Goal: Task Accomplishment & Management: Manage account settings

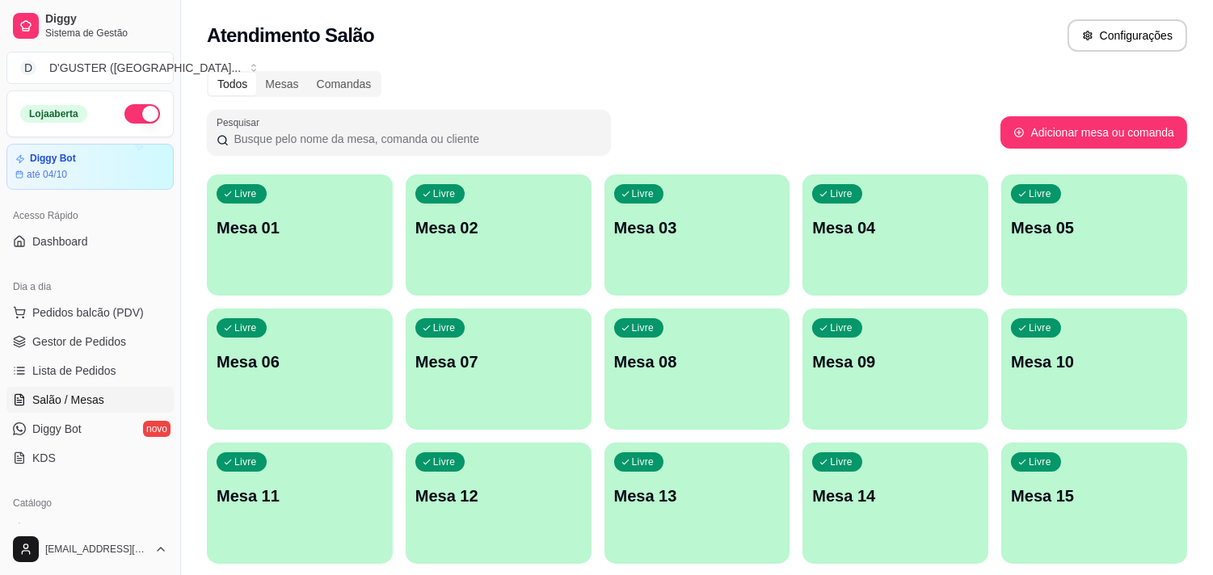
click at [1095, 222] on p "Mesa 05" at bounding box center [1094, 228] width 166 height 23
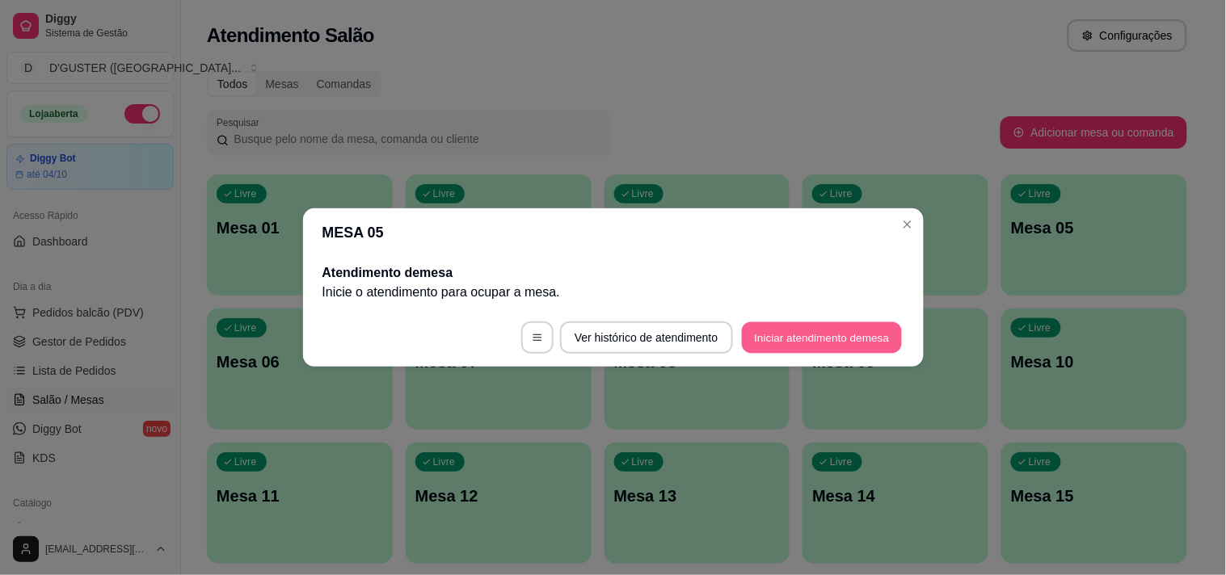
click at [794, 322] on button "Iniciar atendimento de mesa" at bounding box center [822, 338] width 160 height 32
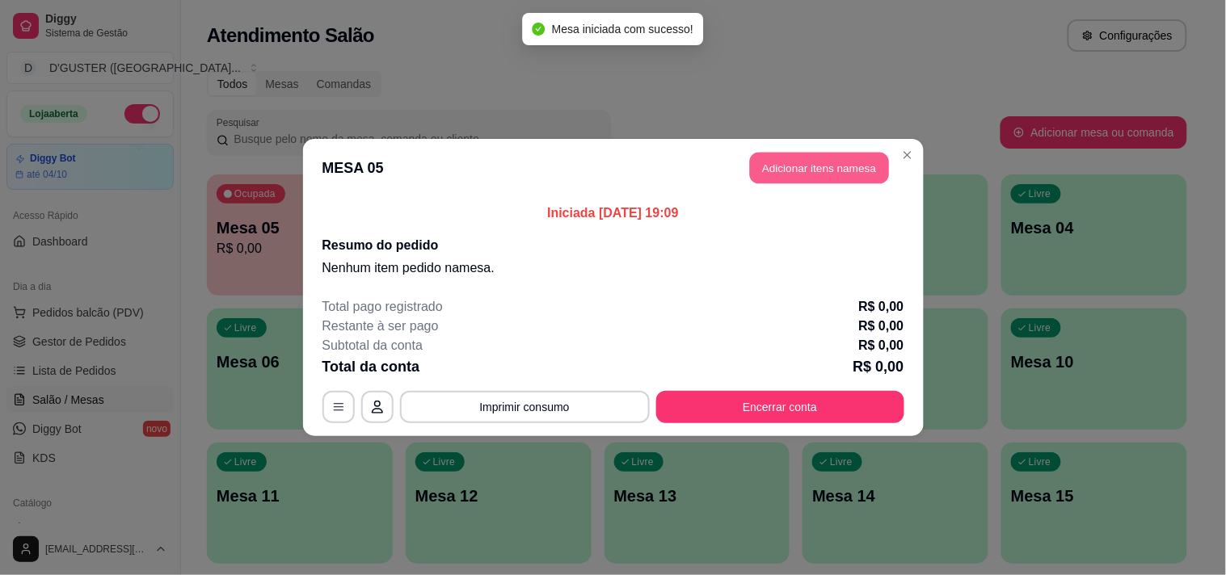
click at [822, 175] on button "Adicionar itens na mesa" at bounding box center [819, 169] width 139 height 32
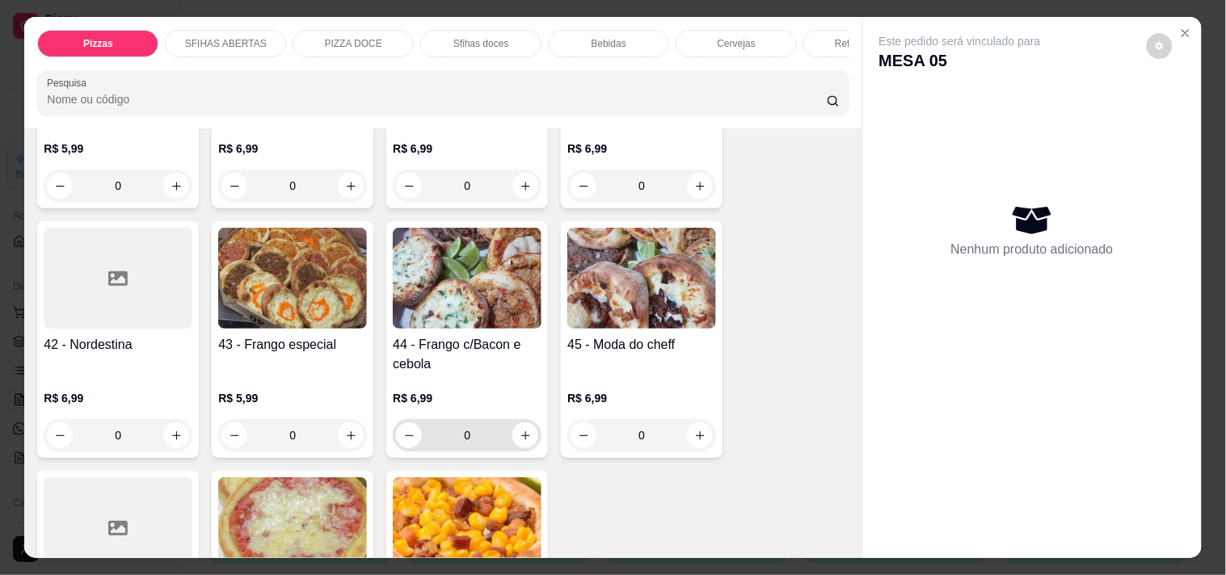
scroll to position [1526, 0]
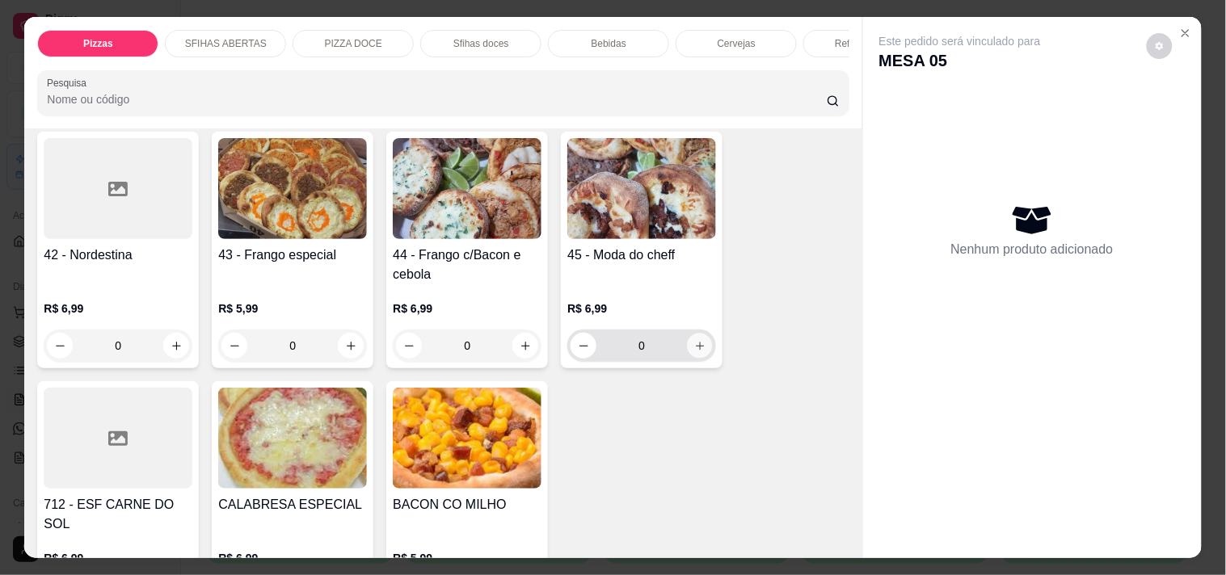
click at [695, 340] on icon "increase-product-quantity" at bounding box center [700, 346] width 12 height 12
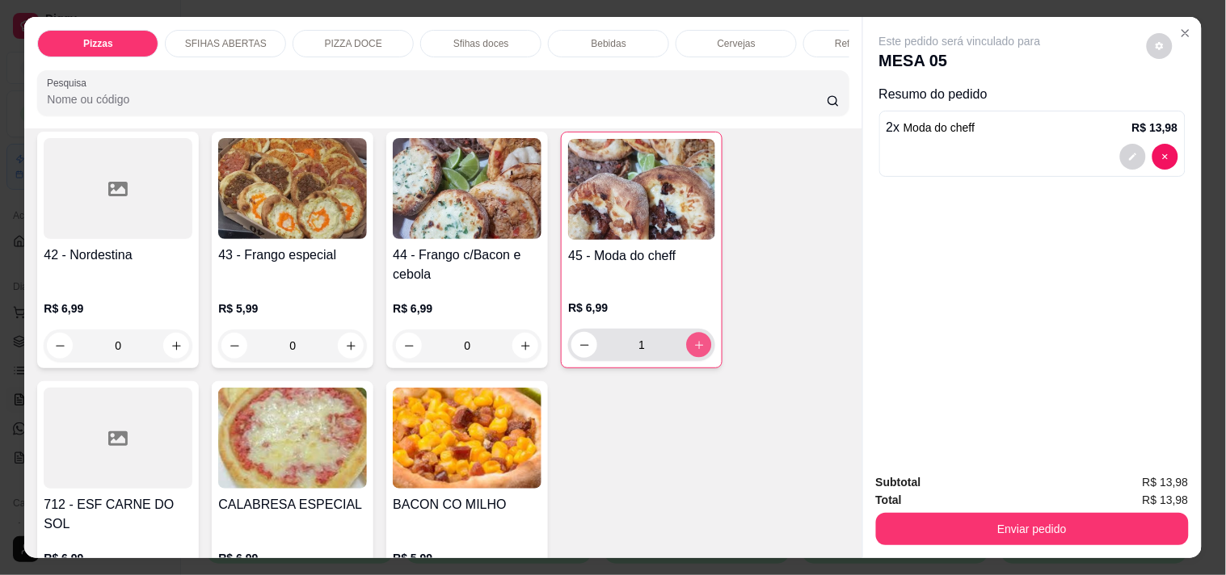
click at [695, 339] on icon "increase-product-quantity" at bounding box center [699, 345] width 12 height 12
type input "3"
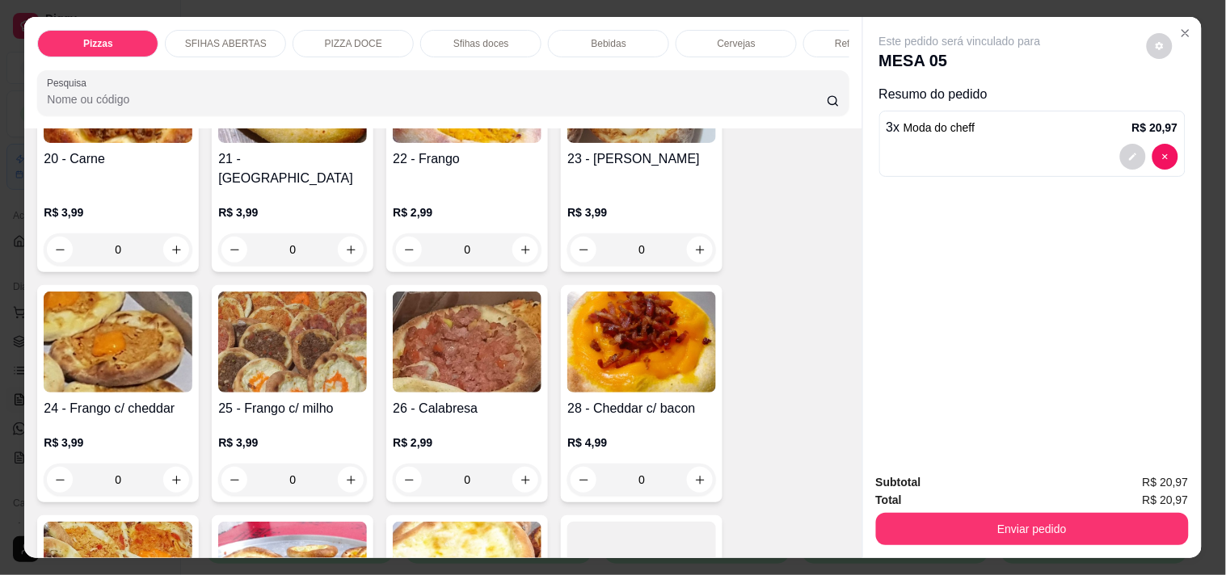
scroll to position [449, 0]
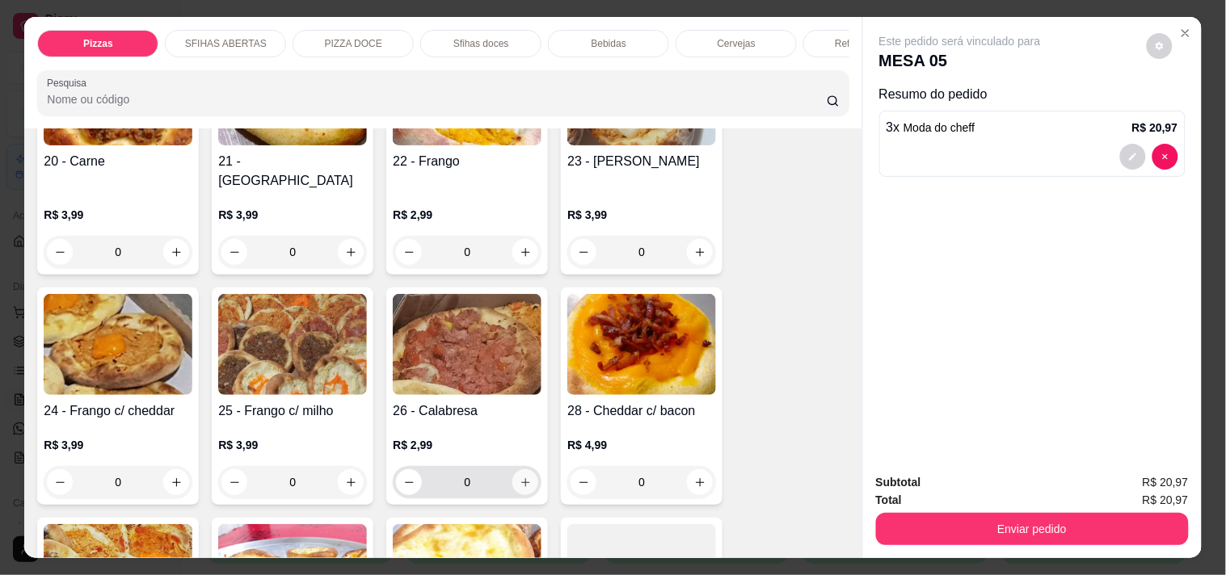
click at [525, 470] on button "increase-product-quantity" at bounding box center [525, 483] width 26 height 26
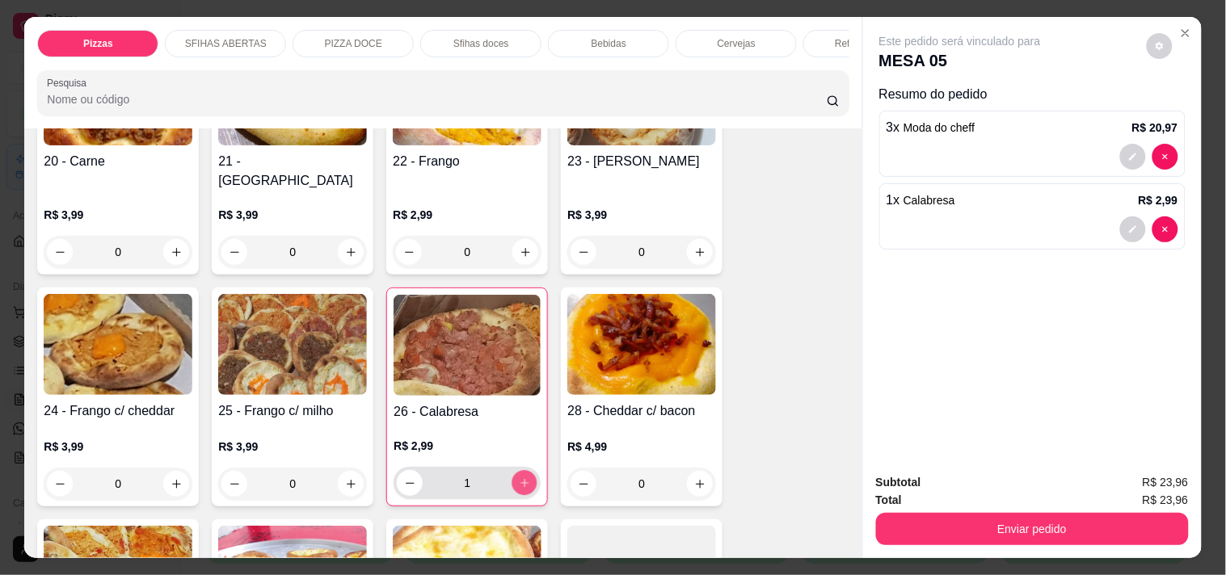
click at [525, 471] on button "increase-product-quantity" at bounding box center [524, 483] width 25 height 25
type input "3"
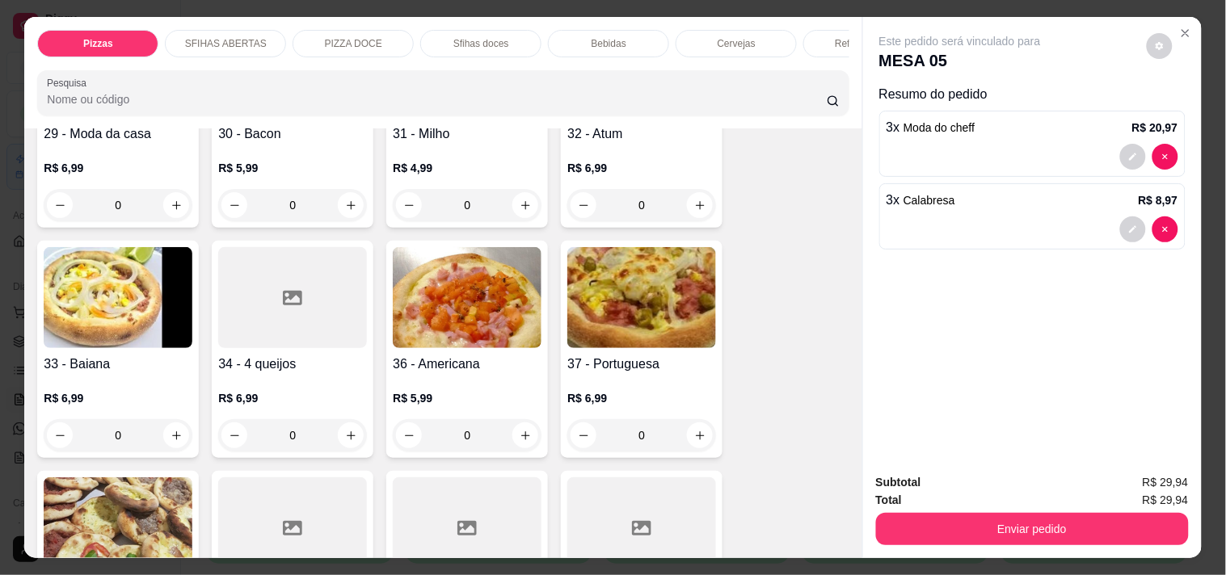
scroll to position [988, 0]
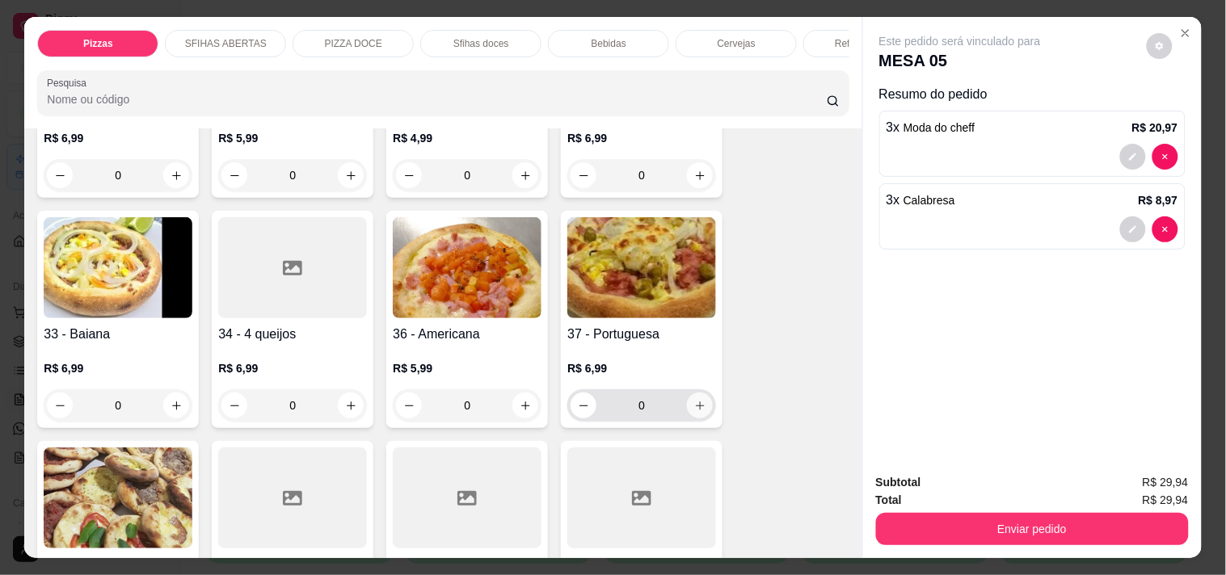
click at [697, 400] on icon "increase-product-quantity" at bounding box center [700, 406] width 12 height 12
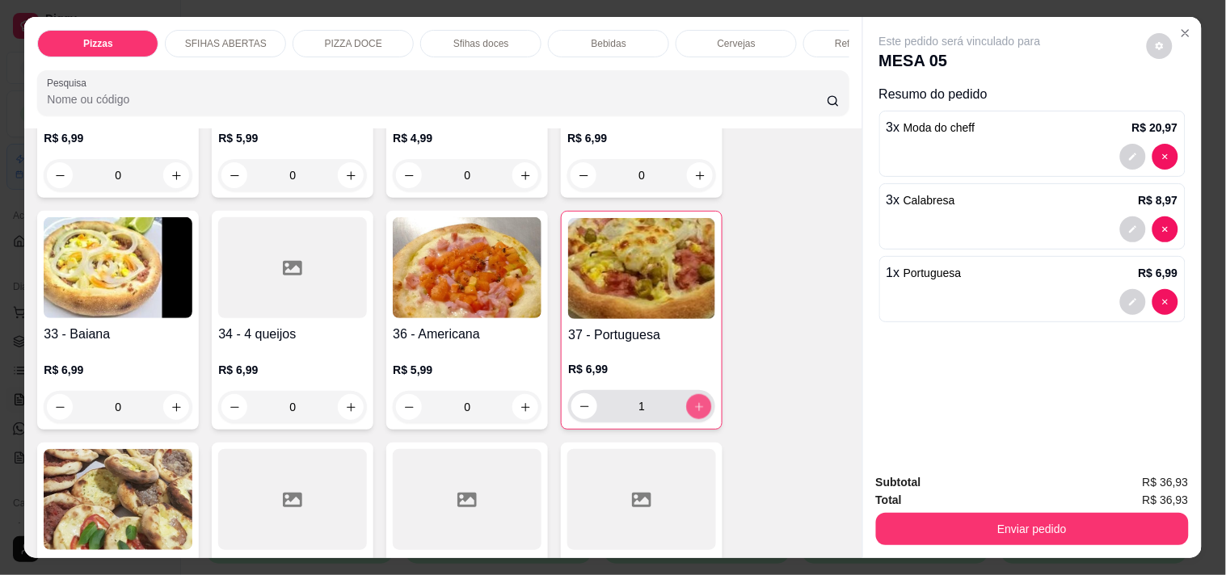
click at [697, 401] on icon "increase-product-quantity" at bounding box center [699, 407] width 12 height 12
type input "3"
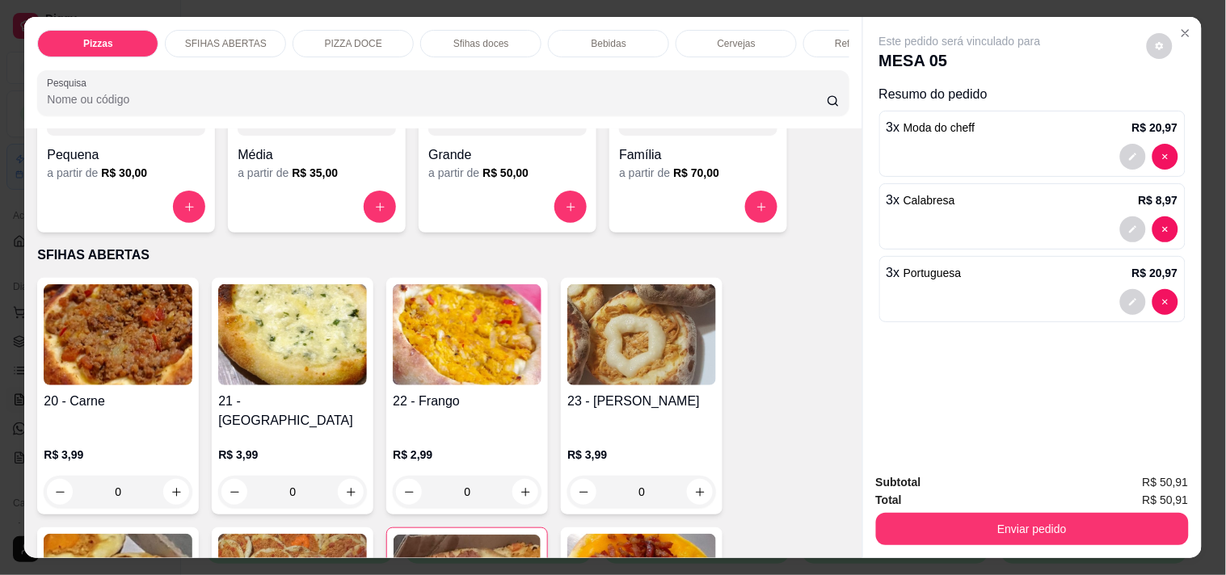
scroll to position [179, 0]
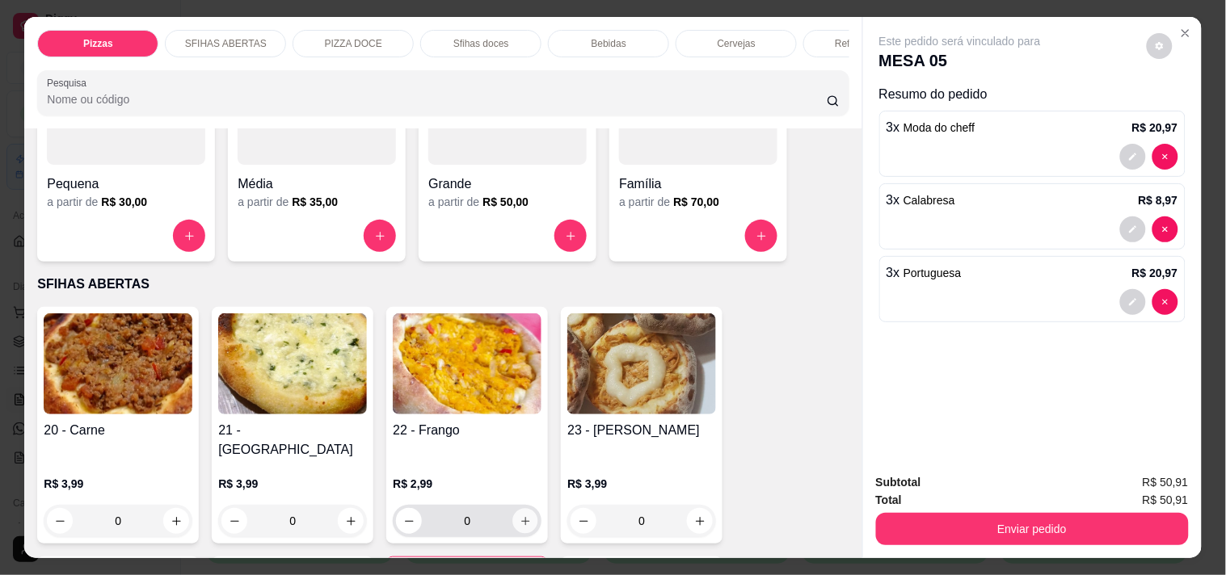
click at [520, 516] on icon "increase-product-quantity" at bounding box center [526, 522] width 12 height 12
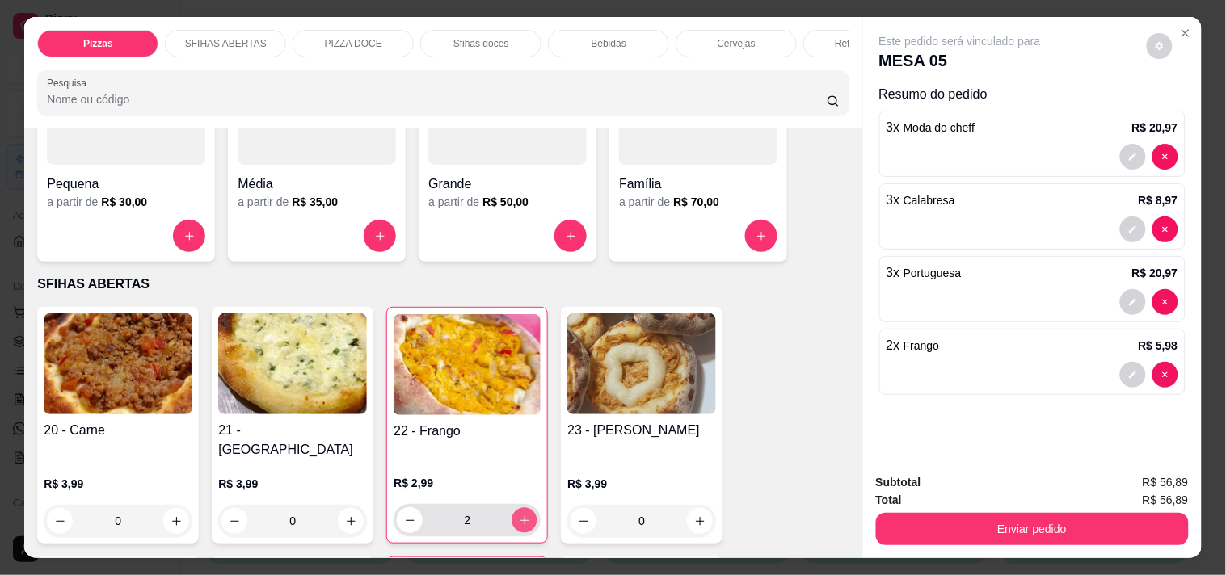
click at [519, 515] on icon "increase-product-quantity" at bounding box center [525, 521] width 12 height 12
type input "3"
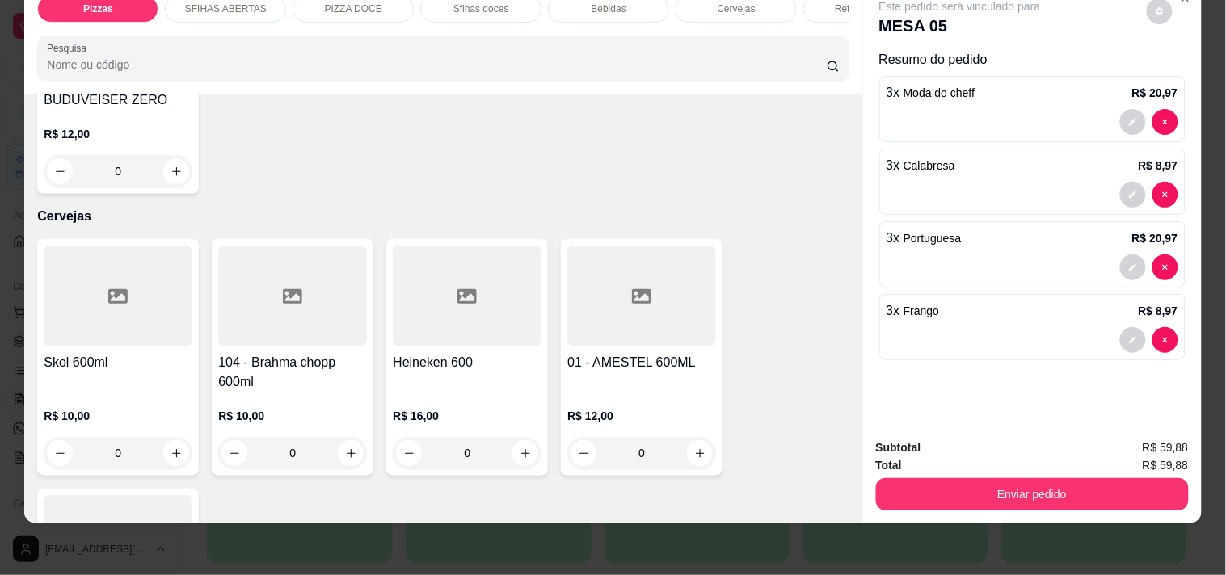
scroll to position [3681, 0]
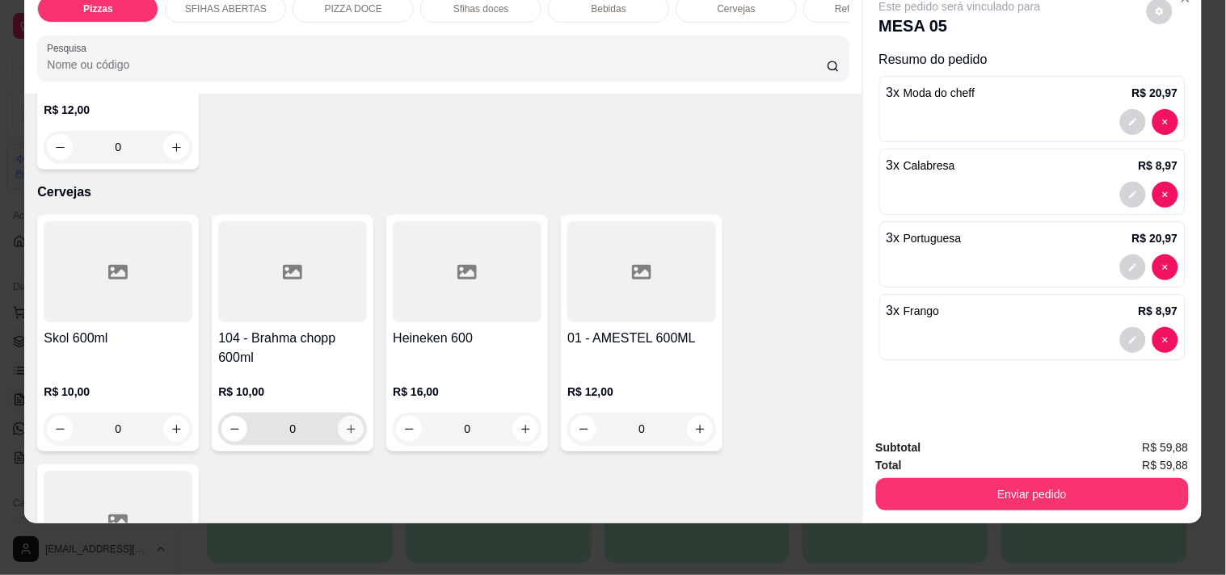
click at [345, 423] on icon "increase-product-quantity" at bounding box center [351, 429] width 12 height 12
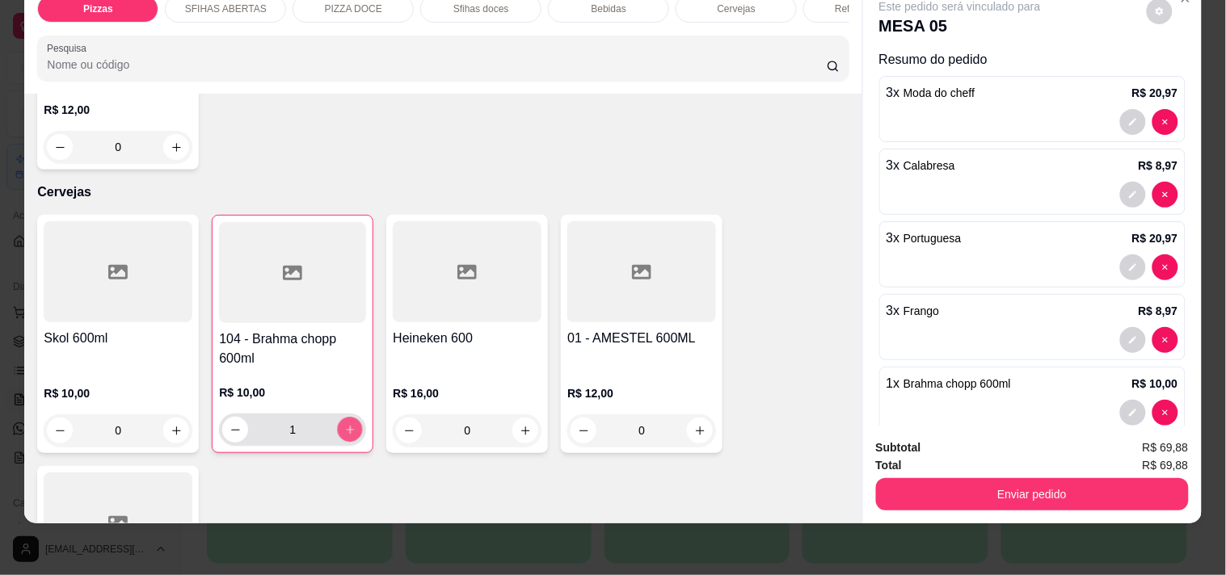
click at [344, 424] on icon "increase-product-quantity" at bounding box center [350, 430] width 12 height 12
type input "2"
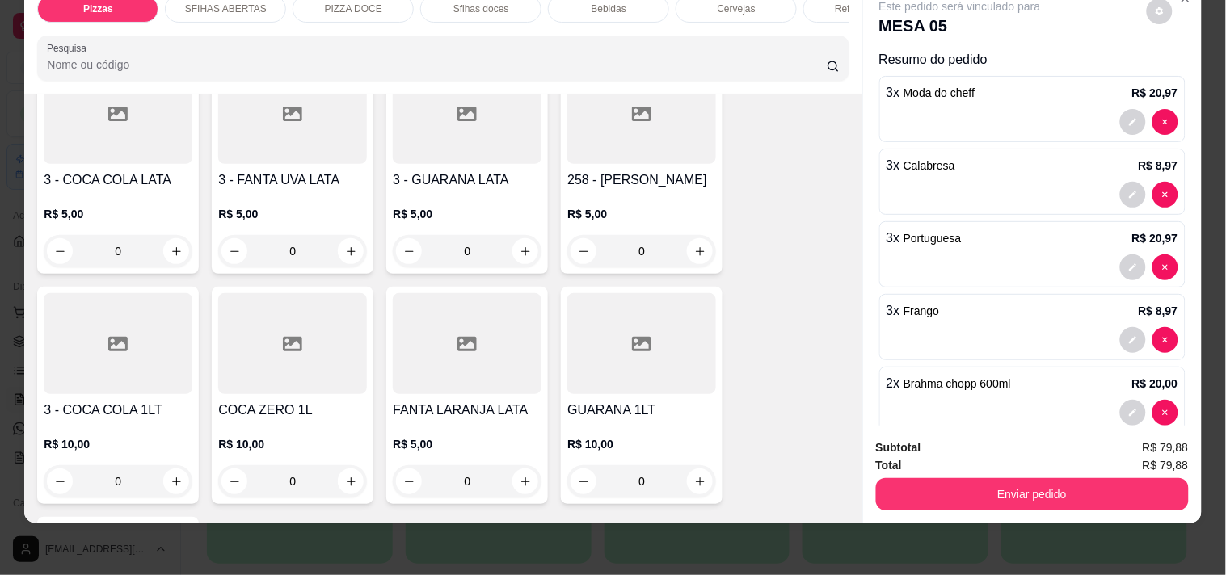
scroll to position [4310, 0]
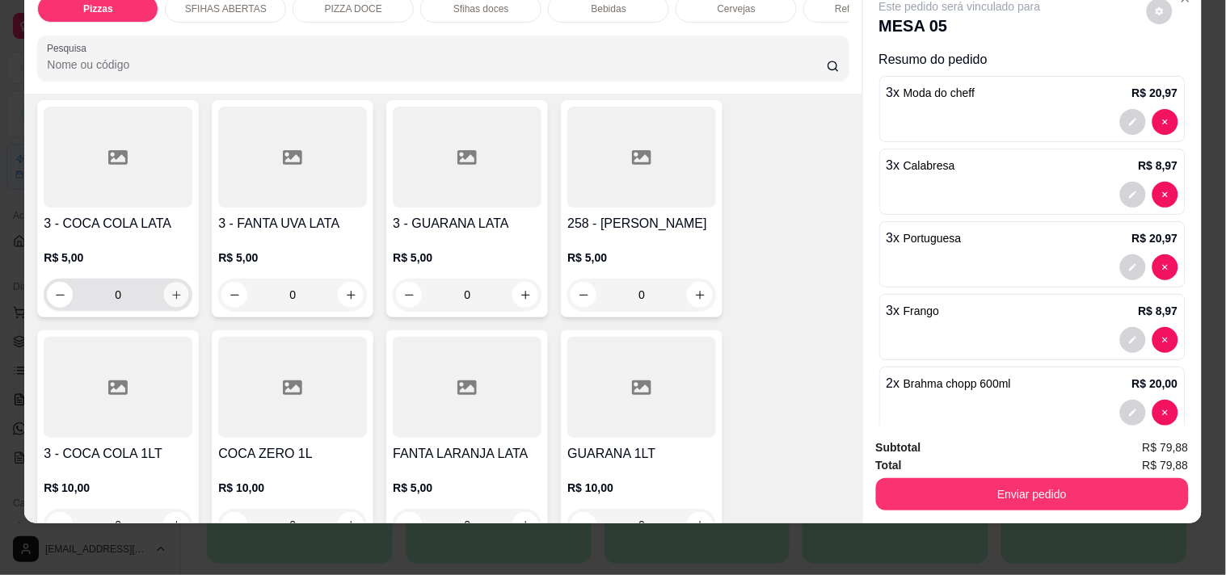
click at [174, 289] on icon "increase-product-quantity" at bounding box center [177, 295] width 12 height 12
type input "1"
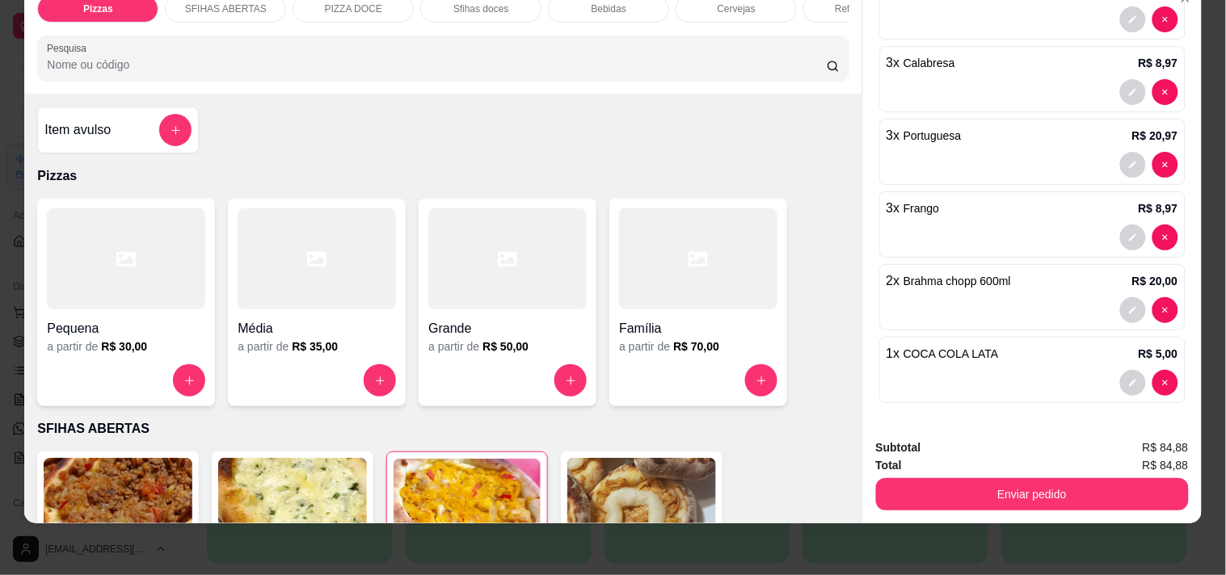
scroll to position [0, 0]
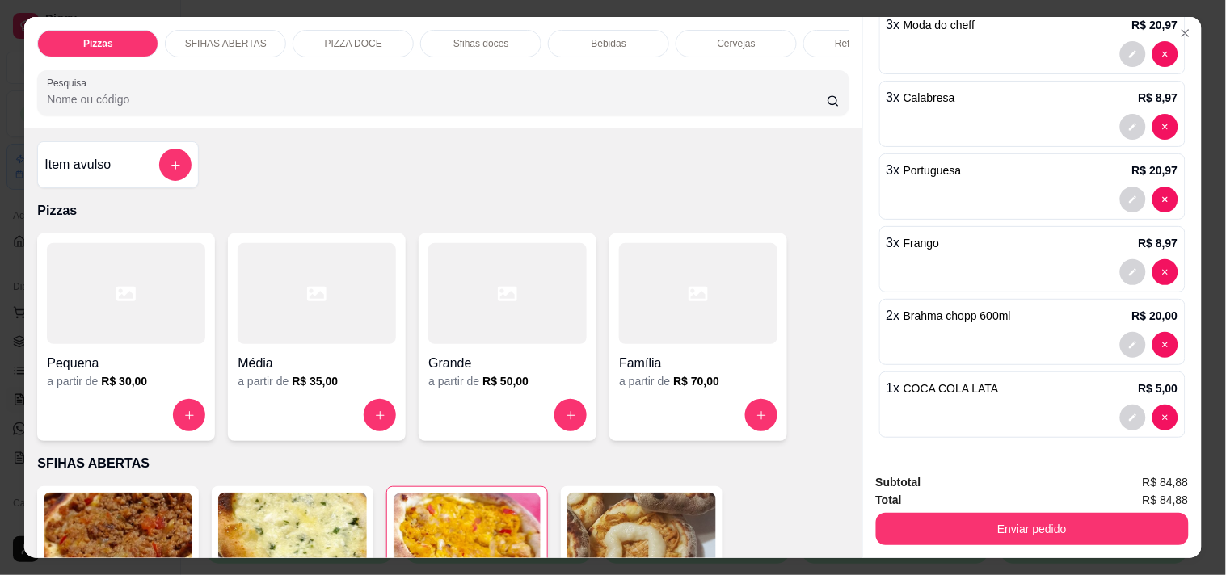
click at [84, 155] on div "Item avulso" at bounding box center [117, 165] width 147 height 32
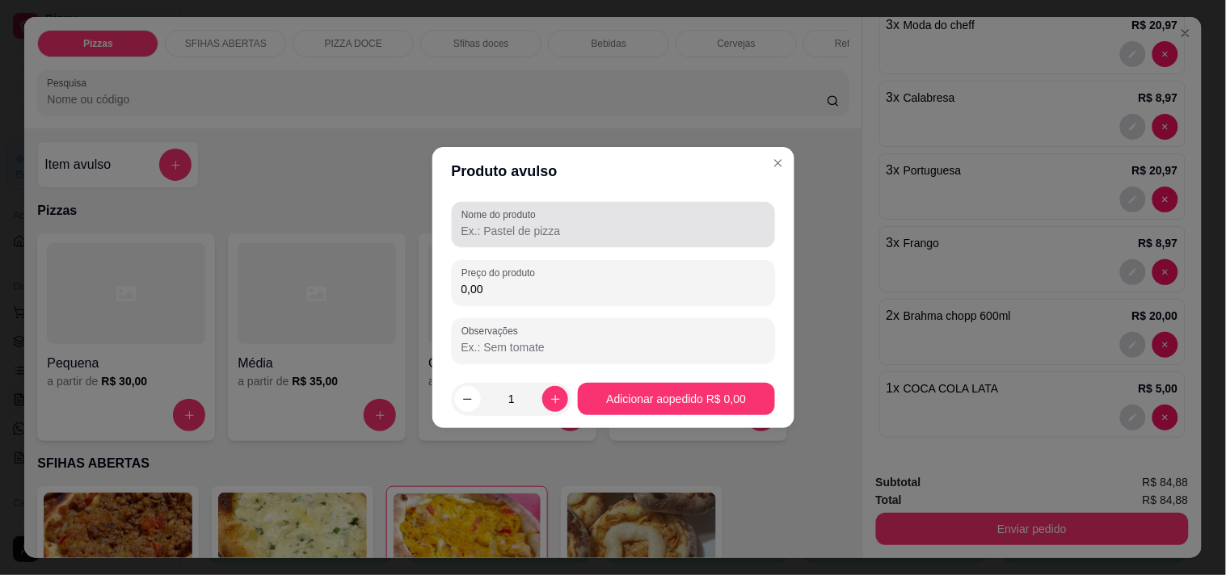
click at [528, 221] on label "Nome do produto" at bounding box center [501, 215] width 80 height 14
click at [528, 223] on input "Nome do produto" at bounding box center [613, 231] width 304 height 16
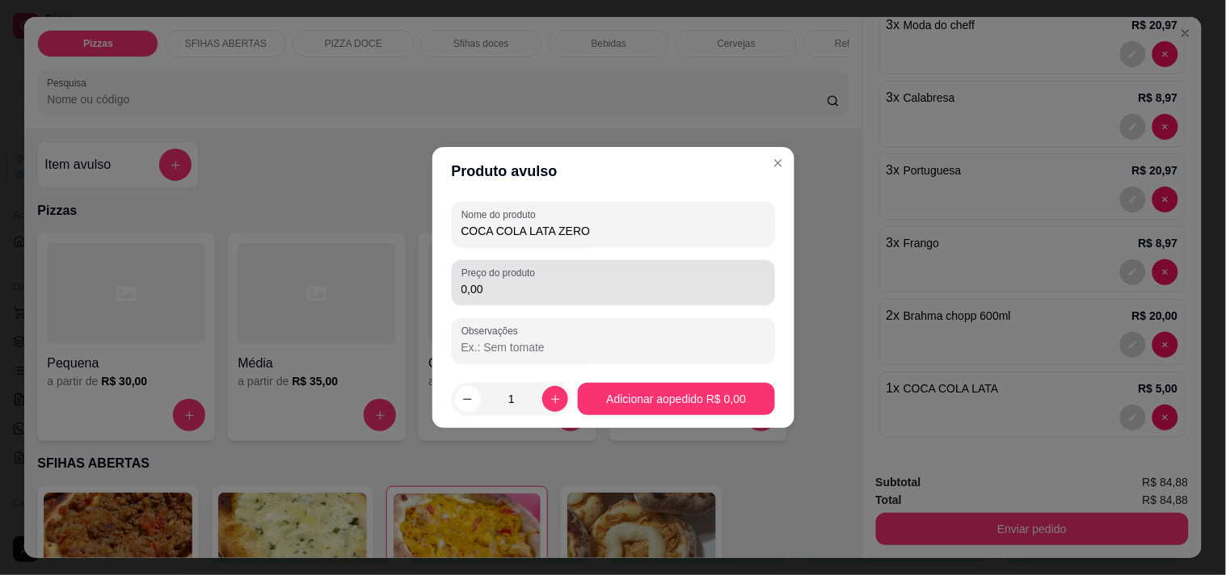
type input "COCA COLA LATA ZERO"
click at [562, 297] on div "0,00" at bounding box center [613, 283] width 304 height 32
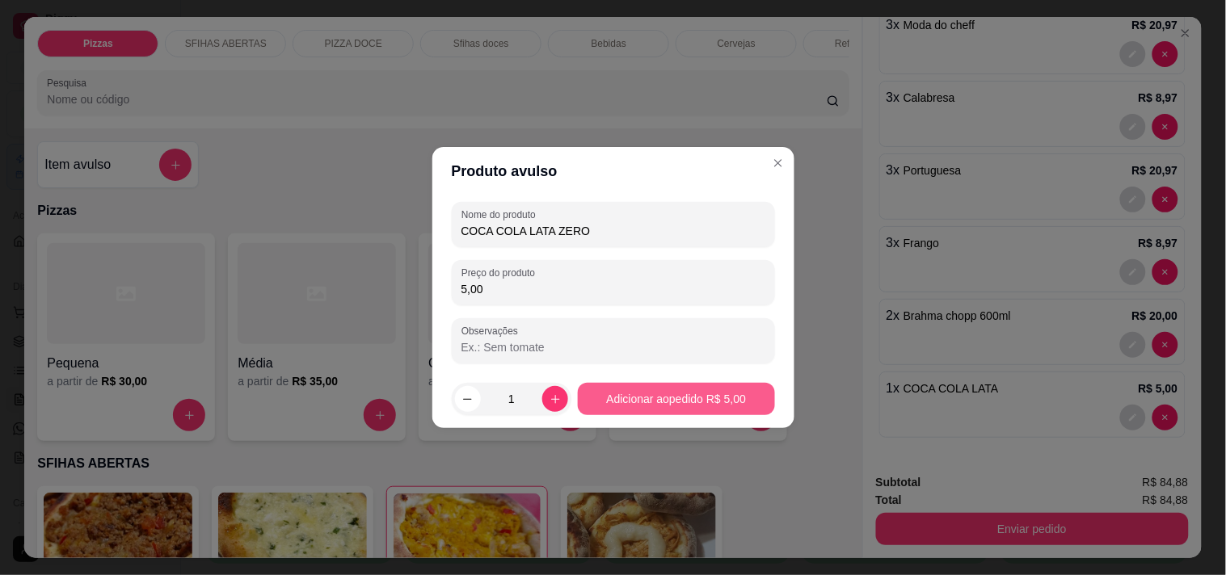
type input "5,00"
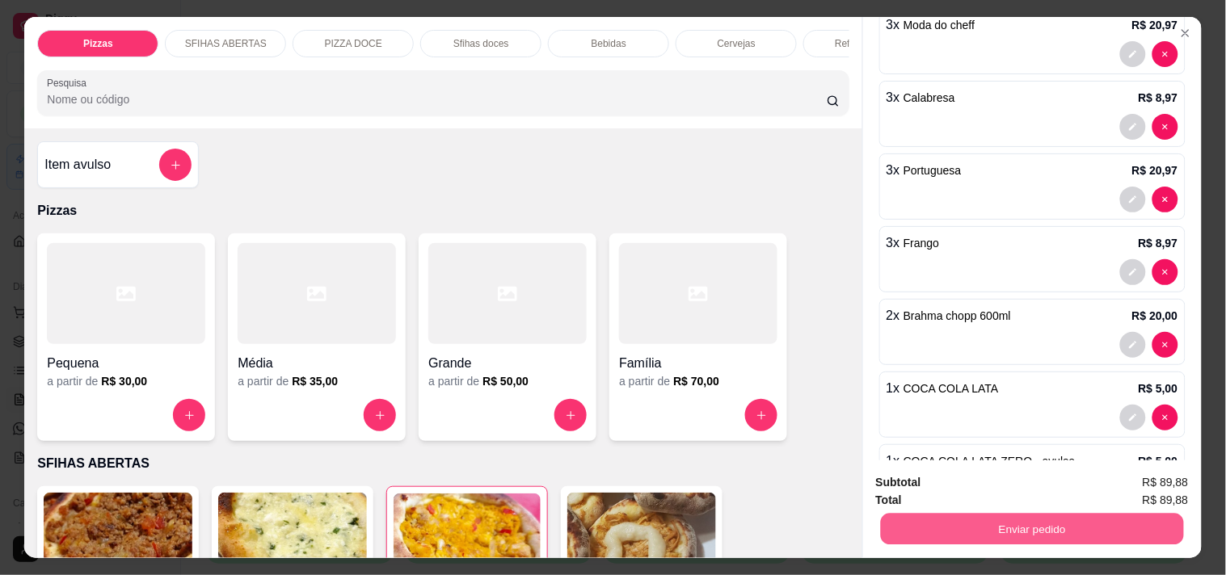
click at [1016, 534] on button "Enviar pedido" at bounding box center [1031, 529] width 303 height 32
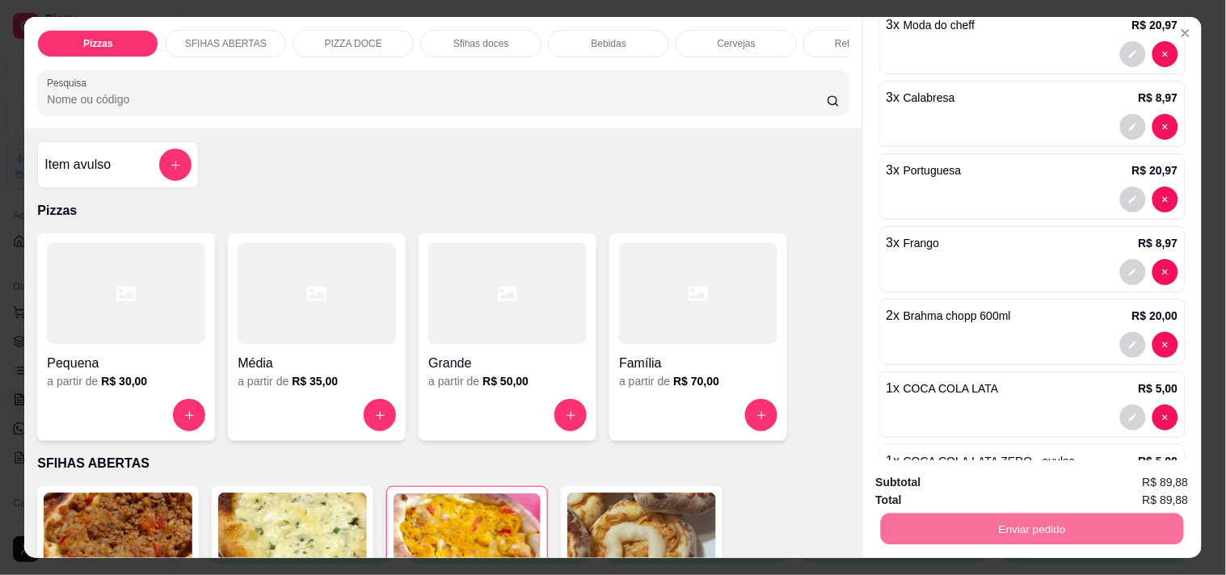
click at [1000, 471] on button "Não registrar e enviar pedido" at bounding box center [978, 483] width 163 height 30
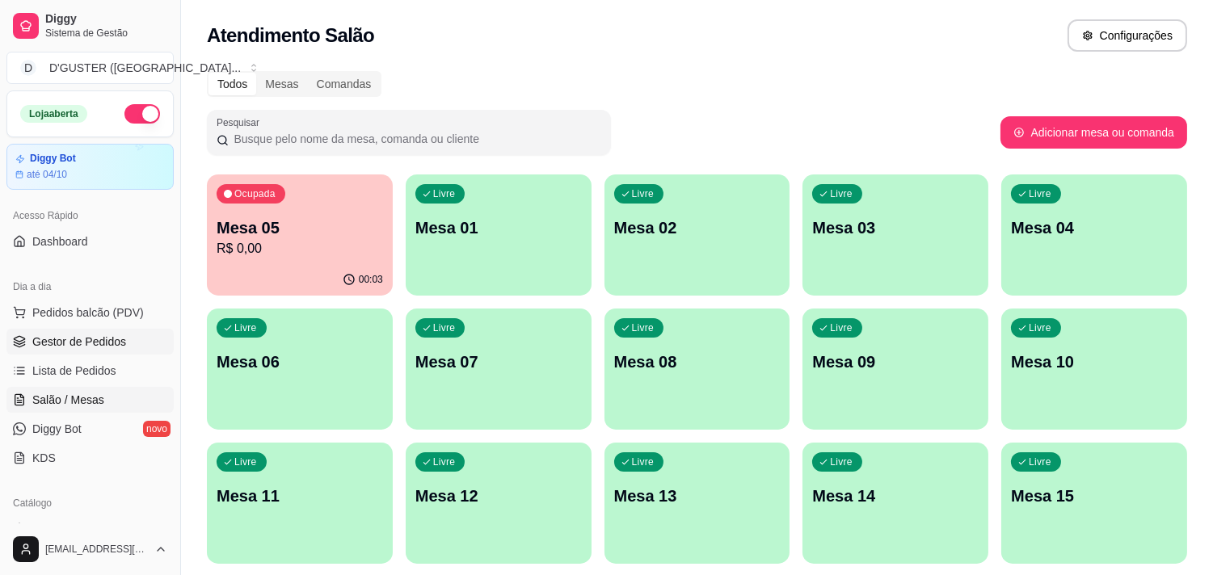
drag, startPoint x: 145, startPoint y: 331, endPoint x: 127, endPoint y: 329, distance: 18.7
click at [144, 331] on link "Gestor de Pedidos" at bounding box center [89, 342] width 167 height 26
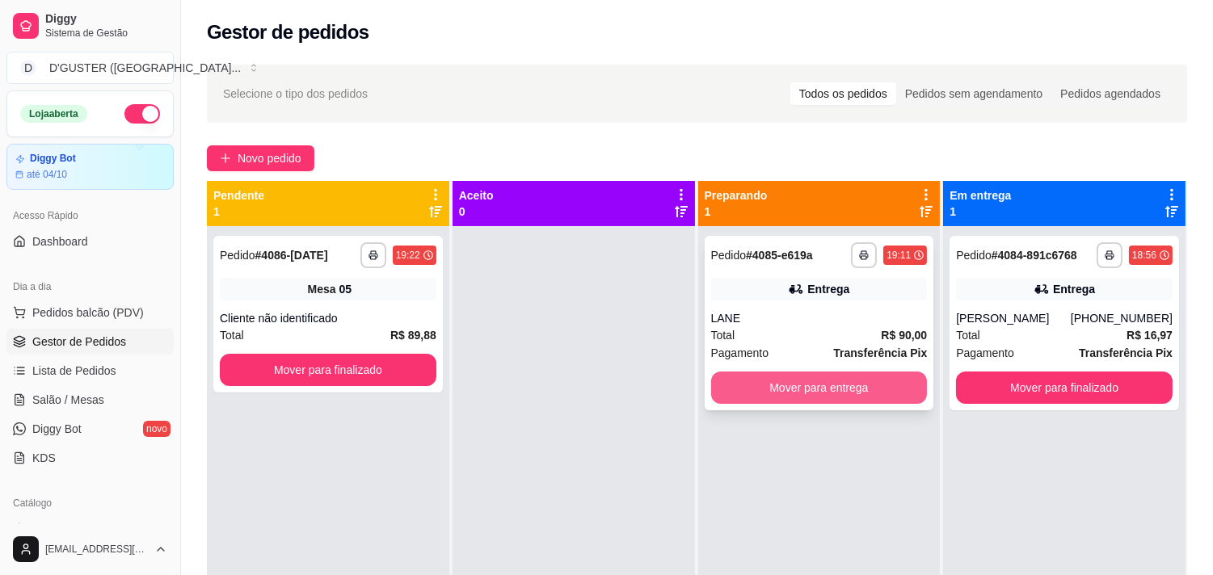
click at [836, 388] on button "Mover para entrega" at bounding box center [819, 388] width 217 height 32
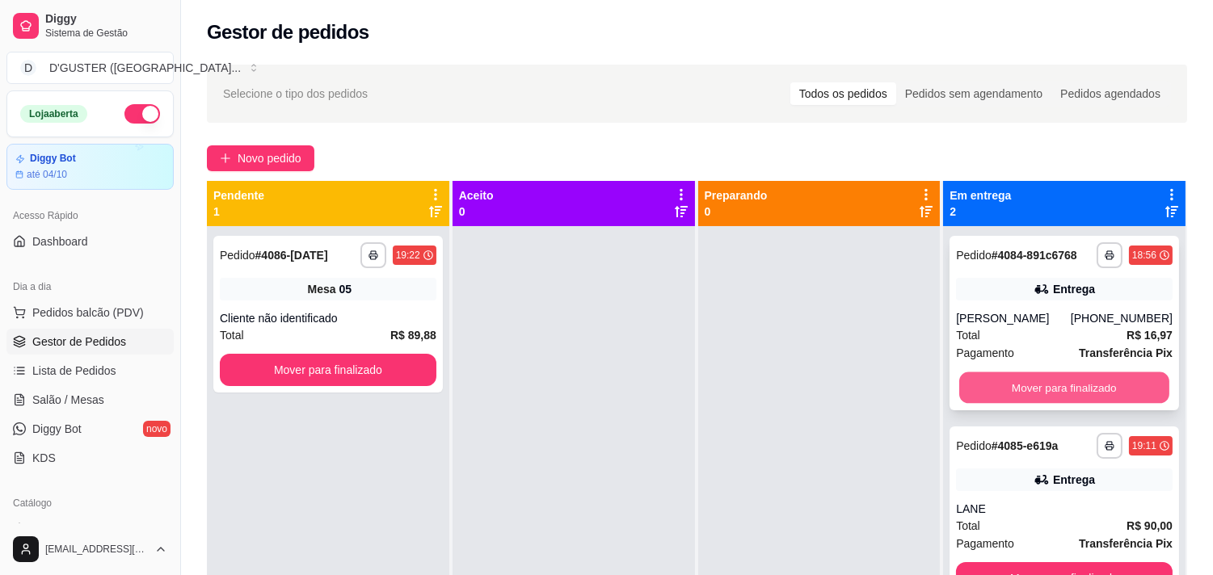
click at [1059, 372] on div "Mover para finalizado" at bounding box center [1064, 388] width 217 height 32
click at [1059, 394] on button "Mover para finalizado" at bounding box center [1064, 388] width 217 height 32
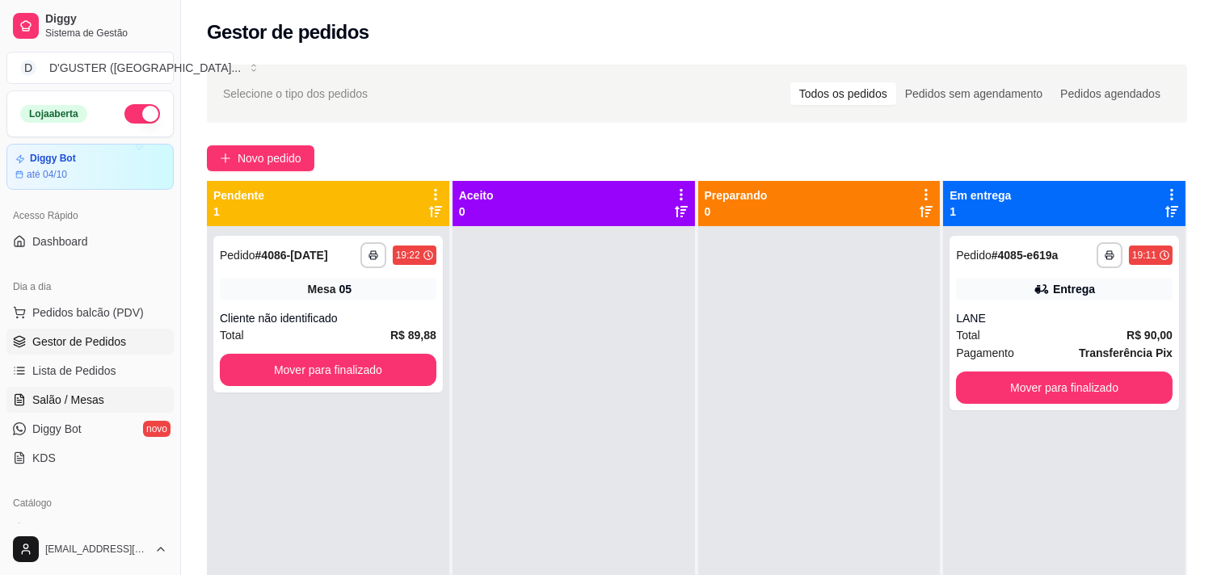
click at [82, 407] on span "Salão / Mesas" at bounding box center [68, 400] width 72 height 16
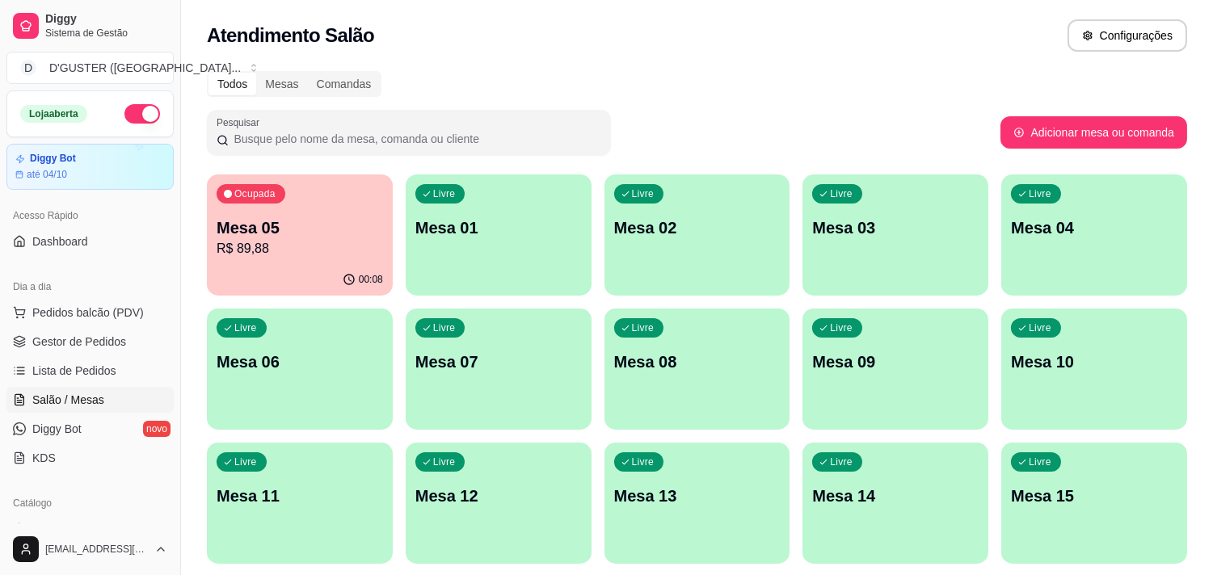
click at [317, 253] on p "R$ 89,88" at bounding box center [300, 248] width 166 height 19
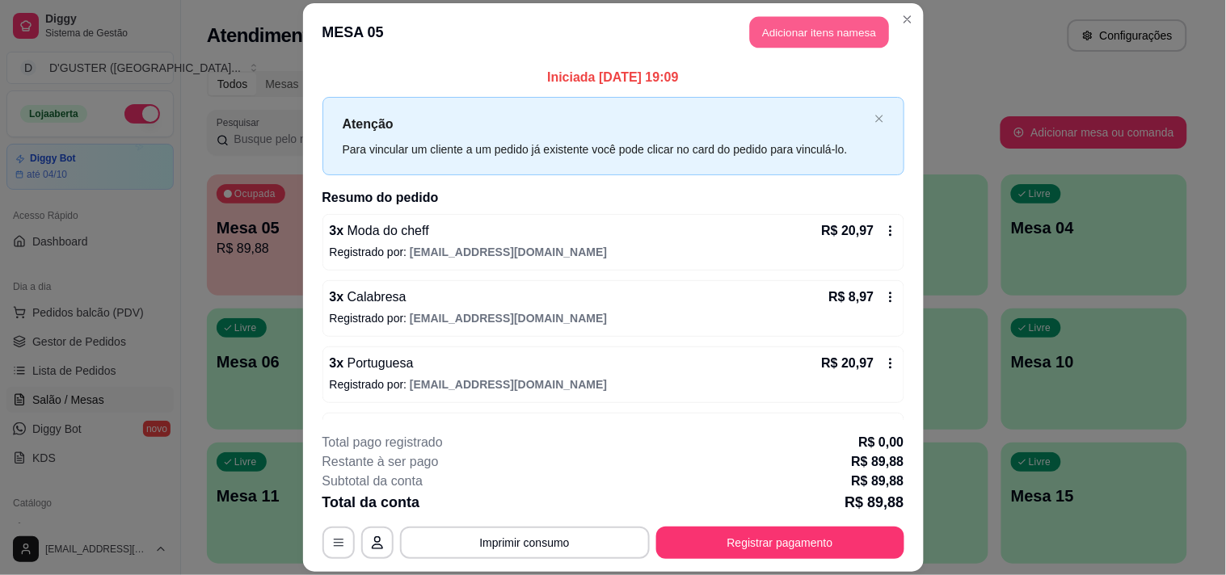
click at [796, 31] on button "Adicionar itens na mesa" at bounding box center [819, 32] width 139 height 32
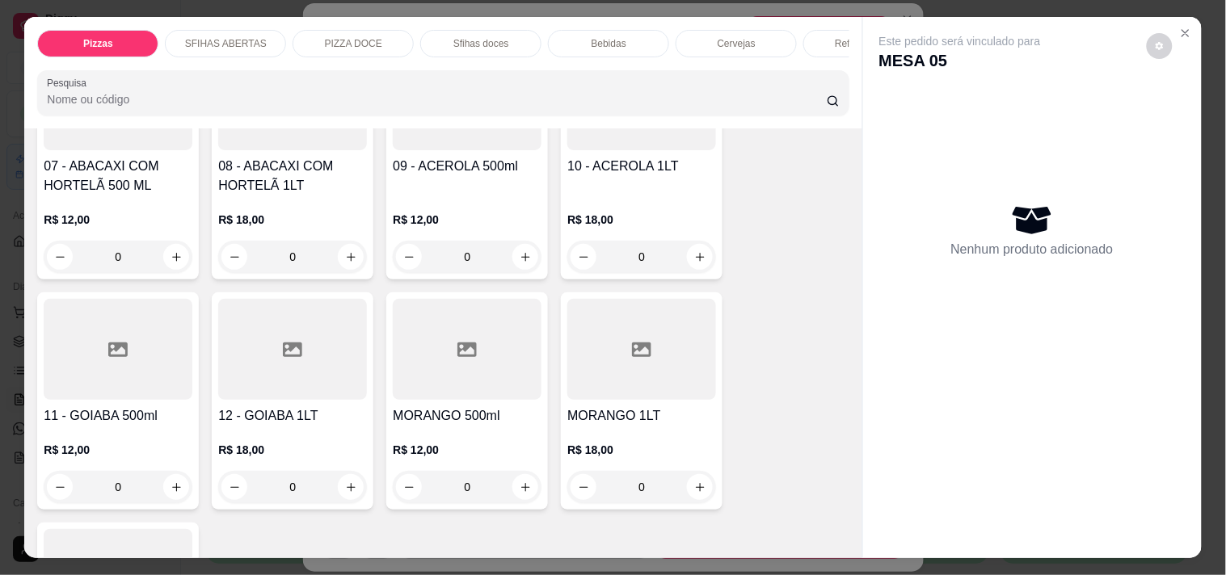
scroll to position [3771, 0]
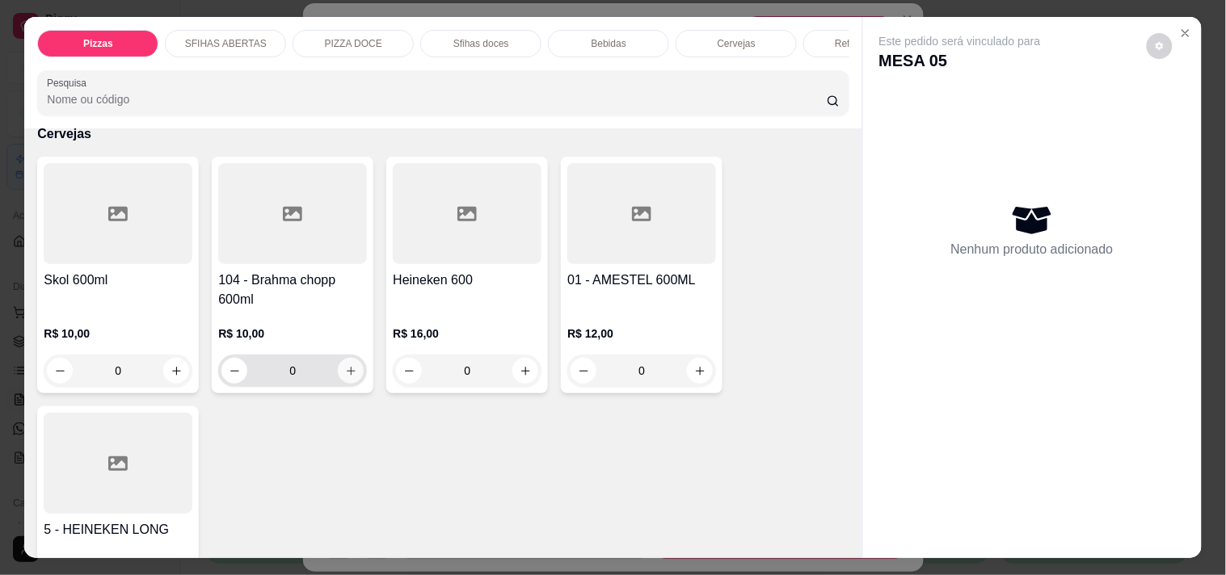
click at [348, 365] on icon "increase-product-quantity" at bounding box center [351, 371] width 12 height 12
type input "1"
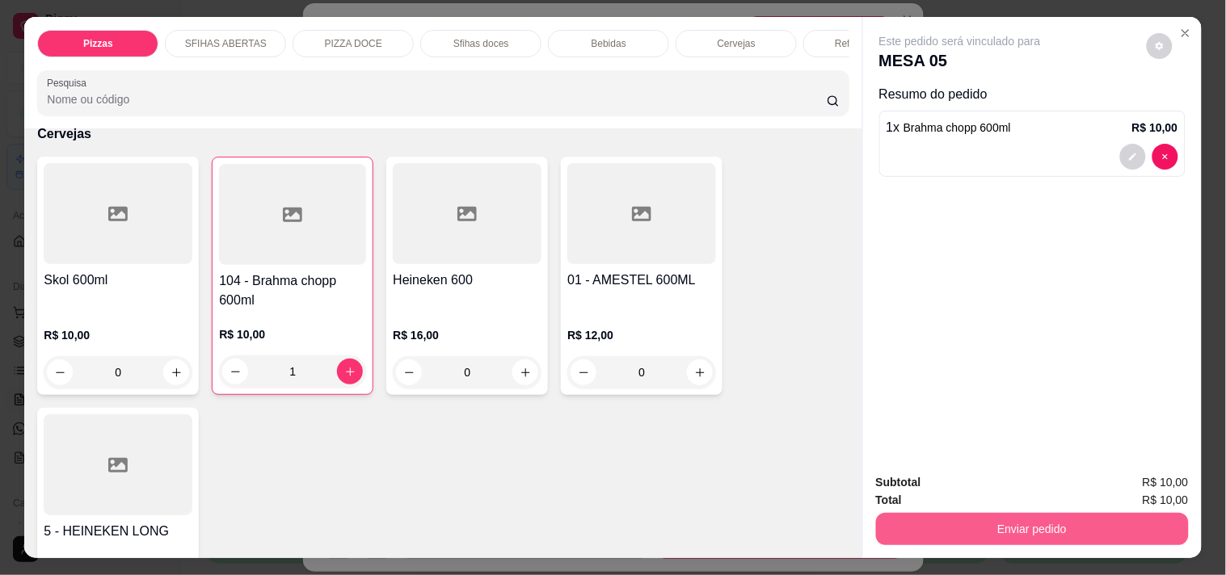
click at [989, 520] on button "Enviar pedido" at bounding box center [1032, 529] width 313 height 32
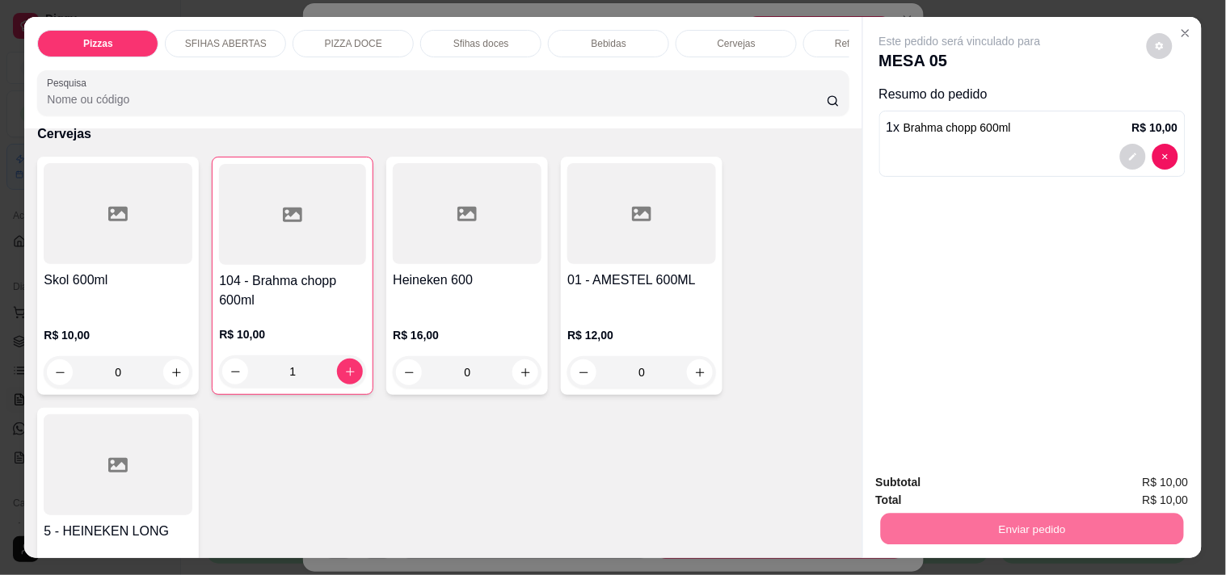
click at [965, 482] on button "Não registrar e enviar pedido" at bounding box center [979, 483] width 168 height 31
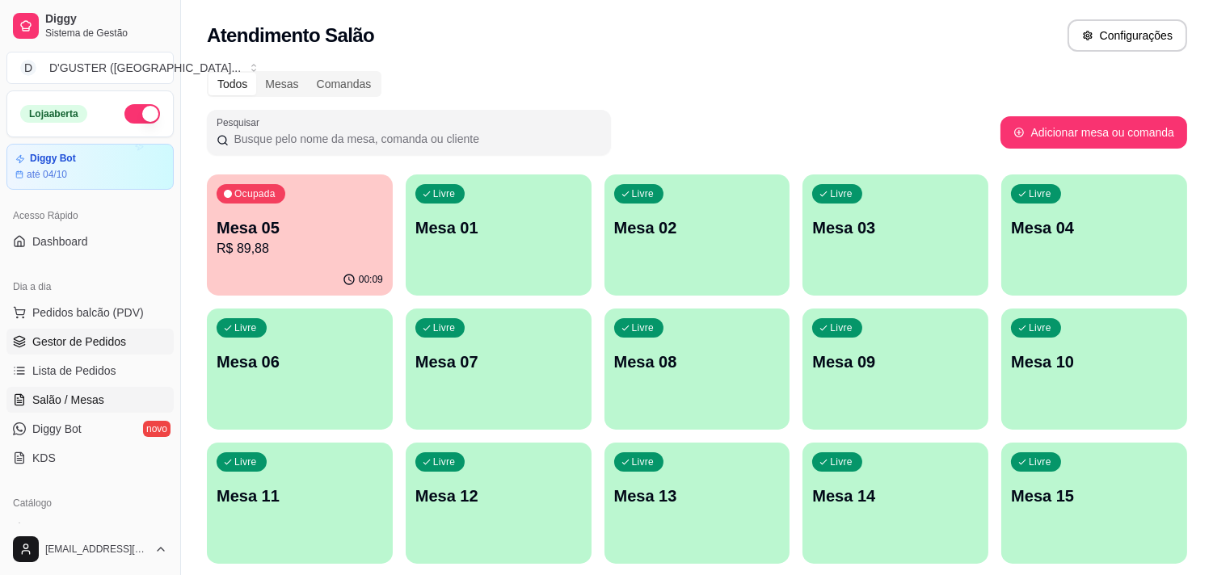
click at [128, 333] on link "Gestor de Pedidos" at bounding box center [89, 342] width 167 height 26
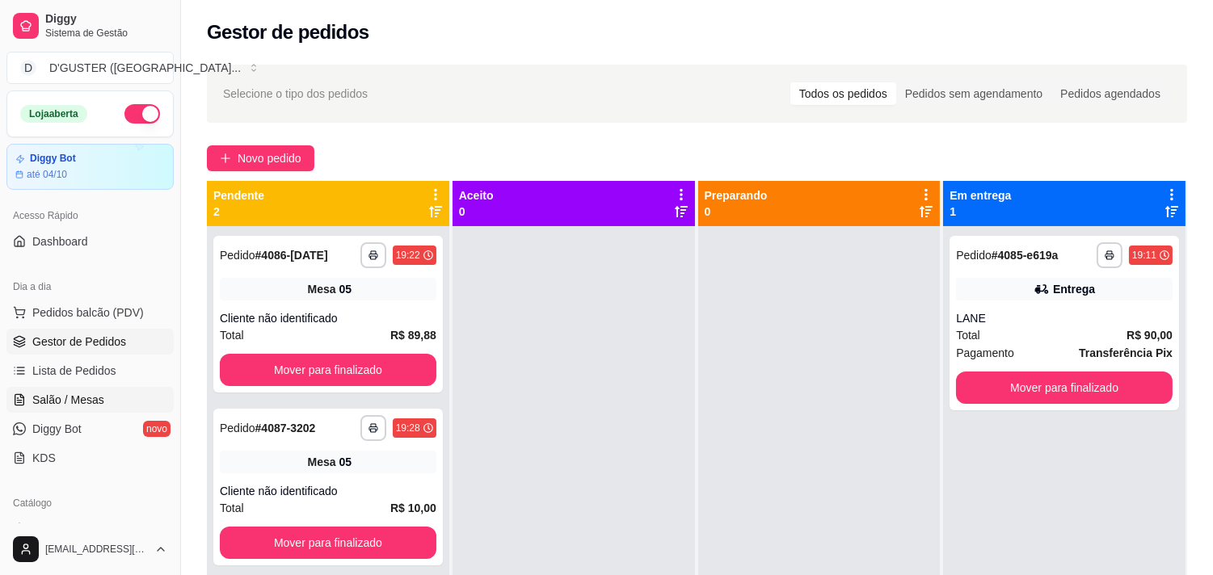
click at [65, 394] on span "Salão / Mesas" at bounding box center [68, 400] width 72 height 16
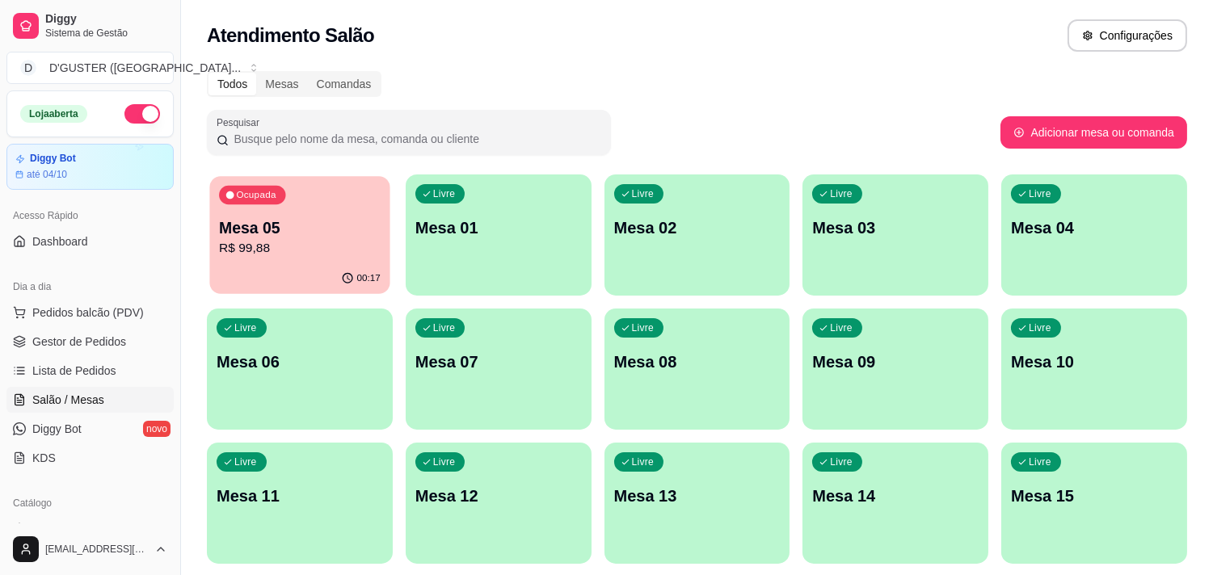
click at [267, 230] on p "Mesa 05" at bounding box center [300, 228] width 162 height 22
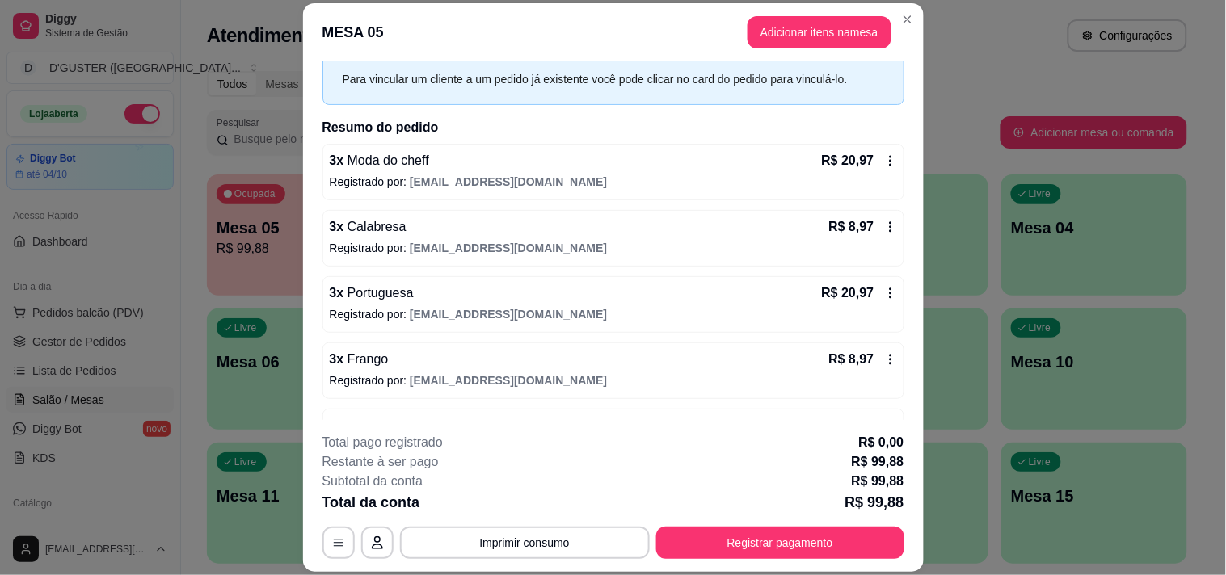
scroll to position [90, 0]
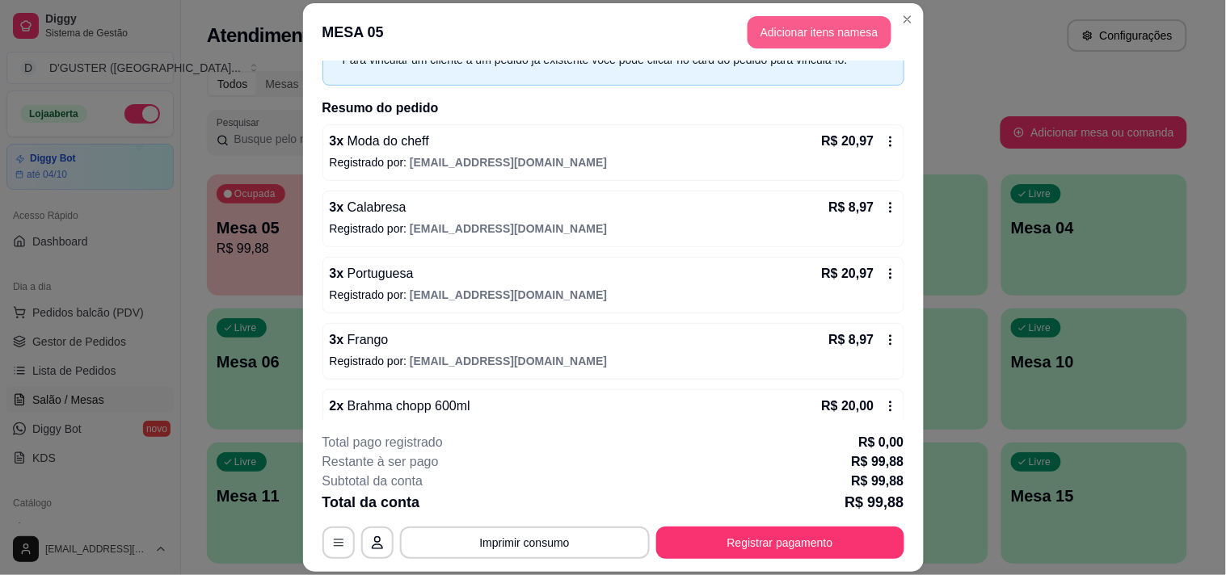
click at [837, 25] on button "Adicionar itens na mesa" at bounding box center [820, 32] width 144 height 32
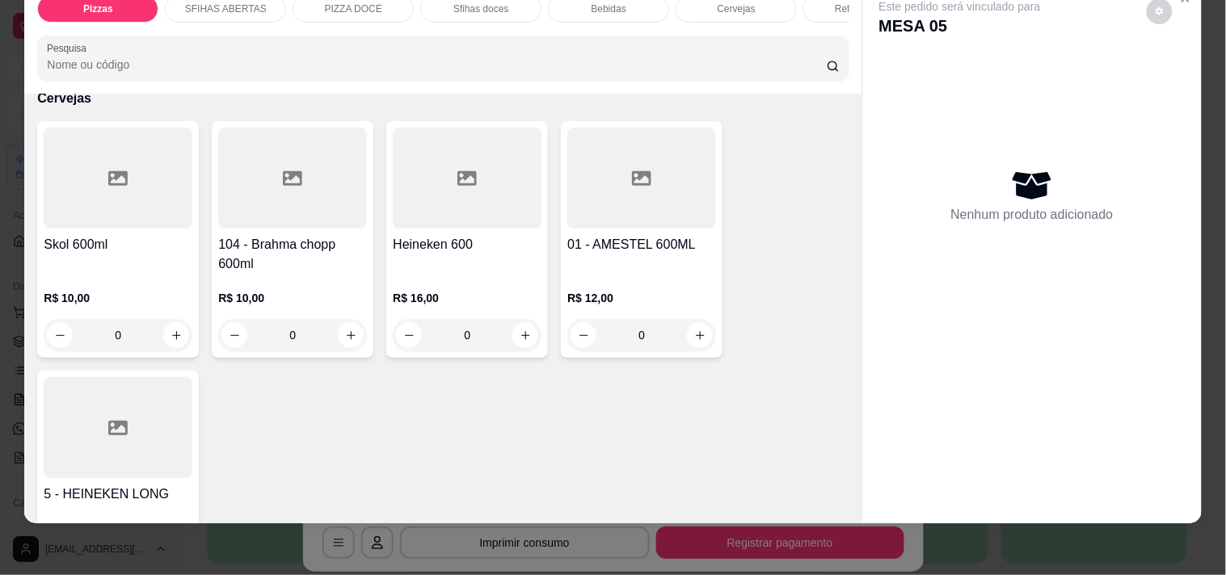
scroll to position [3771, 0]
click at [345, 331] on icon "increase-product-quantity" at bounding box center [351, 337] width 12 height 12
type input "1"
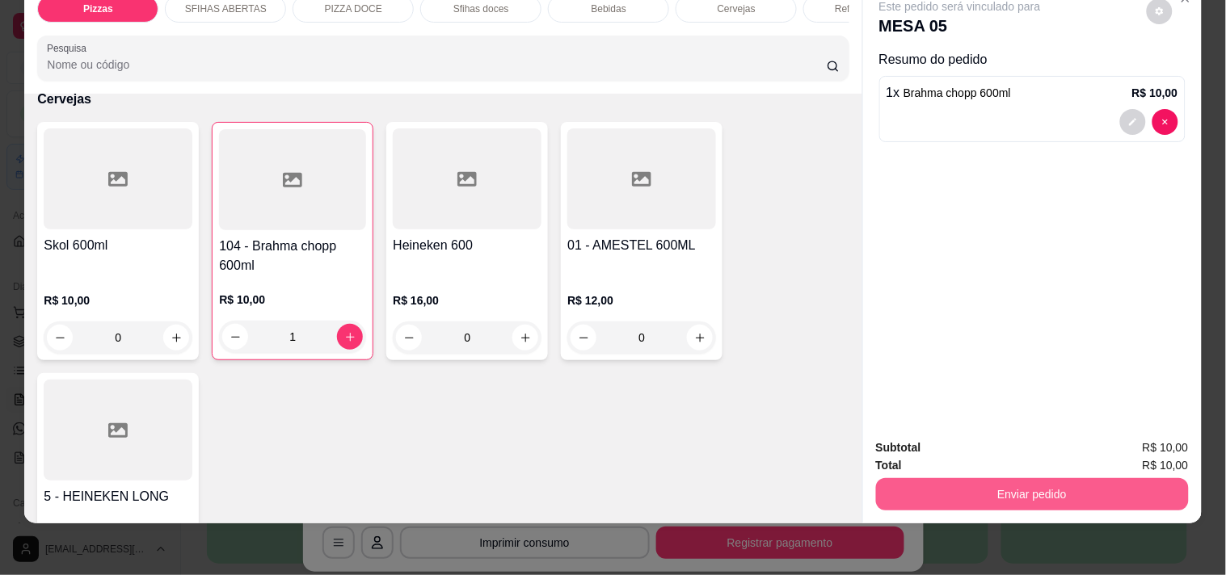
click at [1120, 478] on button "Enviar pedido" at bounding box center [1032, 494] width 313 height 32
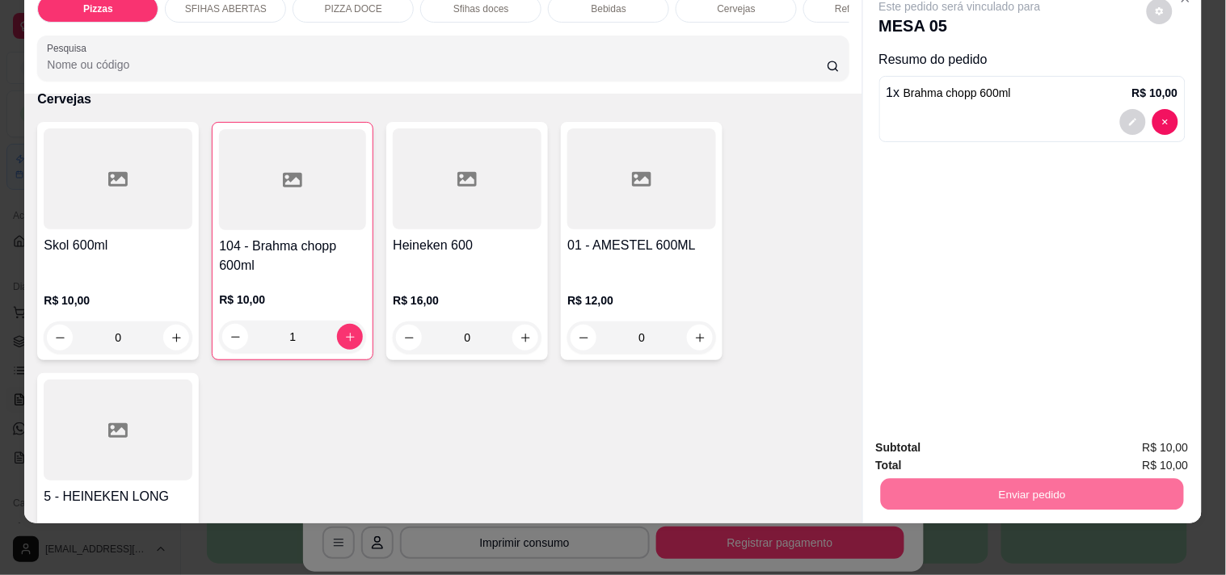
click at [913, 436] on button "Não registrar e enviar pedido" at bounding box center [978, 441] width 163 height 30
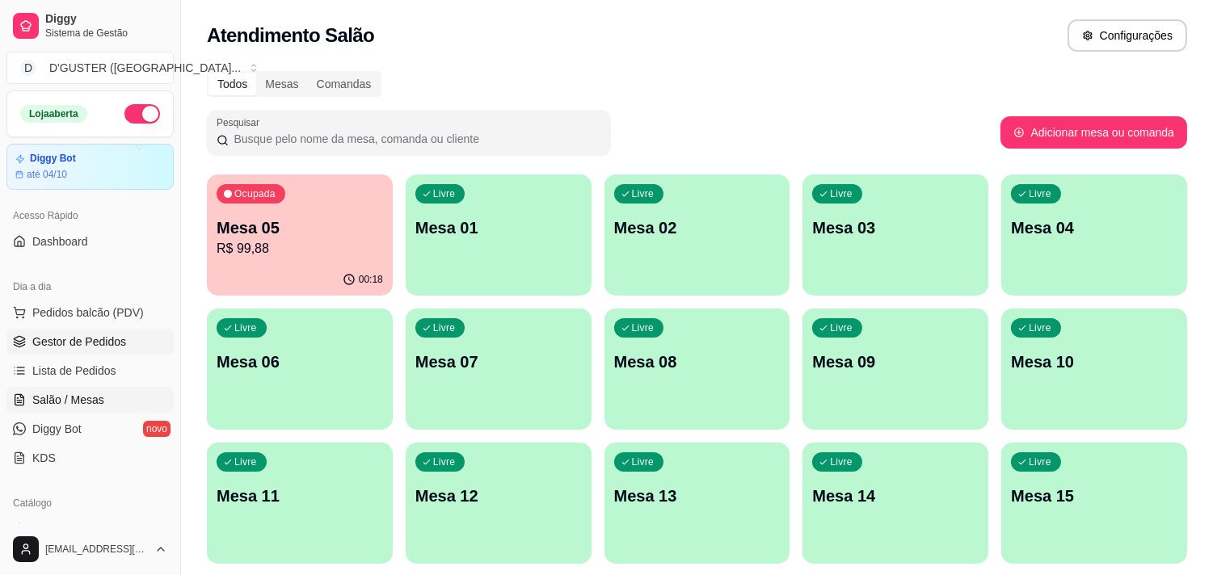
click at [114, 349] on span "Gestor de Pedidos" at bounding box center [79, 342] width 94 height 16
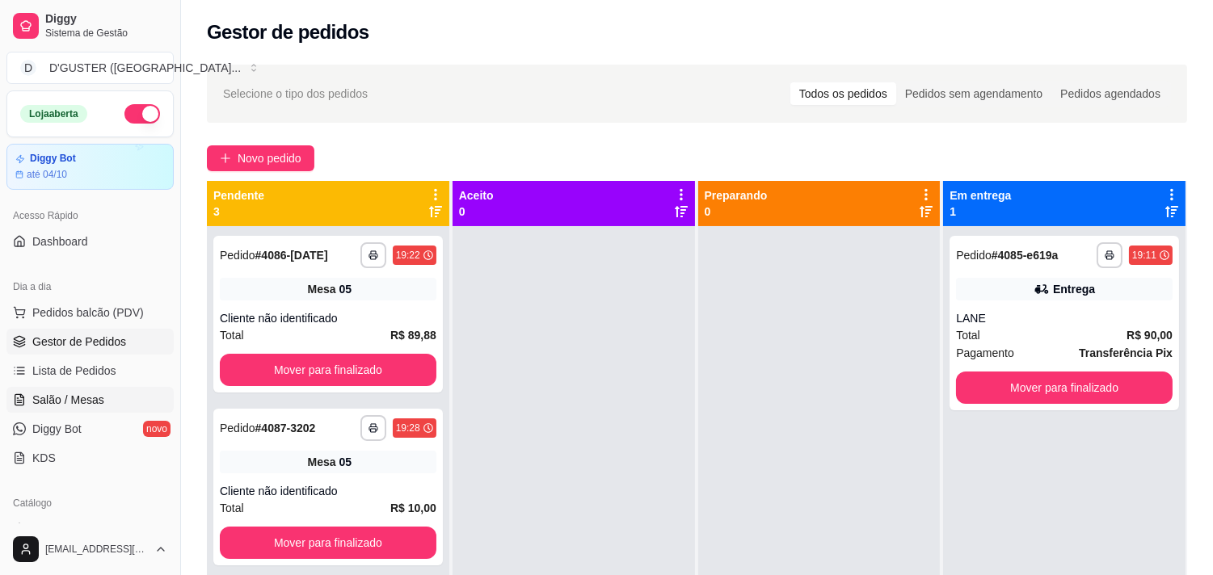
click at [91, 394] on span "Salão / Mesas" at bounding box center [68, 400] width 72 height 16
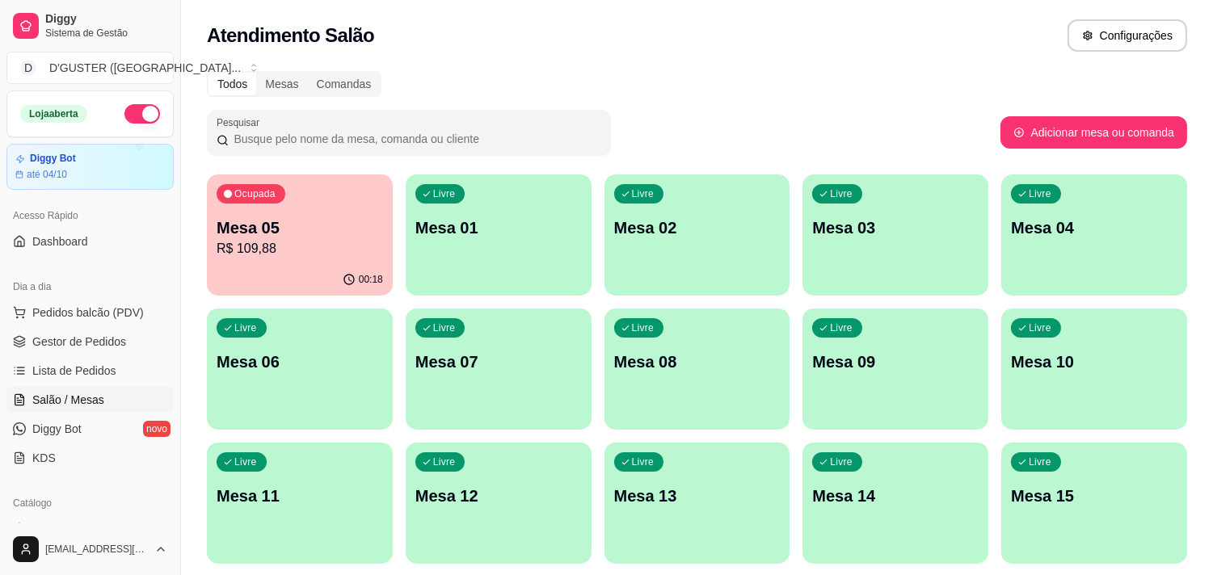
click at [284, 226] on p "Mesa 05" at bounding box center [300, 228] width 166 height 23
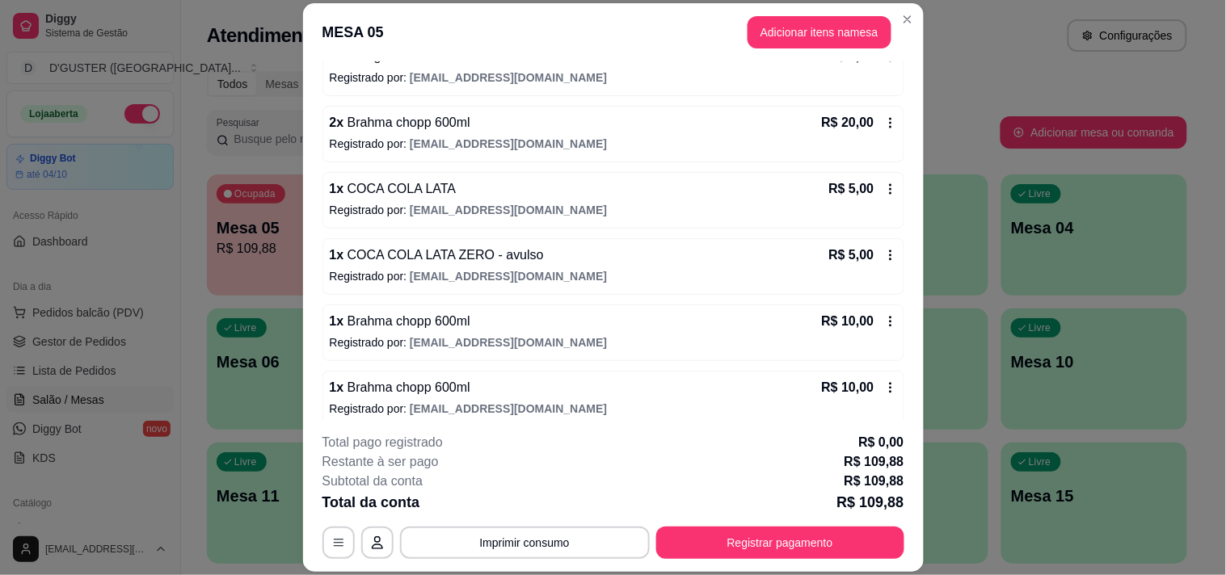
scroll to position [386, 0]
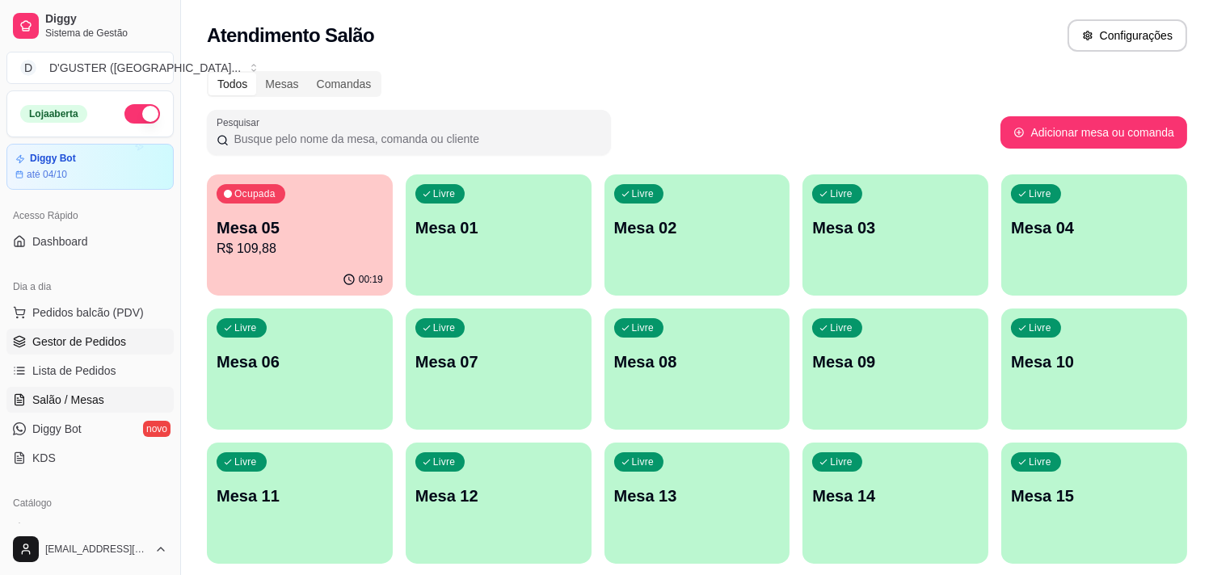
click at [107, 338] on span "Gestor de Pedidos" at bounding box center [79, 342] width 94 height 16
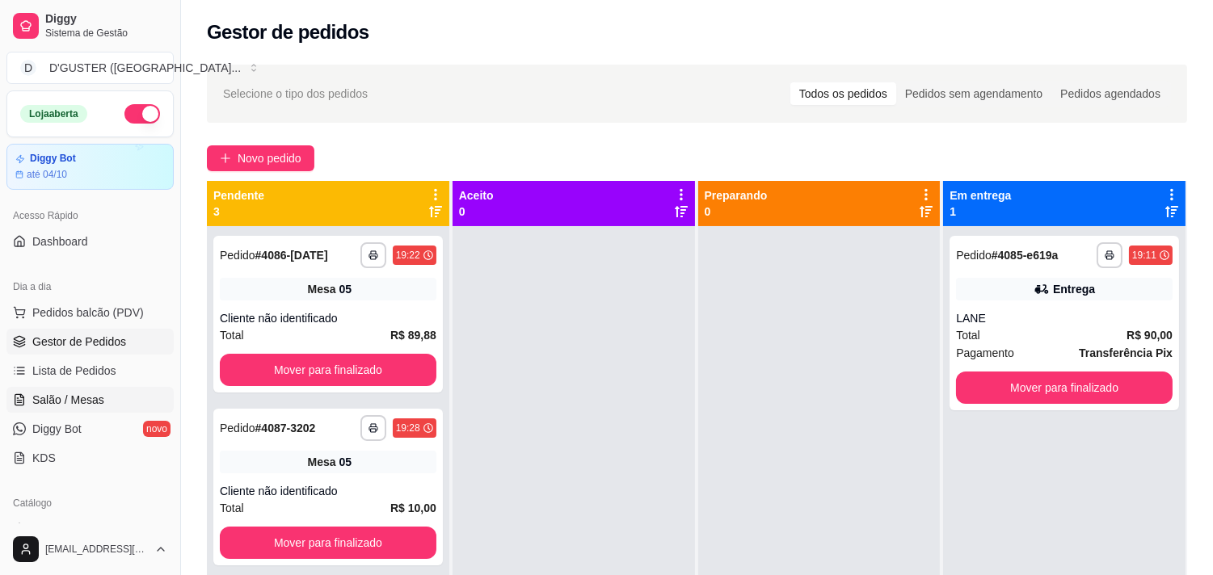
click at [81, 401] on span "Salão / Mesas" at bounding box center [68, 400] width 72 height 16
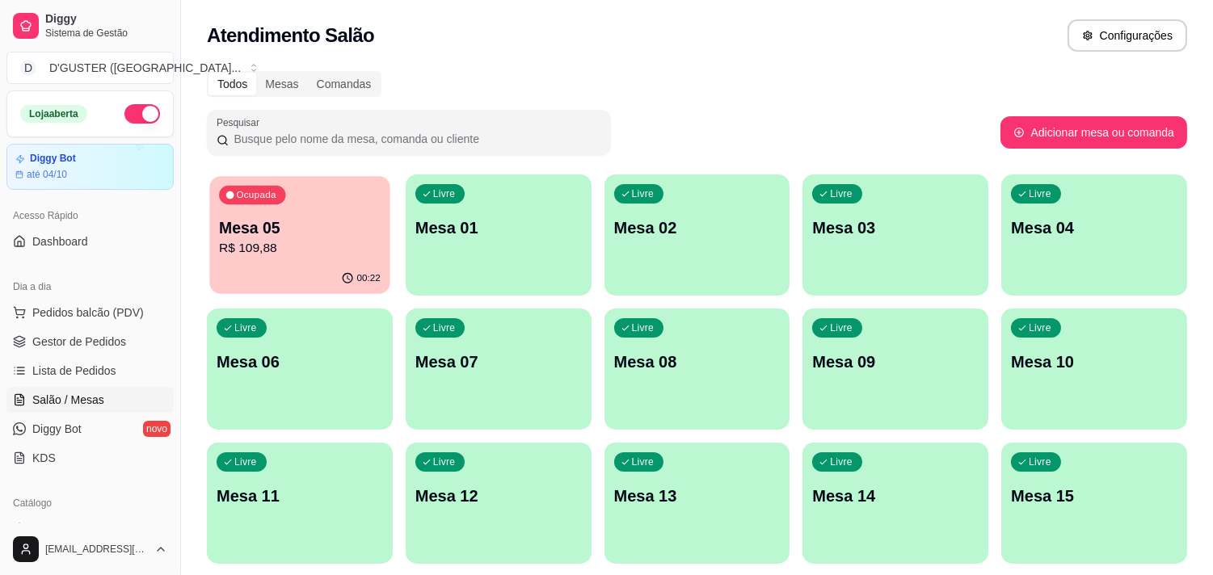
click at [346, 242] on p "R$ 109,88" at bounding box center [300, 248] width 162 height 19
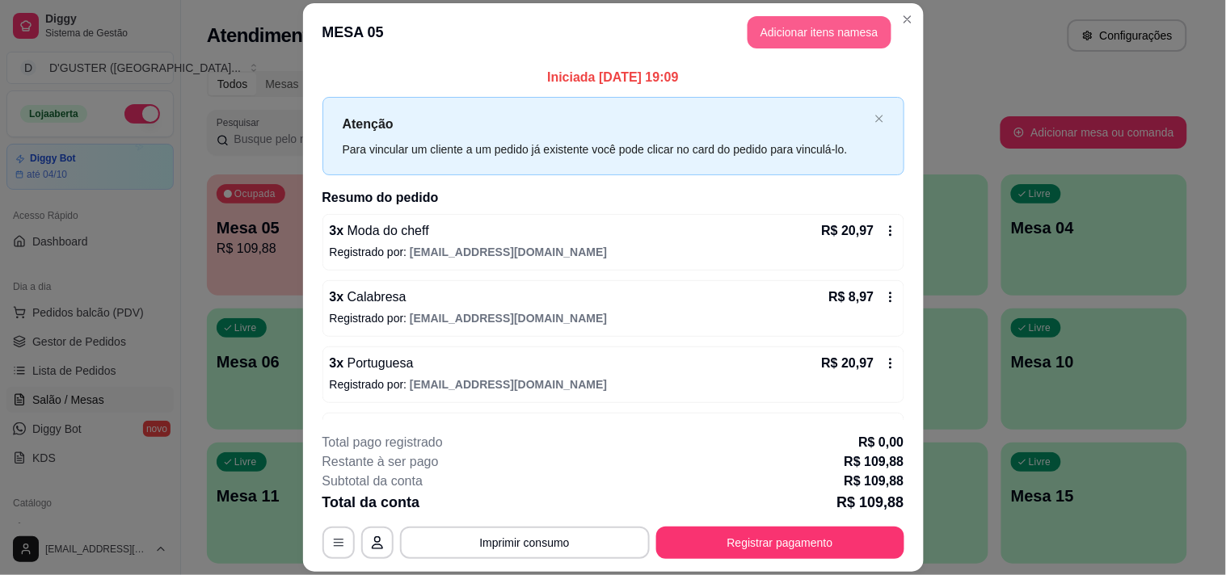
click at [835, 33] on button "Adicionar itens na mesa" at bounding box center [820, 32] width 144 height 32
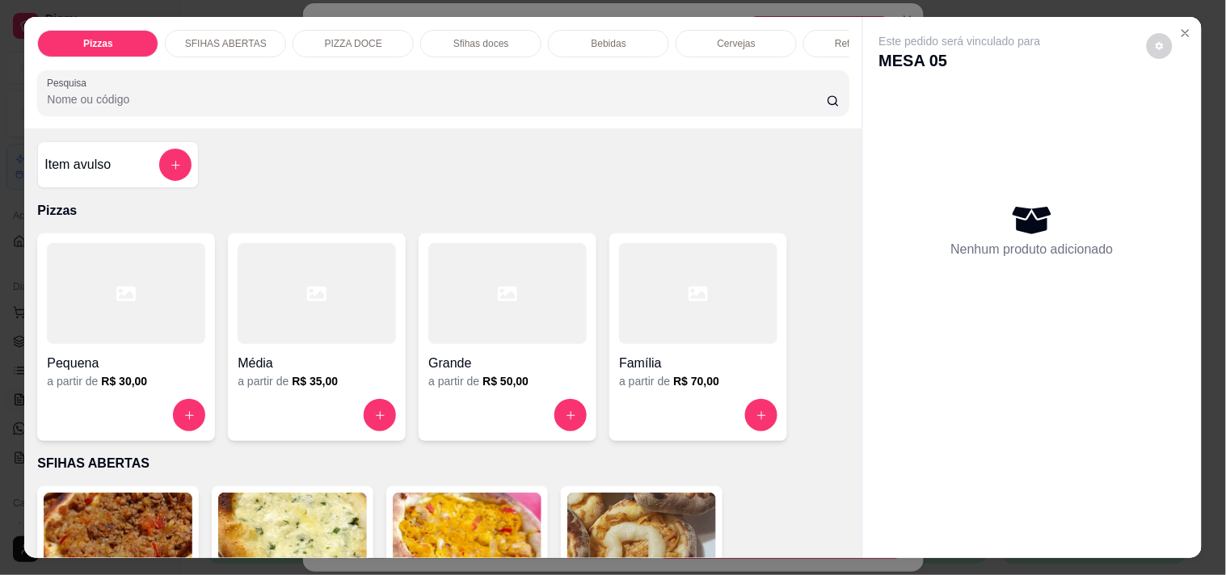
scroll to position [269, 0]
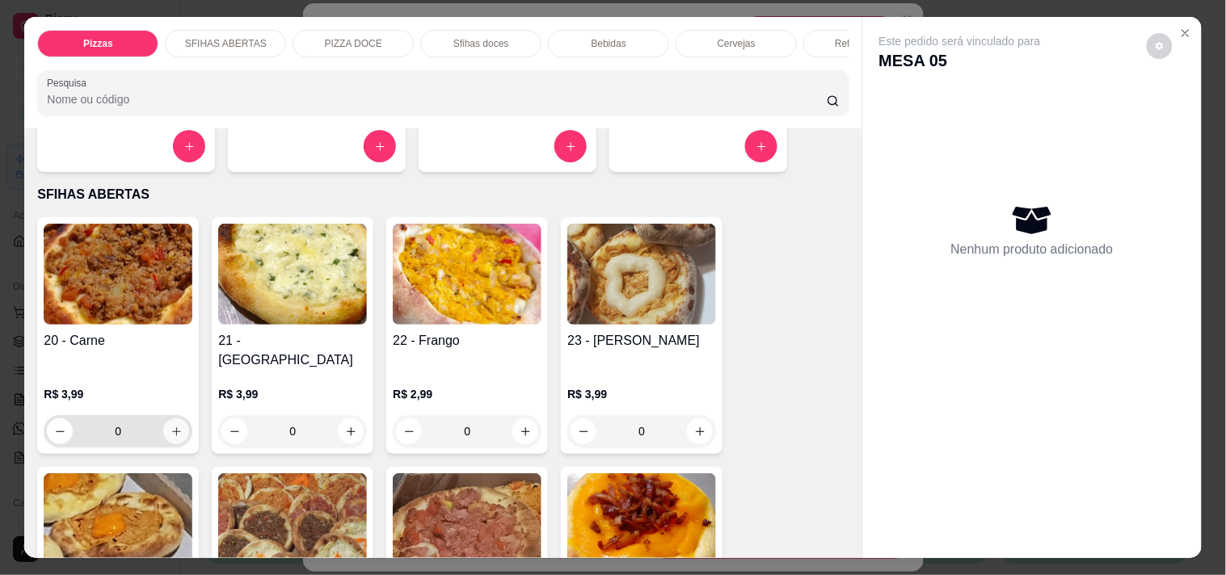
click at [179, 419] on button "increase-product-quantity" at bounding box center [176, 432] width 26 height 26
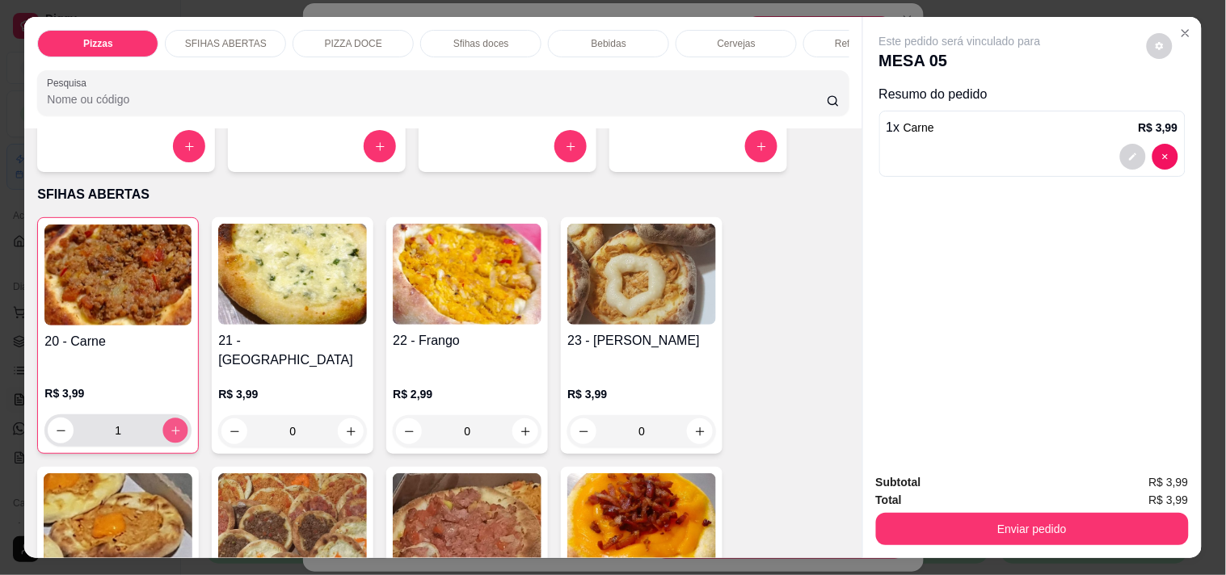
click at [179, 419] on button "increase-product-quantity" at bounding box center [175, 431] width 25 height 25
type input "3"
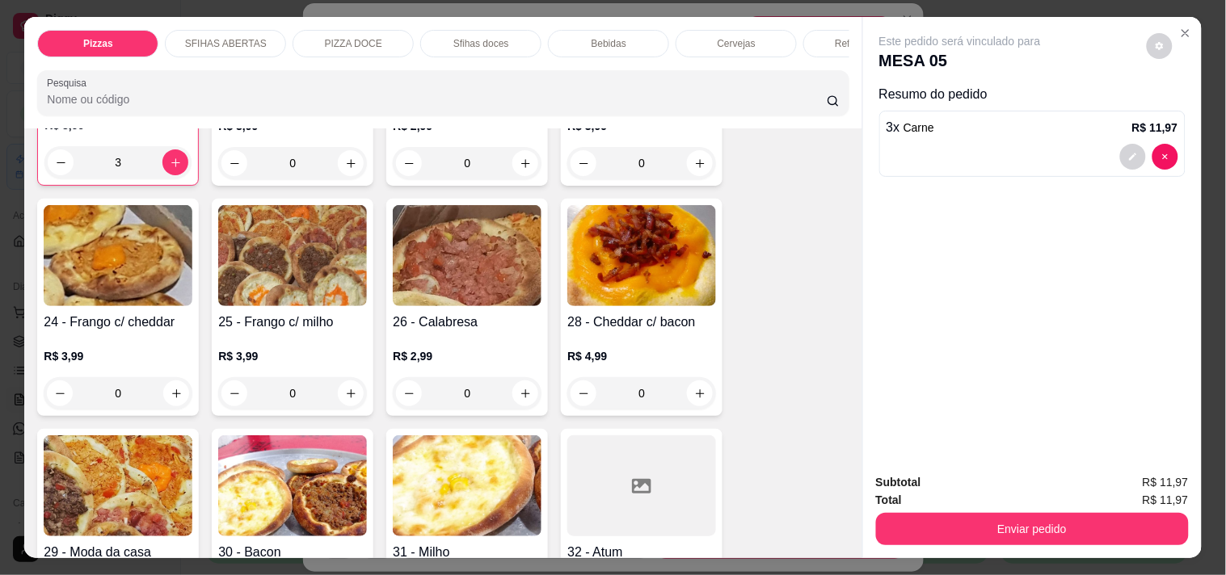
scroll to position [538, 0]
click at [529, 381] on button "increase-product-quantity" at bounding box center [525, 393] width 26 height 26
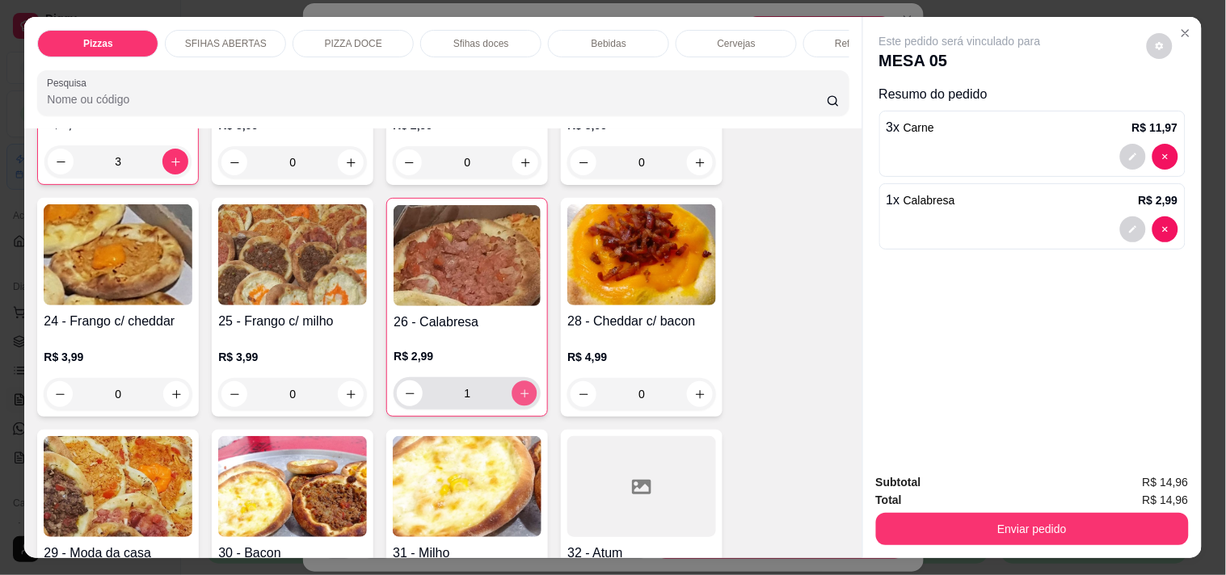
click at [529, 381] on button "increase-product-quantity" at bounding box center [524, 393] width 25 height 25
type input "3"
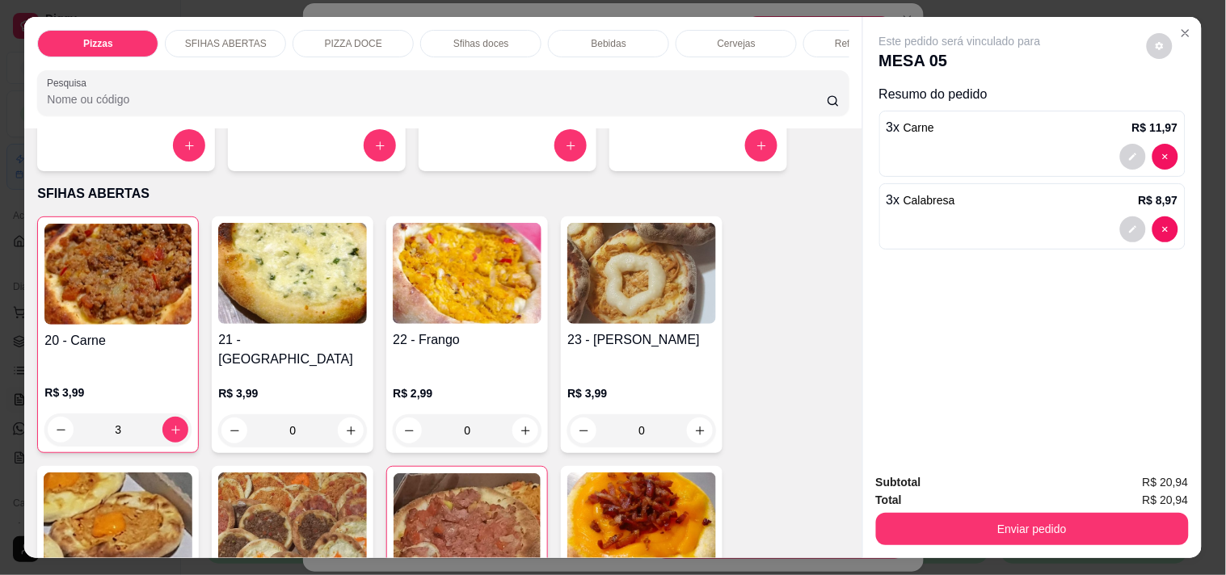
scroll to position [269, 0]
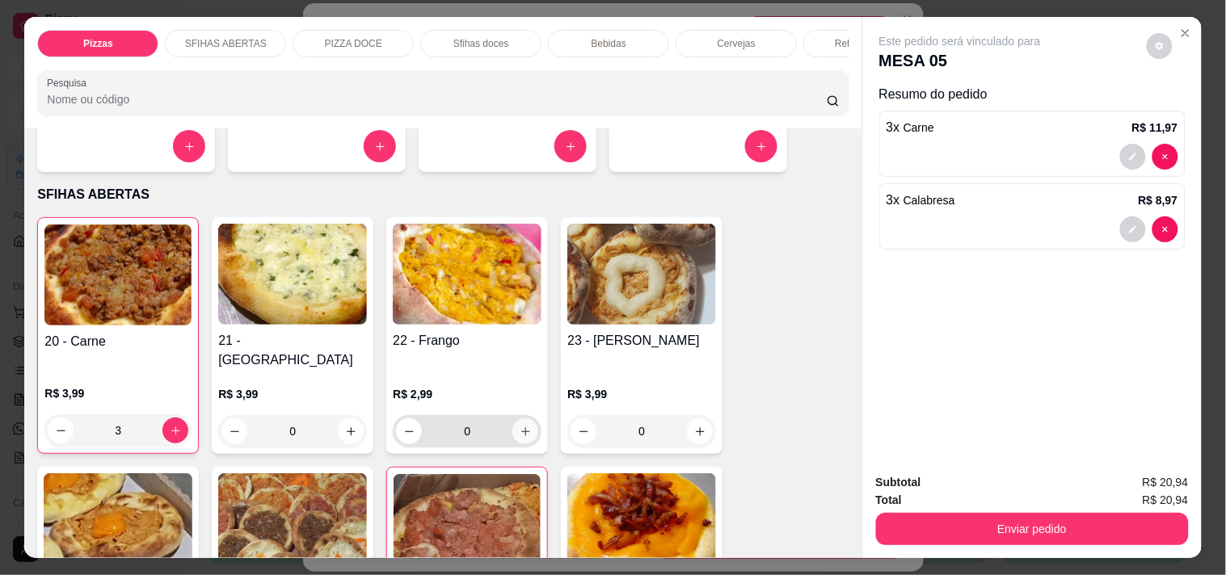
click at [520, 426] on icon "increase-product-quantity" at bounding box center [526, 432] width 12 height 12
type input "1"
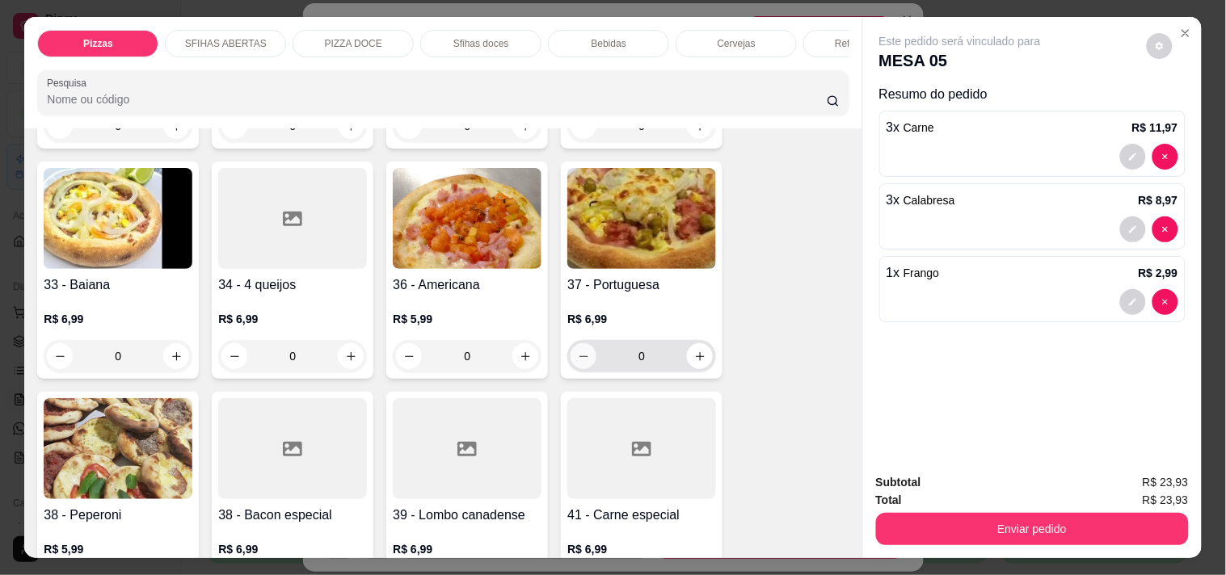
scroll to position [988, 0]
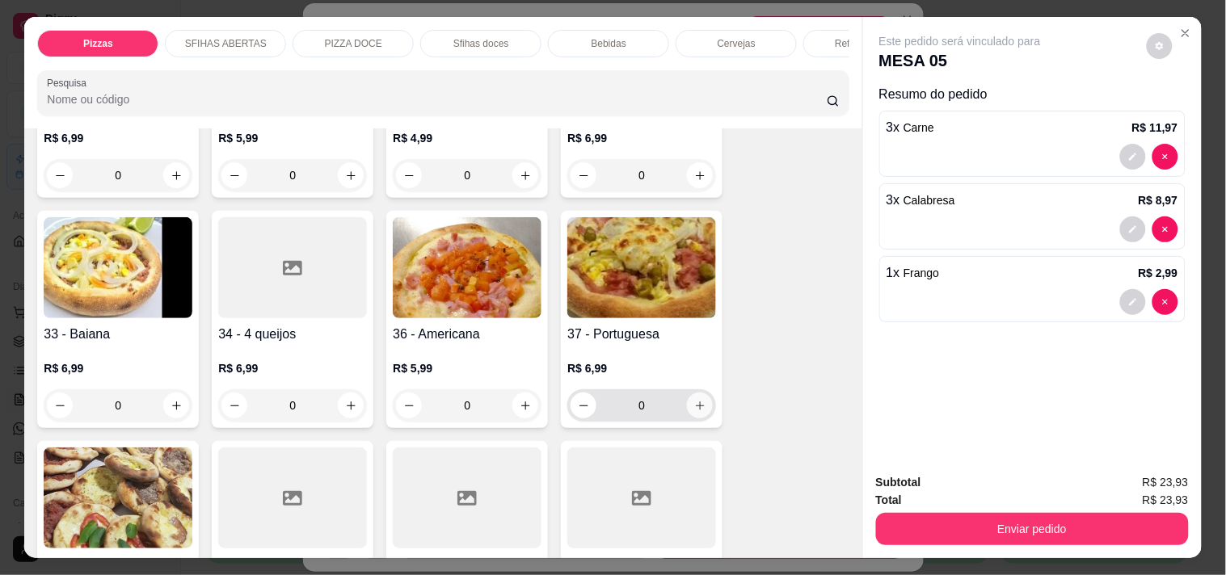
click at [694, 400] on icon "increase-product-quantity" at bounding box center [700, 406] width 12 height 12
type input "1"
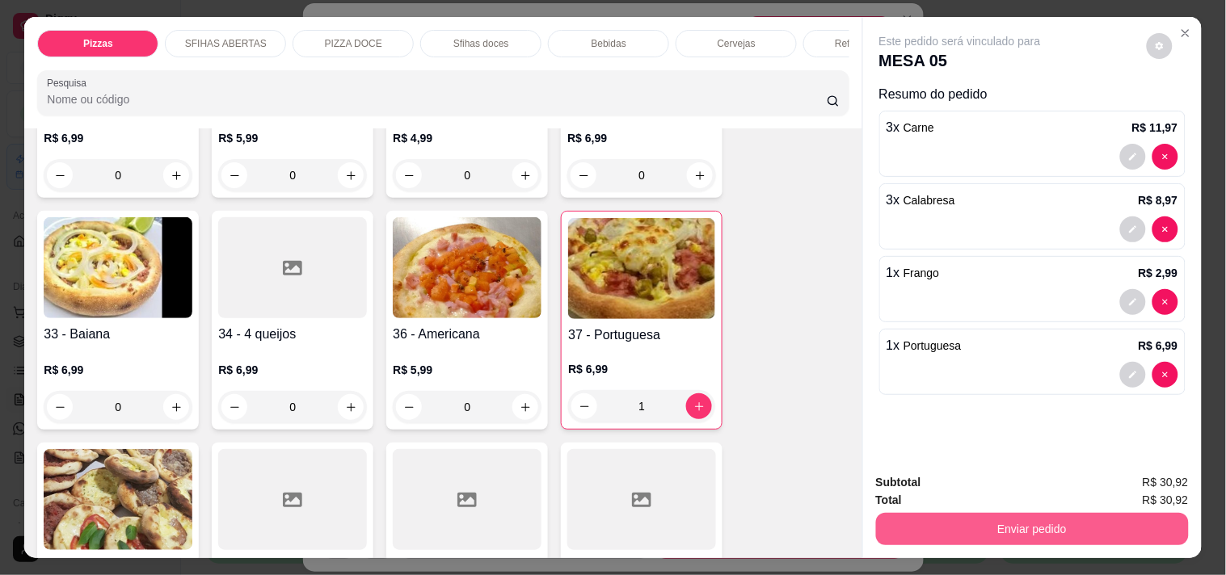
click at [1076, 521] on button "Enviar pedido" at bounding box center [1032, 529] width 313 height 32
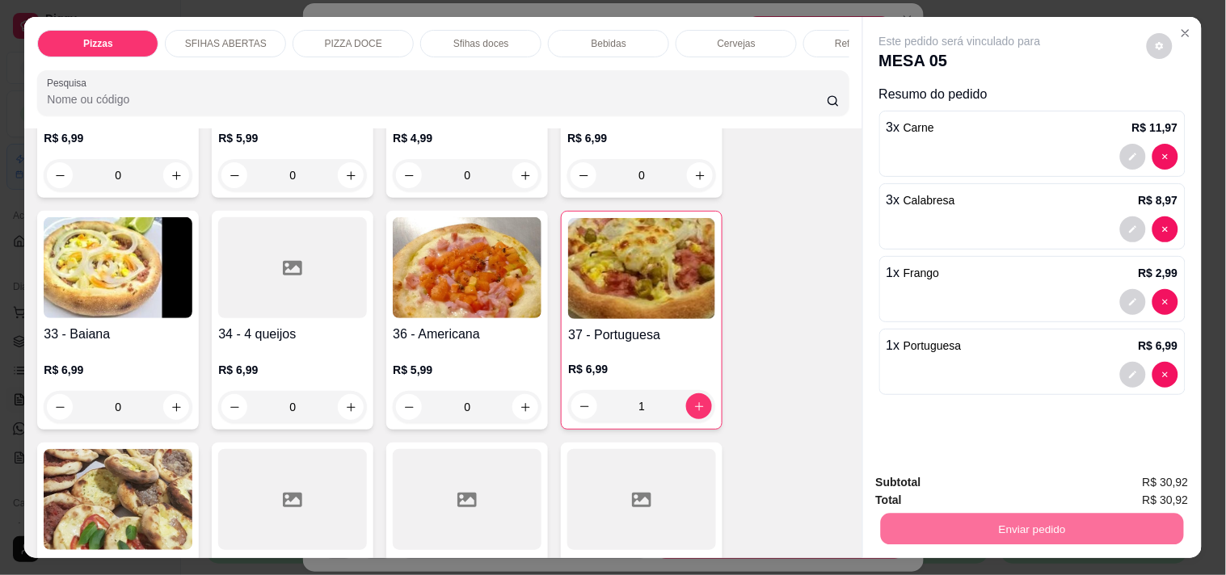
click at [1013, 494] on button "Não registrar e enviar pedido" at bounding box center [978, 483] width 163 height 30
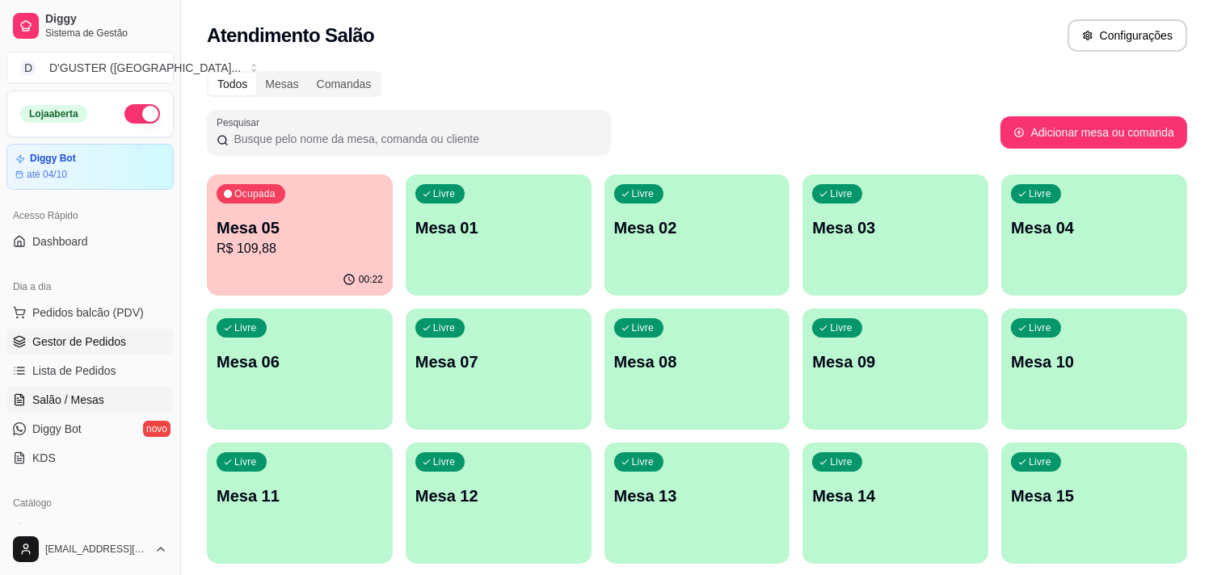
click at [100, 336] on span "Gestor de Pedidos" at bounding box center [79, 342] width 94 height 16
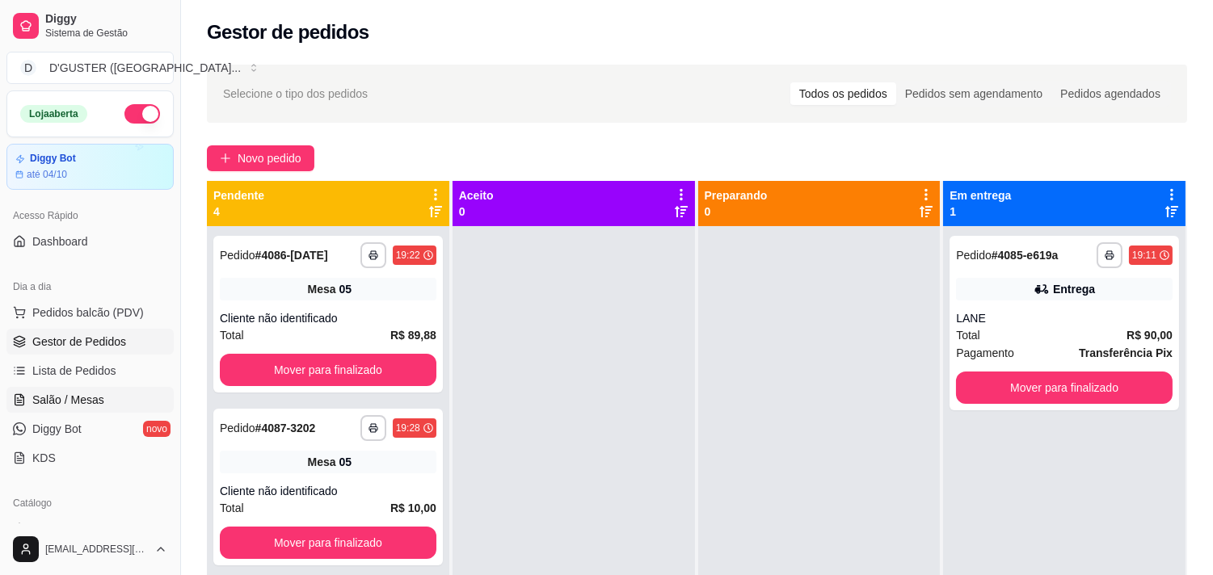
click at [35, 392] on span "Salão / Mesas" at bounding box center [68, 400] width 72 height 16
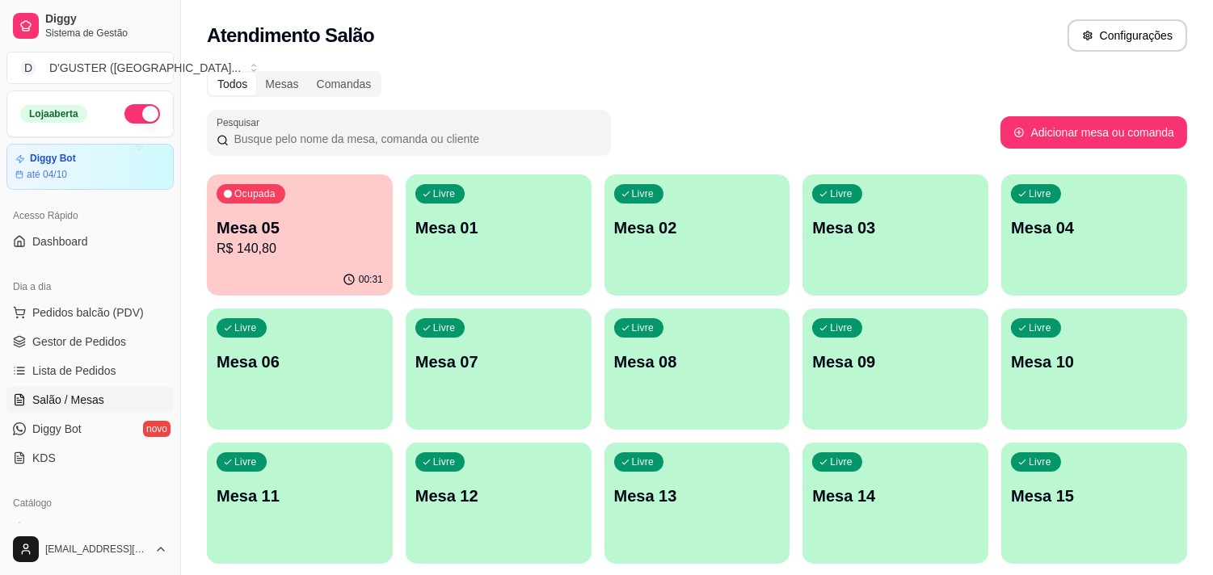
click at [272, 251] on p "R$ 140,80" at bounding box center [300, 248] width 166 height 19
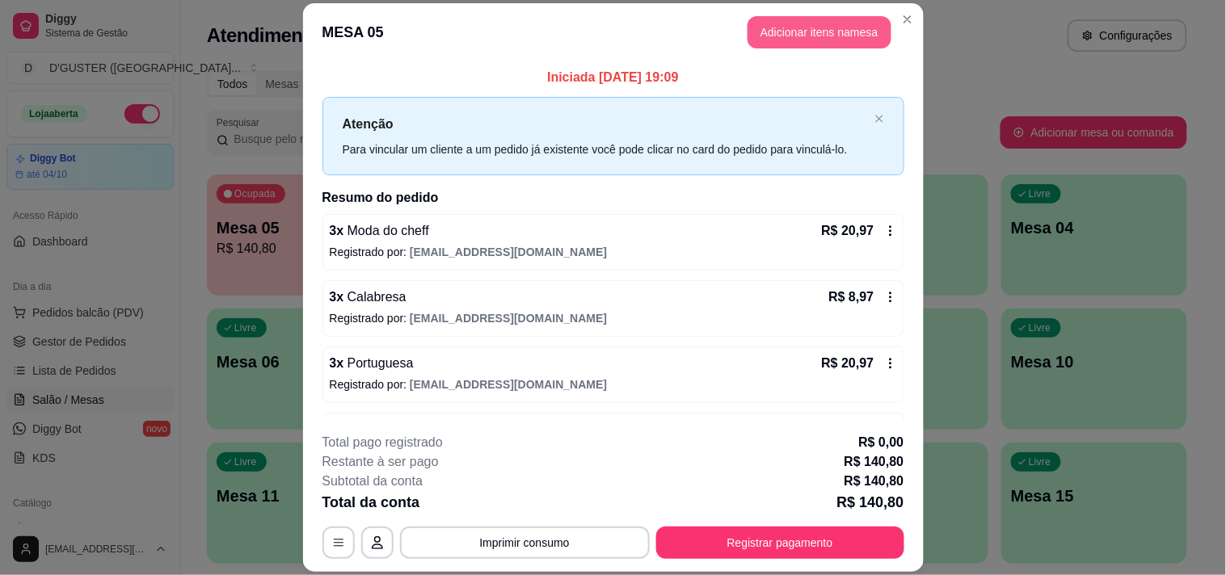
click at [787, 36] on button "Adicionar itens na mesa" at bounding box center [820, 32] width 144 height 32
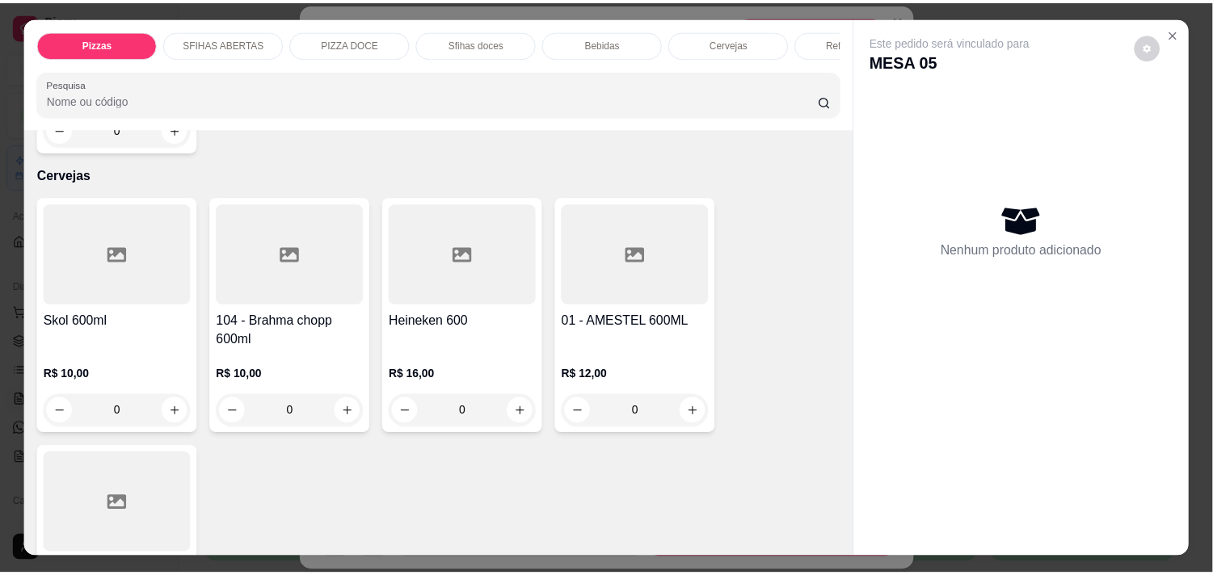
scroll to position [3713, 0]
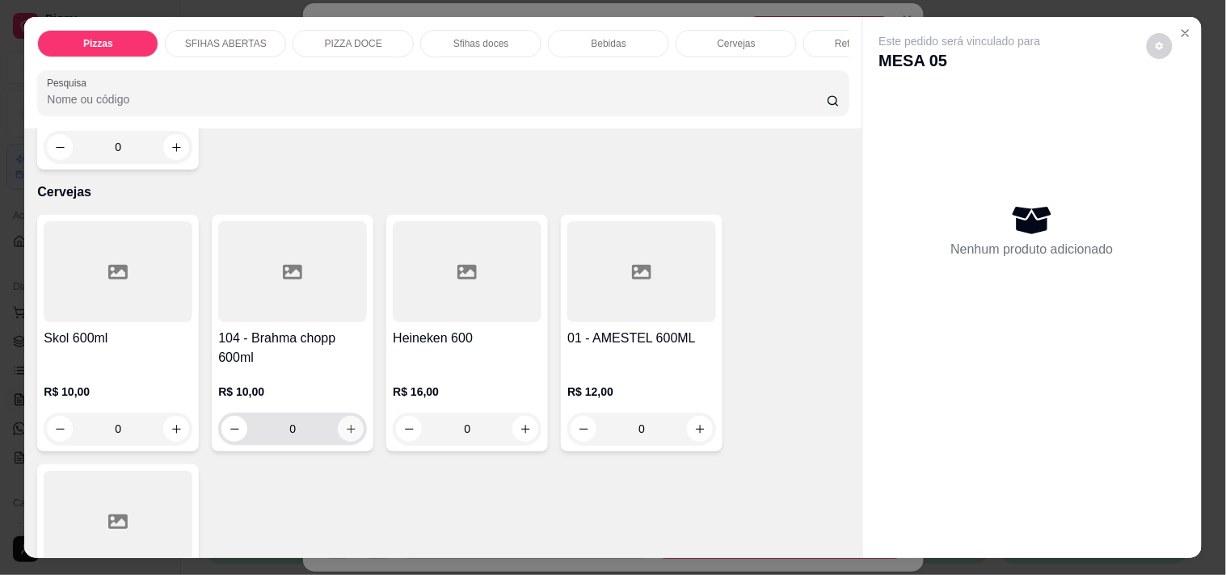
click at [339, 416] on button "increase-product-quantity" at bounding box center [351, 429] width 26 height 26
type input "1"
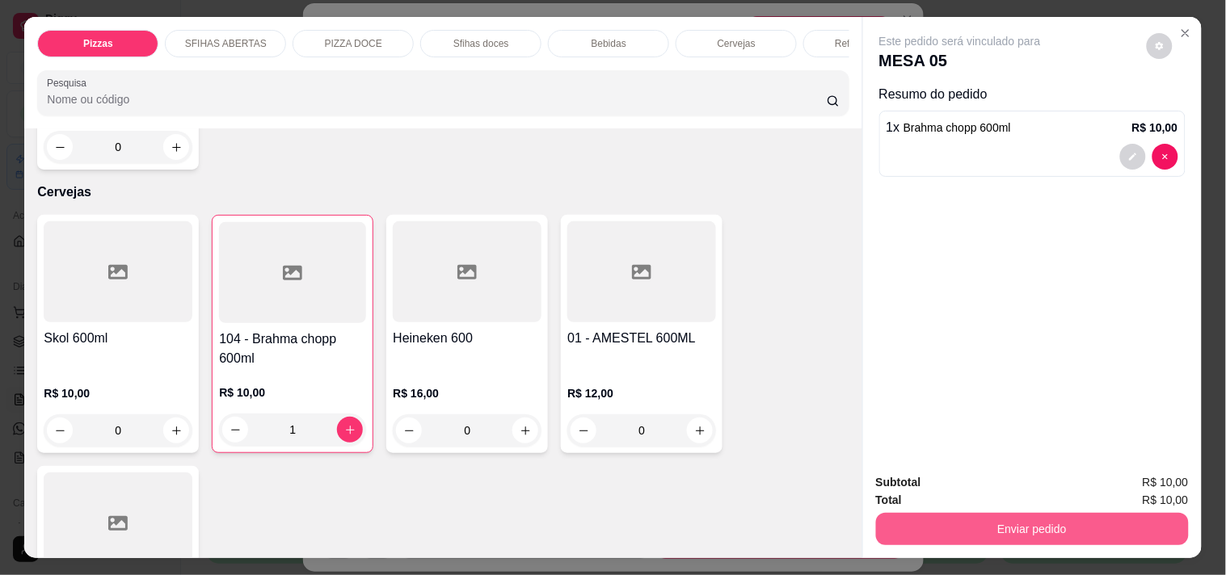
click at [1085, 521] on button "Enviar pedido" at bounding box center [1032, 529] width 313 height 32
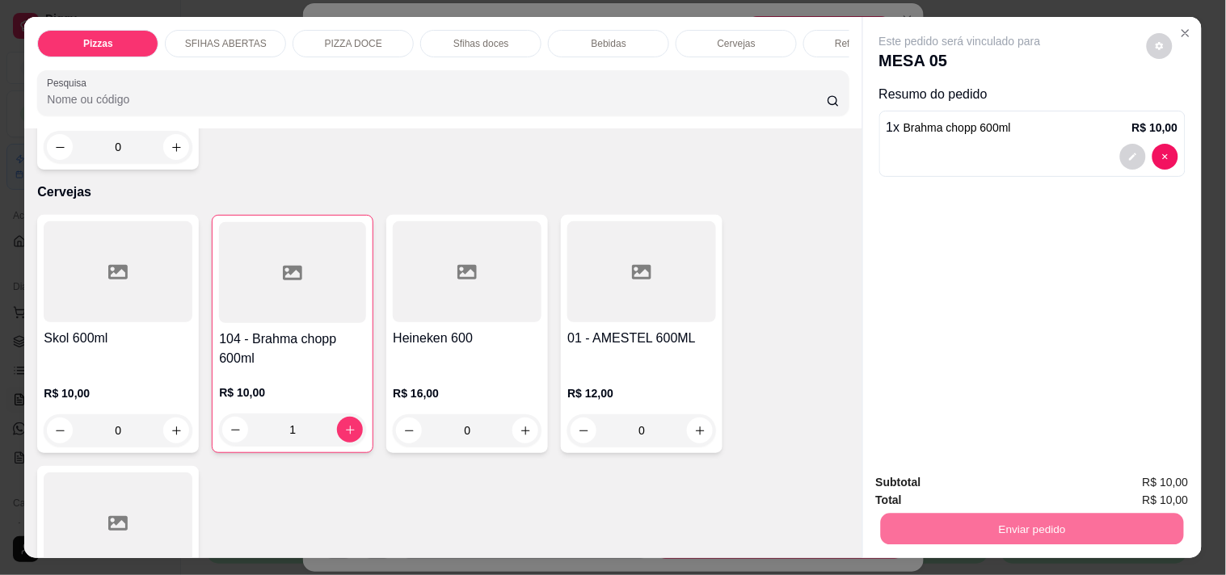
click at [982, 479] on button "Não registrar e enviar pedido" at bounding box center [978, 483] width 163 height 30
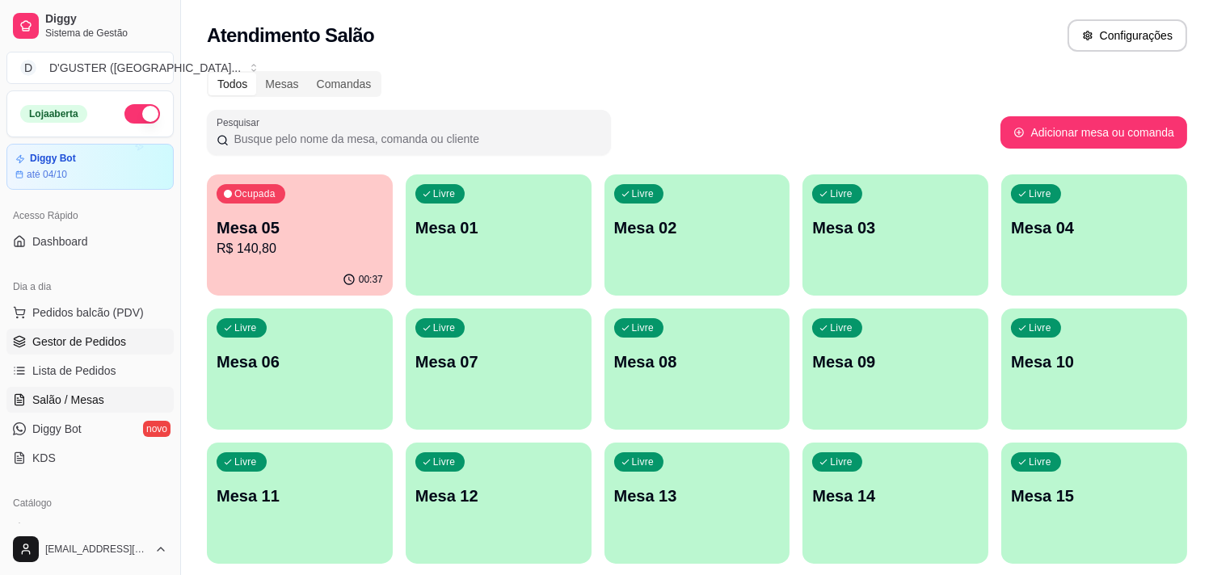
click at [103, 332] on link "Gestor de Pedidos" at bounding box center [89, 342] width 167 height 26
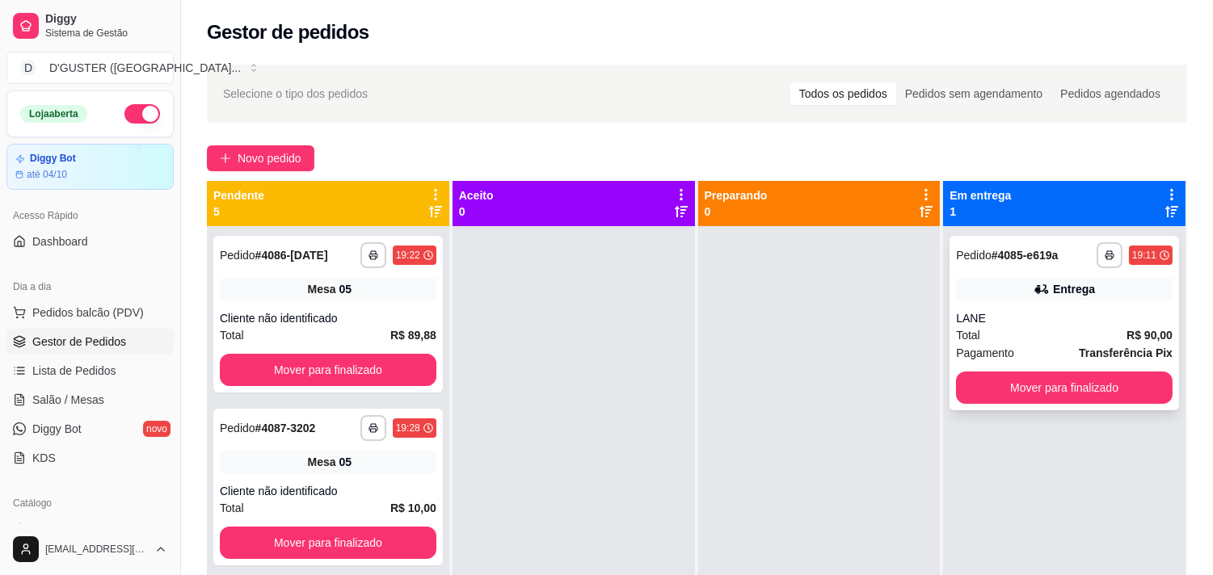
click at [1089, 268] on div "**********" at bounding box center [1065, 323] width 230 height 175
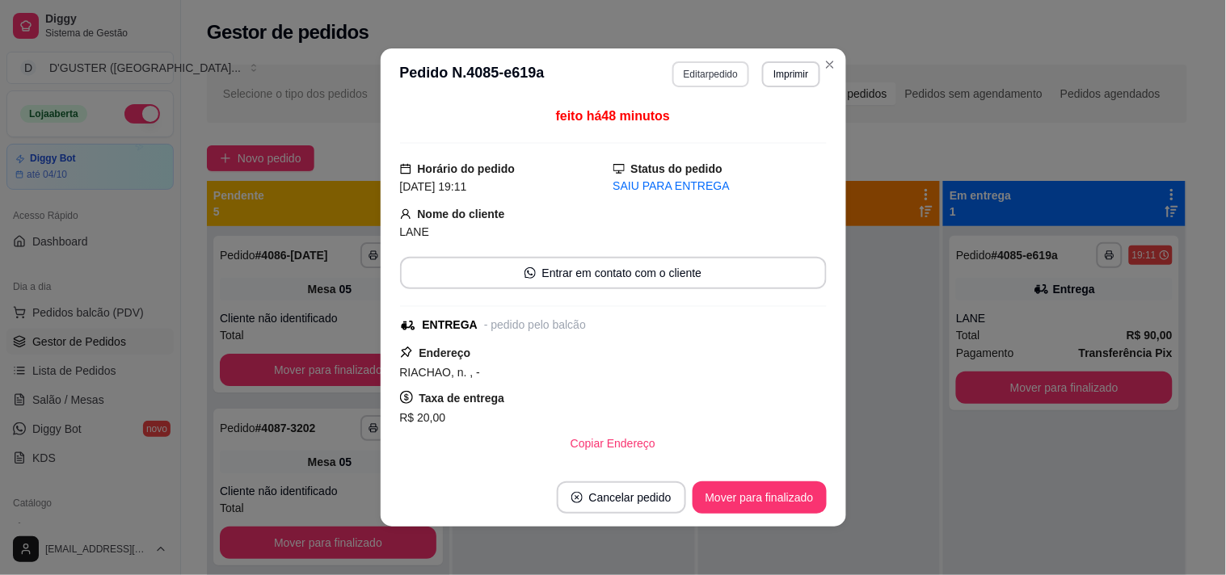
click at [698, 74] on button "Editar pedido" at bounding box center [710, 74] width 77 height 26
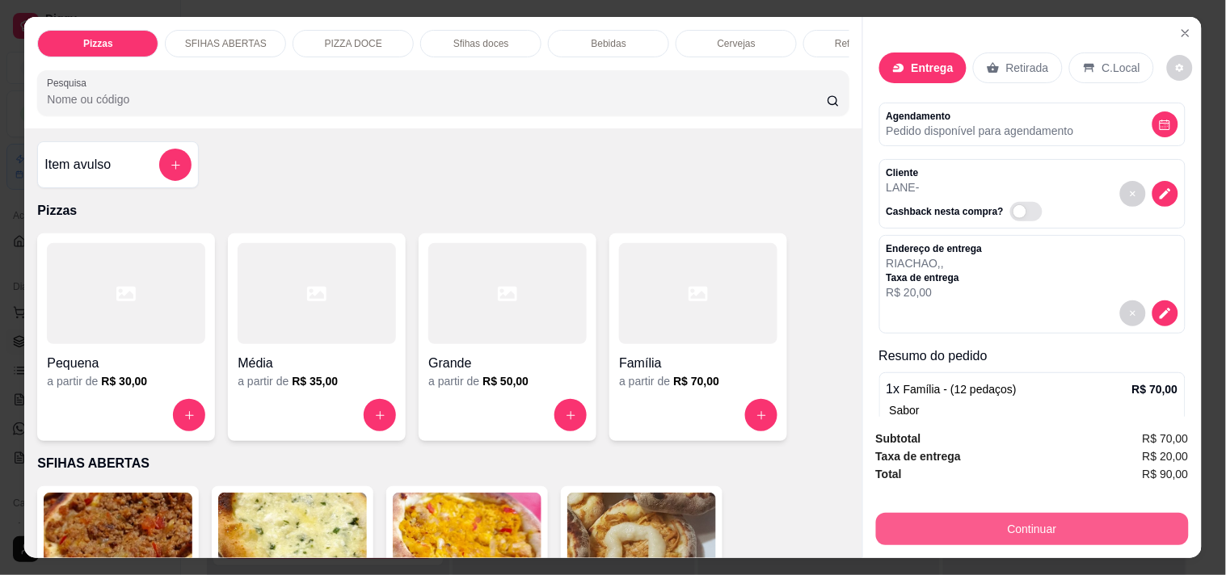
click at [1032, 517] on button "Continuar" at bounding box center [1032, 529] width 313 height 32
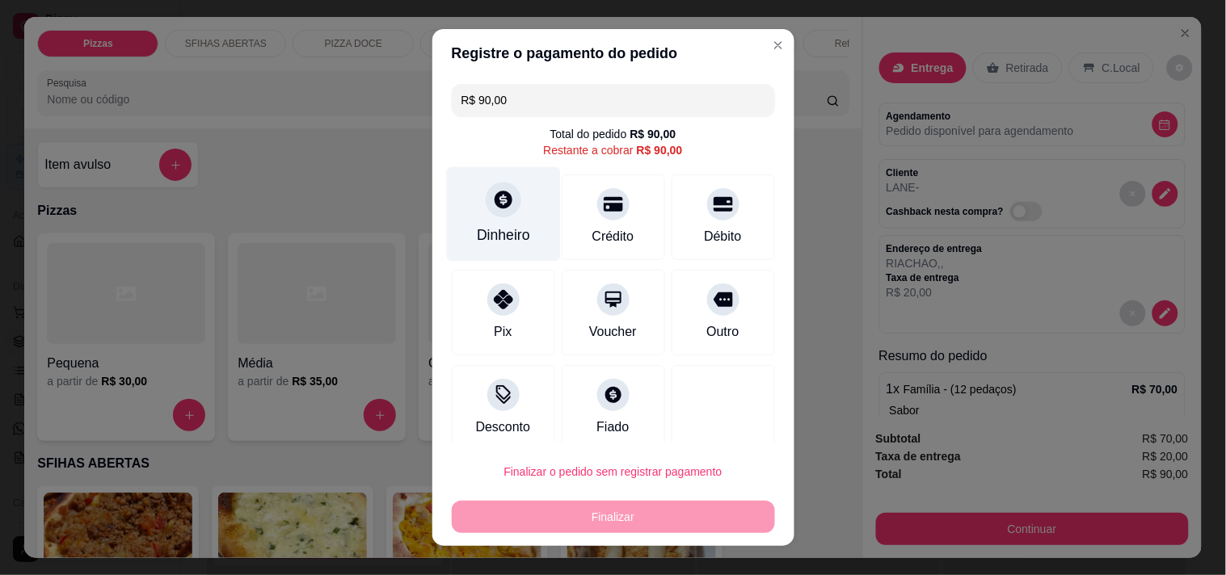
click at [502, 228] on div "Dinheiro" at bounding box center [503, 235] width 53 height 21
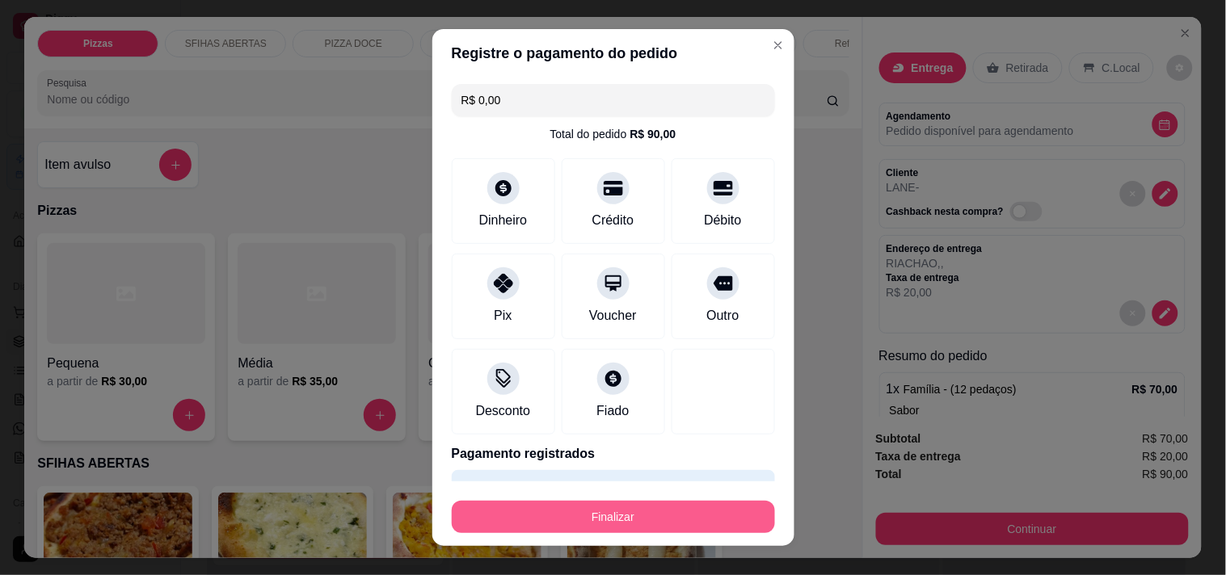
click at [693, 519] on button "Finalizar" at bounding box center [613, 517] width 323 height 32
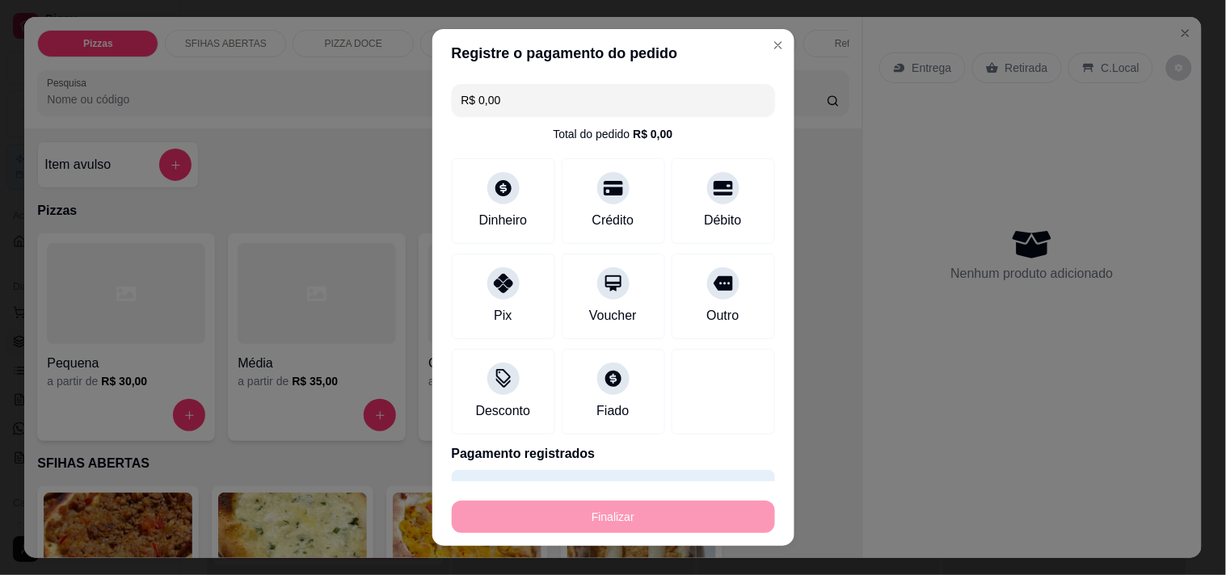
type input "-R$ 90,00"
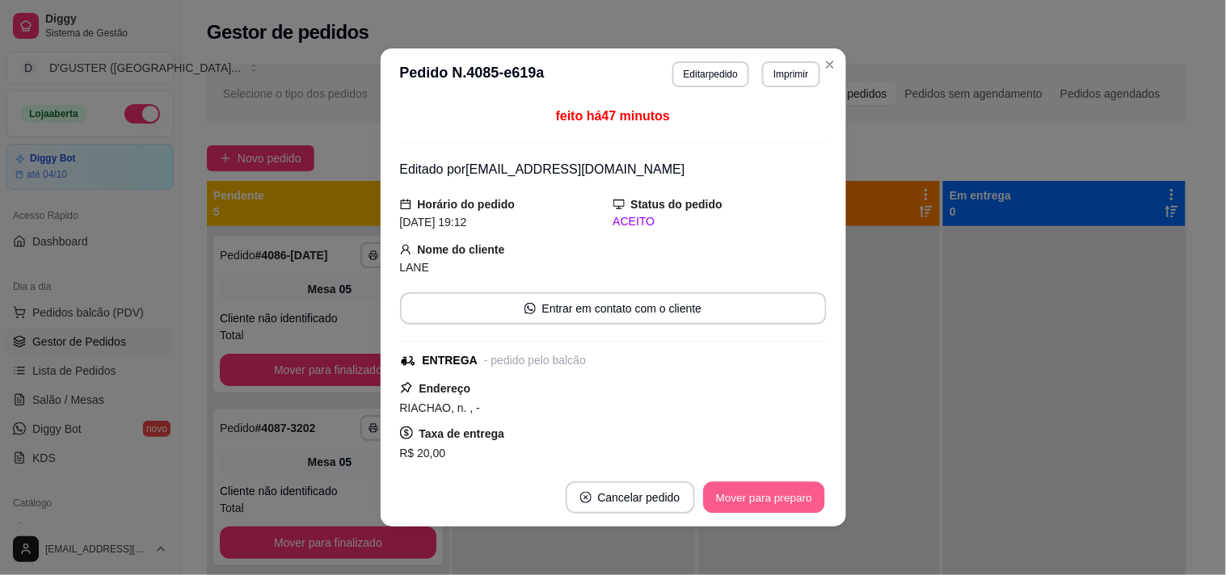
click at [770, 491] on button "Mover para preparo" at bounding box center [763, 498] width 121 height 32
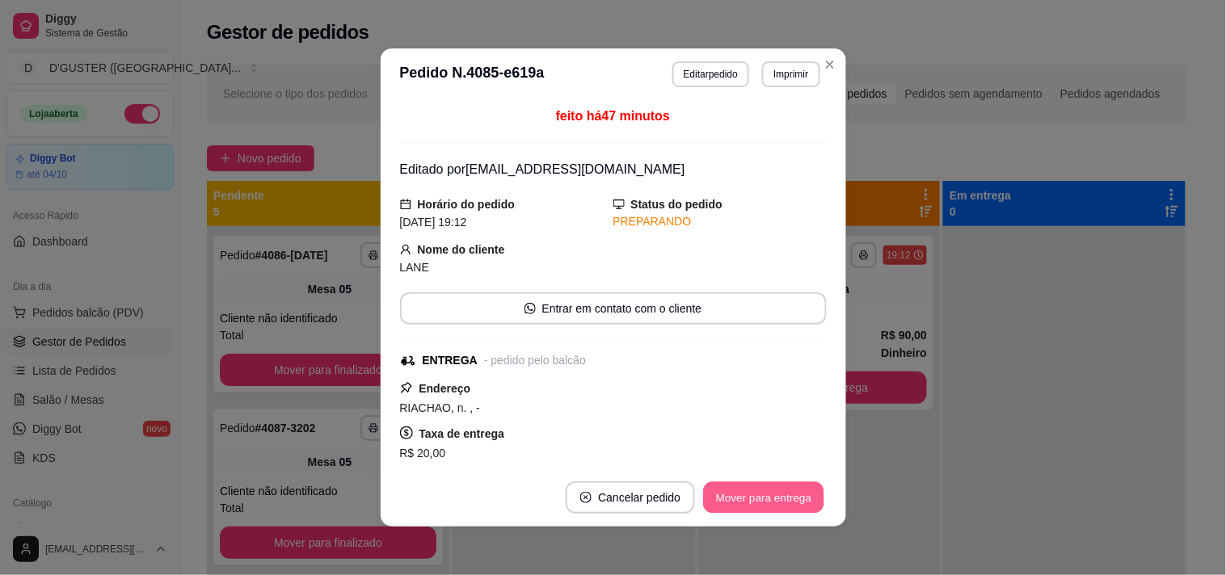
click at [770, 491] on button "Mover para entrega" at bounding box center [764, 498] width 121 height 32
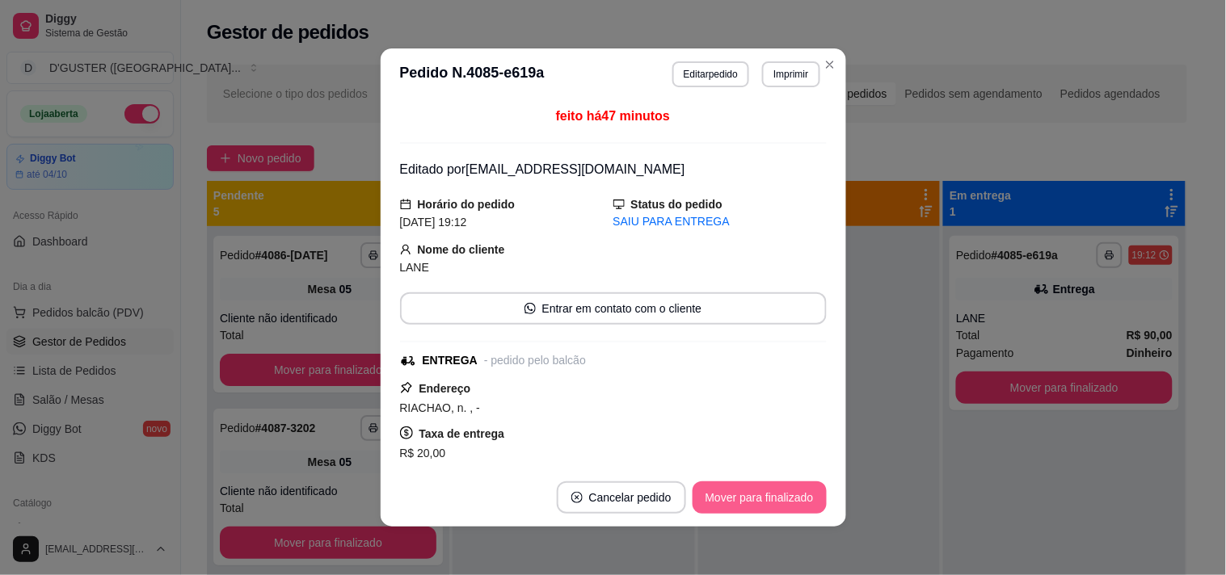
click at [779, 491] on button "Mover para finalizado" at bounding box center [760, 498] width 134 height 32
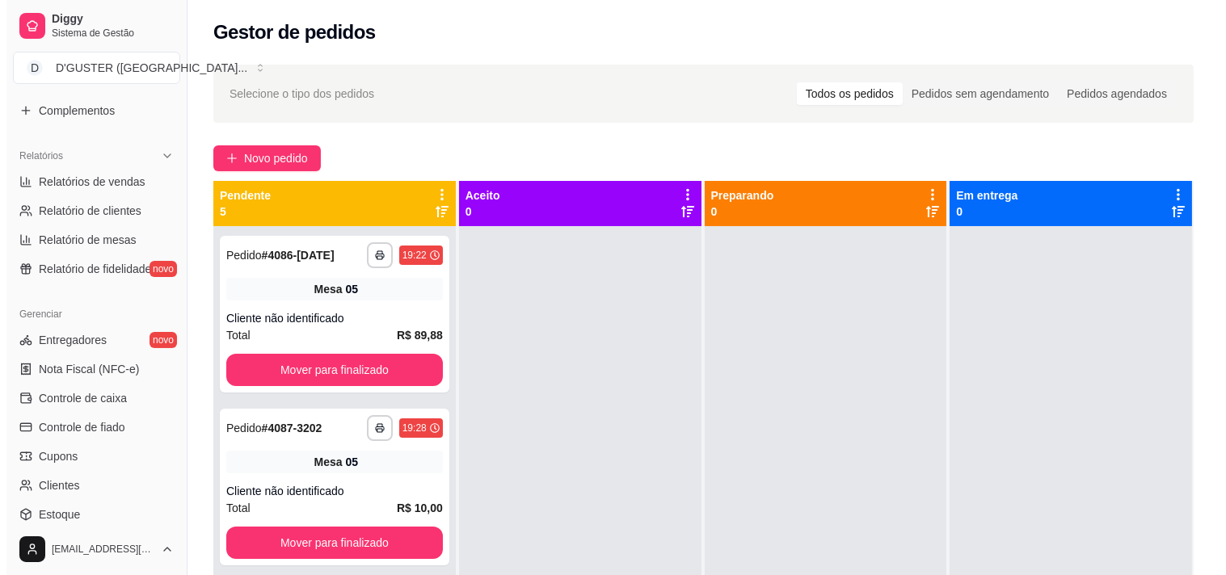
scroll to position [449, 0]
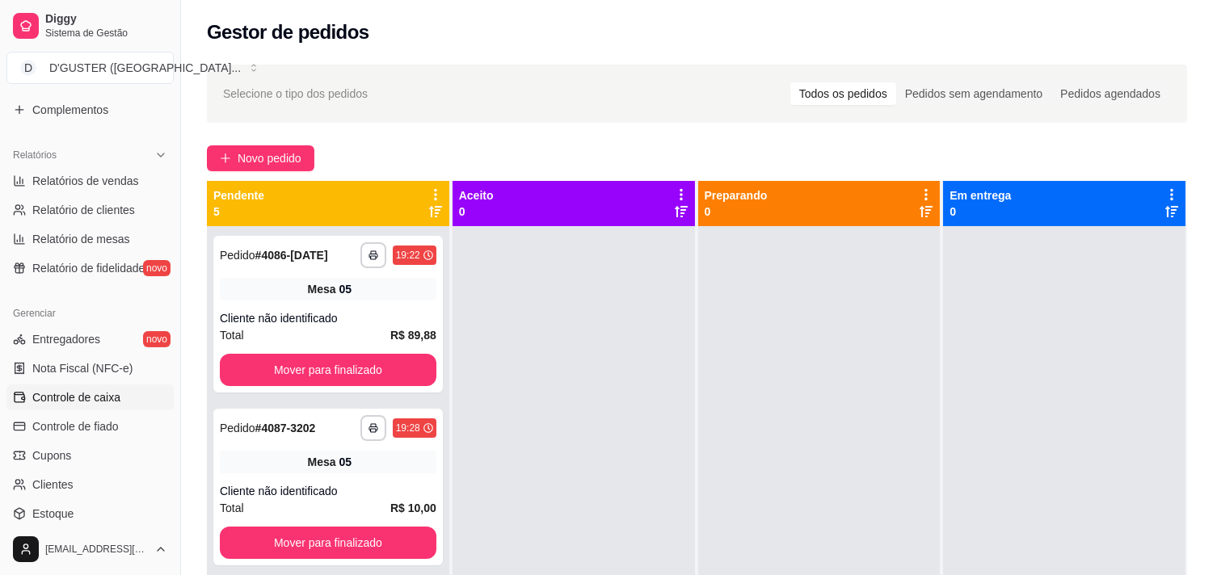
click at [75, 391] on span "Controle de caixa" at bounding box center [76, 398] width 88 height 16
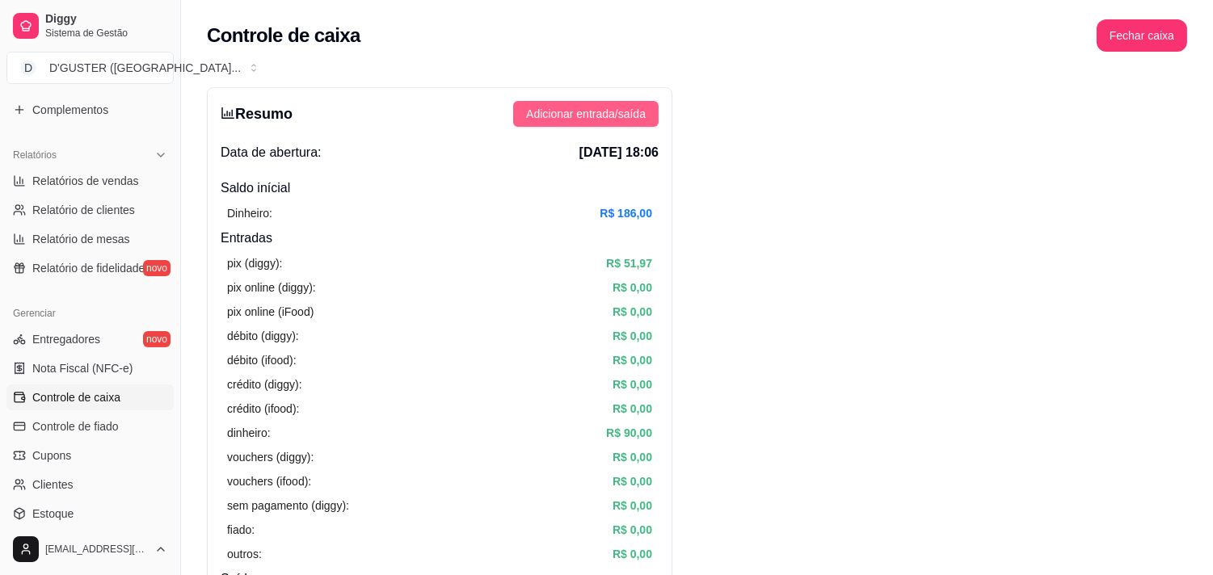
click at [582, 119] on span "Adicionar entrada/saída" at bounding box center [586, 114] width 120 height 18
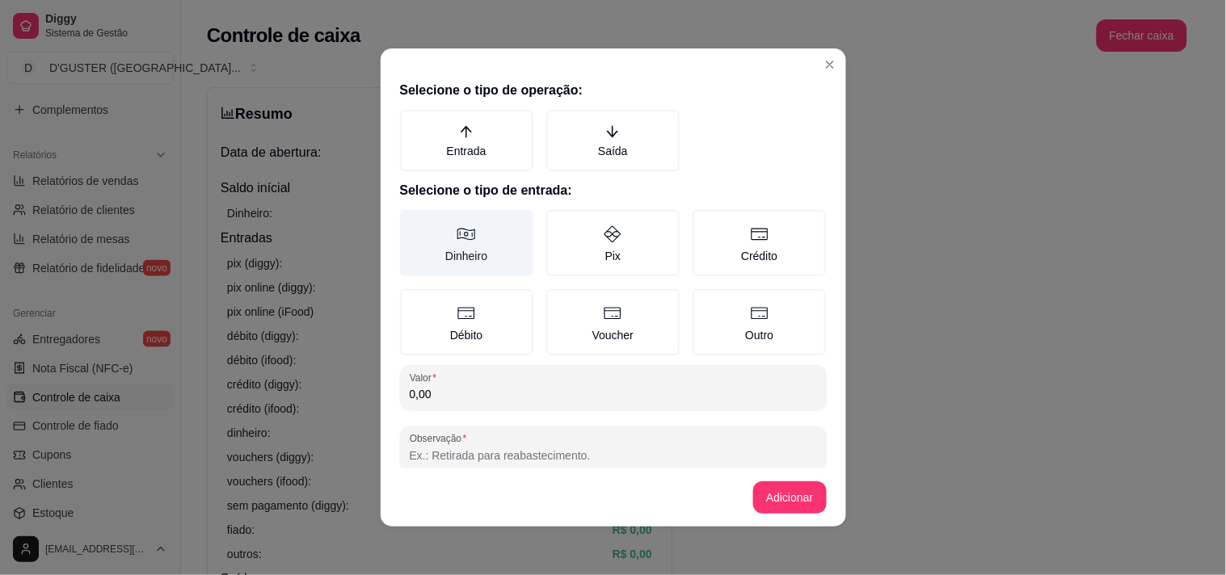
click at [457, 234] on icon at bounding box center [466, 234] width 19 height 19
click at [412, 222] on button "Dinheiro" at bounding box center [405, 215] width 13 height 13
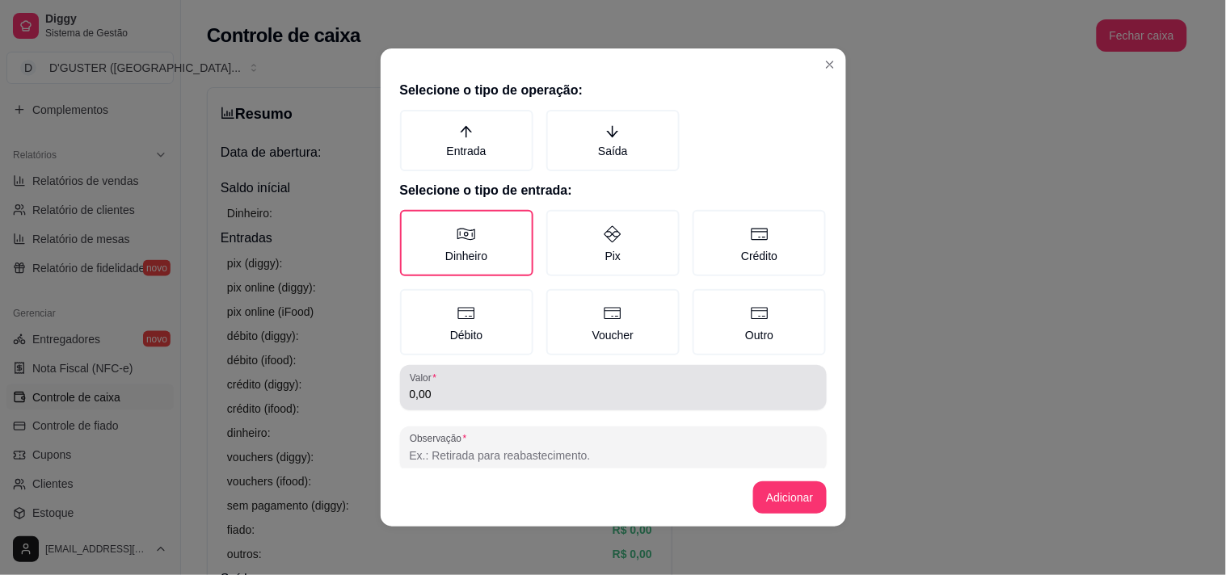
click at [562, 373] on div "0,00" at bounding box center [613, 388] width 407 height 32
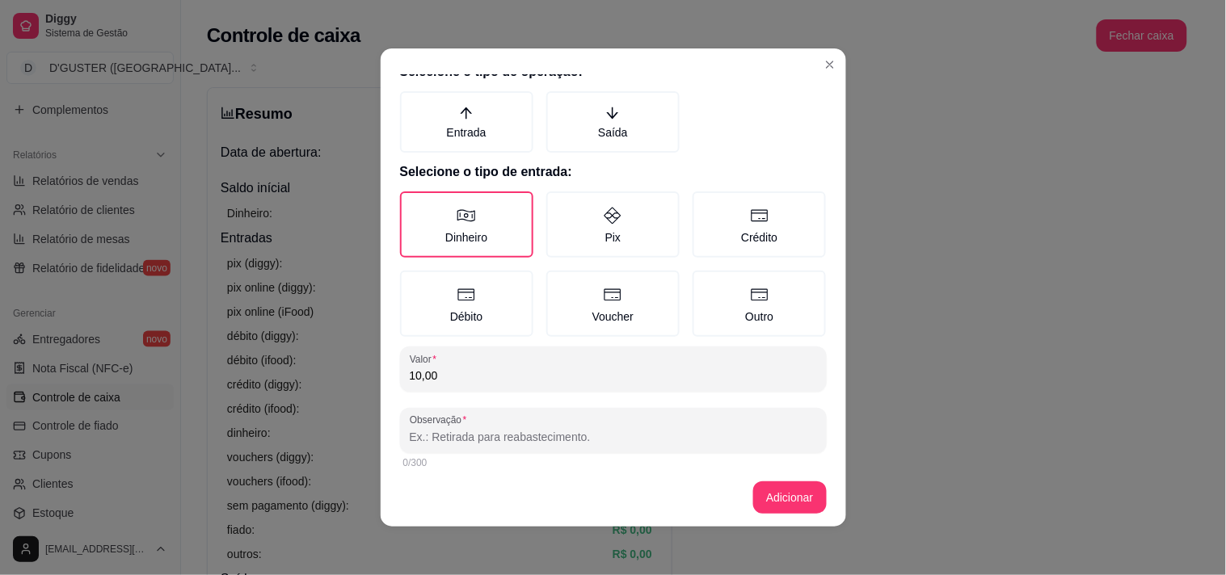
scroll to position [24, 0]
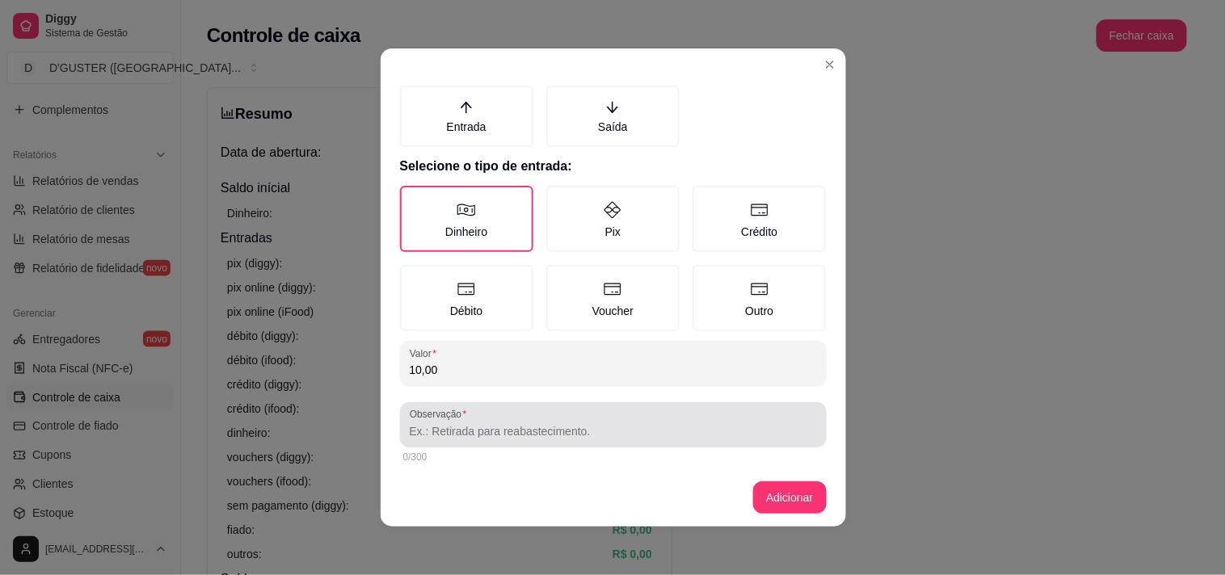
type input "10,00"
click at [512, 428] on input "Observação" at bounding box center [613, 431] width 407 height 16
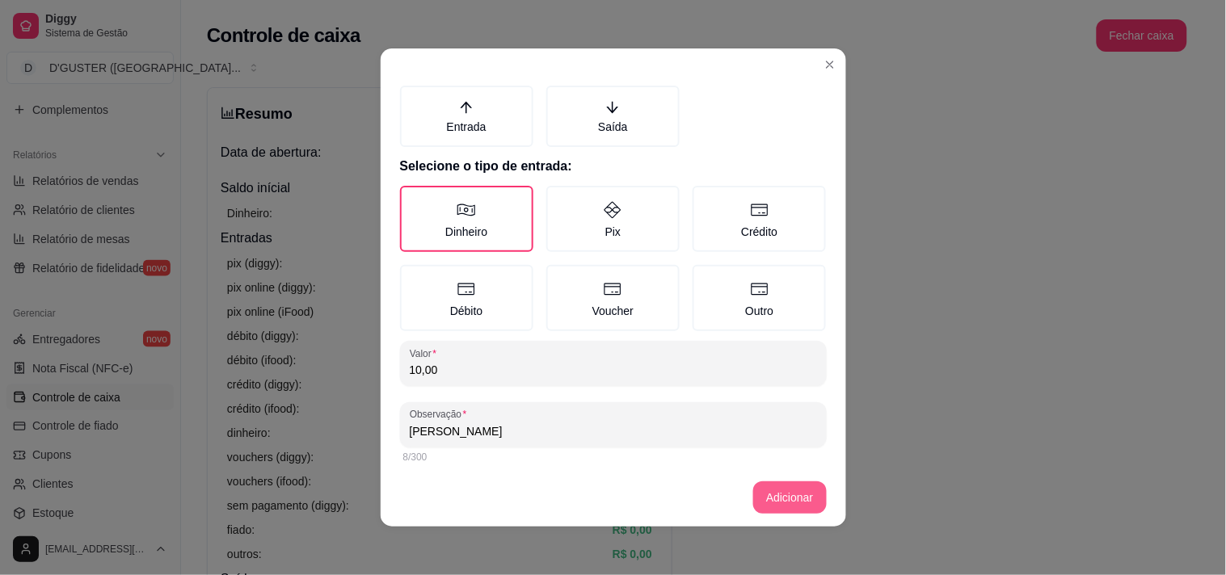
type input "[PERSON_NAME]"
click at [798, 499] on button "Adicionar" at bounding box center [789, 498] width 73 height 32
click at [773, 494] on button "Adicionar" at bounding box center [789, 498] width 73 height 32
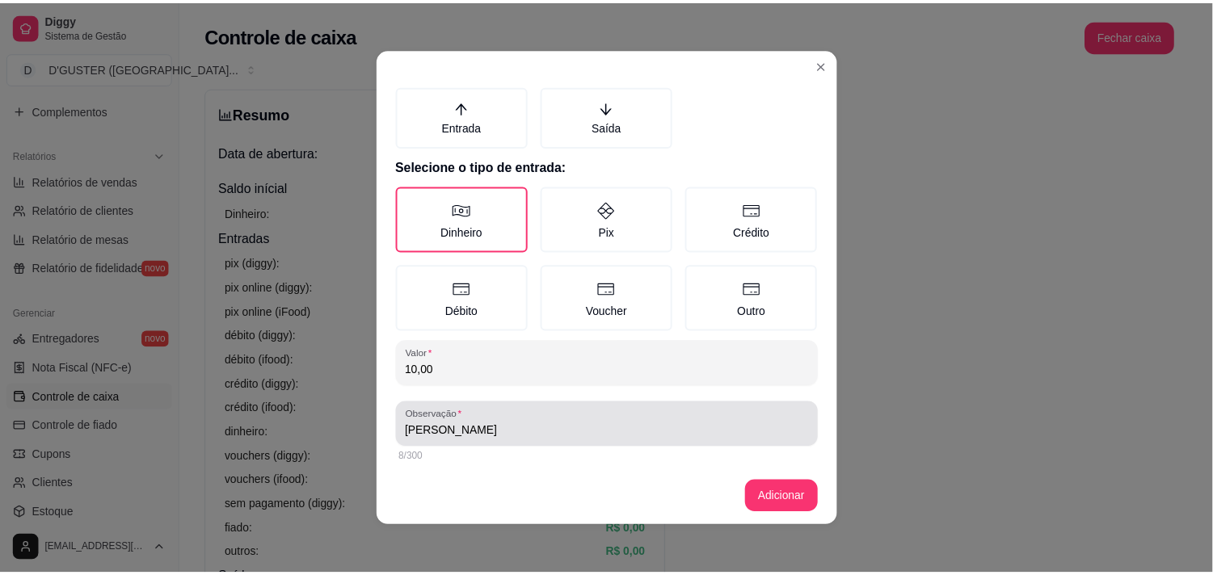
scroll to position [3, 0]
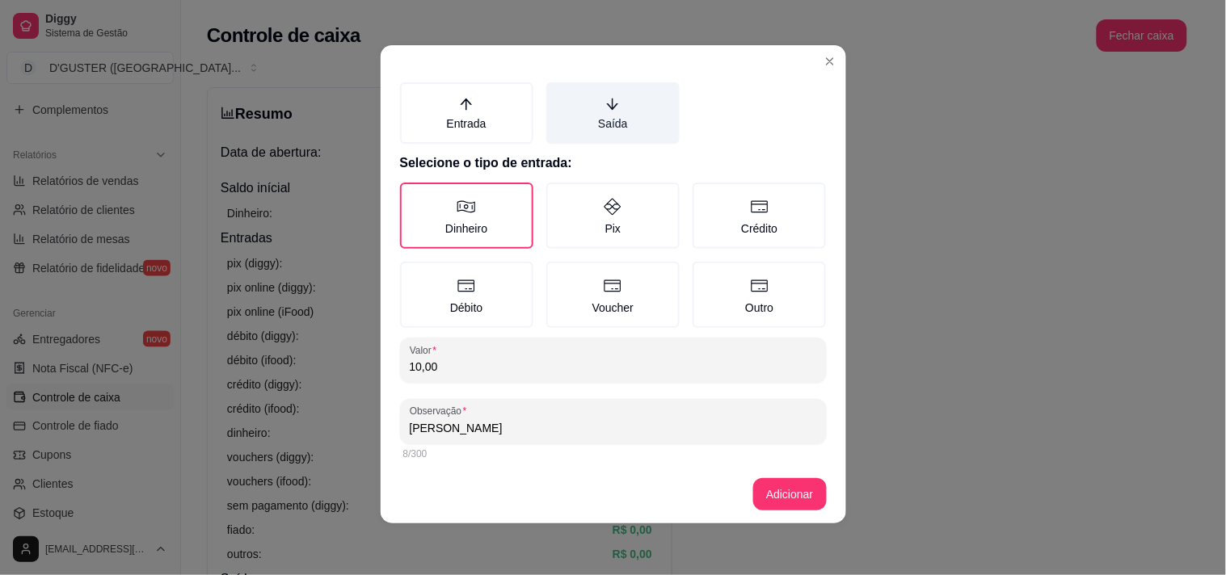
click at [619, 107] on label "Saída" at bounding box center [612, 112] width 133 height 61
click at [558, 107] on button "Saída" at bounding box center [552, 112] width 13 height 13
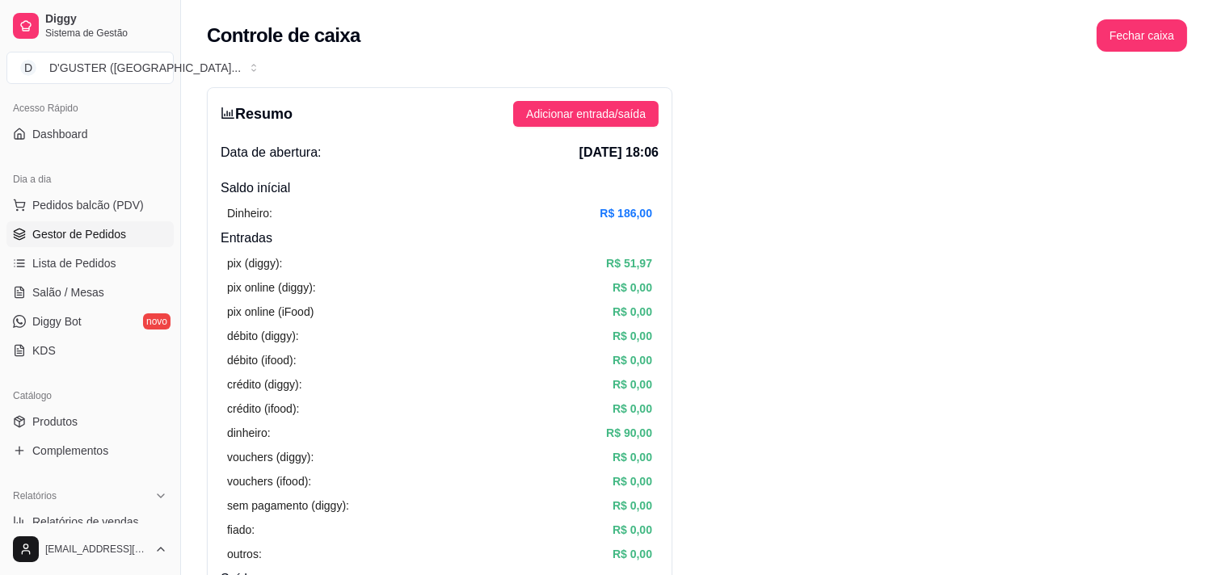
scroll to position [90, 0]
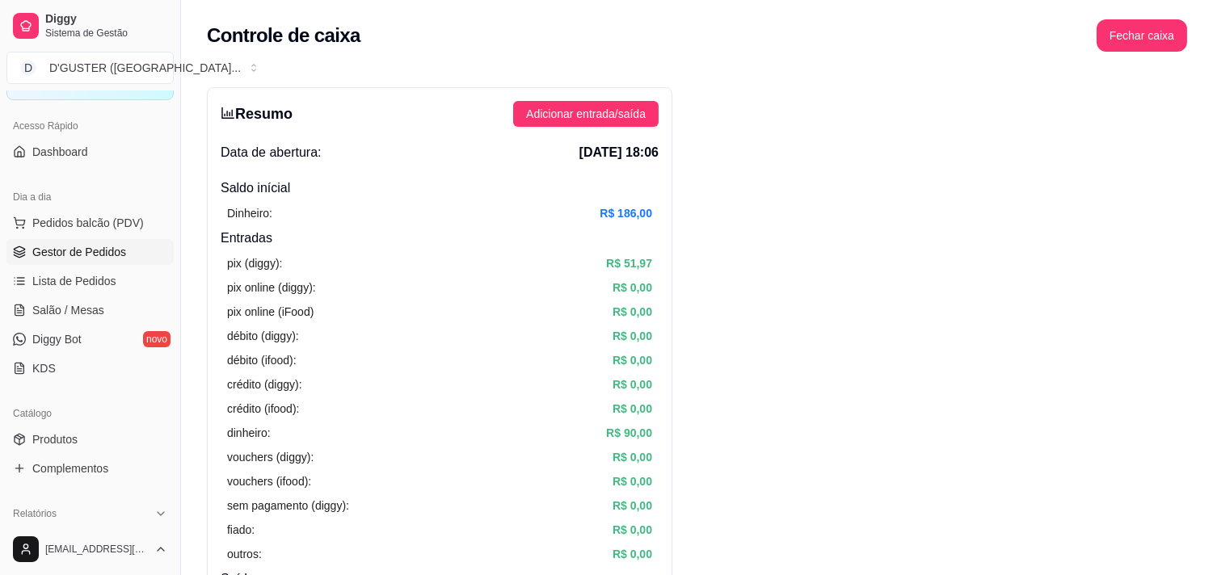
click at [86, 256] on span "Gestor de Pedidos" at bounding box center [79, 252] width 94 height 16
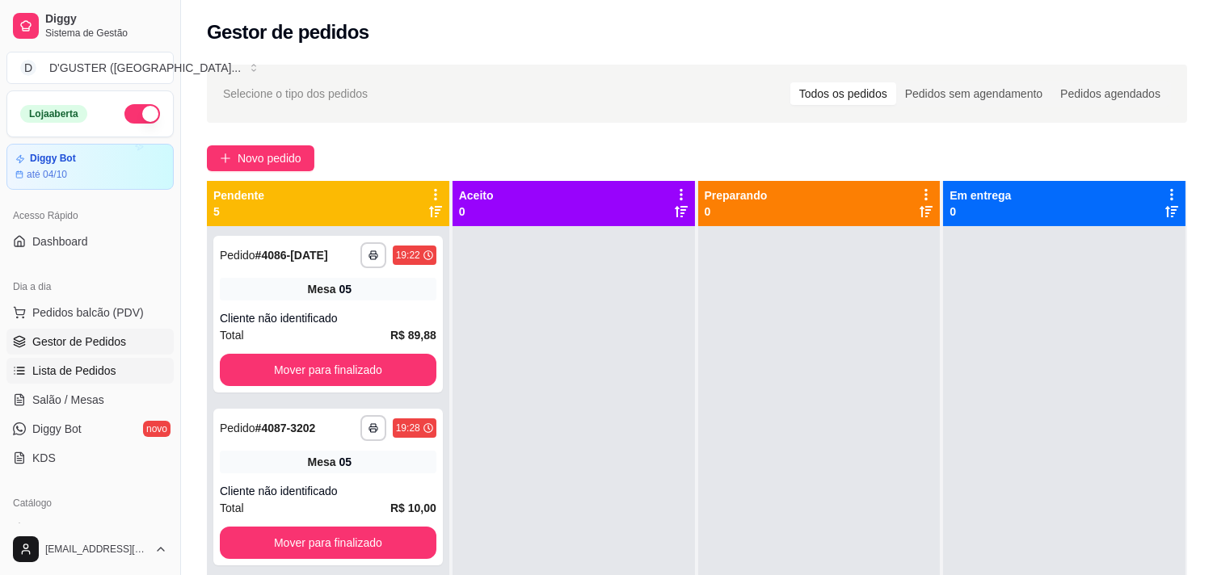
click at [58, 374] on span "Lista de Pedidos" at bounding box center [74, 371] width 84 height 16
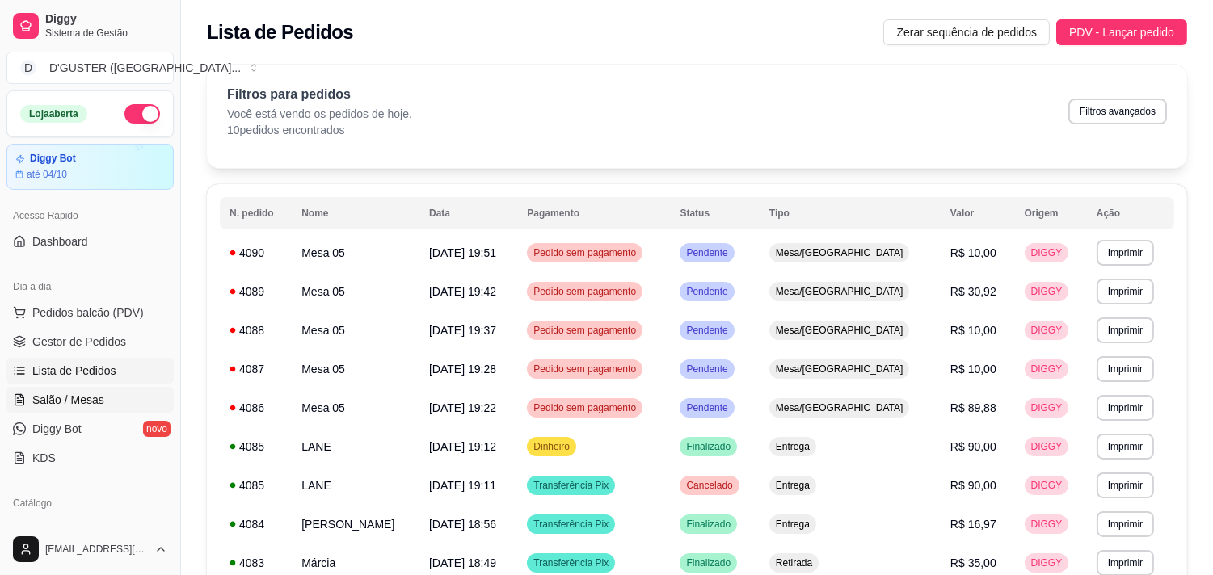
click at [68, 397] on span "Salão / Mesas" at bounding box center [68, 400] width 72 height 16
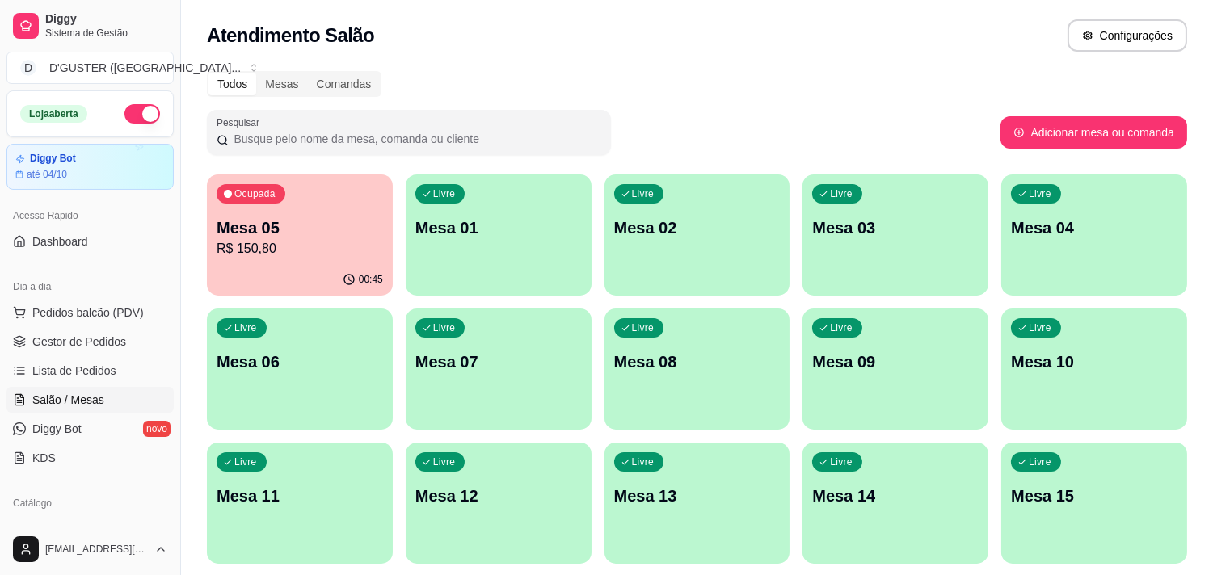
click at [273, 255] on p "R$ 150,80" at bounding box center [300, 248] width 166 height 19
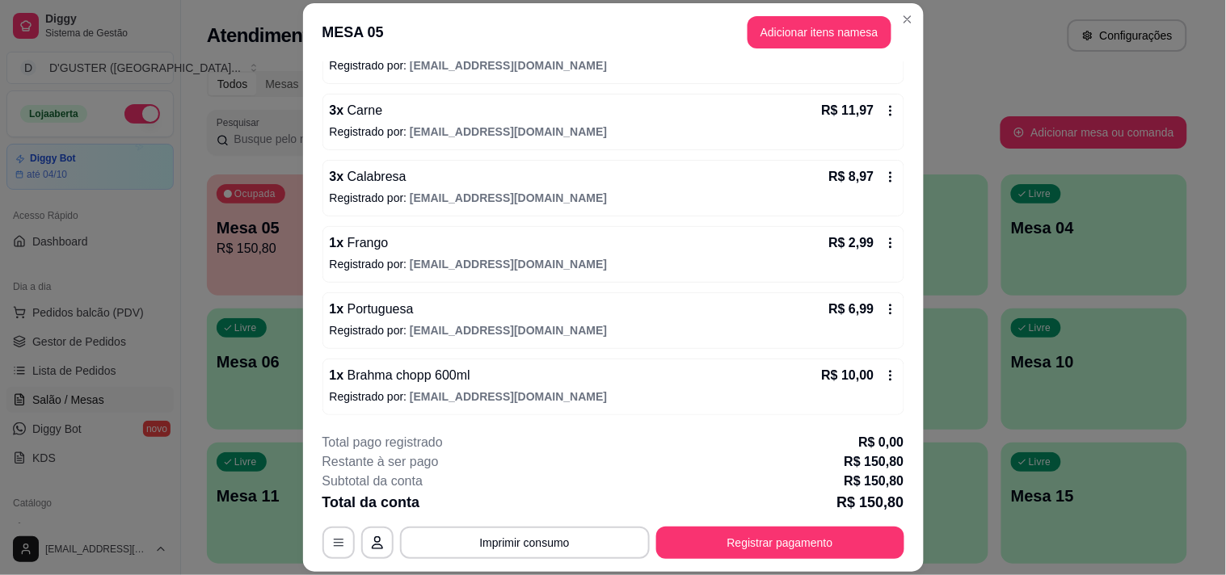
scroll to position [719, 0]
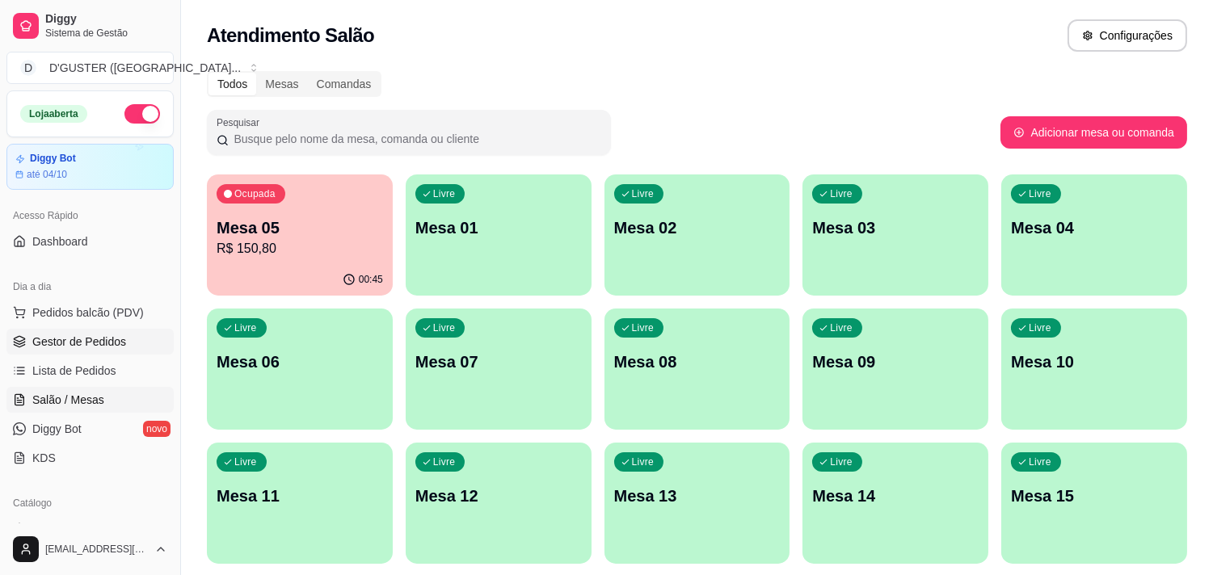
click at [97, 348] on span "Gestor de Pedidos" at bounding box center [79, 342] width 94 height 16
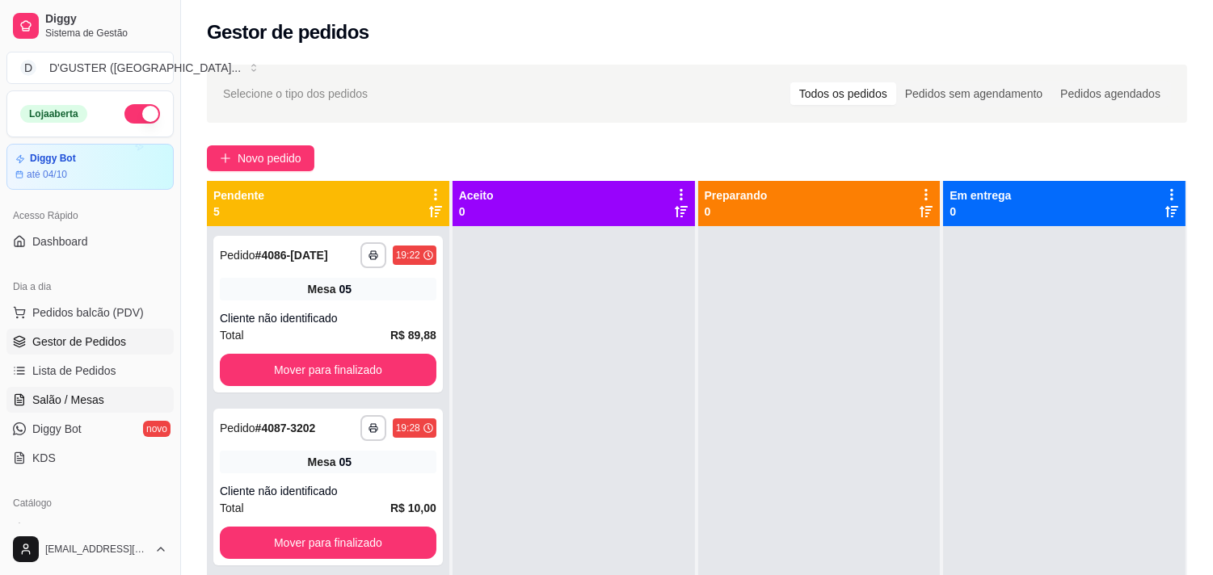
click at [74, 400] on span "Salão / Mesas" at bounding box center [68, 400] width 72 height 16
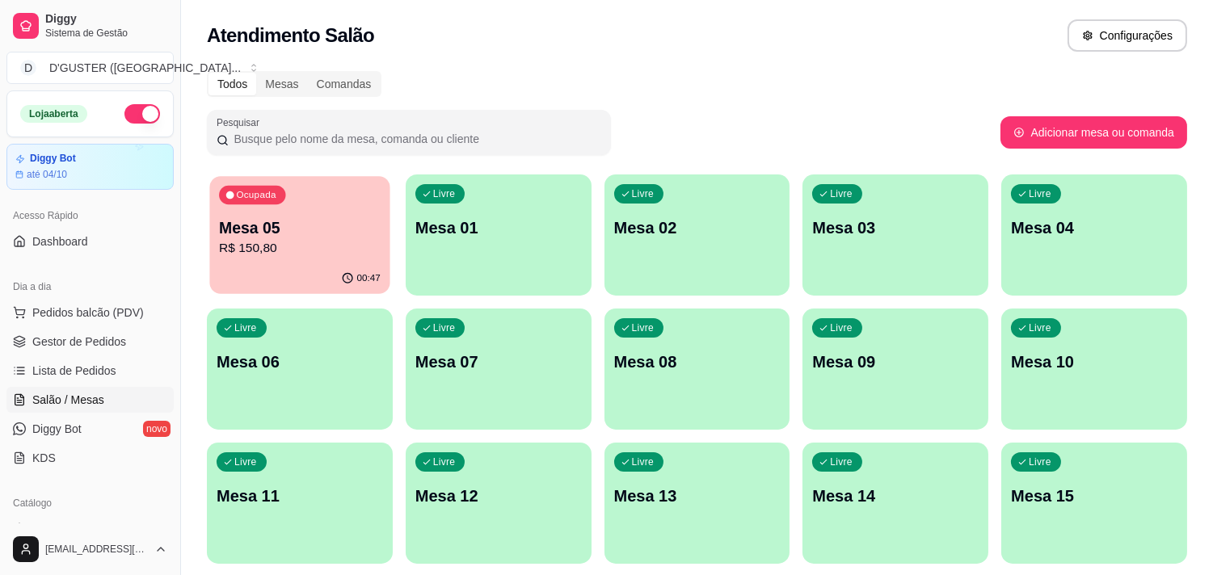
click at [295, 277] on div "00:47" at bounding box center [299, 278] width 180 height 31
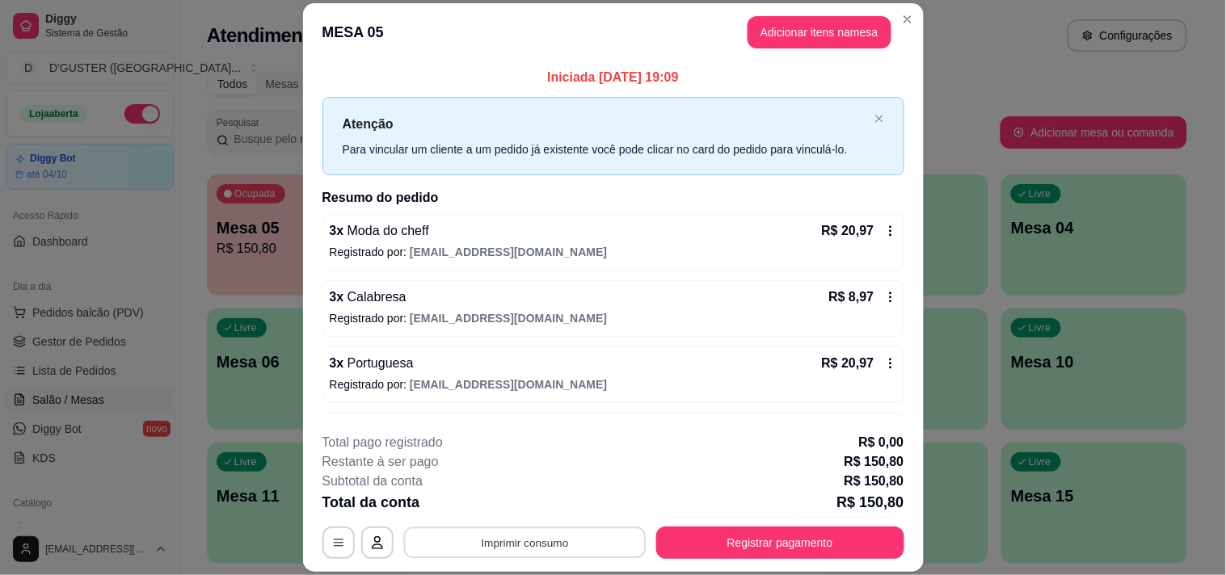
click at [491, 532] on button "Imprimir consumo" at bounding box center [524, 544] width 242 height 32
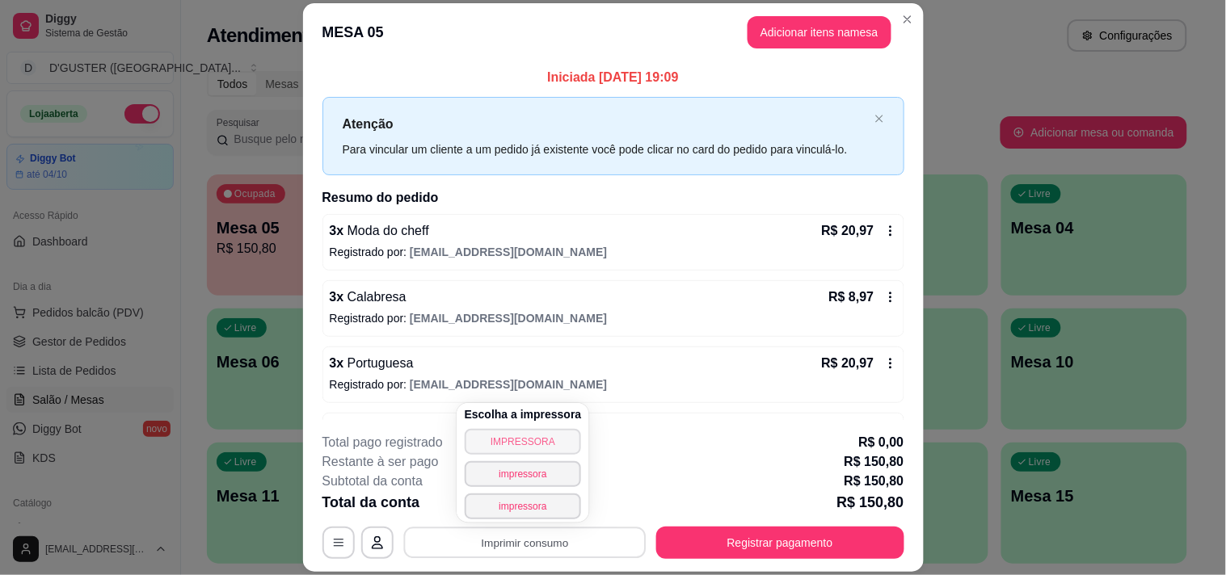
click at [502, 444] on button "IMPRESSORA" at bounding box center [523, 442] width 117 height 26
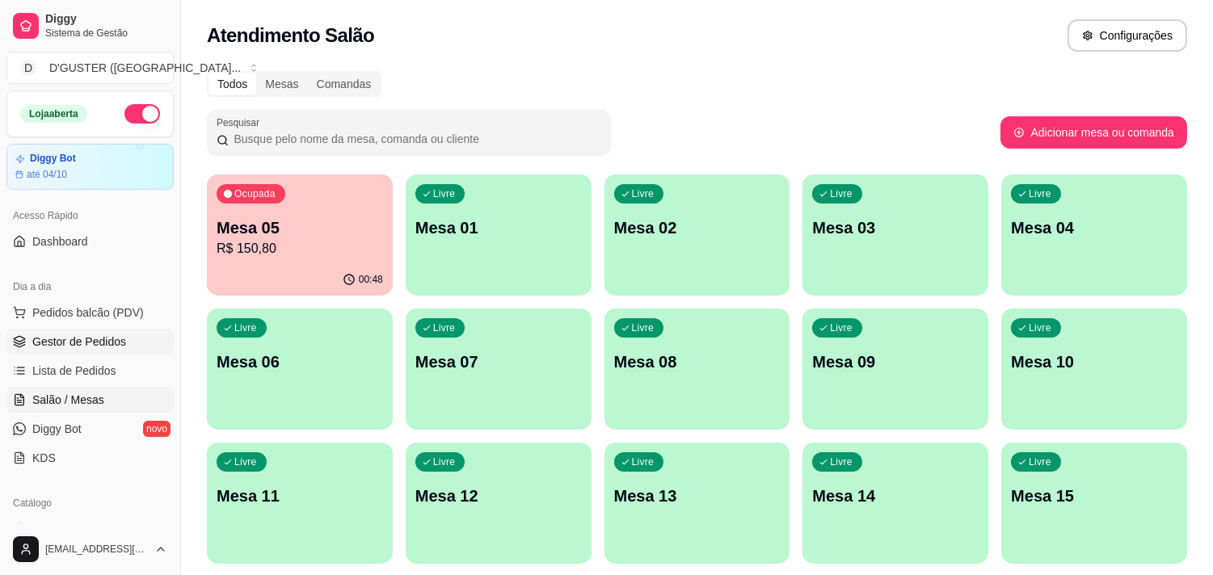
click at [123, 335] on span "Gestor de Pedidos" at bounding box center [79, 342] width 94 height 16
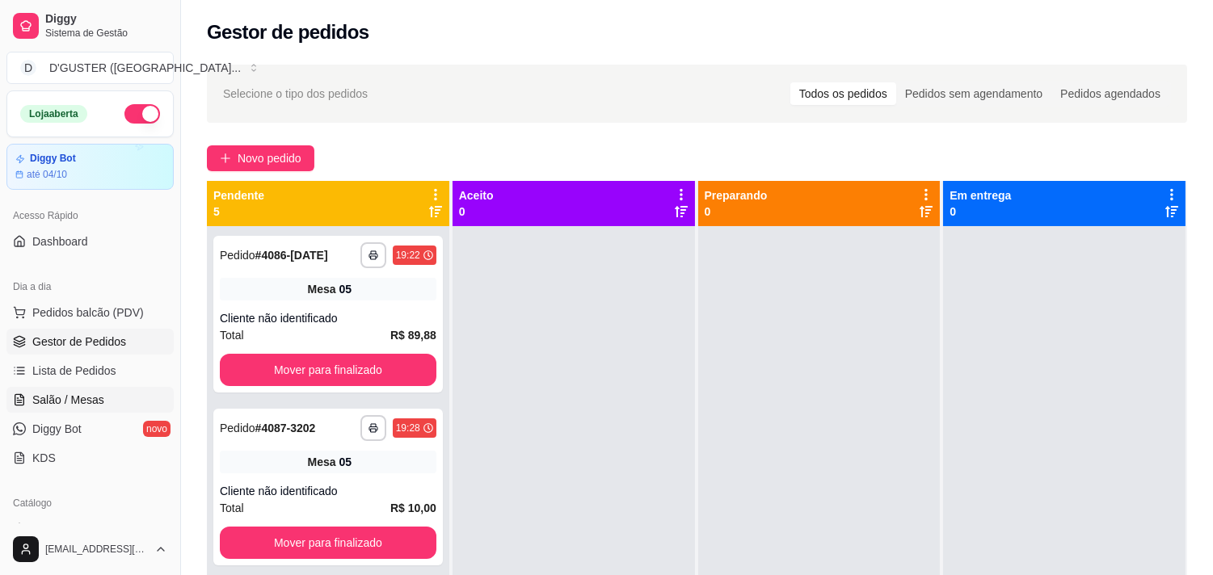
click at [67, 402] on span "Salão / Mesas" at bounding box center [68, 400] width 72 height 16
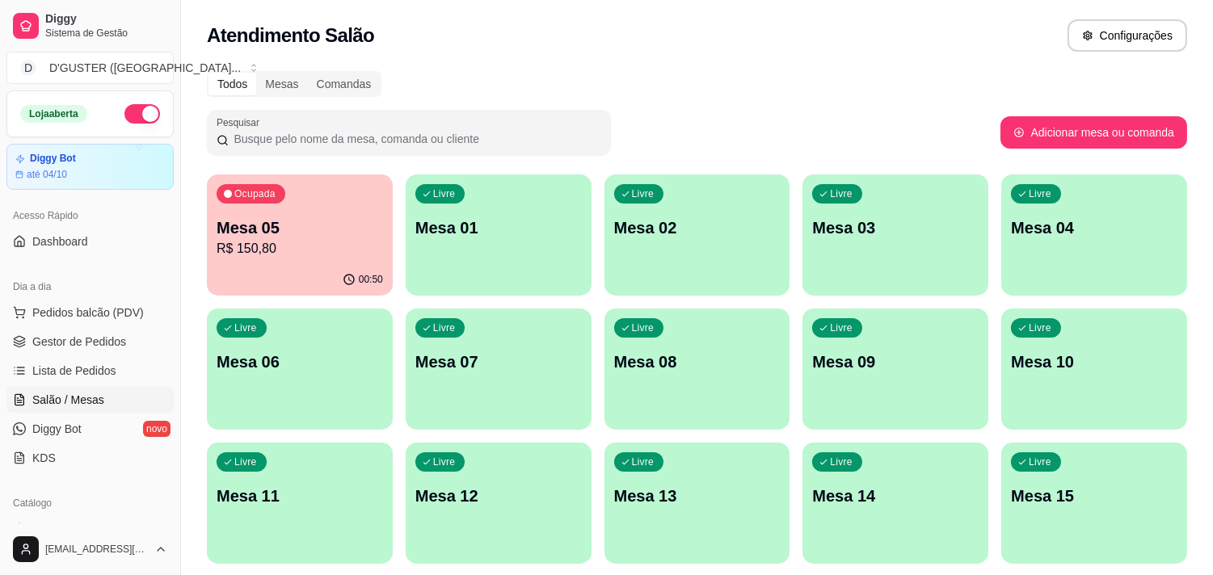
click at [330, 243] on p "R$ 150,80" at bounding box center [300, 248] width 166 height 19
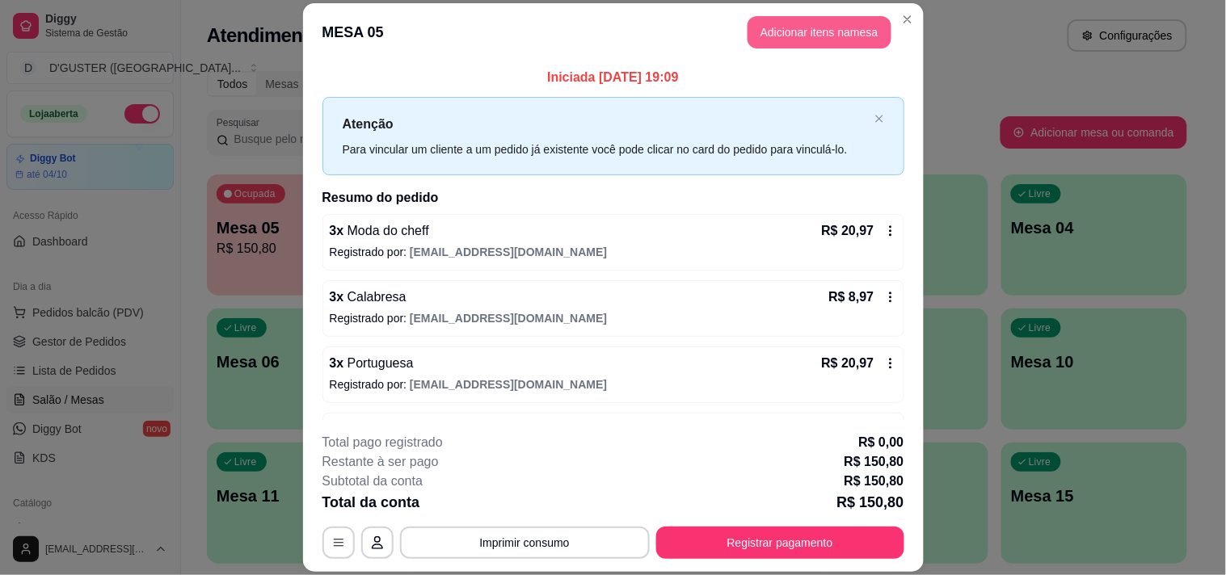
click at [844, 29] on button "Adicionar itens na mesa" at bounding box center [820, 32] width 144 height 32
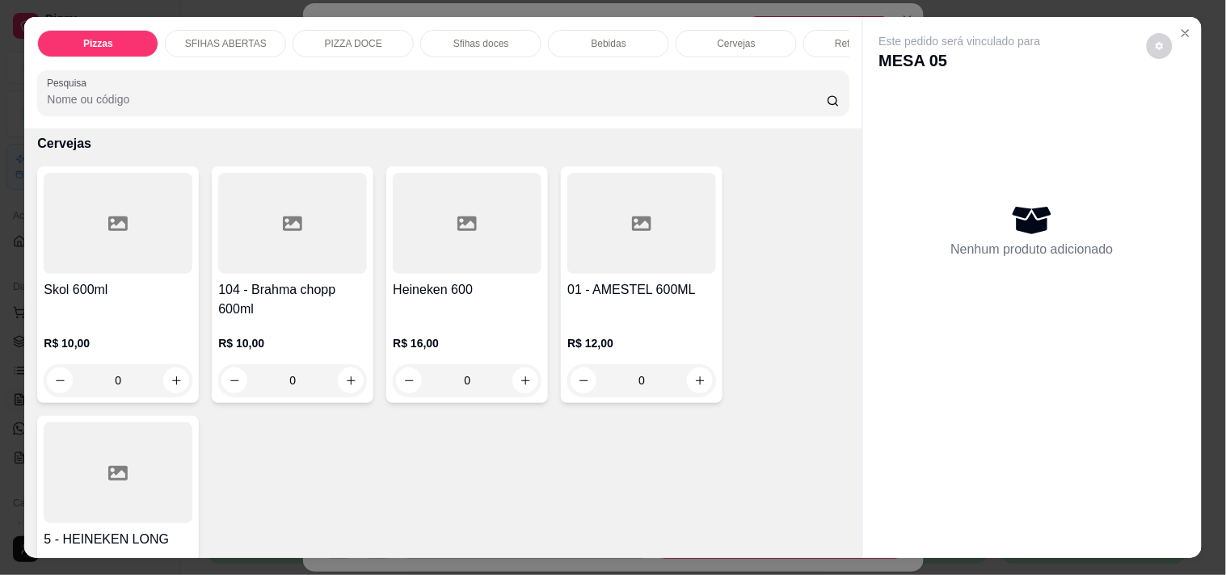
scroll to position [3861, 0]
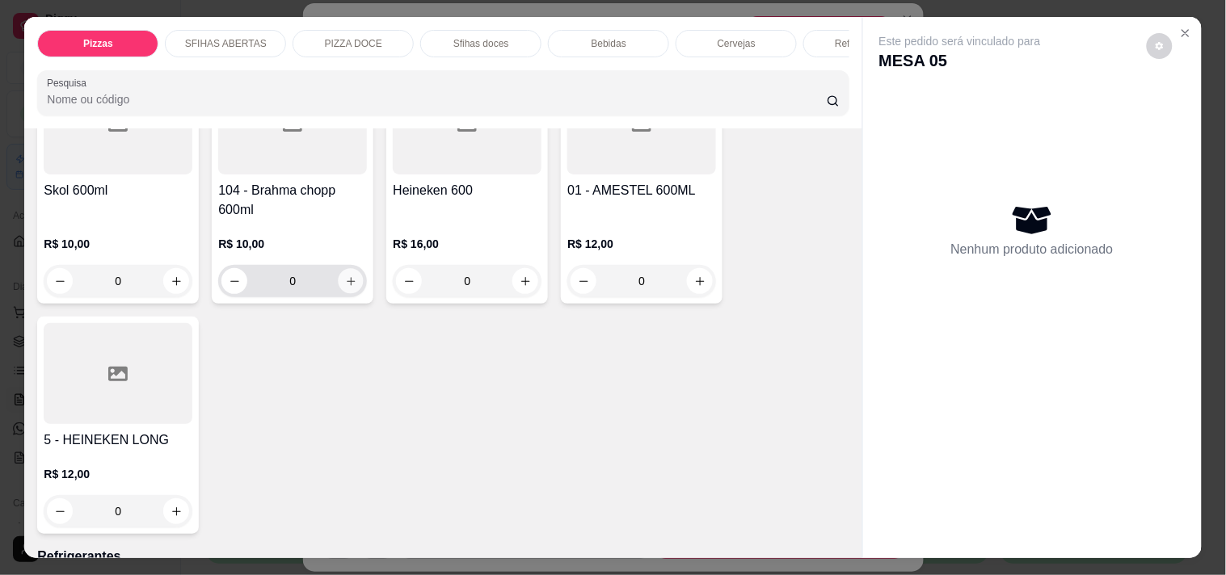
click at [352, 269] on button "increase-product-quantity" at bounding box center [351, 281] width 25 height 25
type input "1"
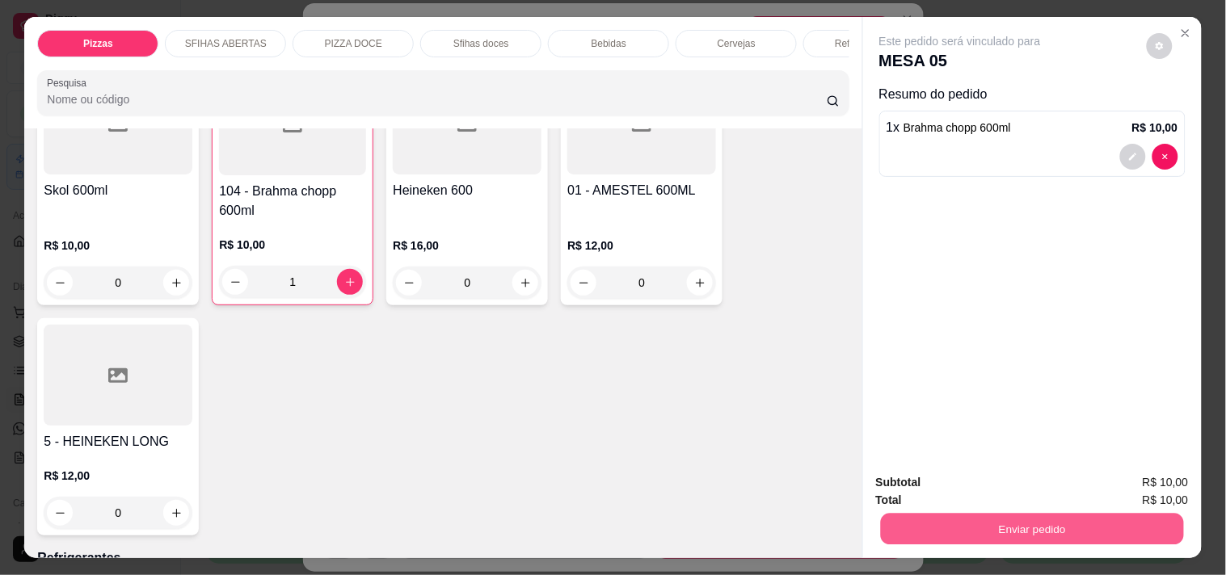
click at [1014, 519] on button "Enviar pedido" at bounding box center [1031, 529] width 303 height 32
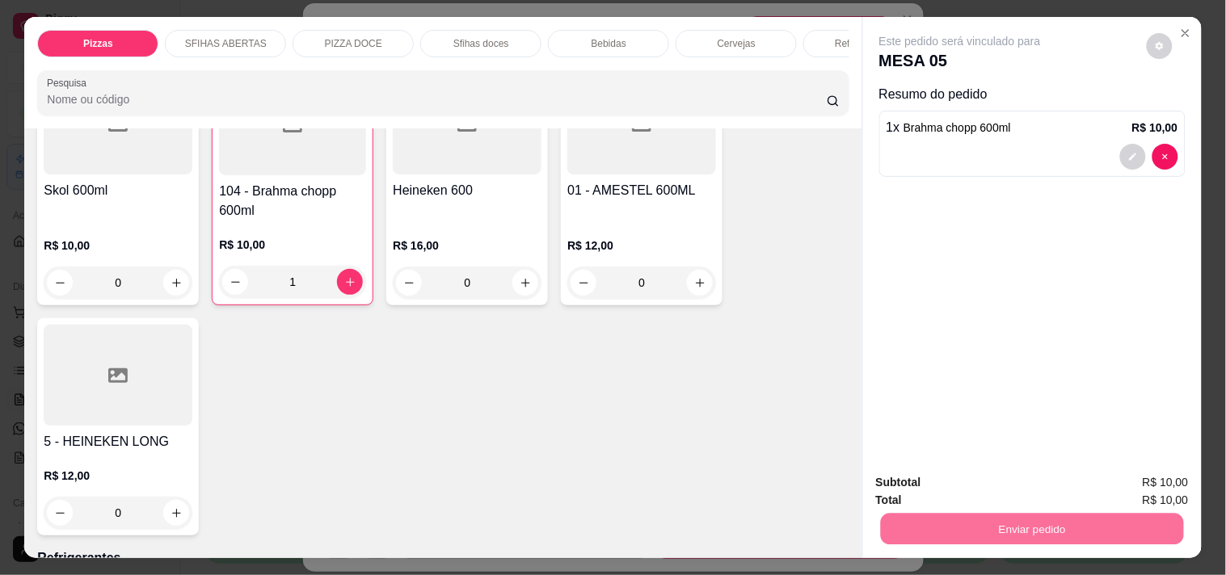
click at [966, 477] on button "Não registrar e enviar pedido" at bounding box center [979, 483] width 168 height 31
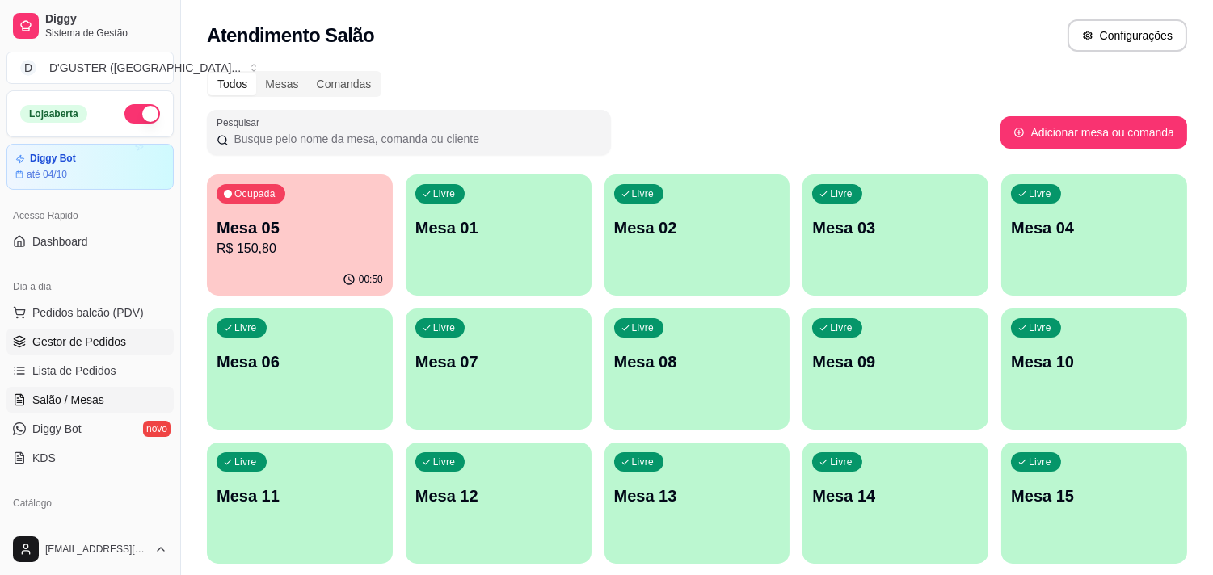
click at [95, 342] on span "Gestor de Pedidos" at bounding box center [79, 342] width 94 height 16
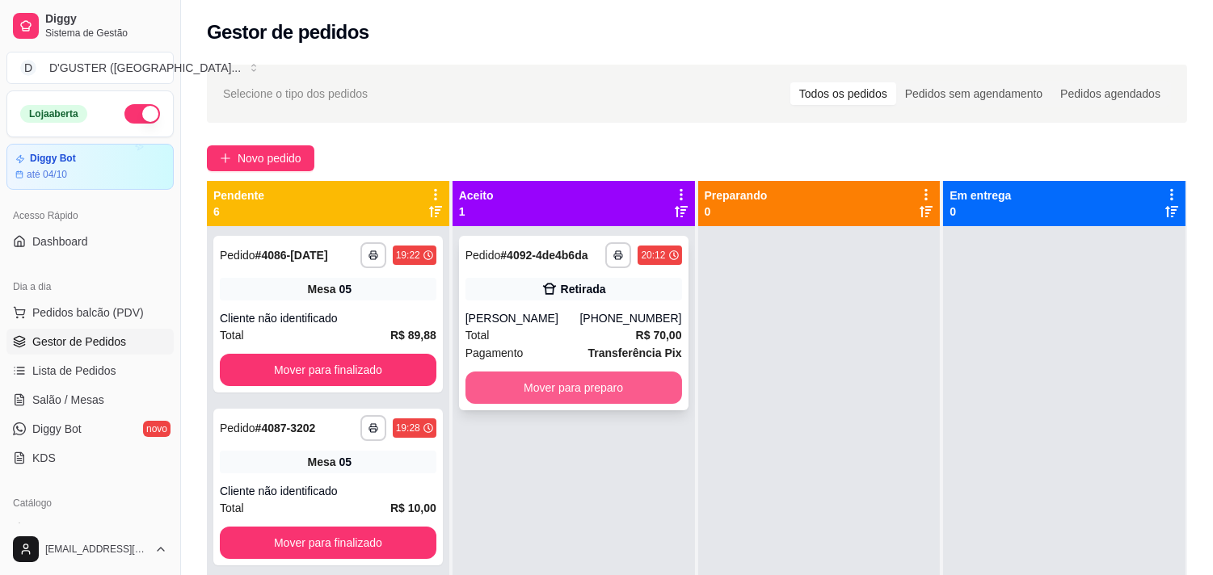
click at [582, 390] on button "Mover para preparo" at bounding box center [573, 388] width 217 height 32
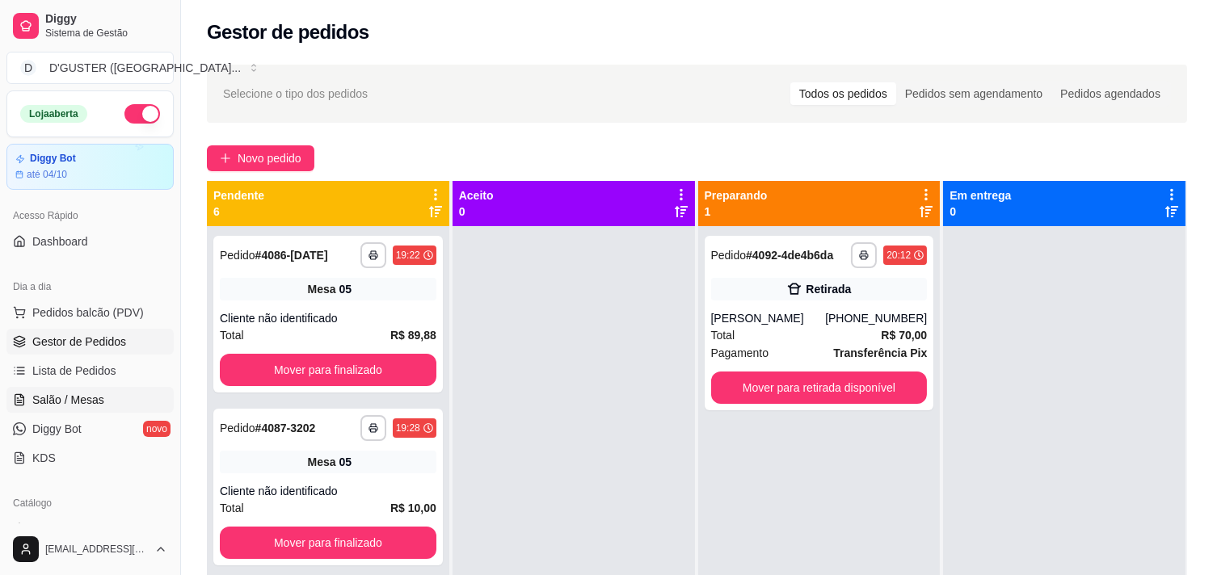
click at [42, 399] on span "Salão / Mesas" at bounding box center [68, 400] width 72 height 16
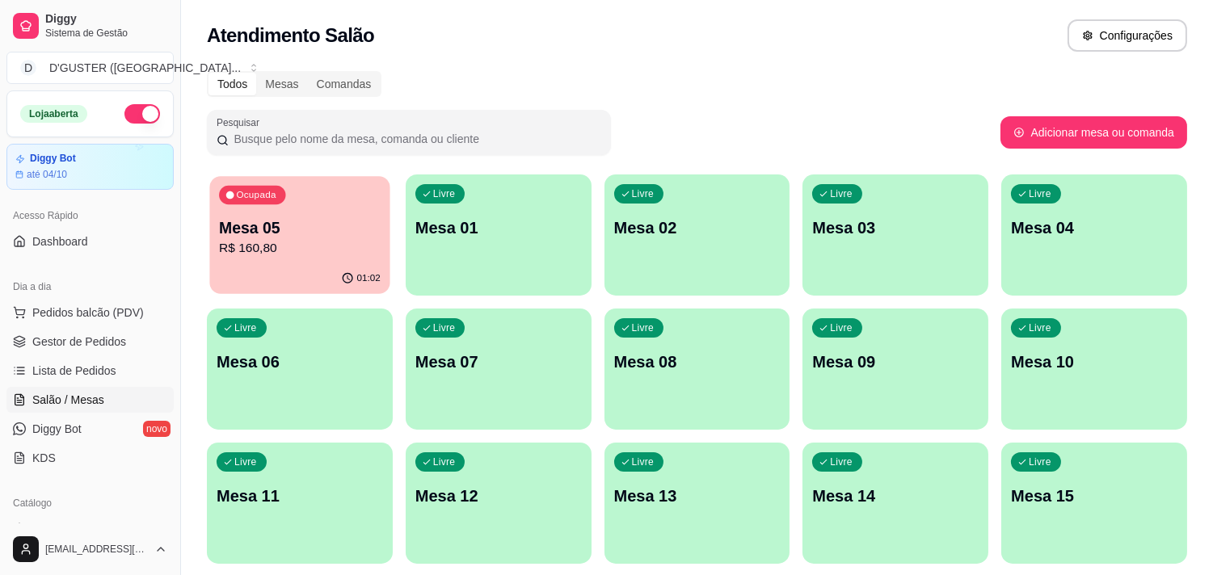
click at [332, 236] on p "Mesa 05" at bounding box center [300, 228] width 162 height 22
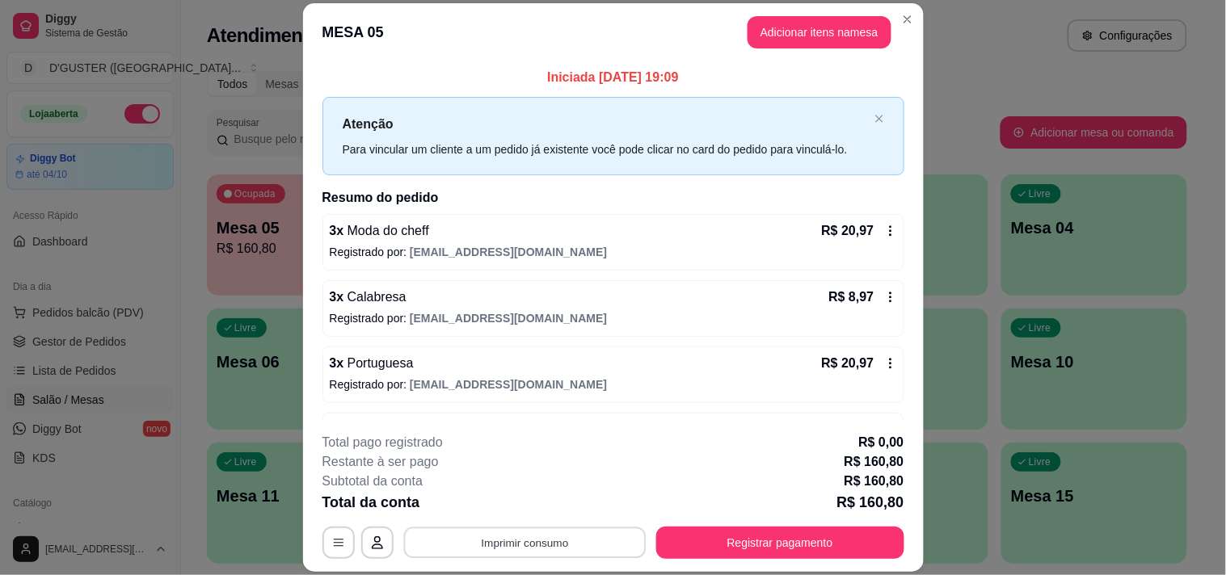
click at [560, 548] on button "Imprimir consumo" at bounding box center [524, 544] width 242 height 32
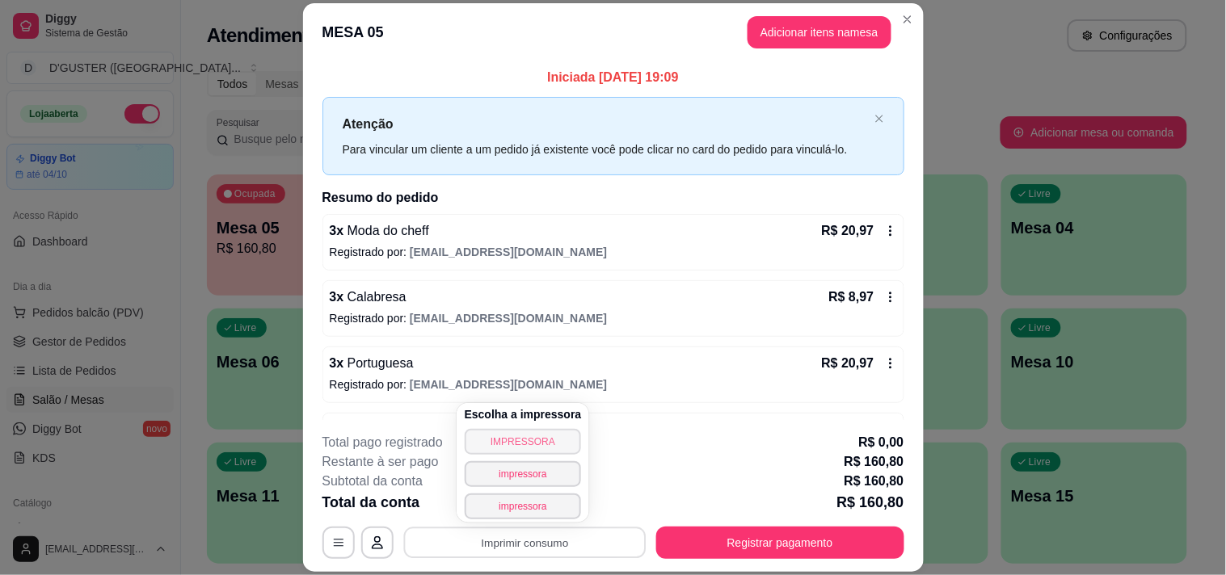
click at [529, 446] on button "IMPRESSORA" at bounding box center [523, 442] width 117 height 26
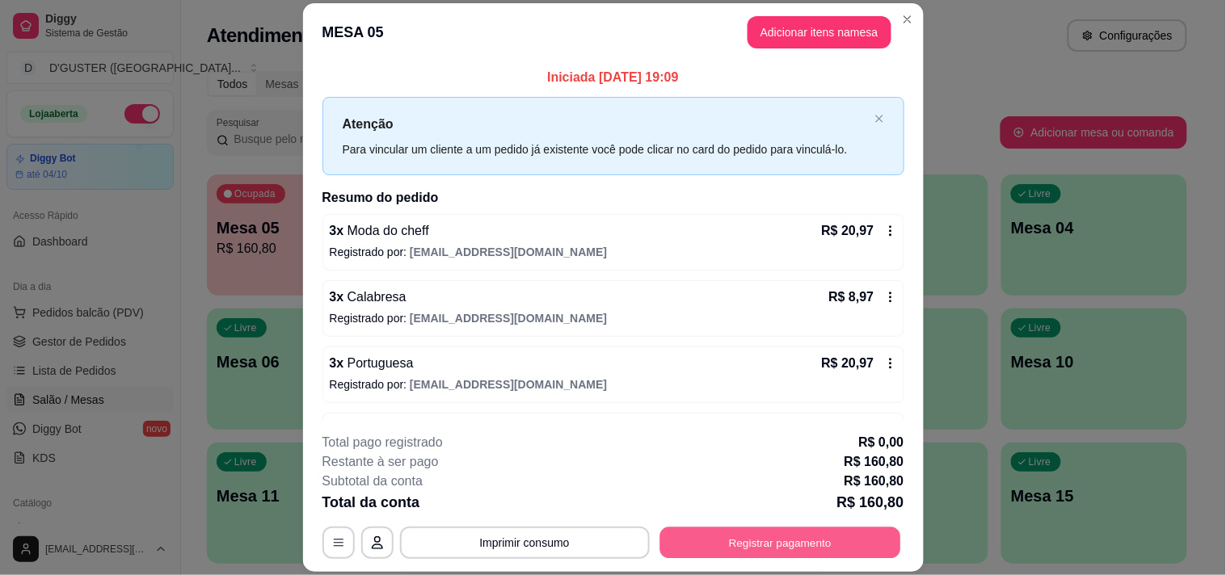
click at [827, 539] on button "Registrar pagamento" at bounding box center [779, 544] width 241 height 32
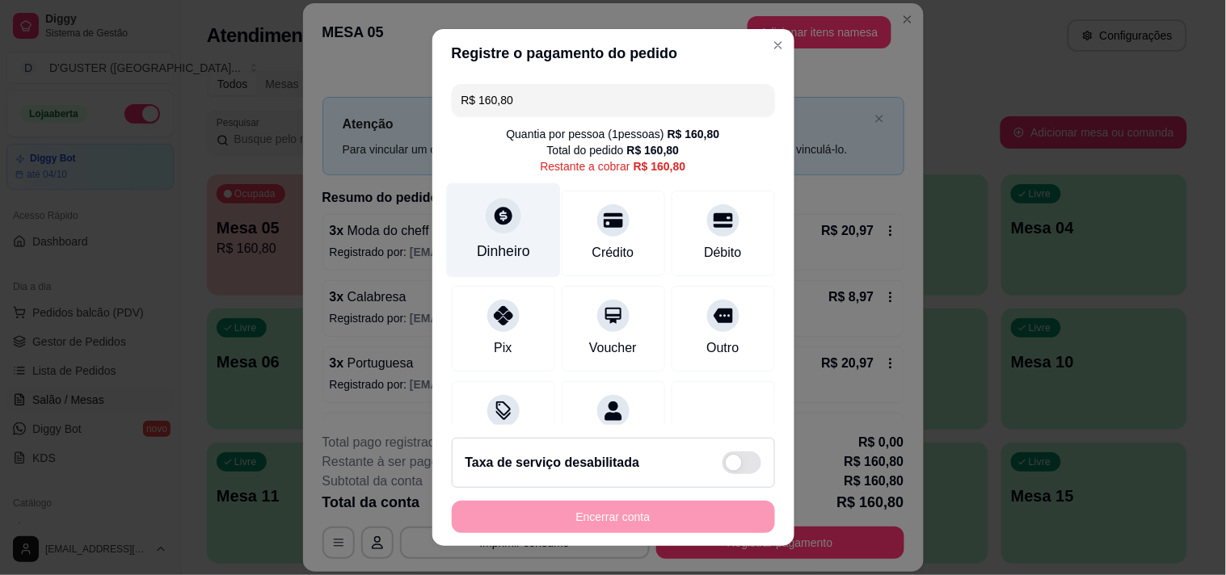
click at [499, 247] on div "Dinheiro" at bounding box center [503, 251] width 53 height 21
drag, startPoint x: 601, startPoint y: 87, endPoint x: 622, endPoint y: 108, distance: 29.7
click at [606, 91] on input "R$ 160,80" at bounding box center [613, 100] width 304 height 32
click at [505, 249] on div "Dinheiro" at bounding box center [503, 251] width 53 height 21
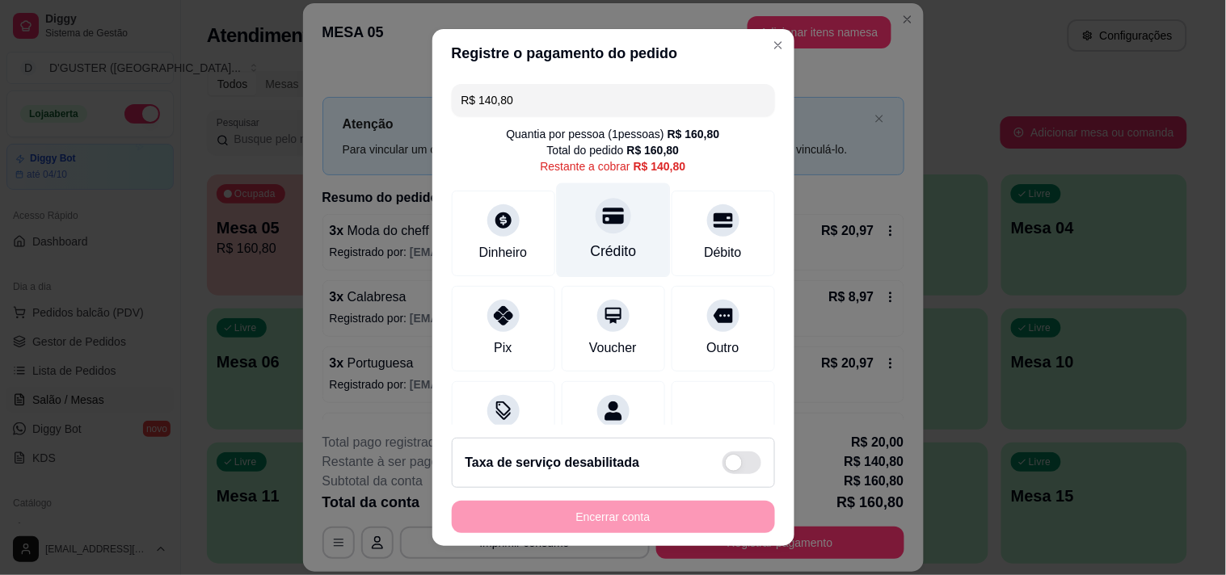
click at [585, 237] on div "Crédito" at bounding box center [613, 230] width 114 height 95
type input "R$ 0,00"
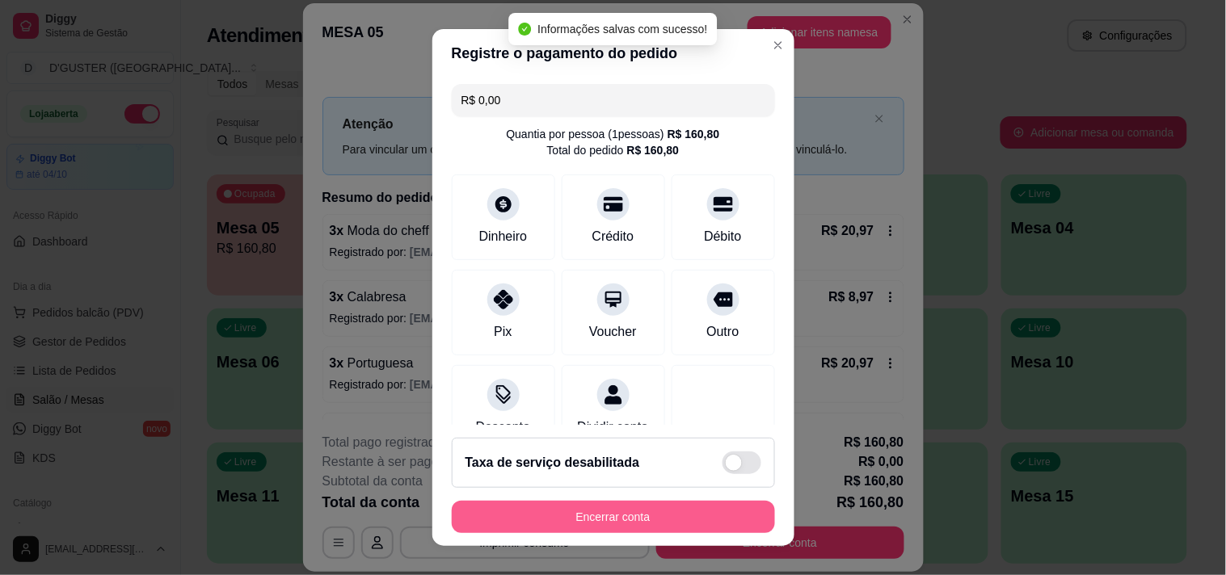
click at [692, 517] on button "Encerrar conta" at bounding box center [613, 517] width 323 height 32
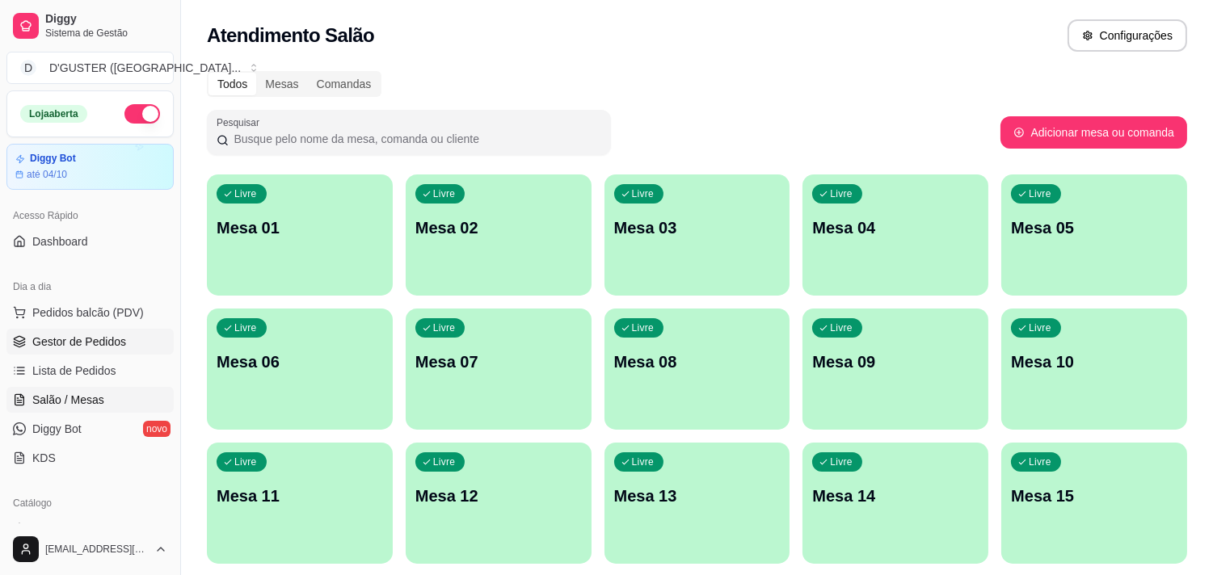
click at [134, 340] on link "Gestor de Pedidos" at bounding box center [89, 342] width 167 height 26
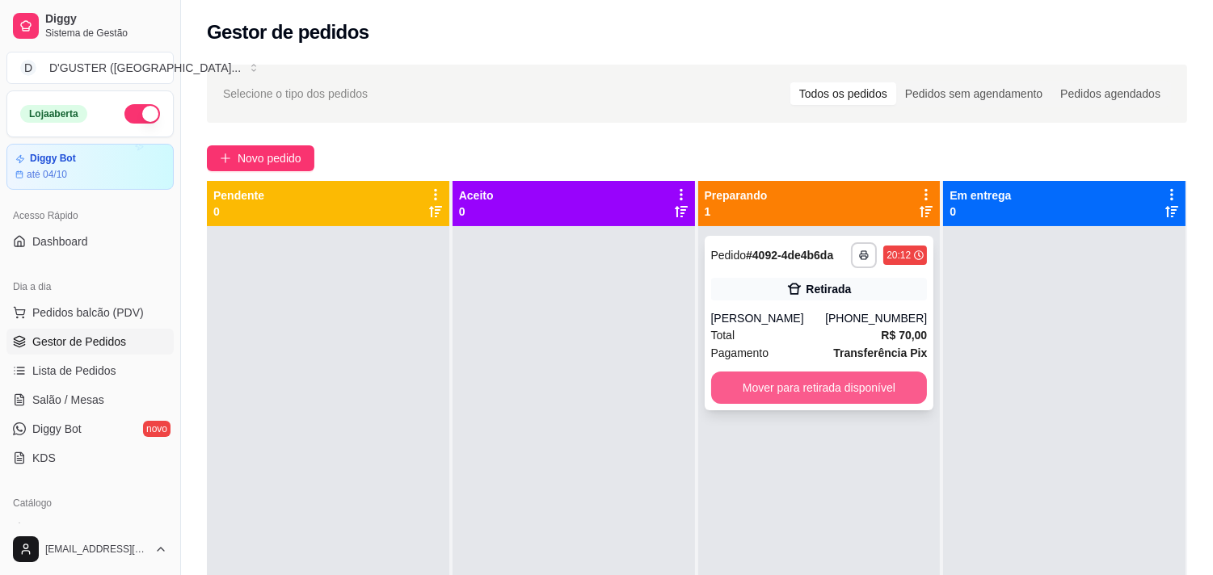
click at [838, 389] on button "Mover para retirada disponível" at bounding box center [819, 388] width 217 height 32
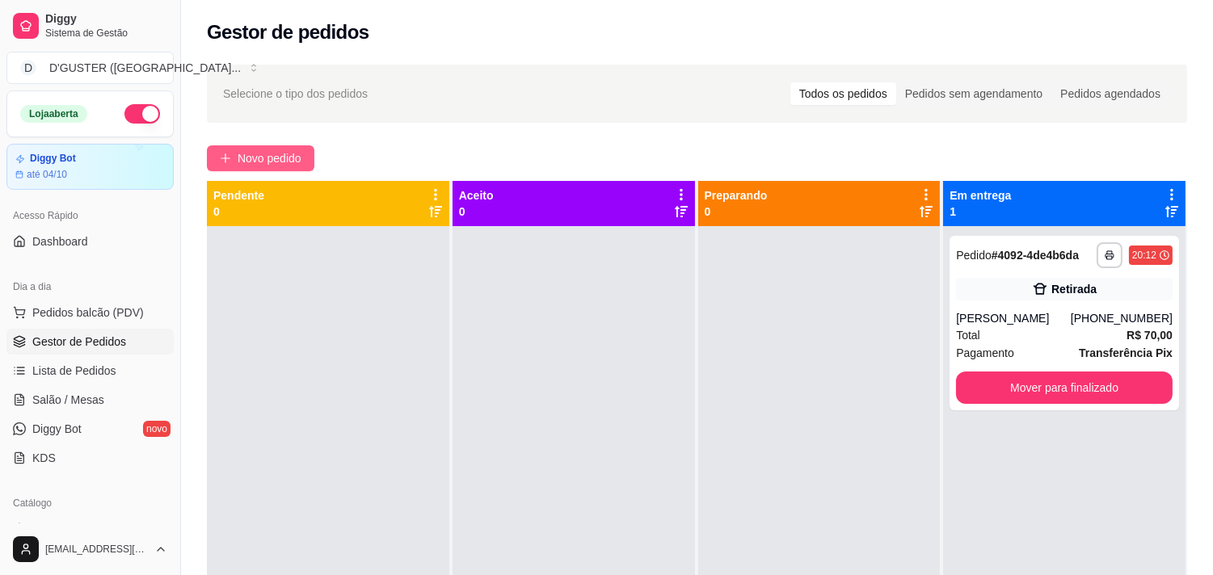
click at [295, 150] on span "Novo pedido" at bounding box center [270, 159] width 64 height 18
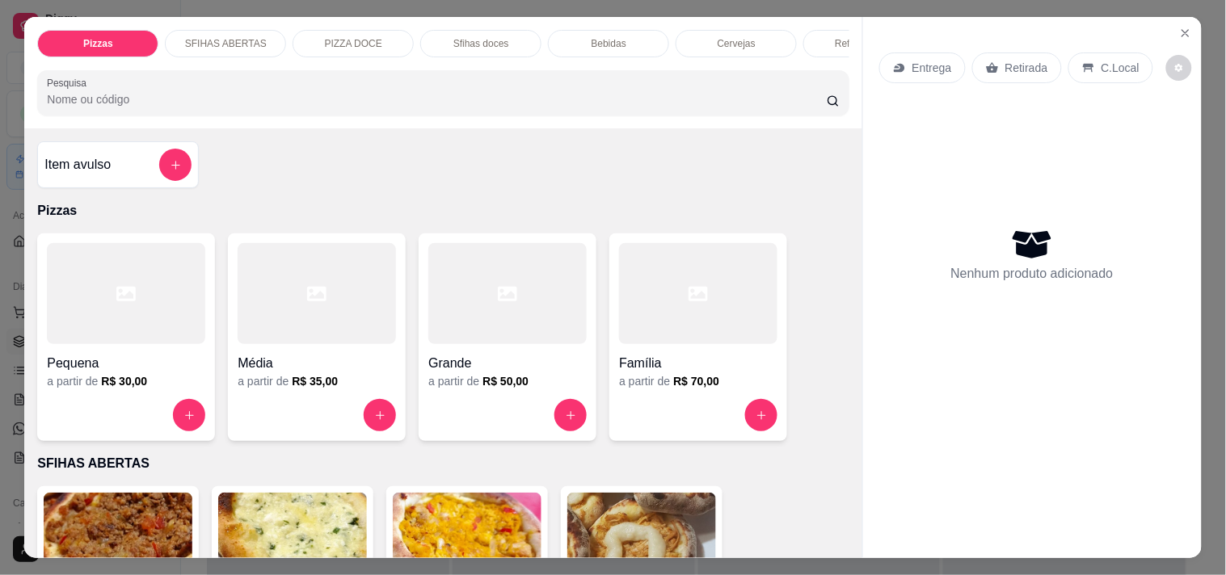
click at [934, 53] on div "Entrega" at bounding box center [922, 68] width 86 height 31
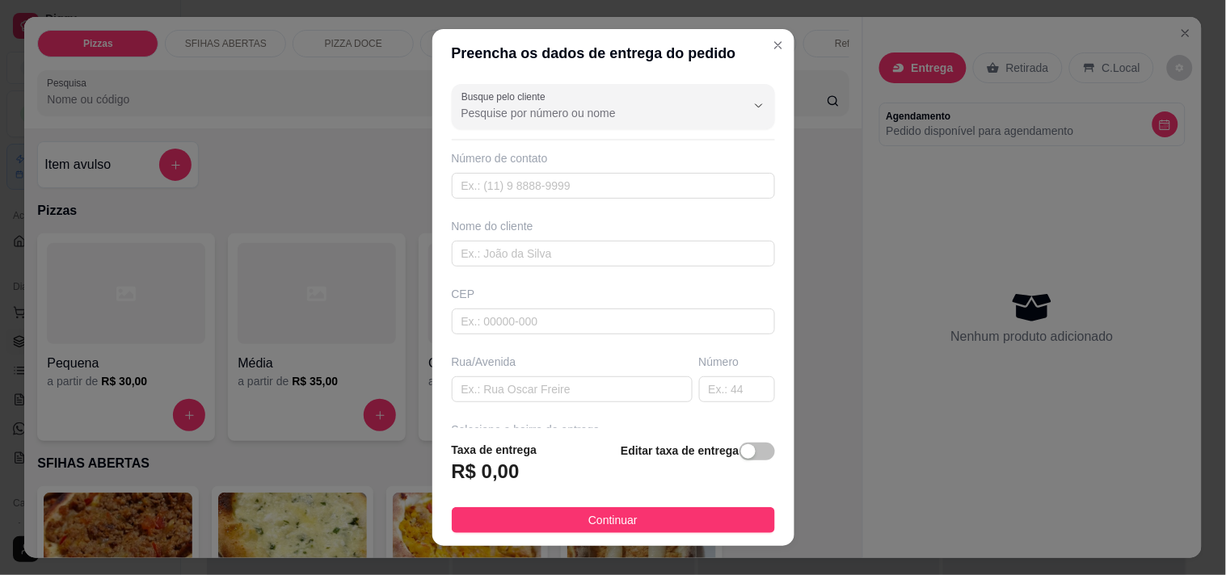
click at [530, 269] on div "Busque pelo cliente Número de contato Nome do cliente CEP Rua/[GEOGRAPHIC_DATA]…" at bounding box center [613, 254] width 362 height 352
click at [554, 259] on input "text" at bounding box center [613, 254] width 323 height 26
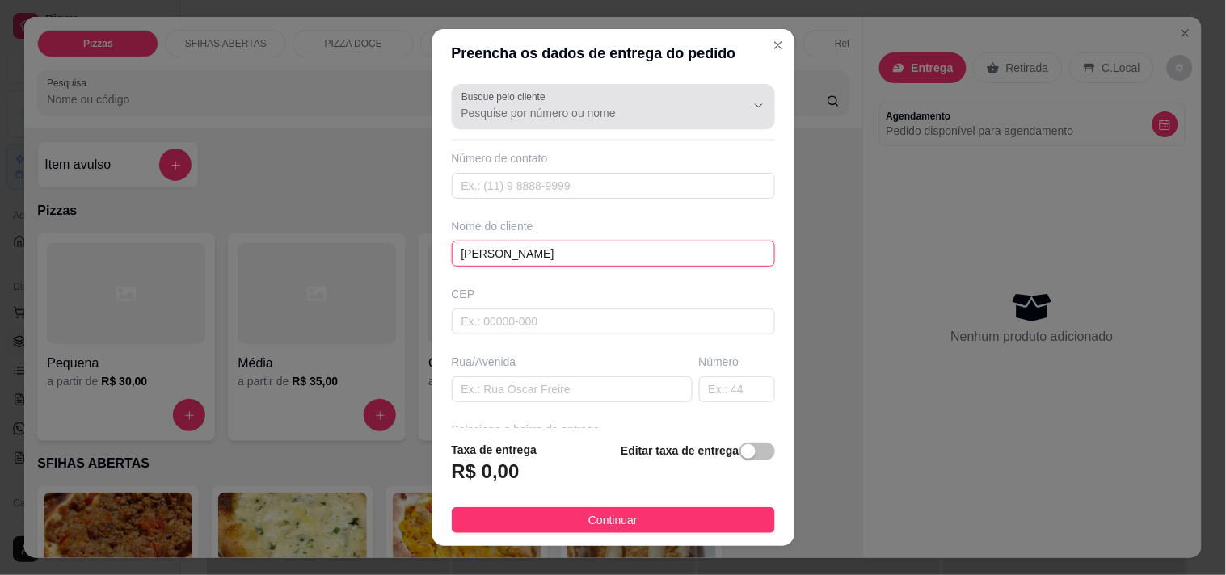
type input "[PERSON_NAME]"
click at [588, 114] on input "Busque pelo cliente" at bounding box center [590, 113] width 259 height 16
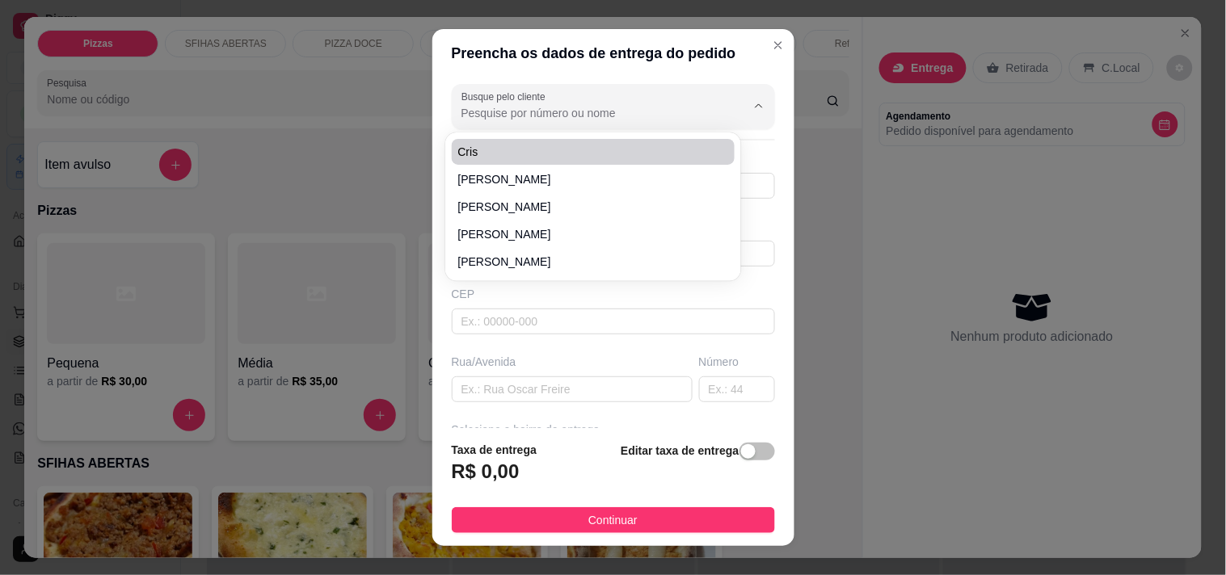
click at [592, 137] on div "cris [PERSON_NAME] [PERSON_NAME]" at bounding box center [594, 207] width 290 height 142
click at [606, 146] on span "cris" at bounding box center [585, 152] width 255 height 16
type input "cris"
type input "7591697373"
type input "cris"
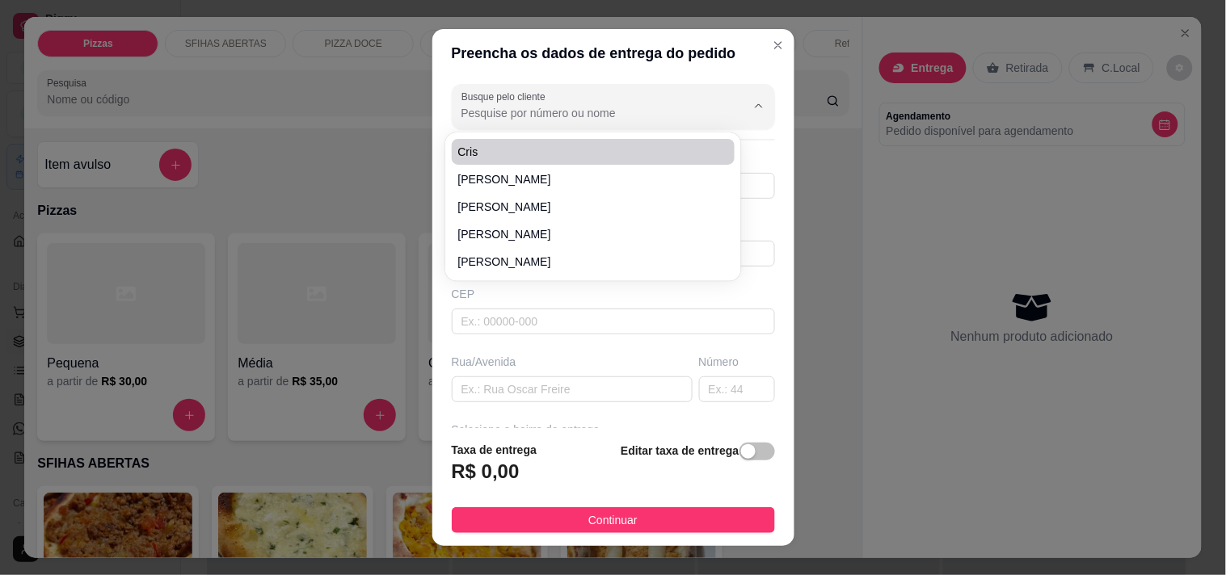
type input "[PERSON_NAME]"
type input "Utinga"
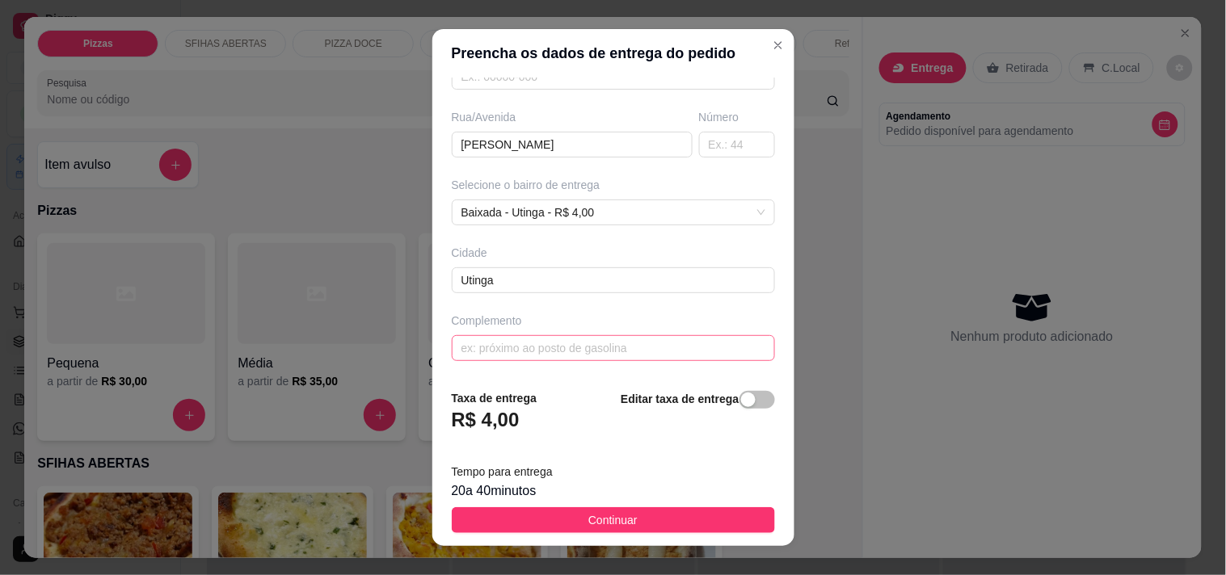
scroll to position [23, 0]
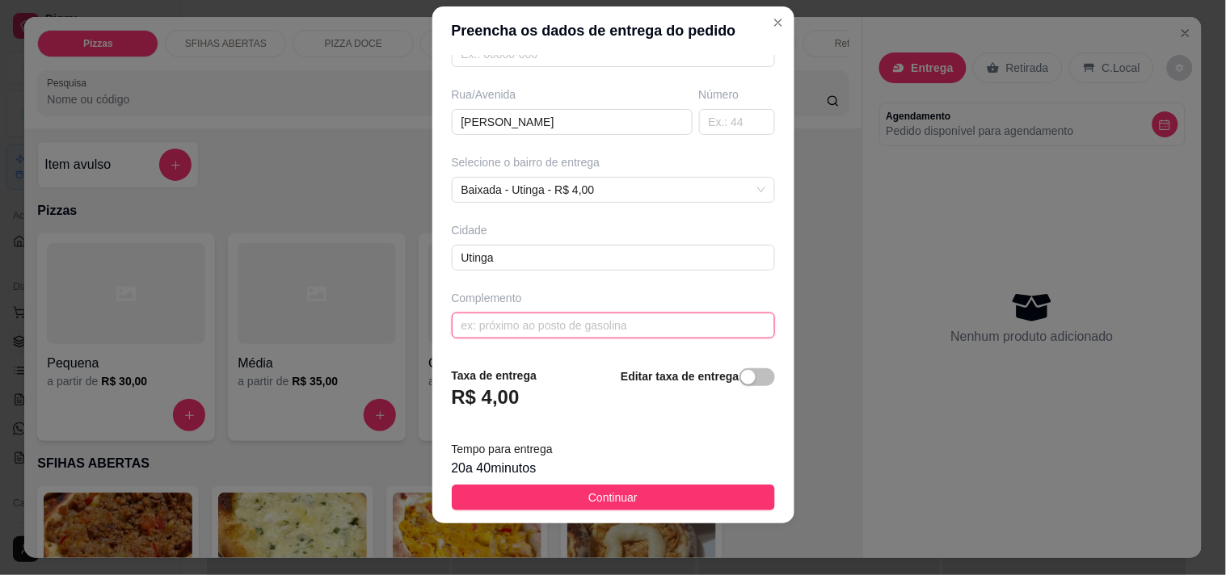
click at [633, 331] on input "text" at bounding box center [613, 326] width 323 height 26
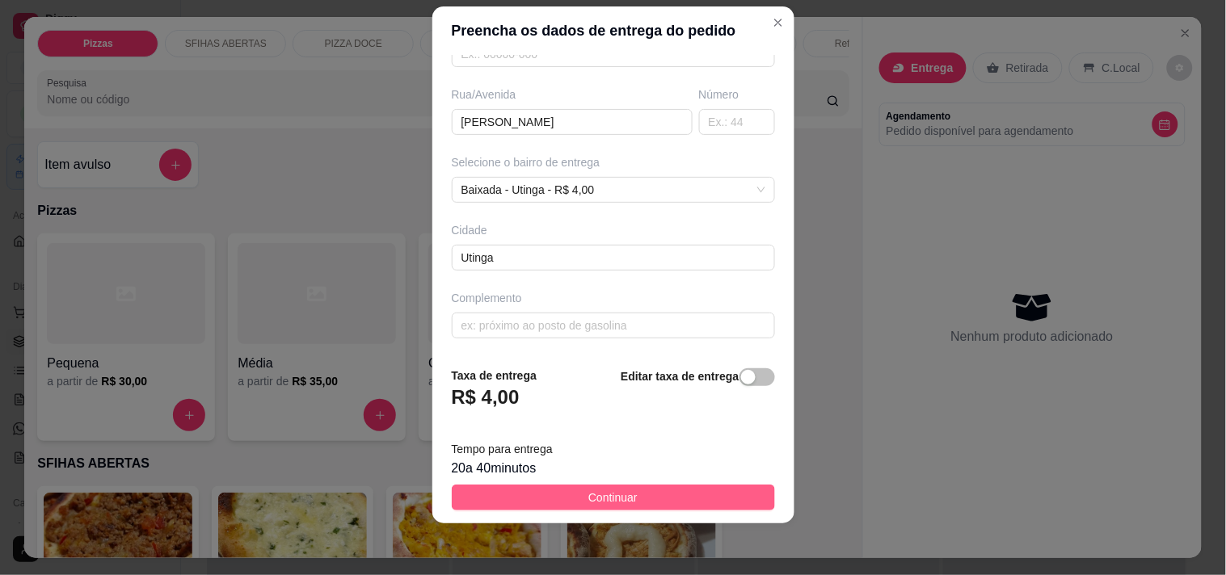
click at [617, 499] on span "Continuar" at bounding box center [612, 498] width 49 height 18
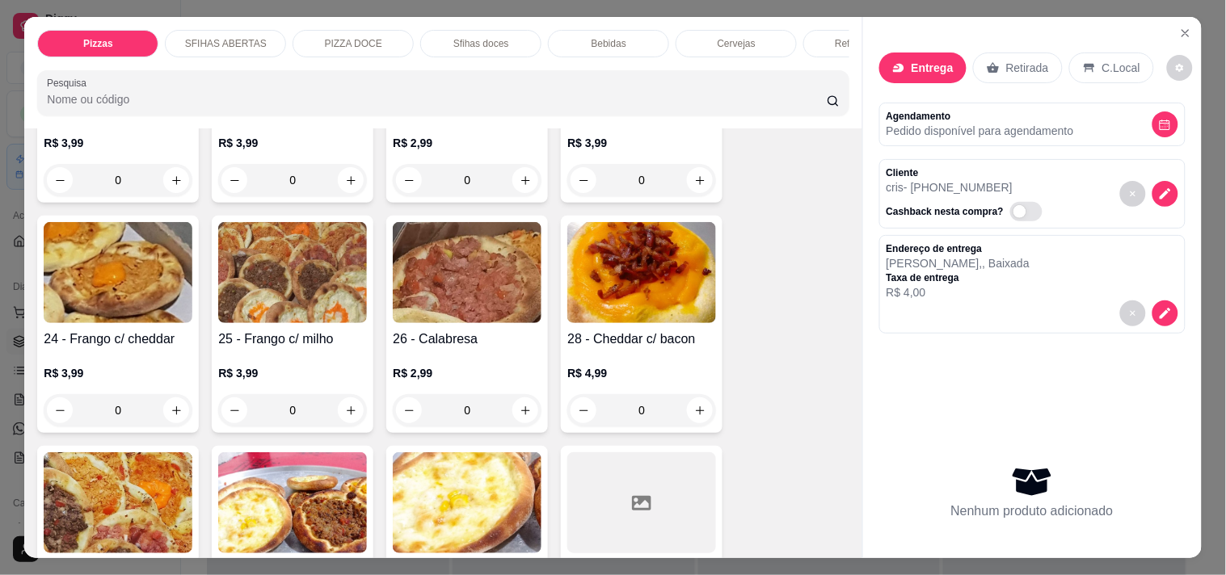
scroll to position [538, 0]
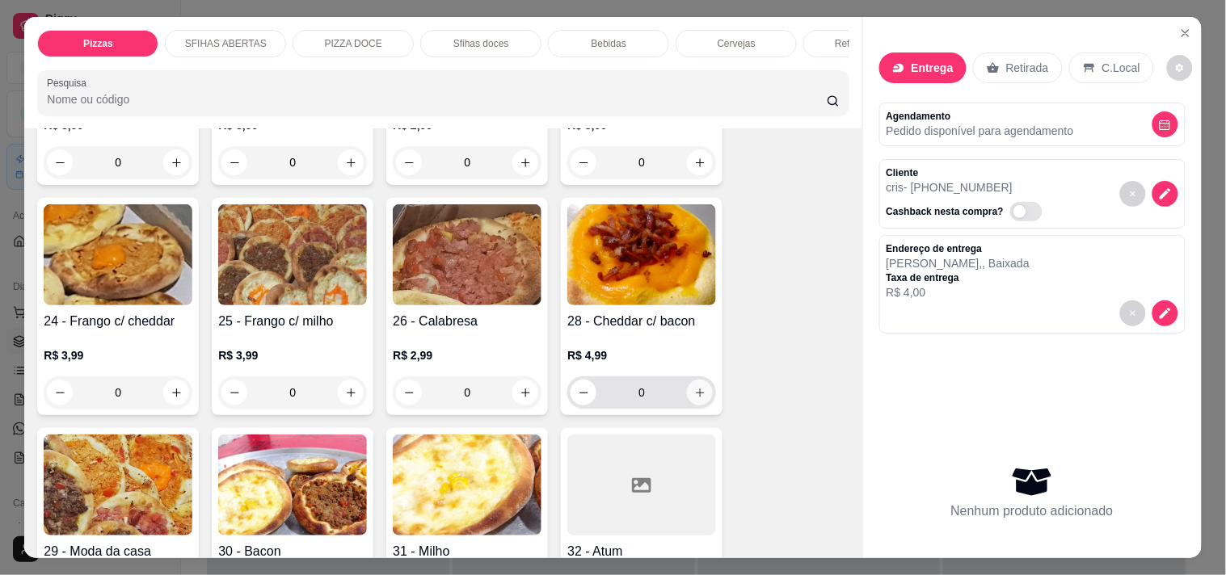
click at [698, 387] on icon "increase-product-quantity" at bounding box center [700, 393] width 12 height 12
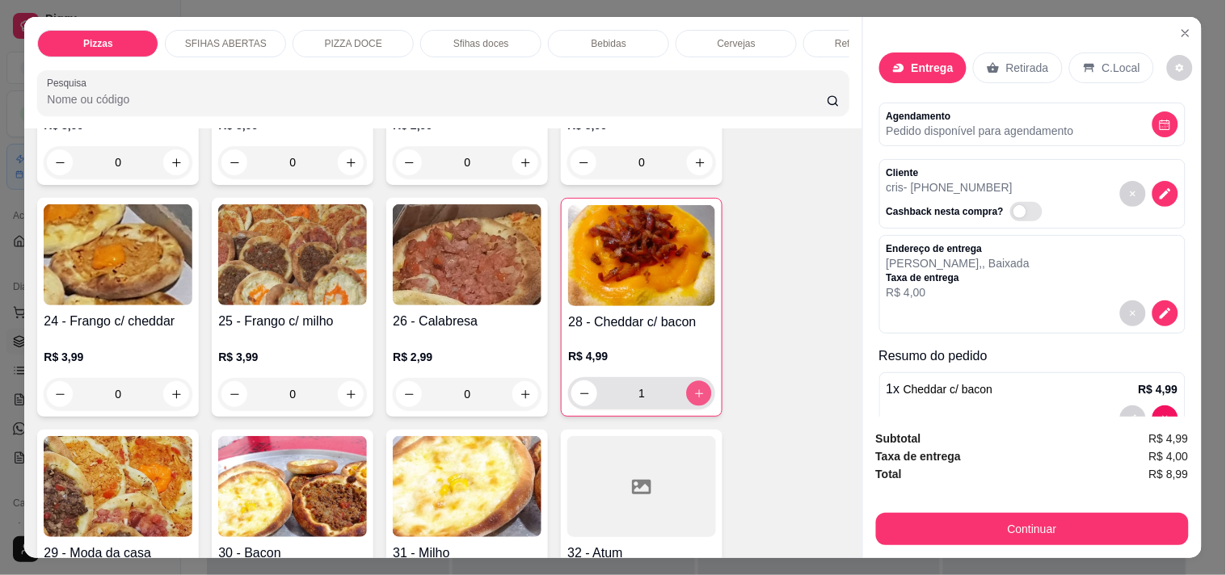
click at [698, 381] on button "increase-product-quantity" at bounding box center [699, 393] width 25 height 25
type input "2"
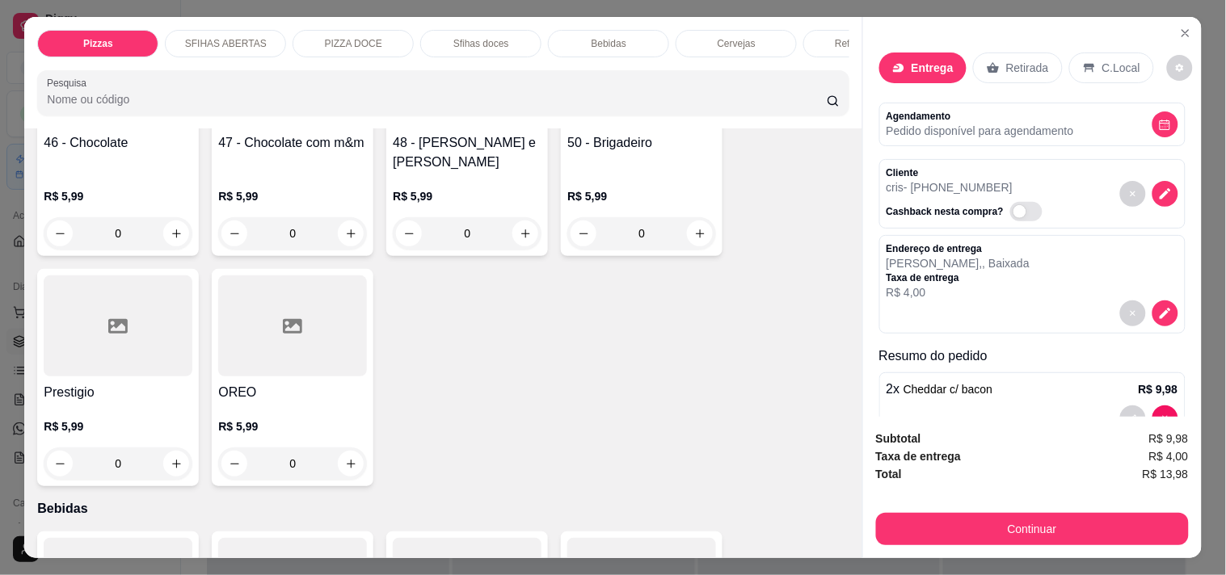
scroll to position [2155, 0]
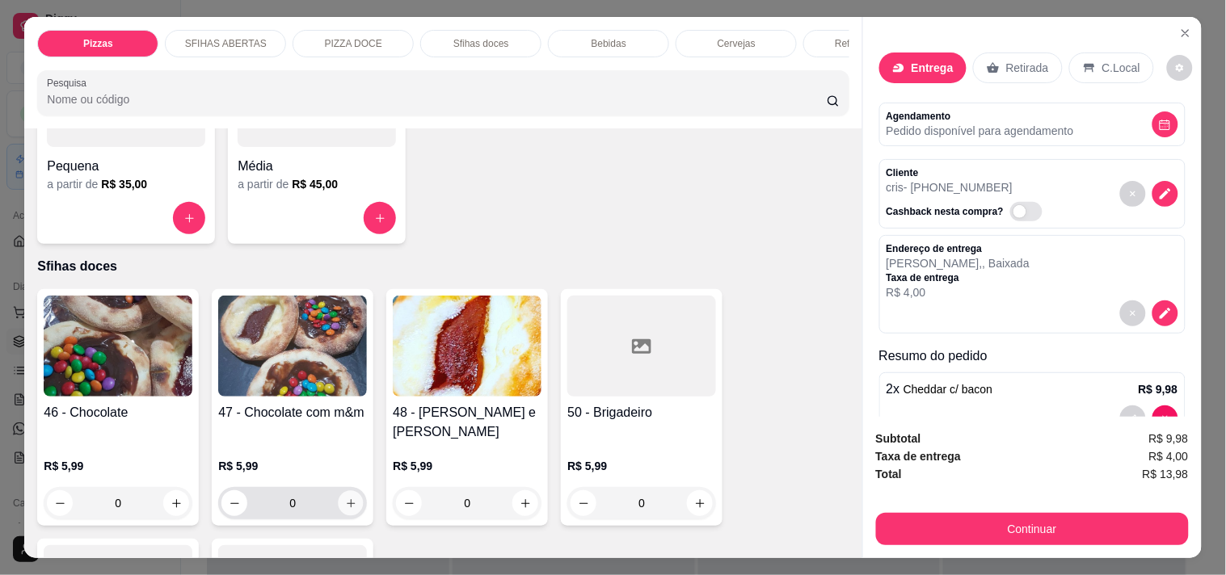
click at [348, 498] on icon "increase-product-quantity" at bounding box center [351, 504] width 12 height 12
type input "1"
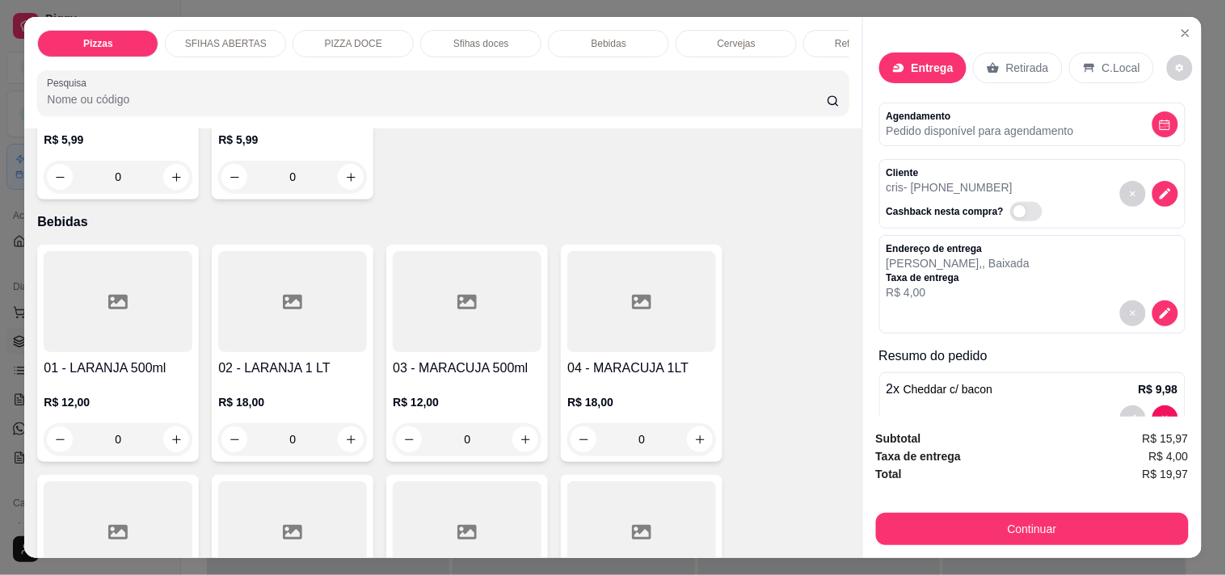
scroll to position [2694, 0]
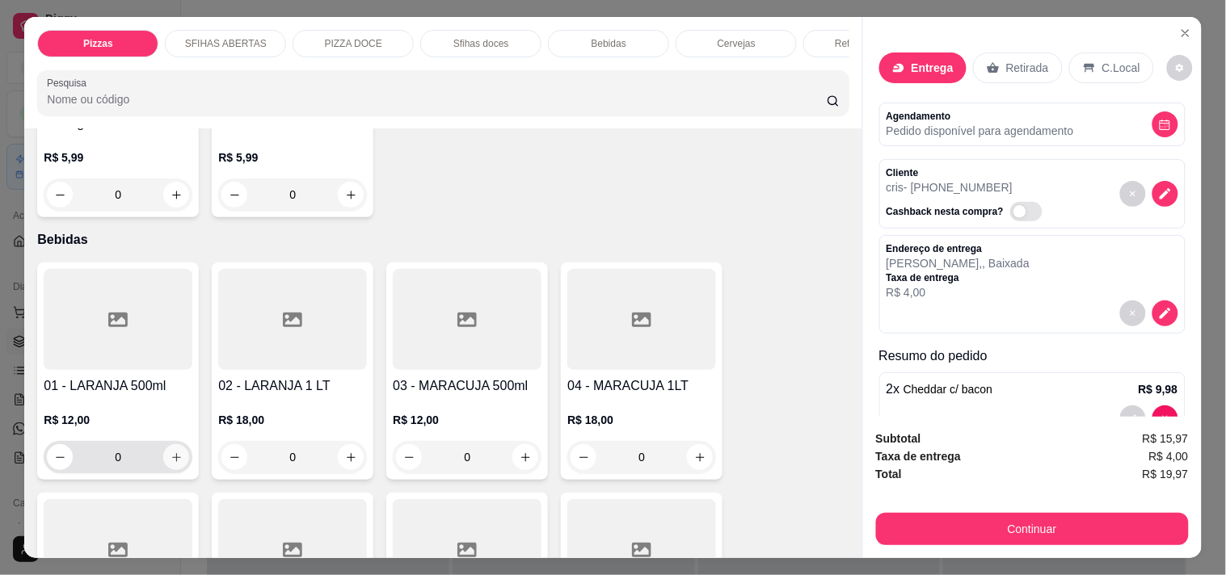
click at [171, 452] on icon "increase-product-quantity" at bounding box center [177, 458] width 12 height 12
type input "1"
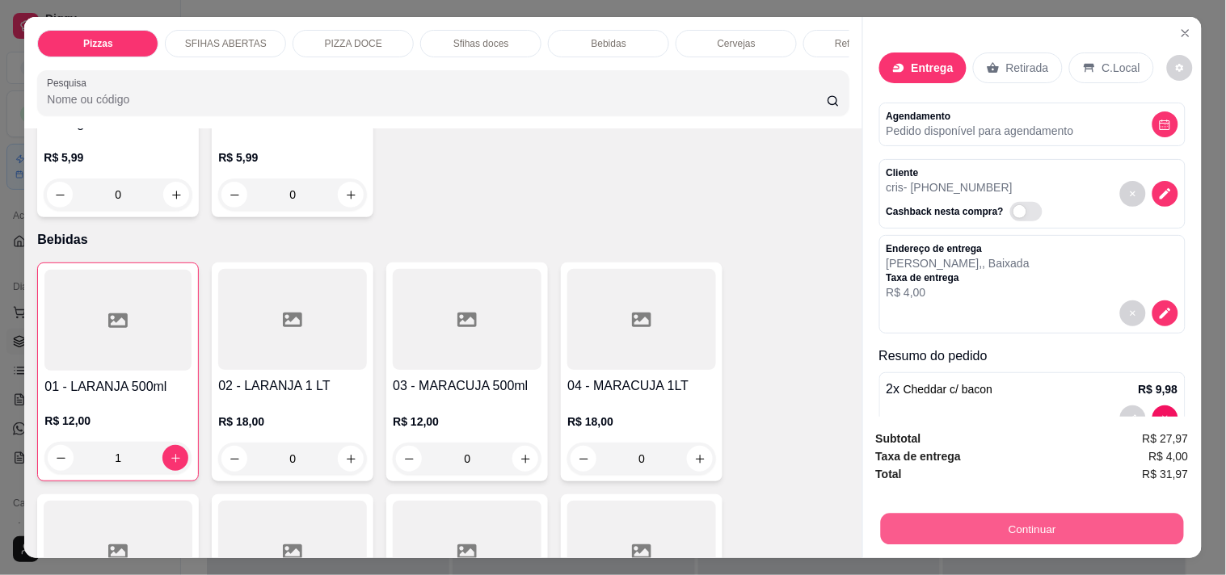
click at [1091, 523] on button "Continuar" at bounding box center [1031, 529] width 303 height 32
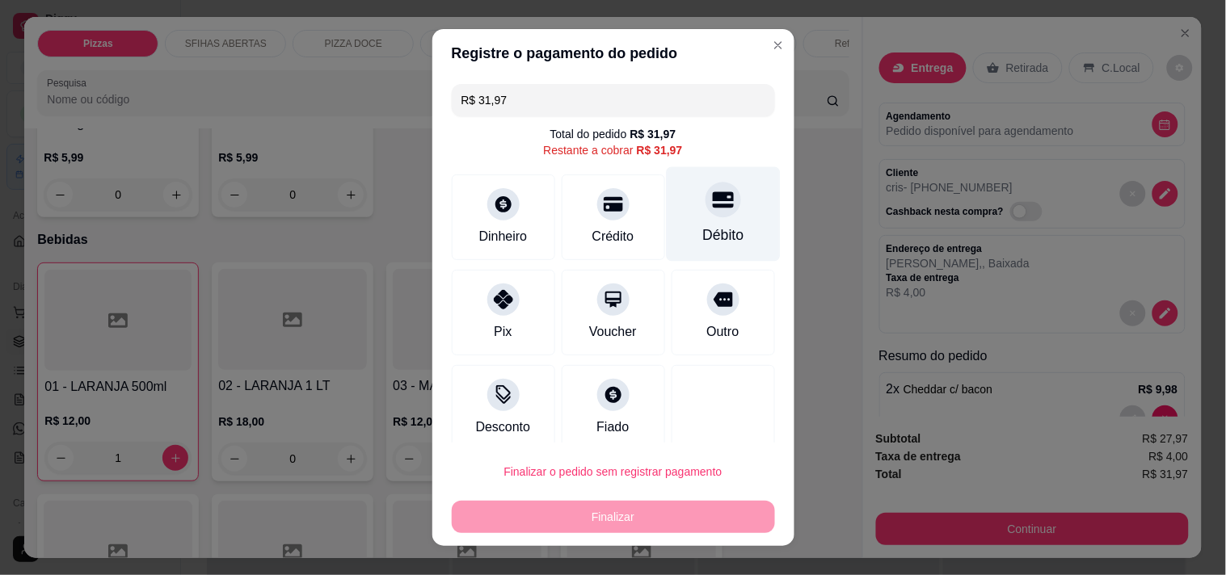
click at [706, 229] on div "Débito" at bounding box center [722, 235] width 41 height 21
type input "R$ 0,00"
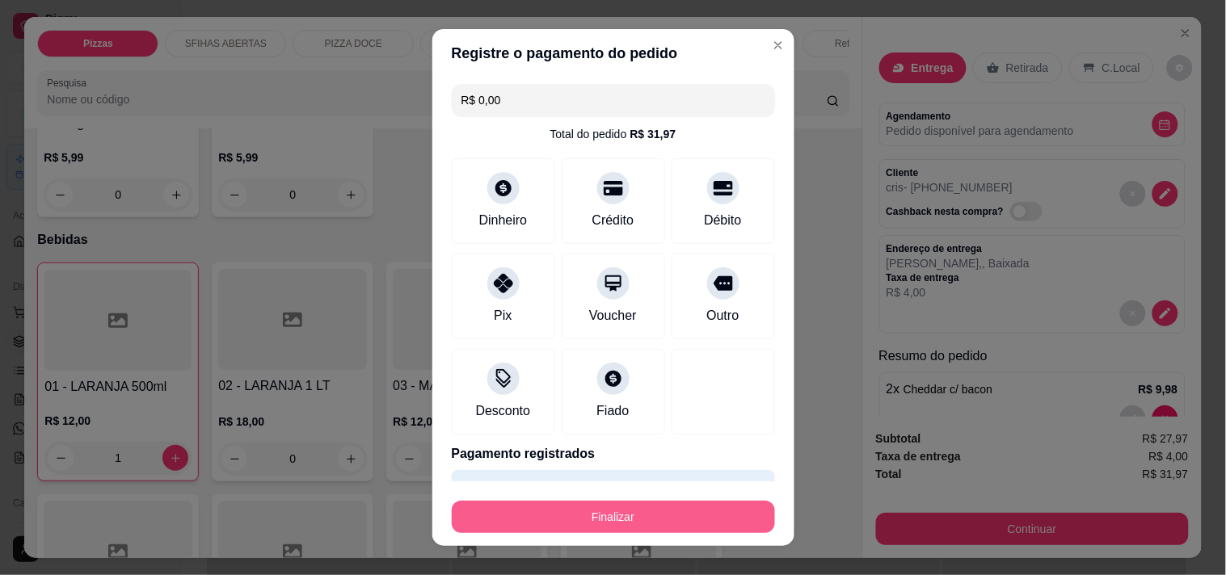
click at [648, 507] on button "Finalizar" at bounding box center [613, 517] width 323 height 32
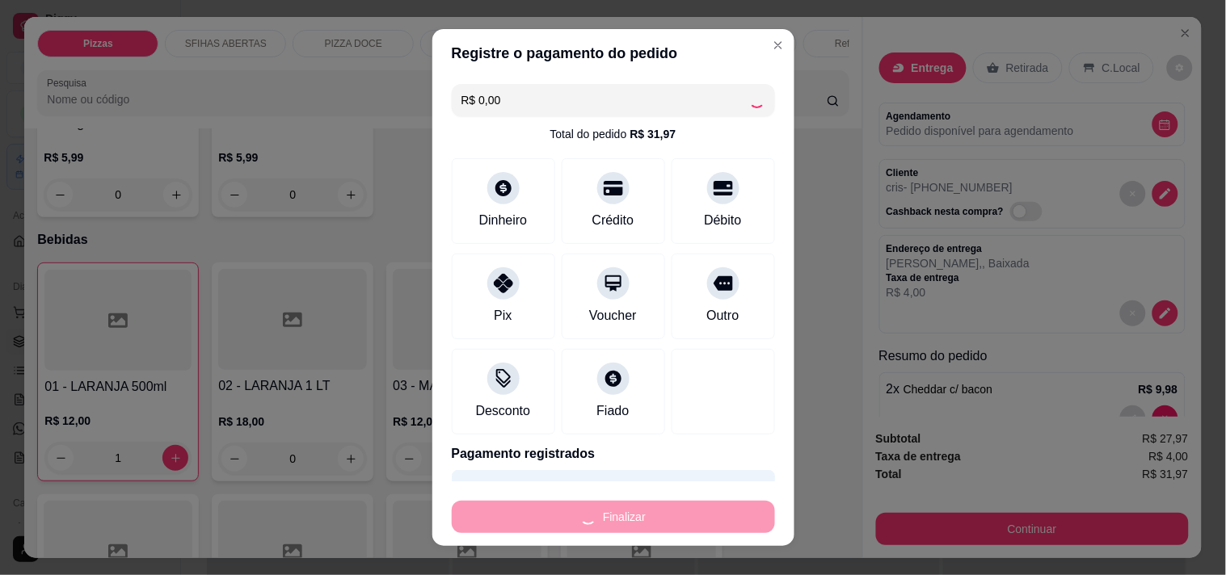
type input "0"
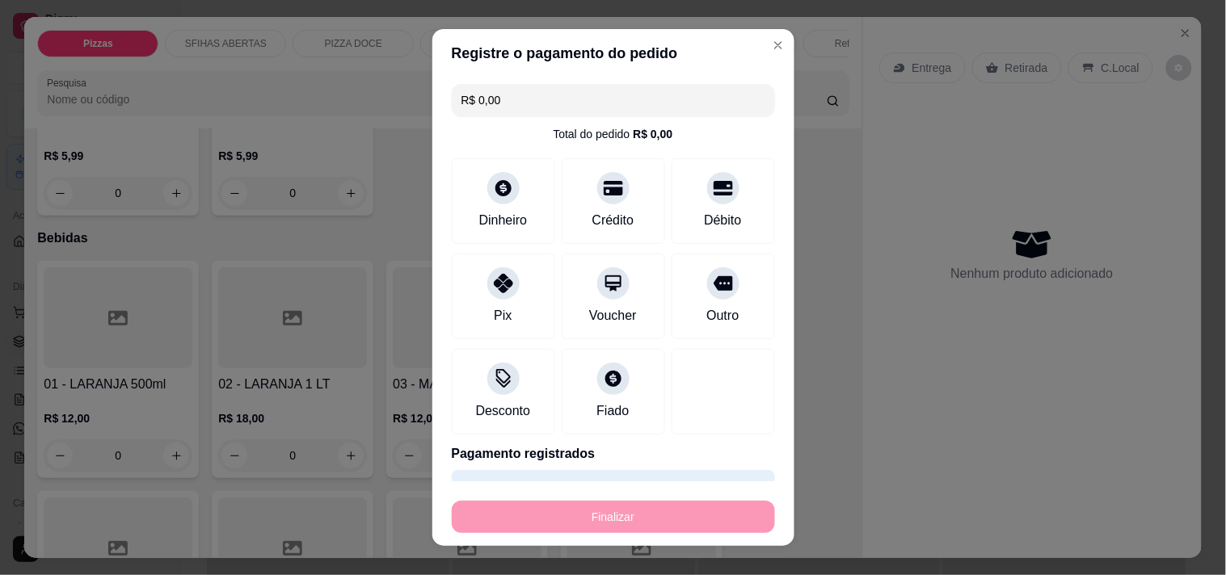
type input "-R$ 31,97"
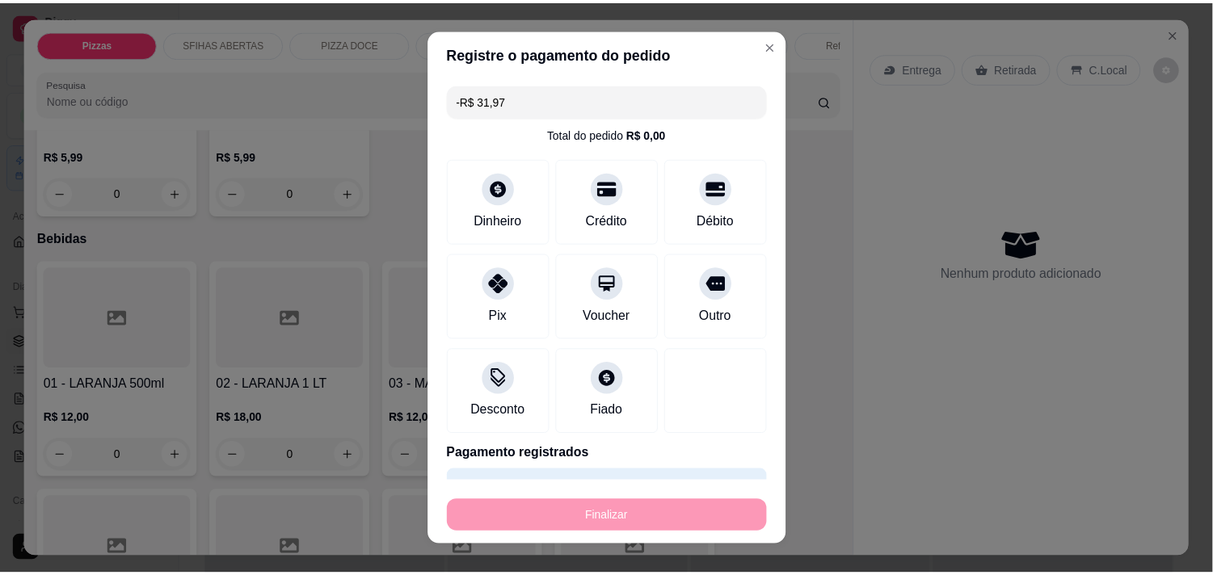
scroll to position [2671, 0]
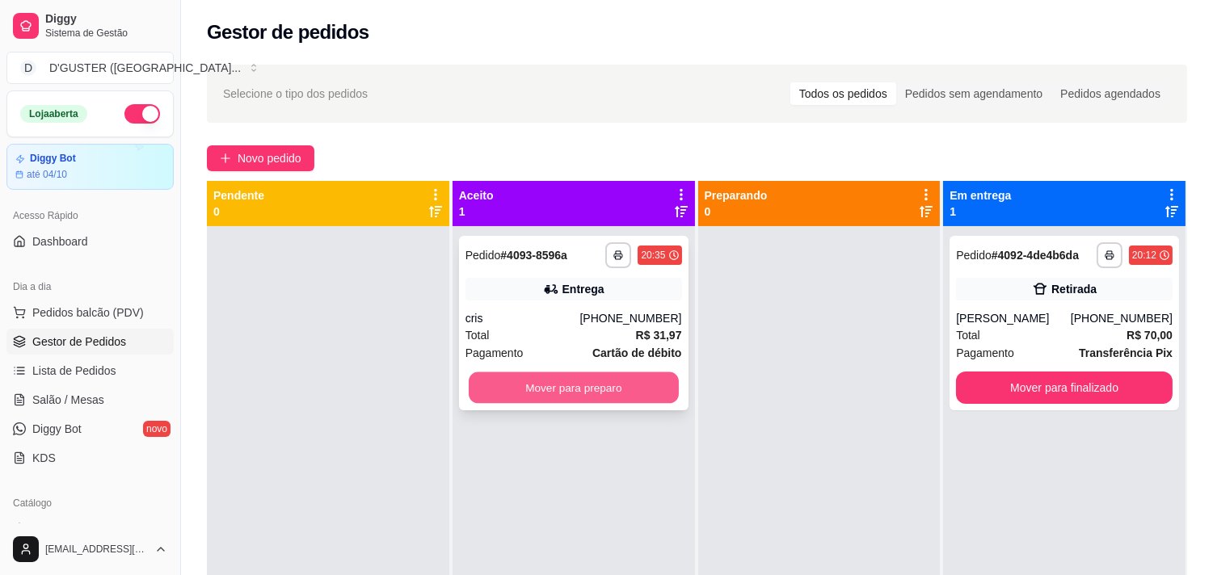
click at [610, 385] on button "Mover para preparo" at bounding box center [574, 389] width 210 height 32
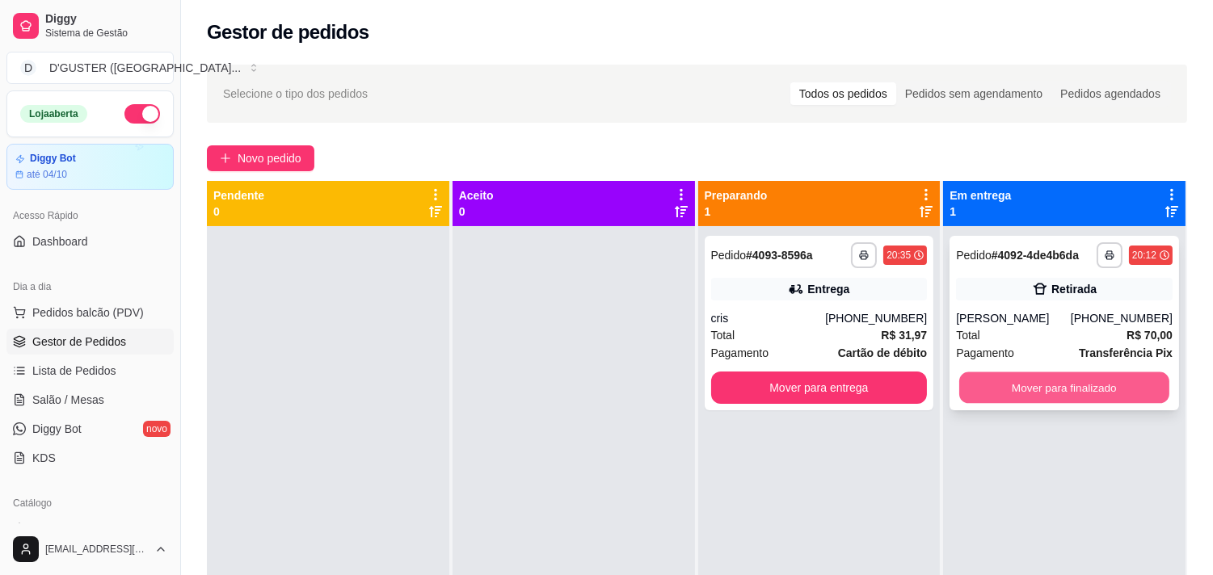
click at [1068, 374] on button "Mover para finalizado" at bounding box center [1064, 389] width 210 height 32
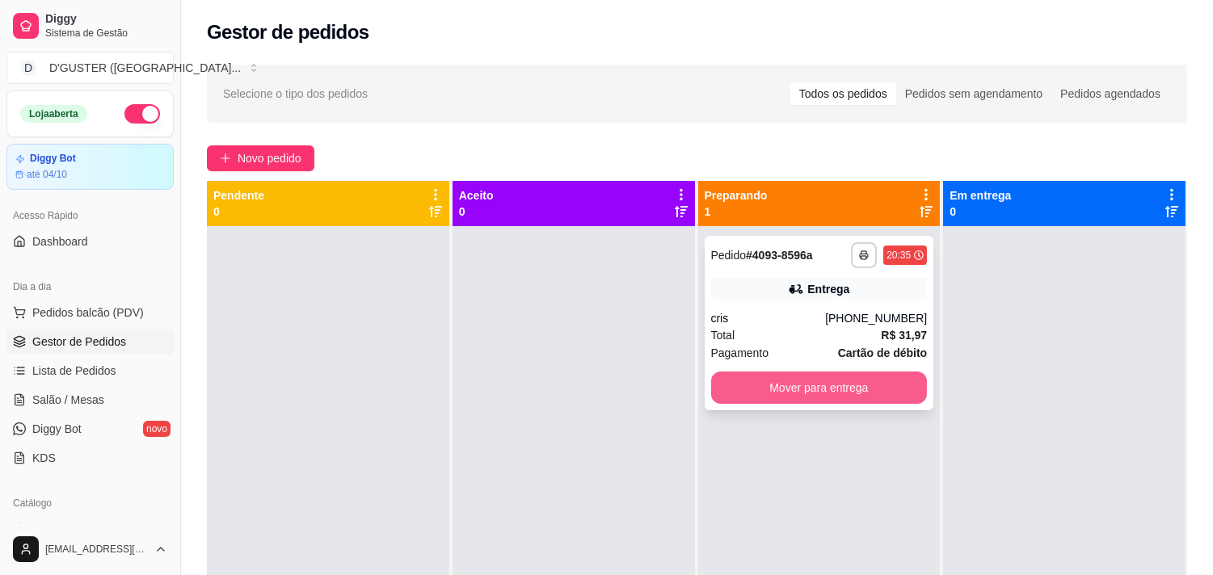
click at [780, 373] on button "Mover para entrega" at bounding box center [819, 388] width 217 height 32
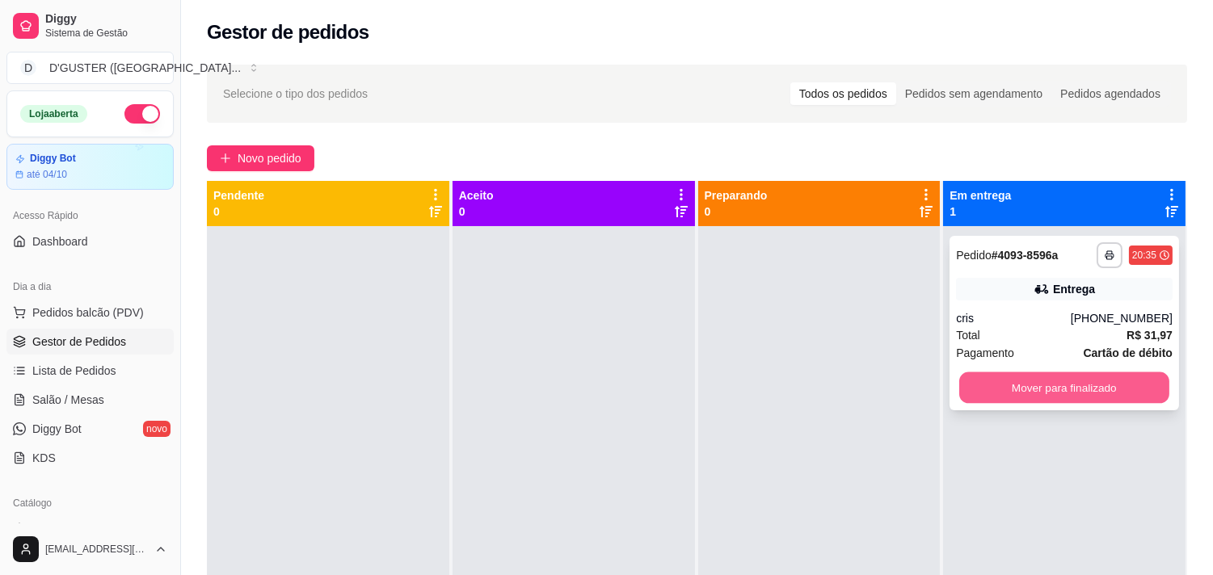
click at [1051, 381] on button "Mover para finalizado" at bounding box center [1064, 389] width 210 height 32
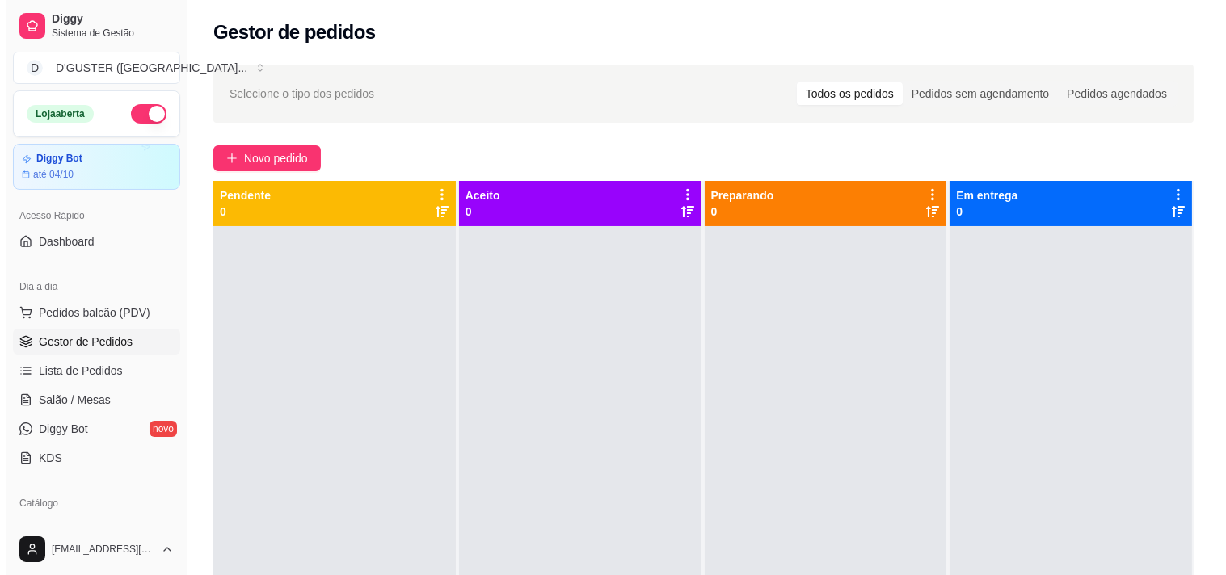
scroll to position [44, 0]
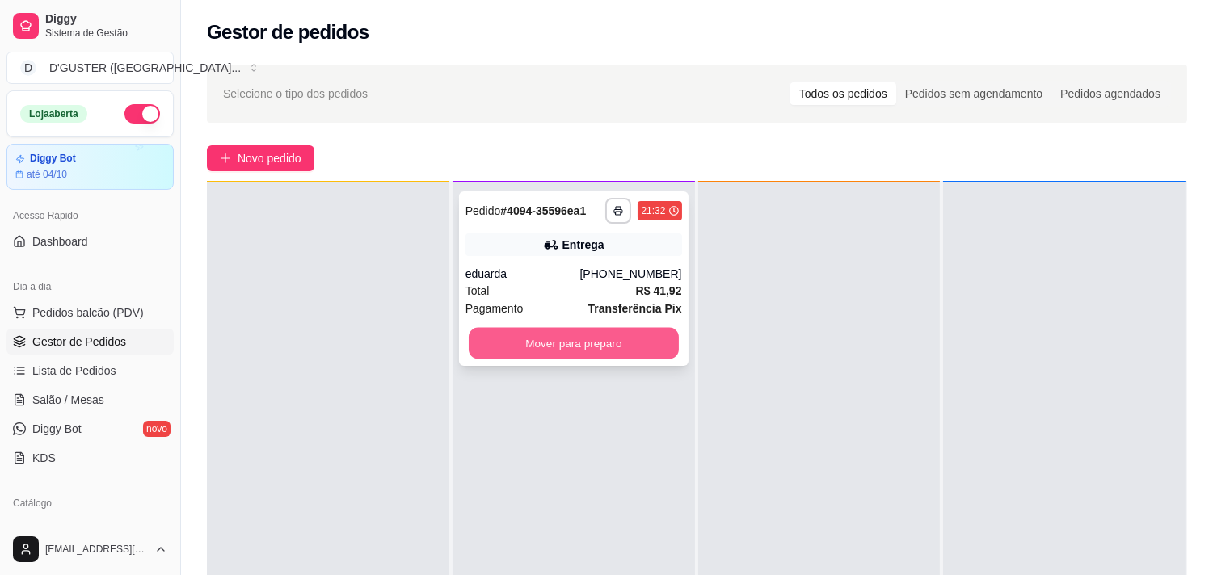
click at [604, 333] on button "Mover para preparo" at bounding box center [574, 344] width 210 height 32
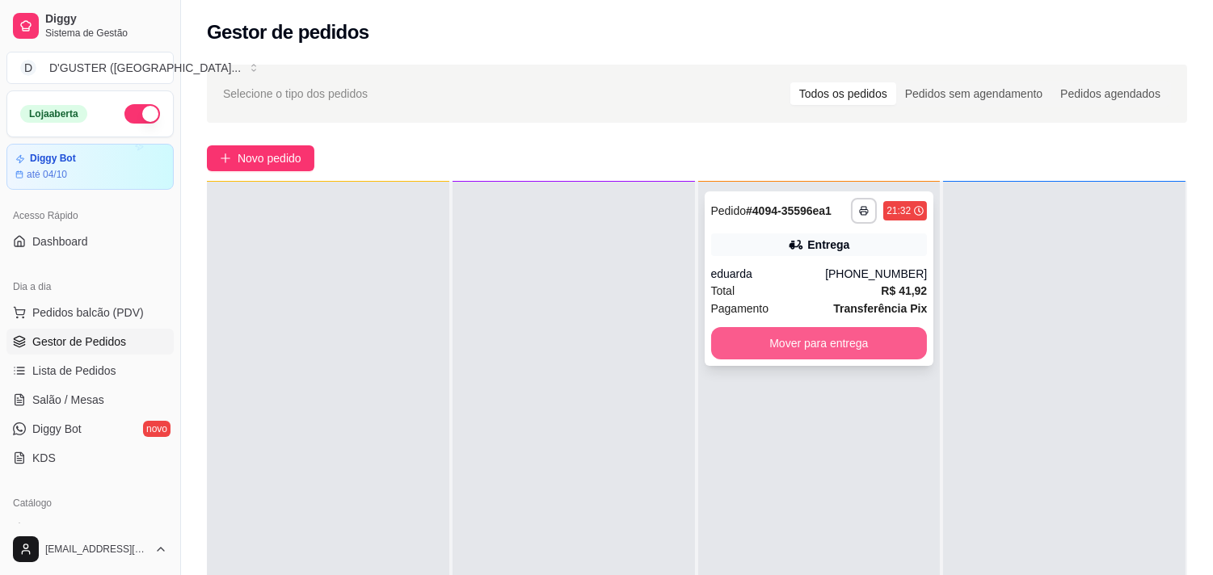
click at [795, 346] on button "Mover para entrega" at bounding box center [819, 343] width 217 height 32
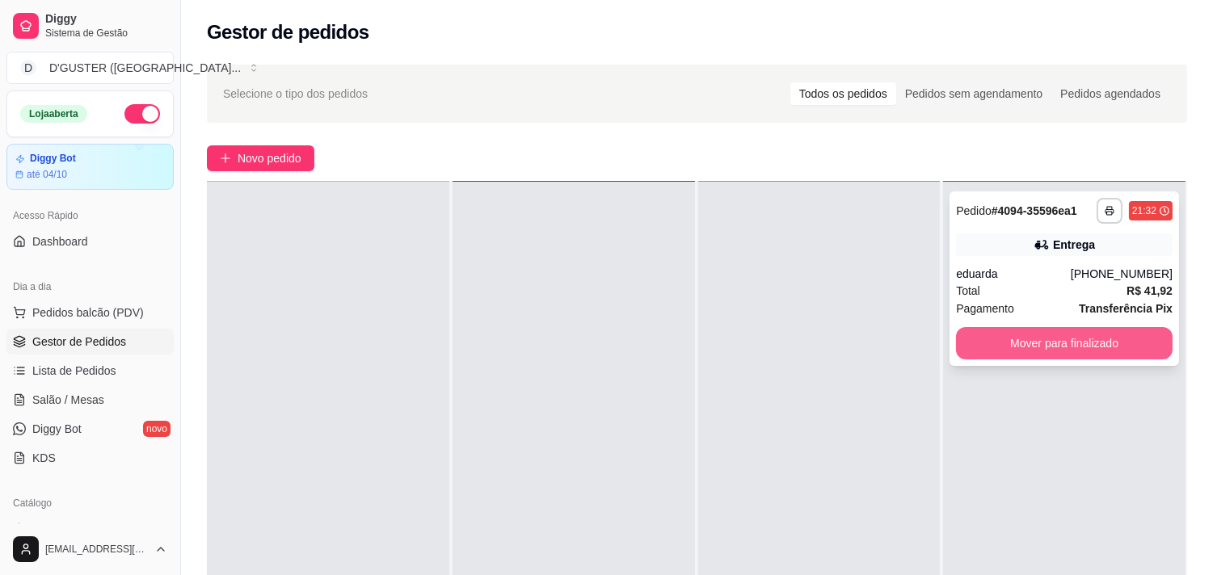
click at [1134, 343] on button "Mover para finalizado" at bounding box center [1064, 343] width 217 height 32
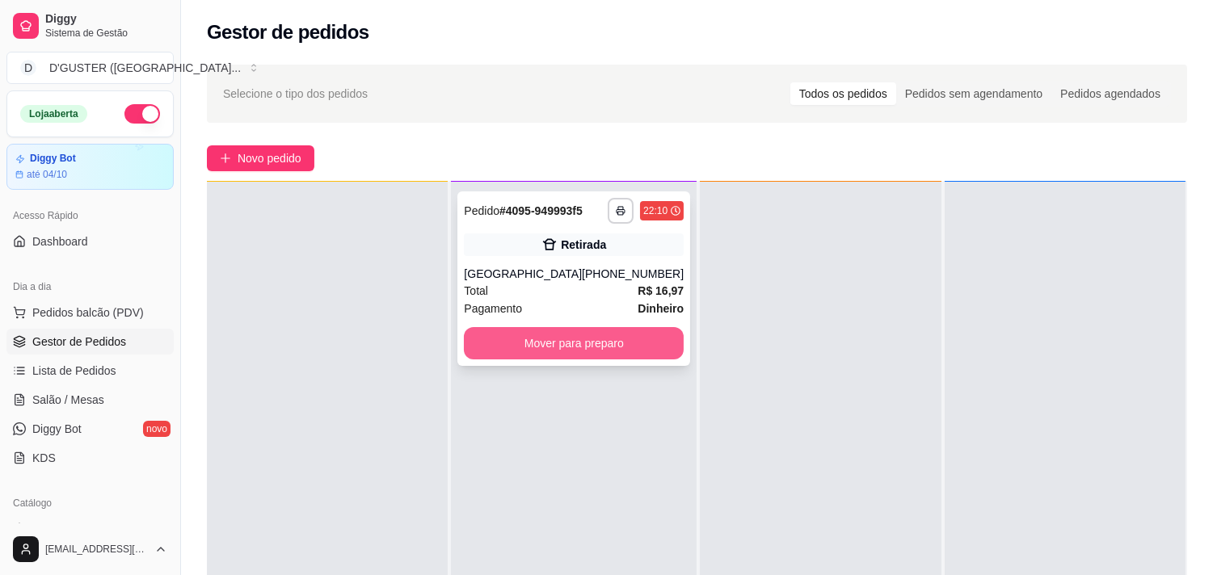
click at [609, 335] on button "Mover para preparo" at bounding box center [574, 343] width 220 height 32
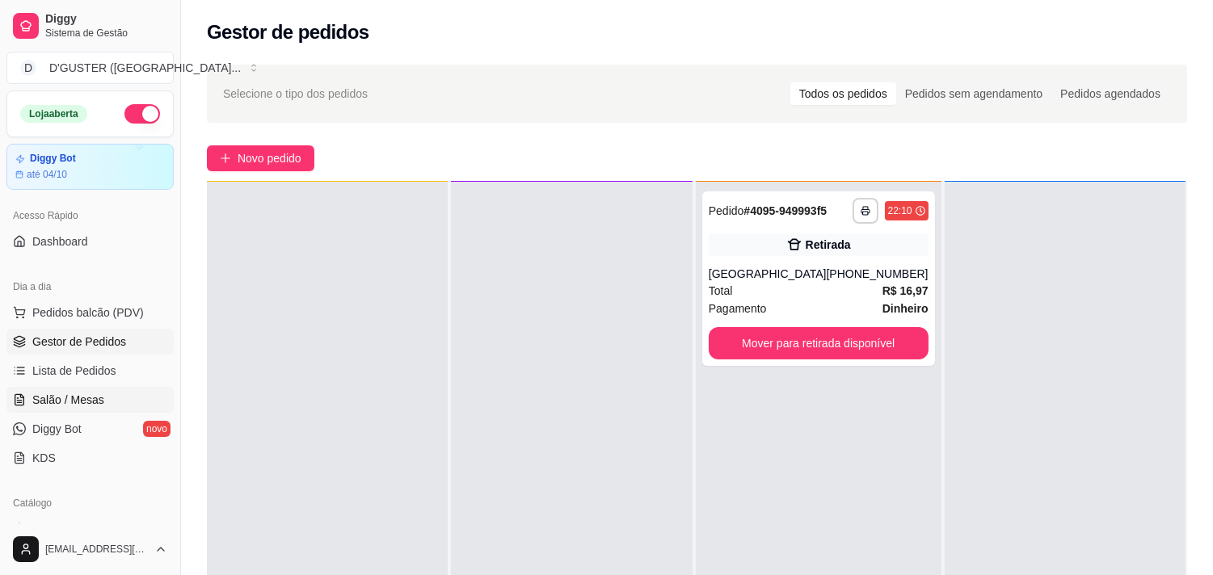
click at [54, 393] on span "Salão / Mesas" at bounding box center [68, 400] width 72 height 16
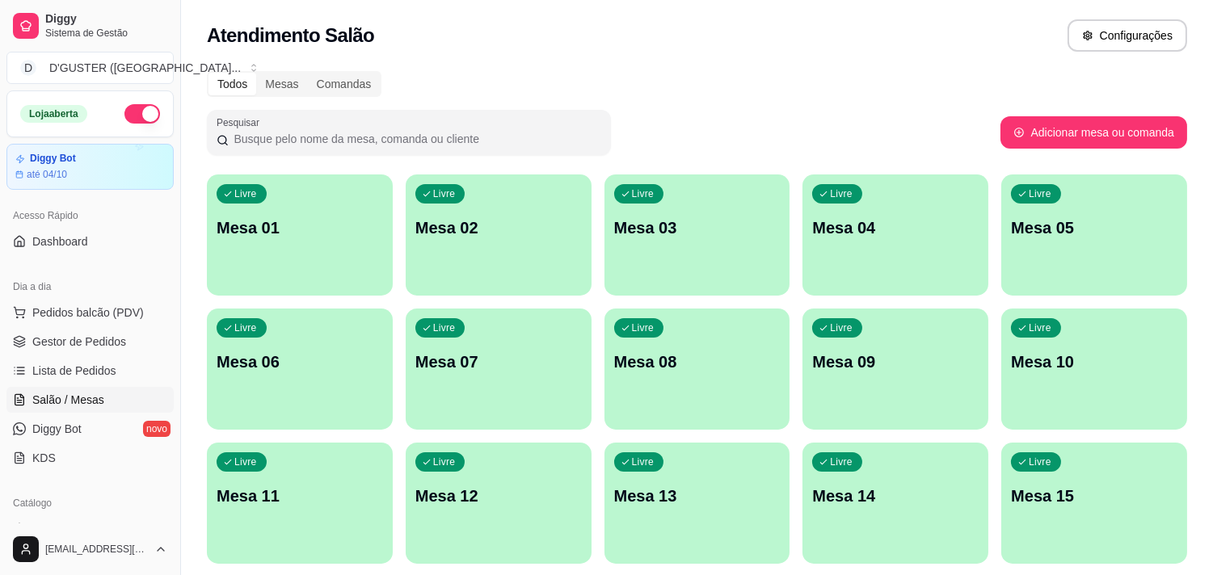
click at [1146, 232] on p "Mesa 05" at bounding box center [1094, 228] width 166 height 23
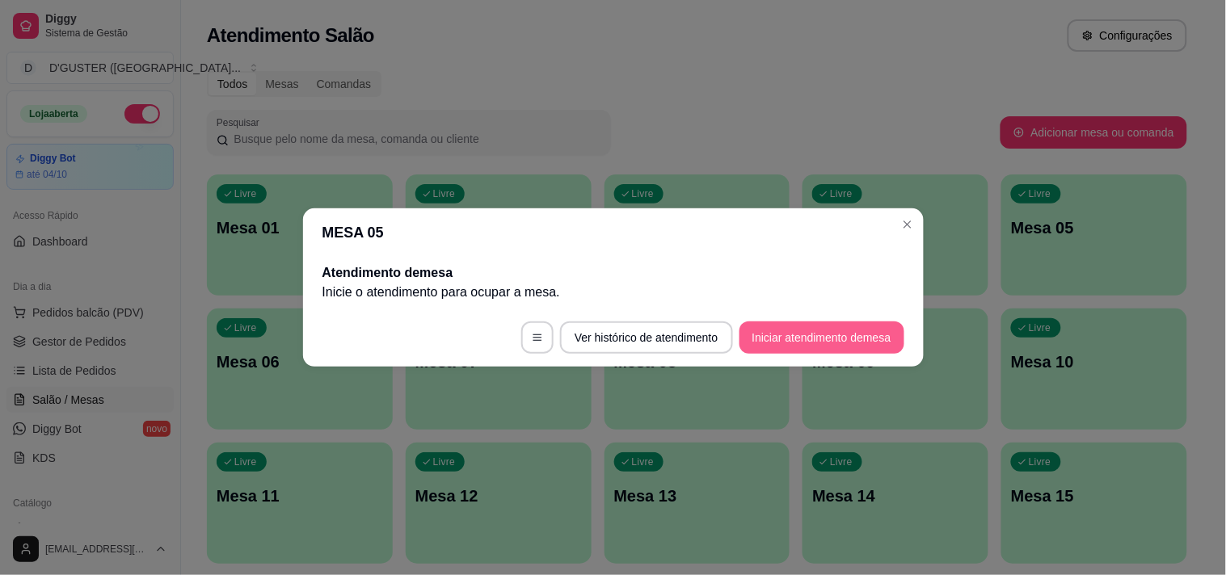
click at [844, 339] on button "Iniciar atendimento de mesa" at bounding box center [821, 338] width 165 height 32
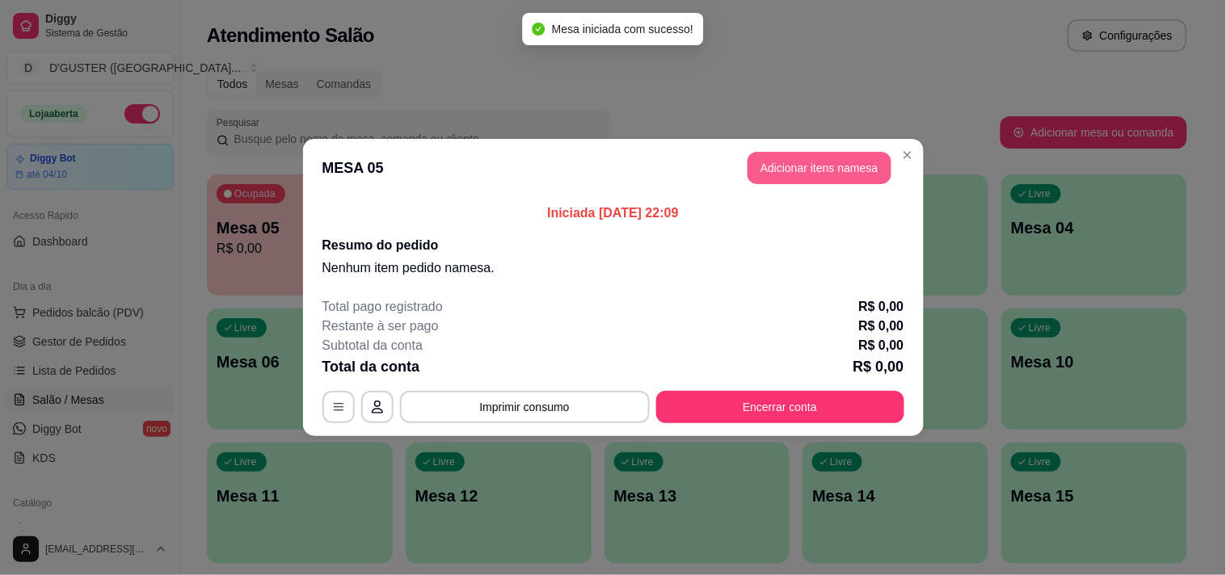
click at [808, 162] on button "Adicionar itens na mesa" at bounding box center [820, 168] width 144 height 32
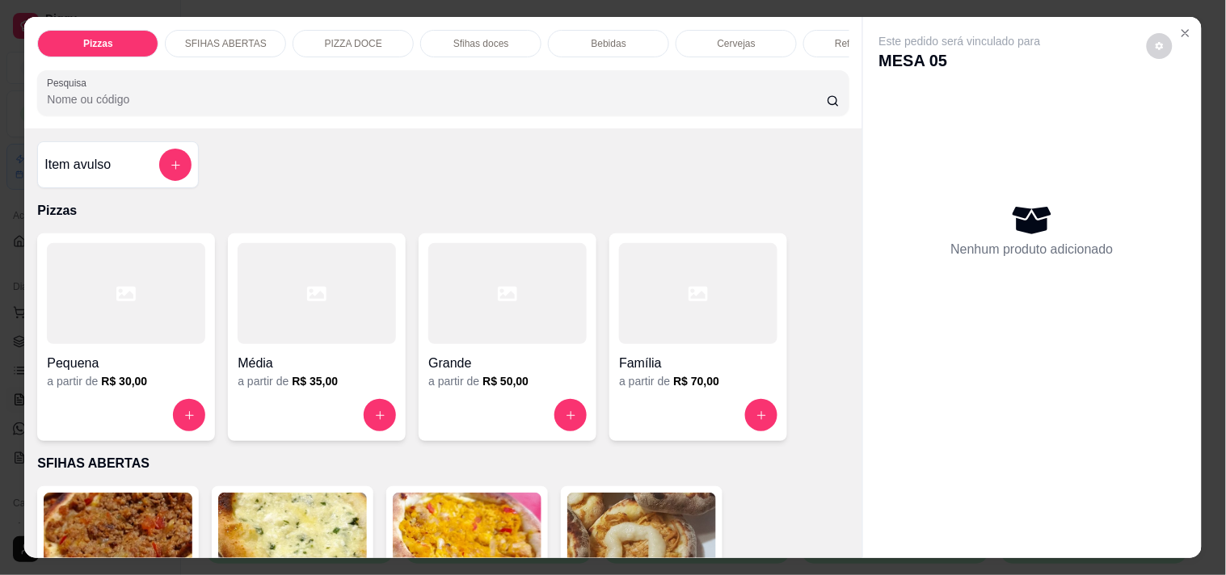
click at [649, 341] on div at bounding box center [698, 293] width 158 height 101
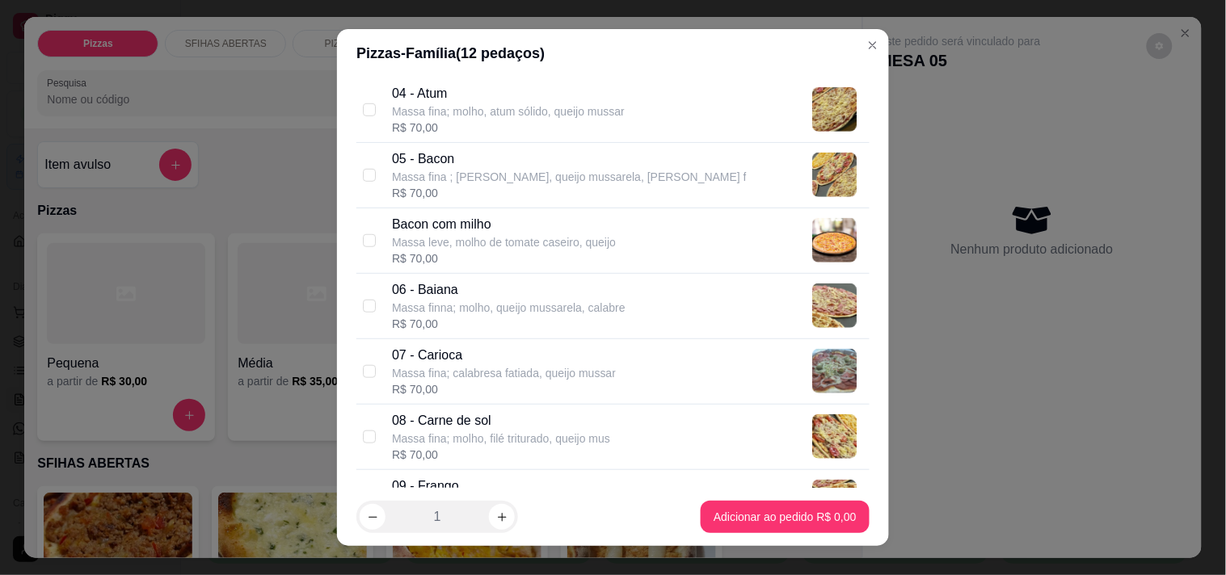
scroll to position [359, 0]
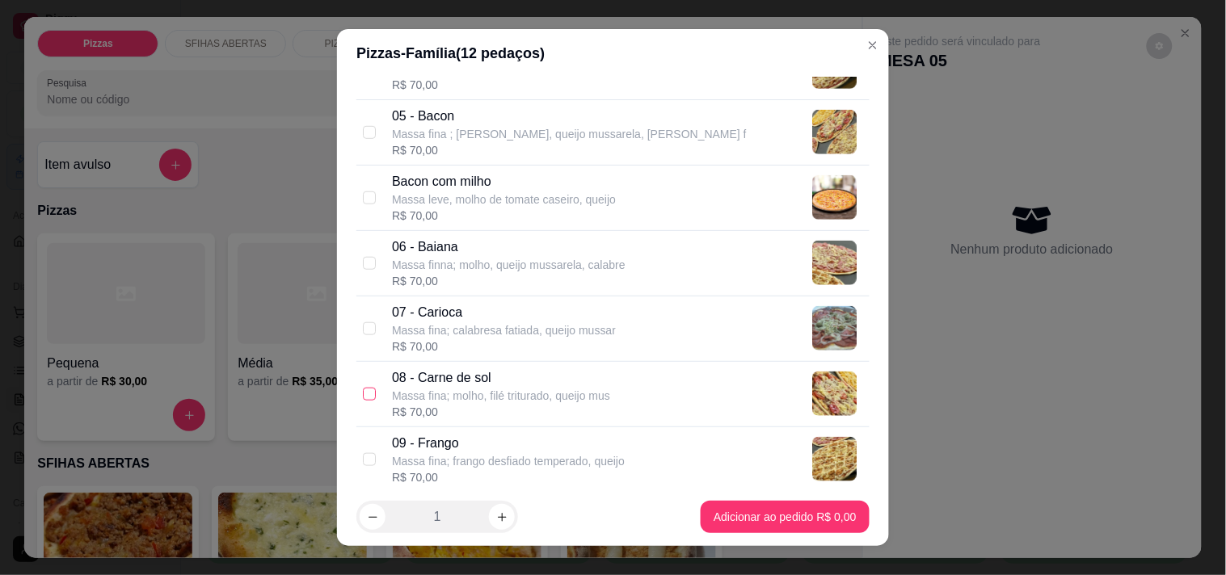
click at [369, 393] on input "checkbox" at bounding box center [369, 394] width 13 height 13
checkbox input "true"
click at [366, 263] on input "checkbox" at bounding box center [369, 263] width 13 height 13
checkbox input "true"
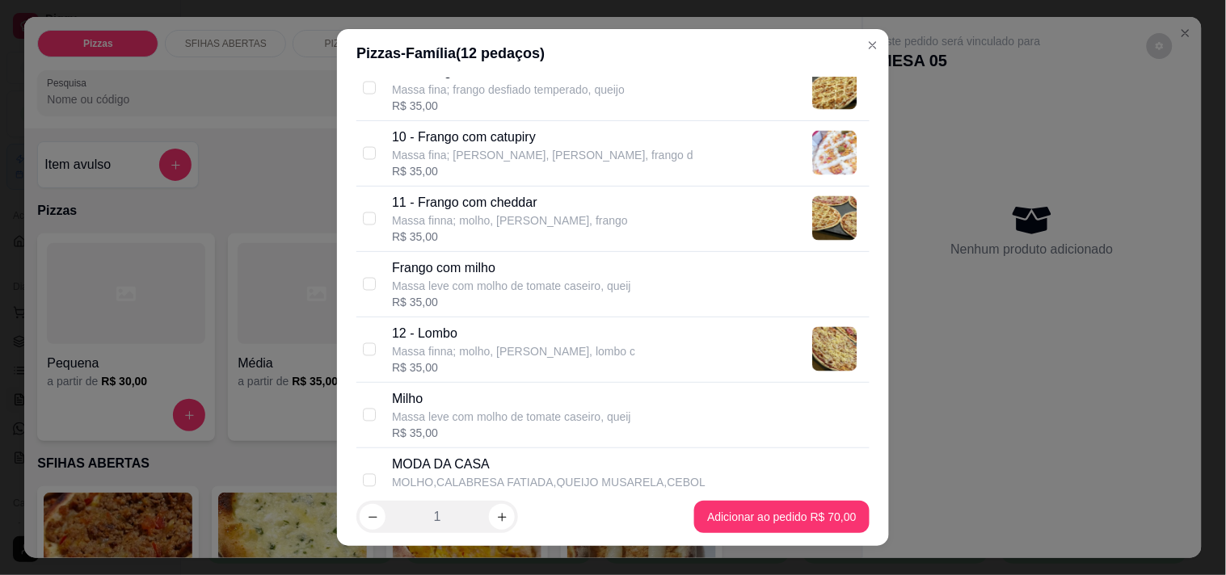
scroll to position [808, 0]
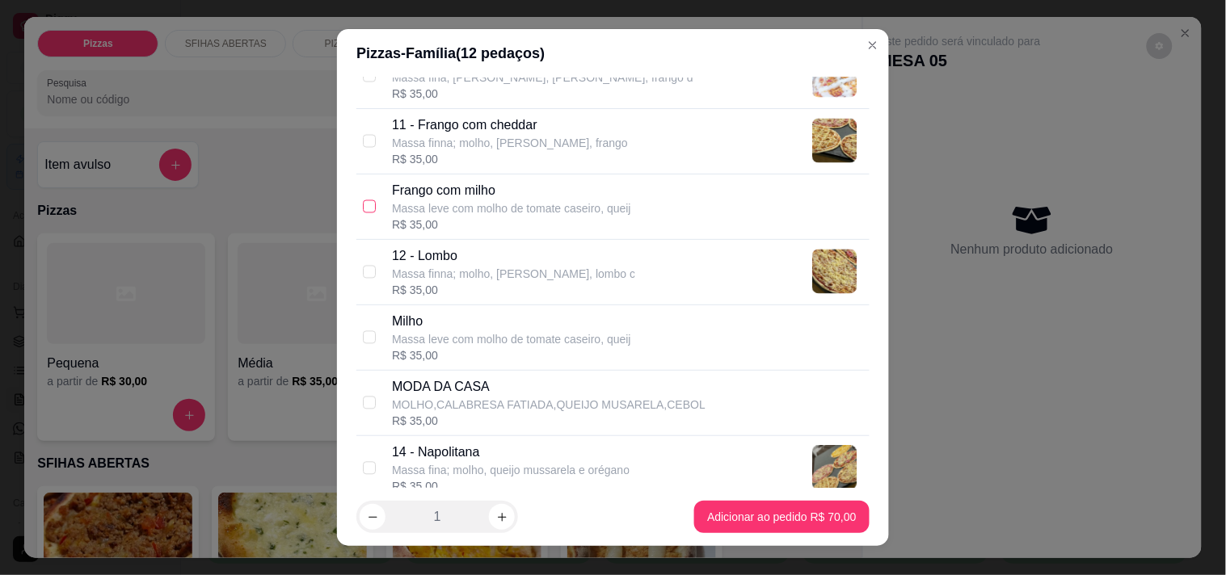
click at [368, 205] on input "checkbox" at bounding box center [369, 206] width 13 height 13
checkbox input "true"
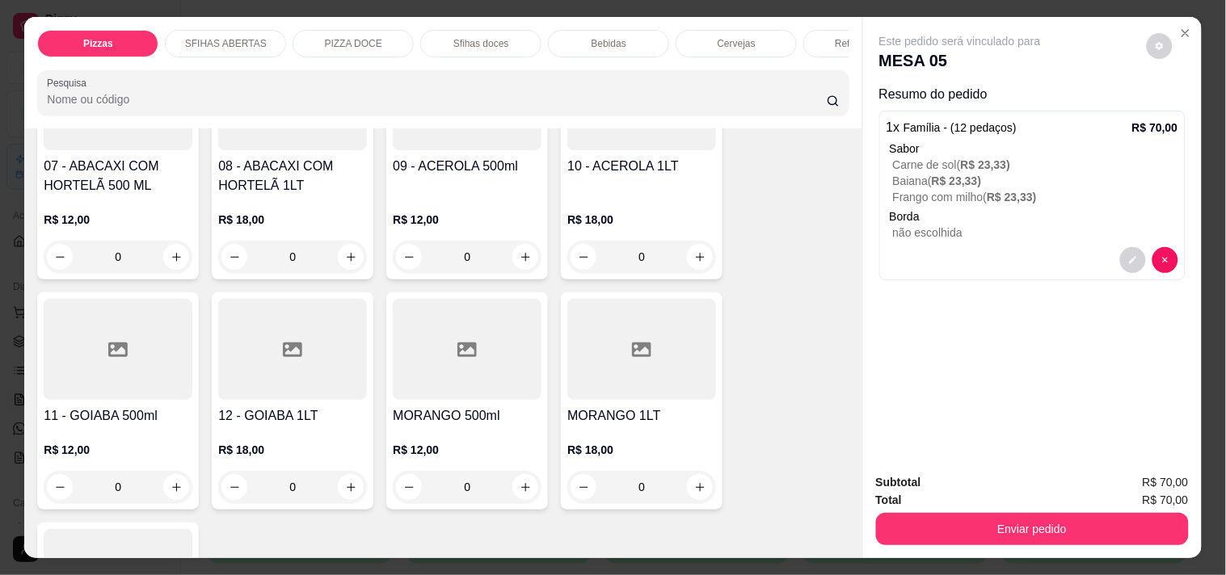
scroll to position [2873, 0]
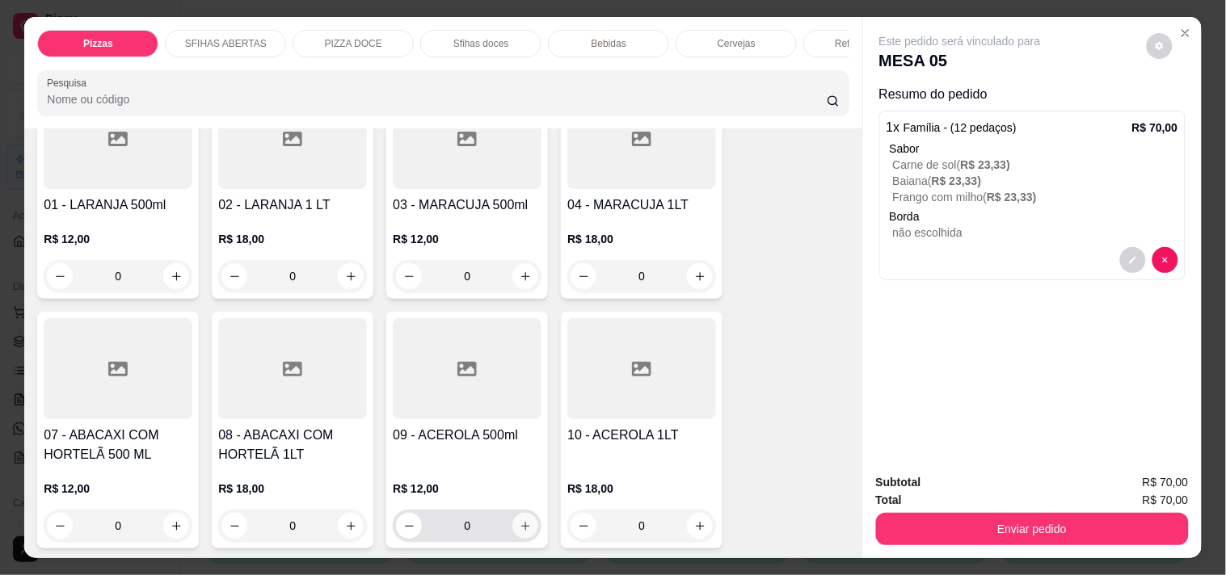
click at [520, 520] on icon "increase-product-quantity" at bounding box center [526, 526] width 12 height 12
type input "1"
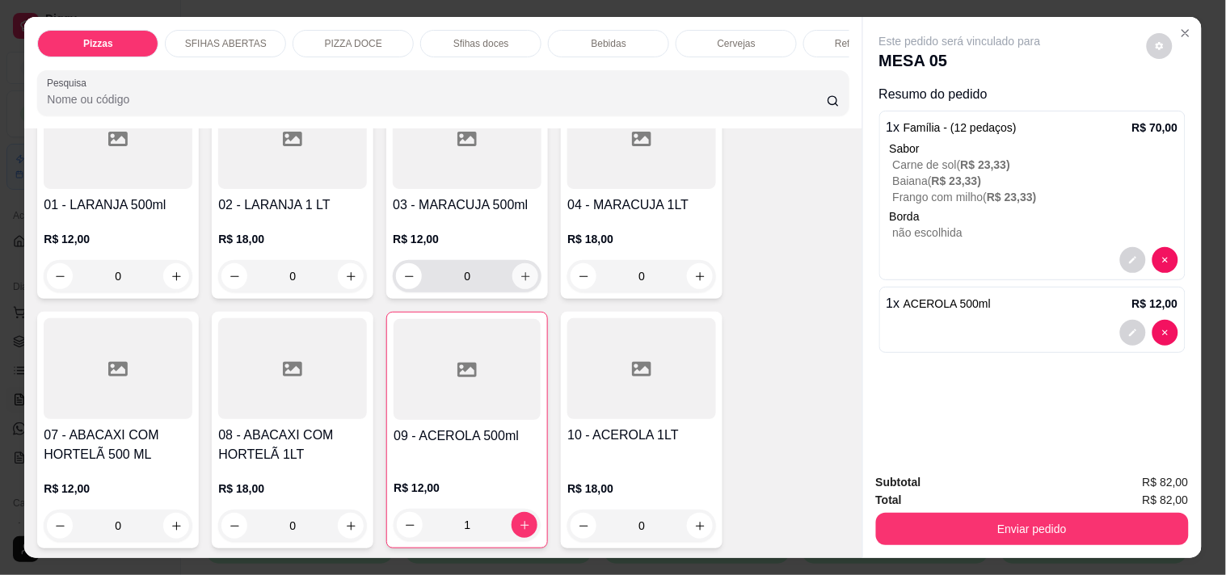
click at [526, 263] on button "increase-product-quantity" at bounding box center [525, 276] width 26 height 26
type input "1"
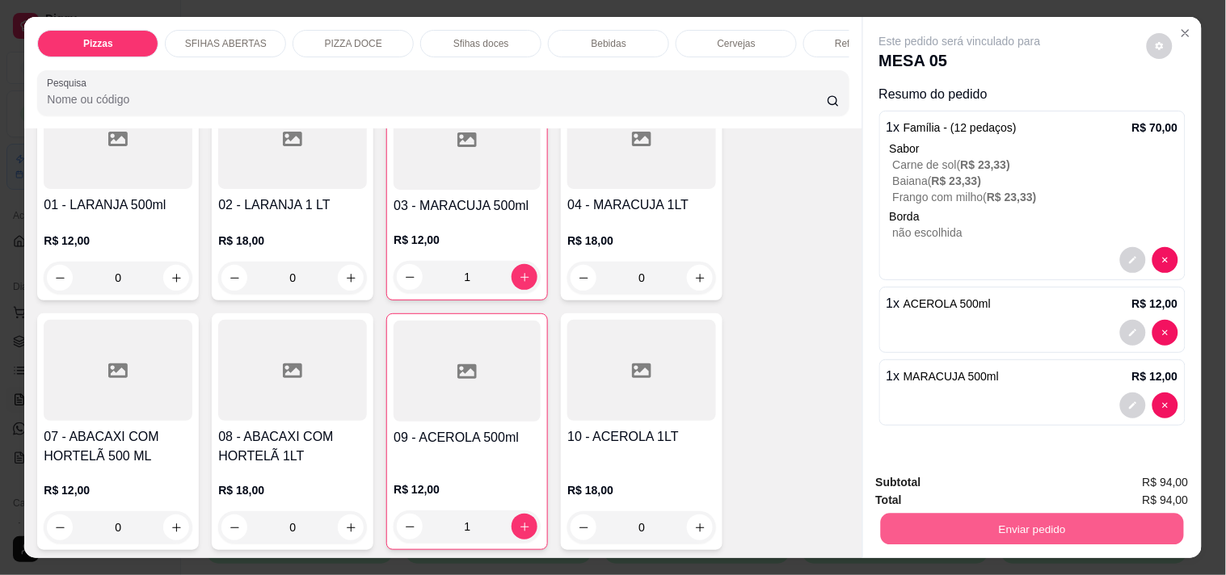
click at [1005, 517] on button "Enviar pedido" at bounding box center [1031, 529] width 303 height 32
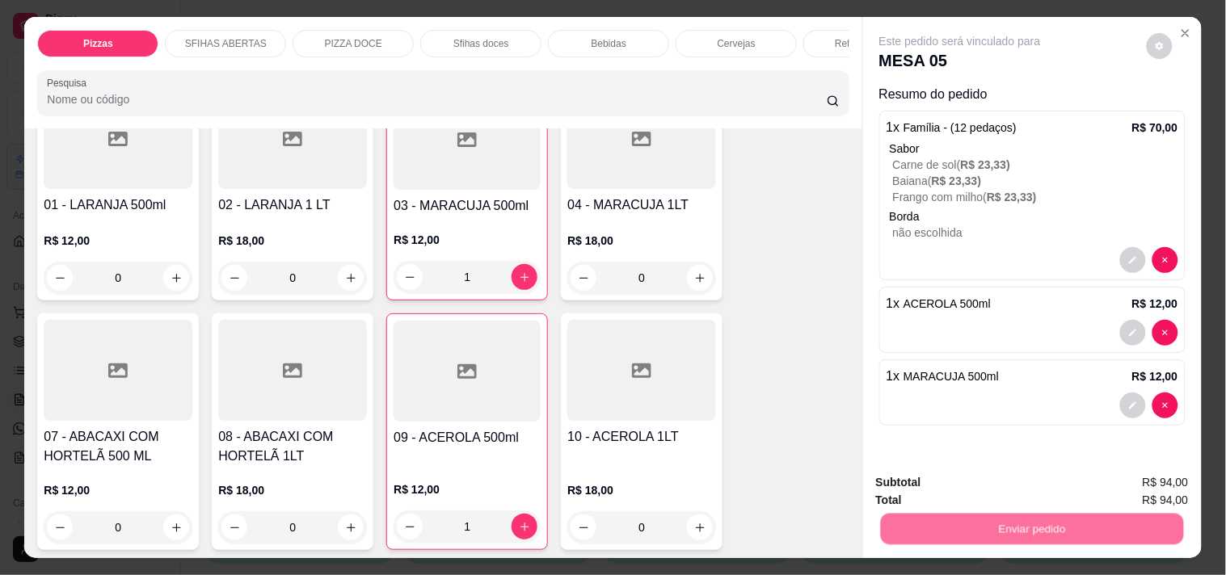
click at [950, 474] on button "Não registrar e enviar pedido" at bounding box center [979, 483] width 168 height 31
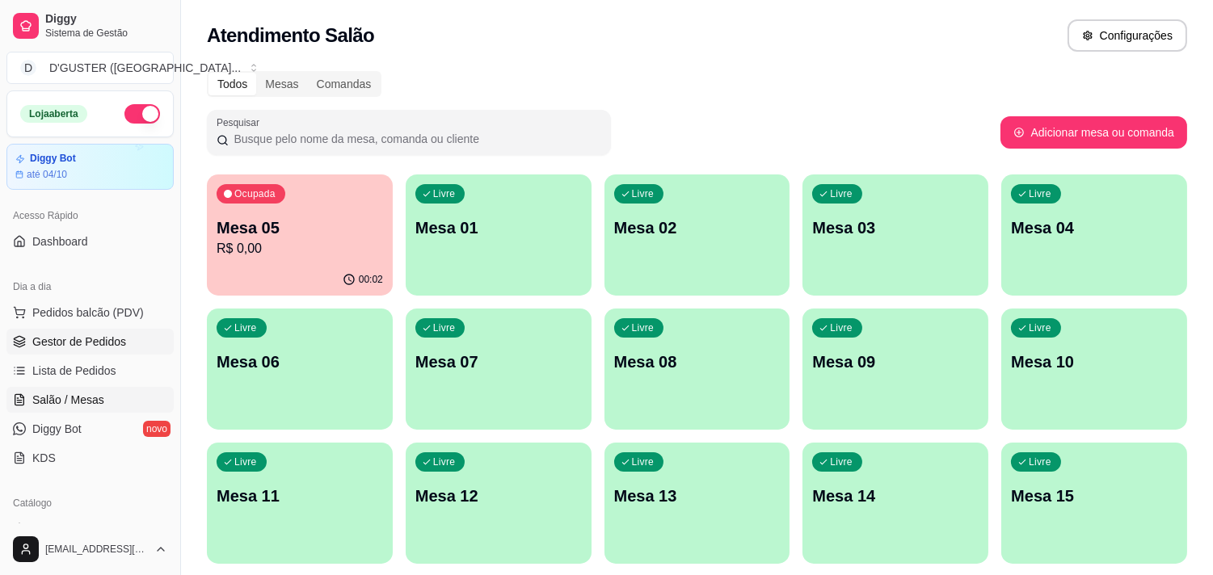
click at [82, 349] on span "Gestor de Pedidos" at bounding box center [79, 342] width 94 height 16
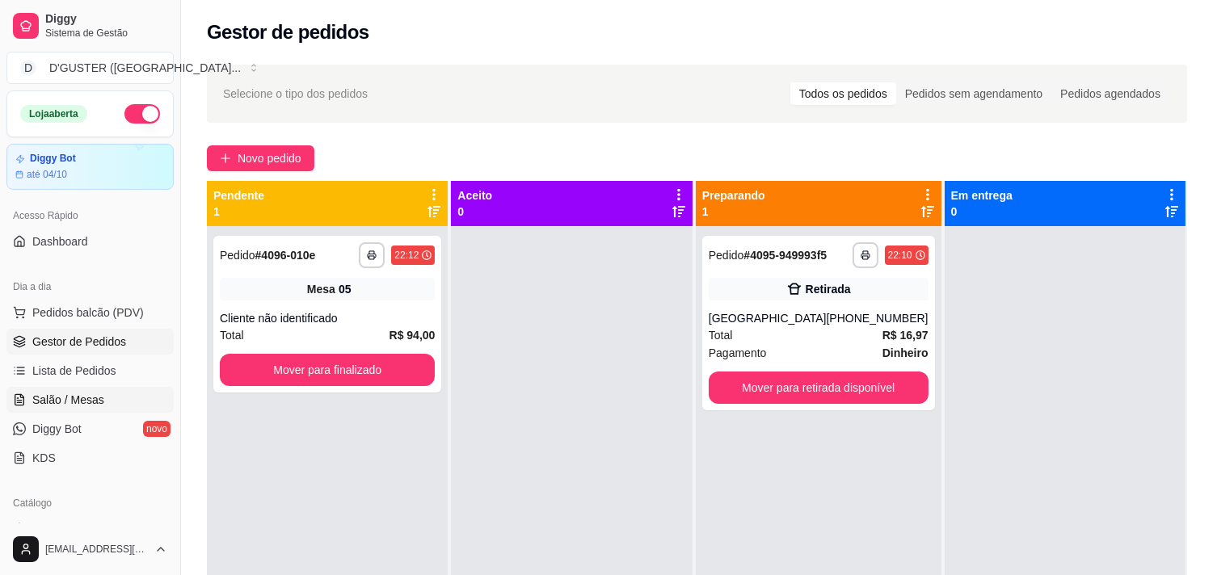
click at [95, 398] on span "Salão / Mesas" at bounding box center [68, 400] width 72 height 16
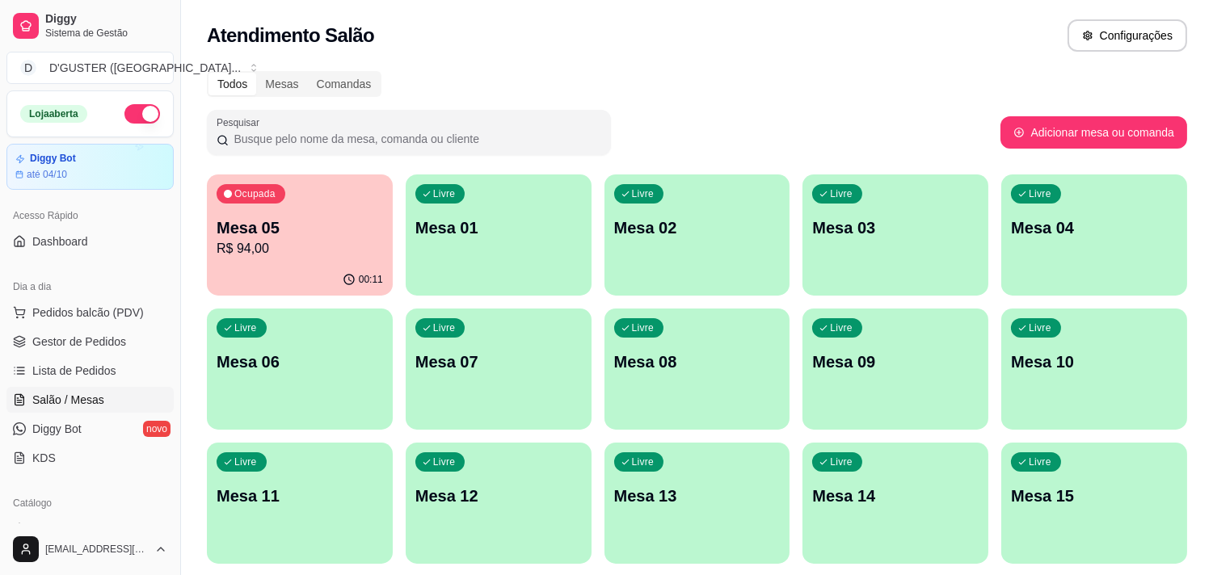
click at [706, 260] on div "Livre Mesa 02" at bounding box center [698, 226] width 186 height 102
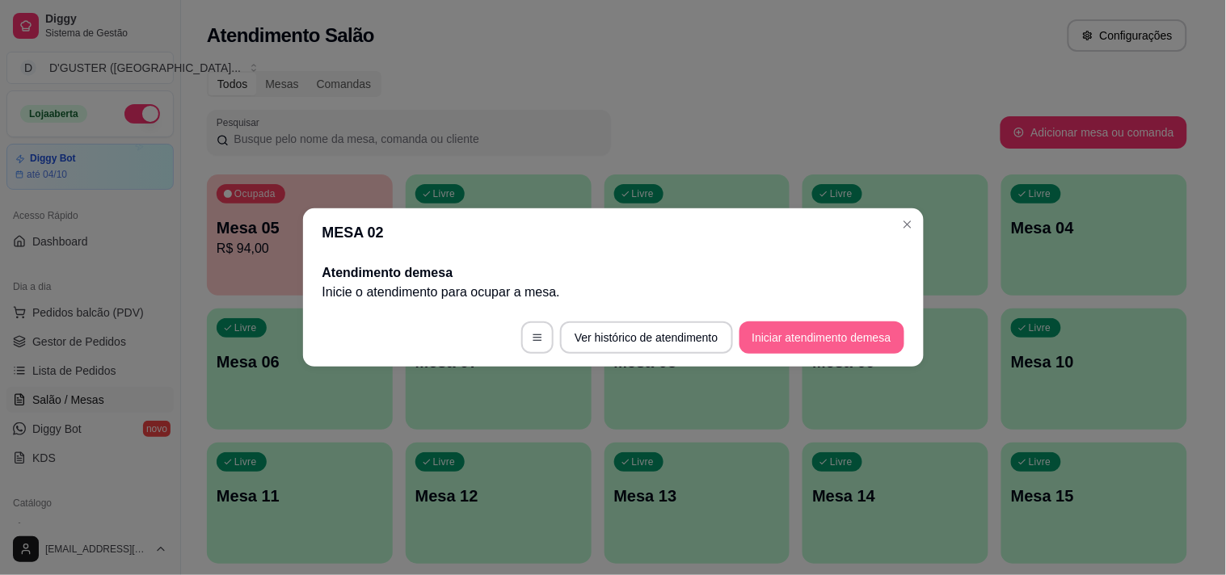
click at [819, 336] on button "Iniciar atendimento de mesa" at bounding box center [821, 338] width 165 height 32
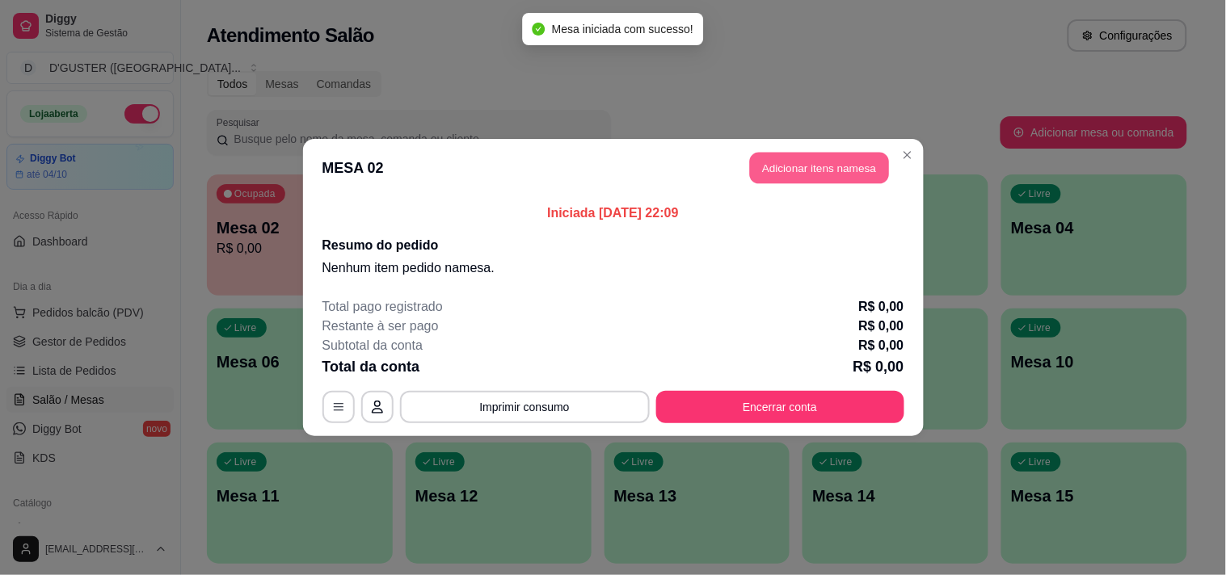
click at [843, 174] on button "Adicionar itens na mesa" at bounding box center [819, 169] width 139 height 32
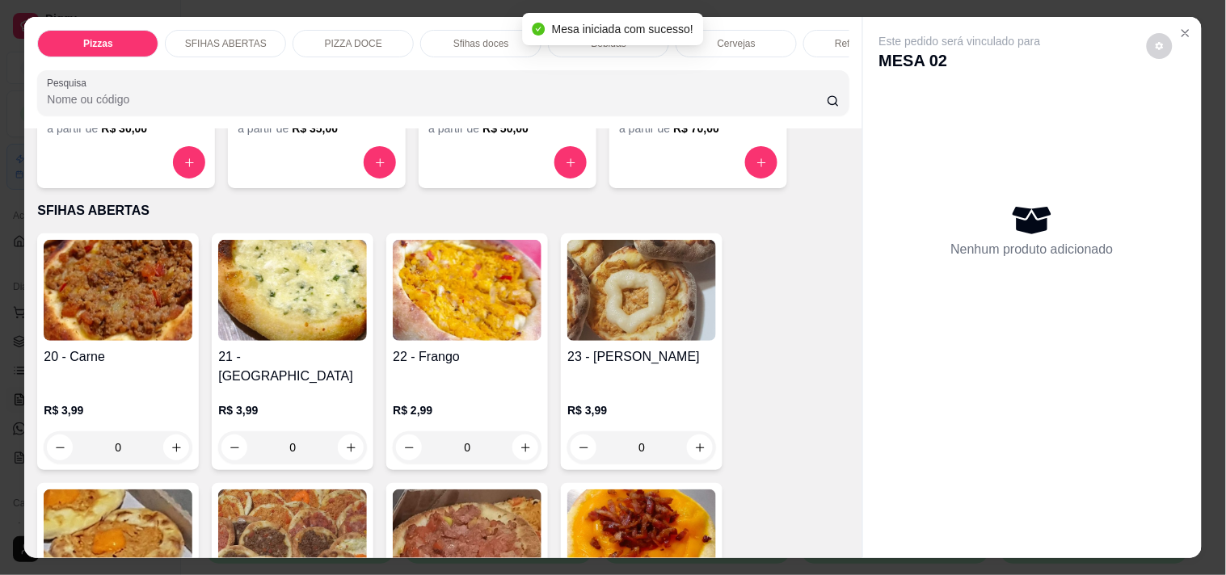
scroll to position [359, 0]
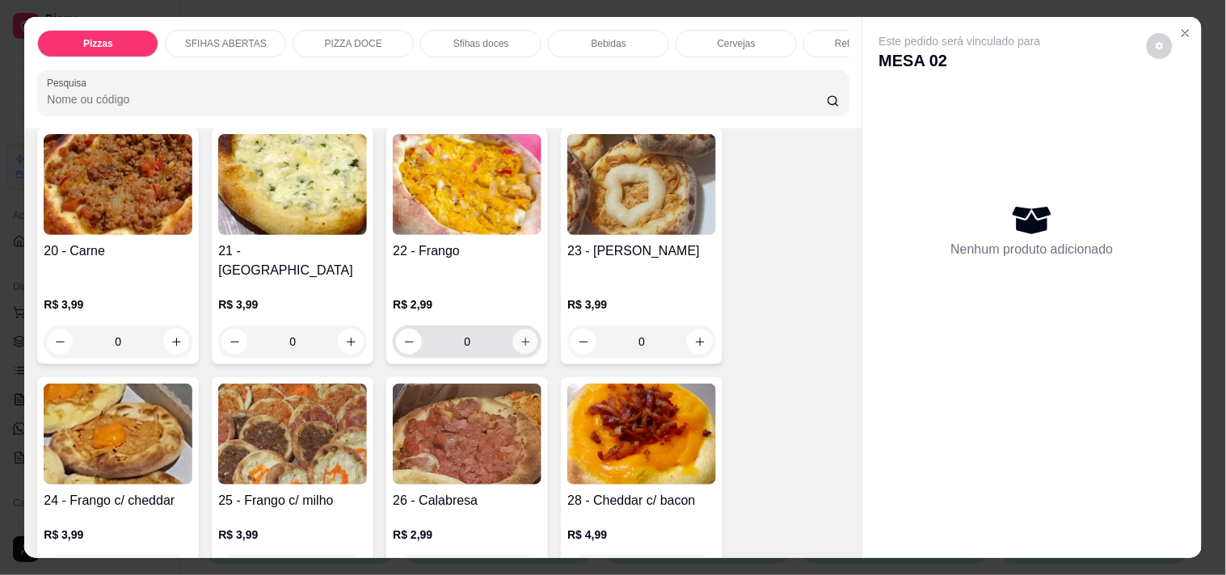
click at [526, 332] on button "increase-product-quantity" at bounding box center [525, 342] width 25 height 25
type input "1"
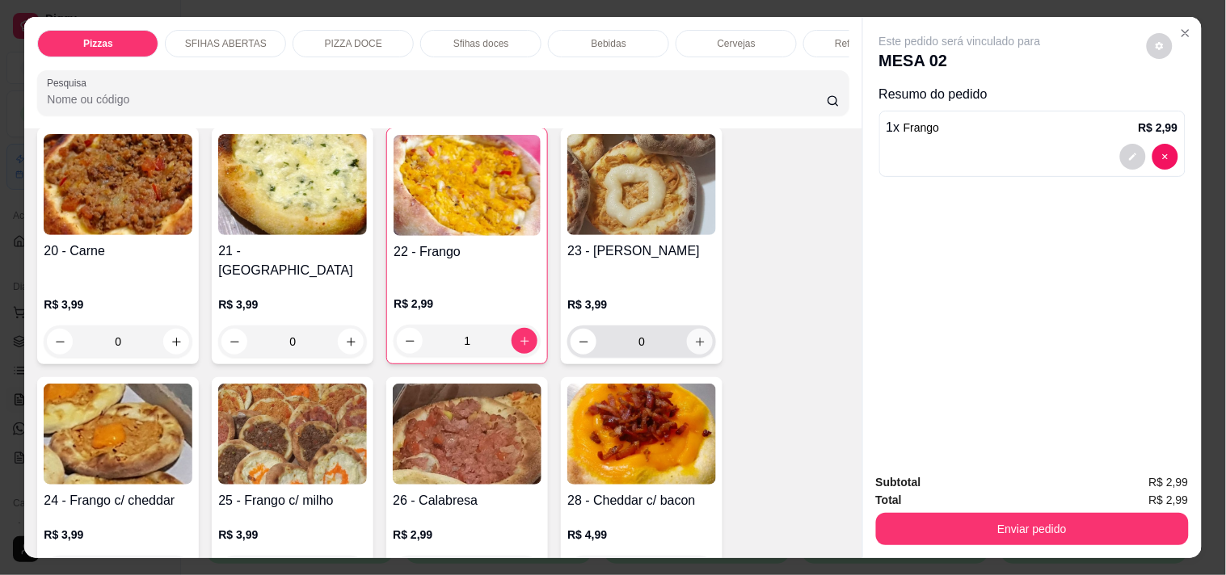
click at [692, 336] on button "increase-product-quantity" at bounding box center [700, 342] width 26 height 26
type input "1"
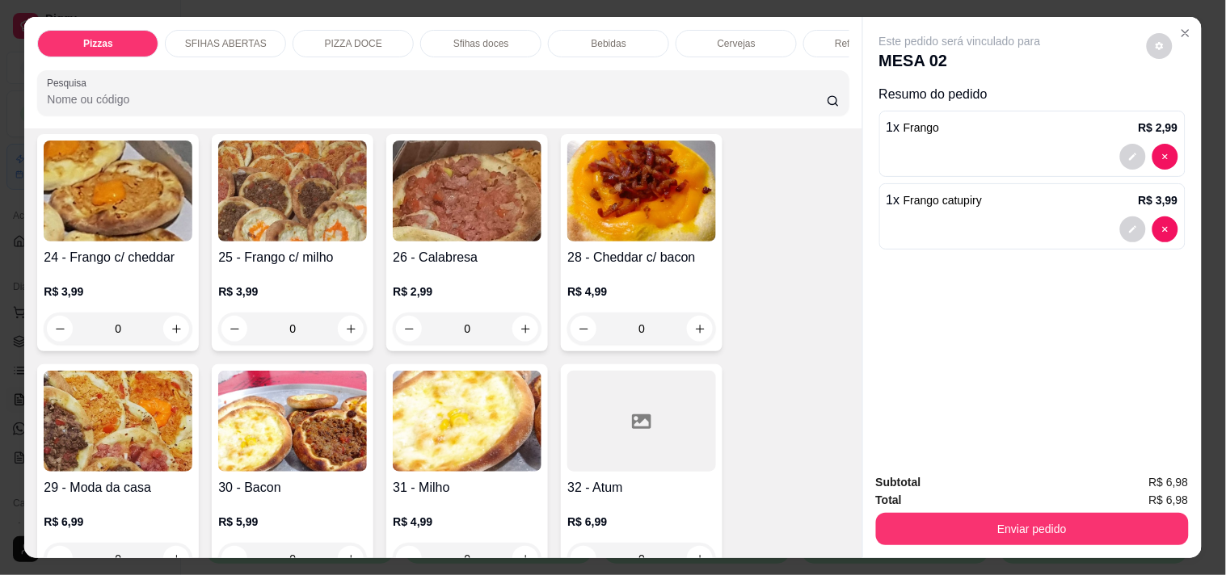
scroll to position [538, 0]
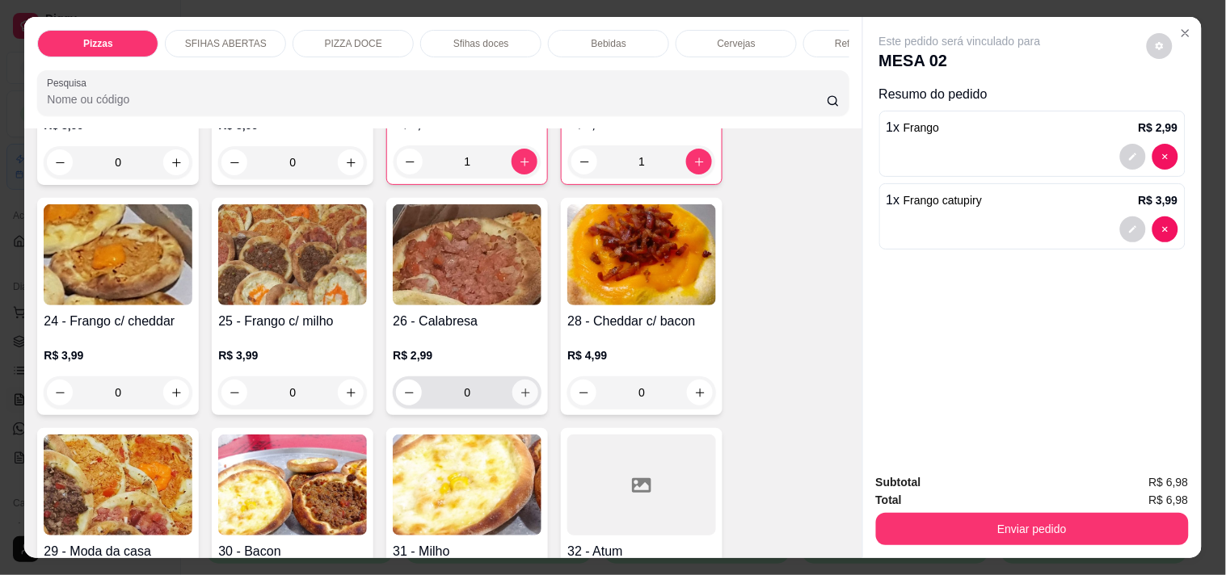
click at [512, 380] on button "increase-product-quantity" at bounding box center [525, 393] width 26 height 26
type input "1"
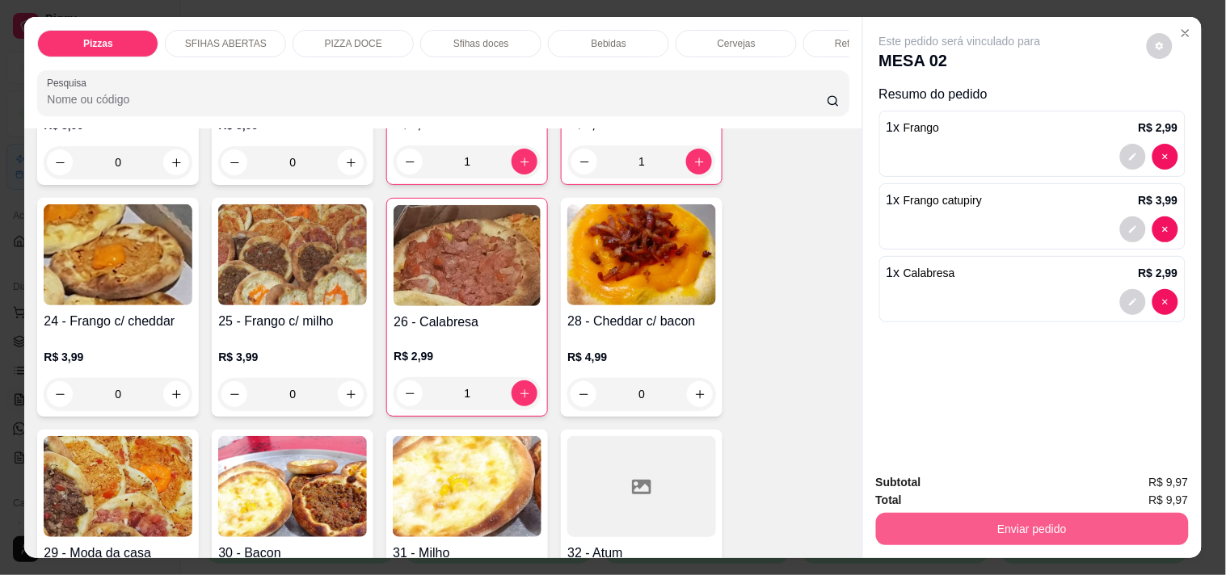
click at [1064, 530] on button "Enviar pedido" at bounding box center [1032, 529] width 313 height 32
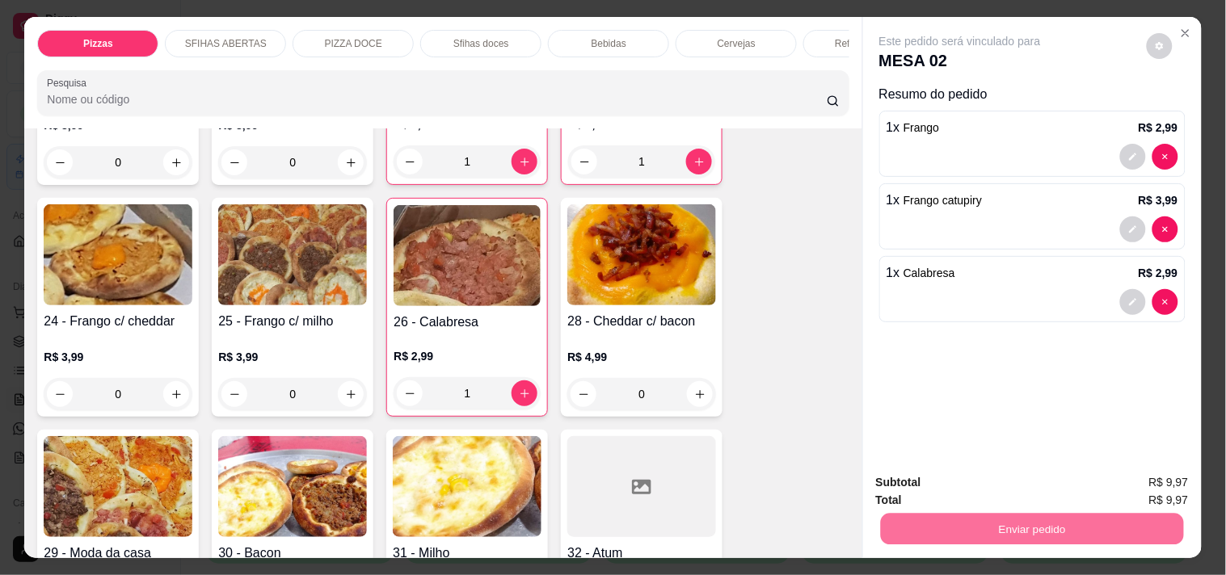
click at [971, 473] on button "Não registrar e enviar pedido" at bounding box center [978, 483] width 163 height 30
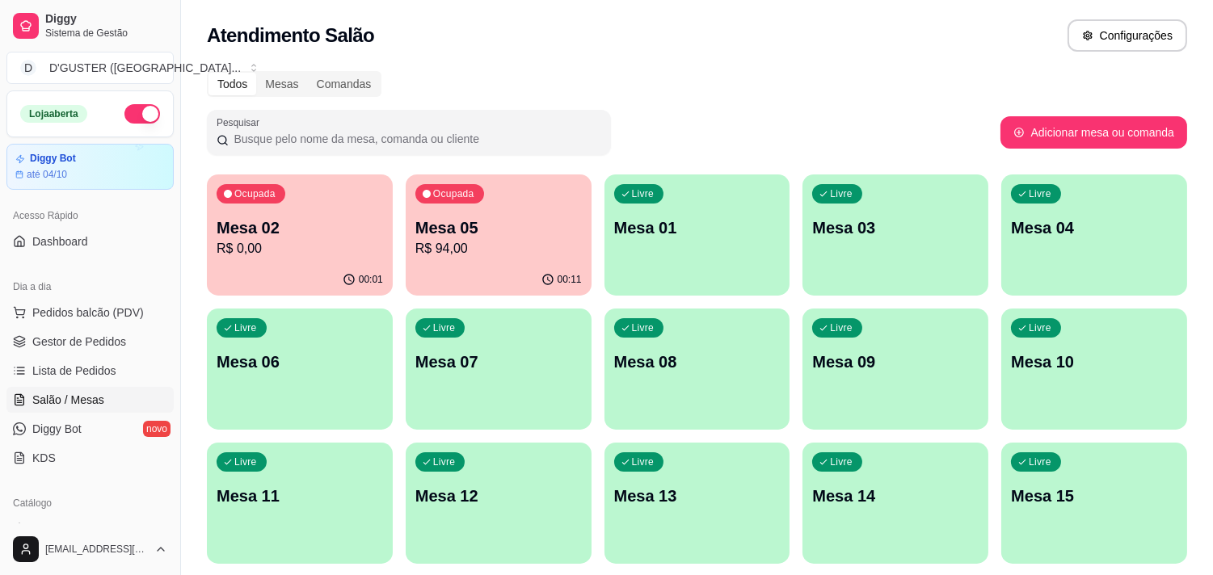
click at [659, 236] on p "Mesa 01" at bounding box center [697, 228] width 166 height 23
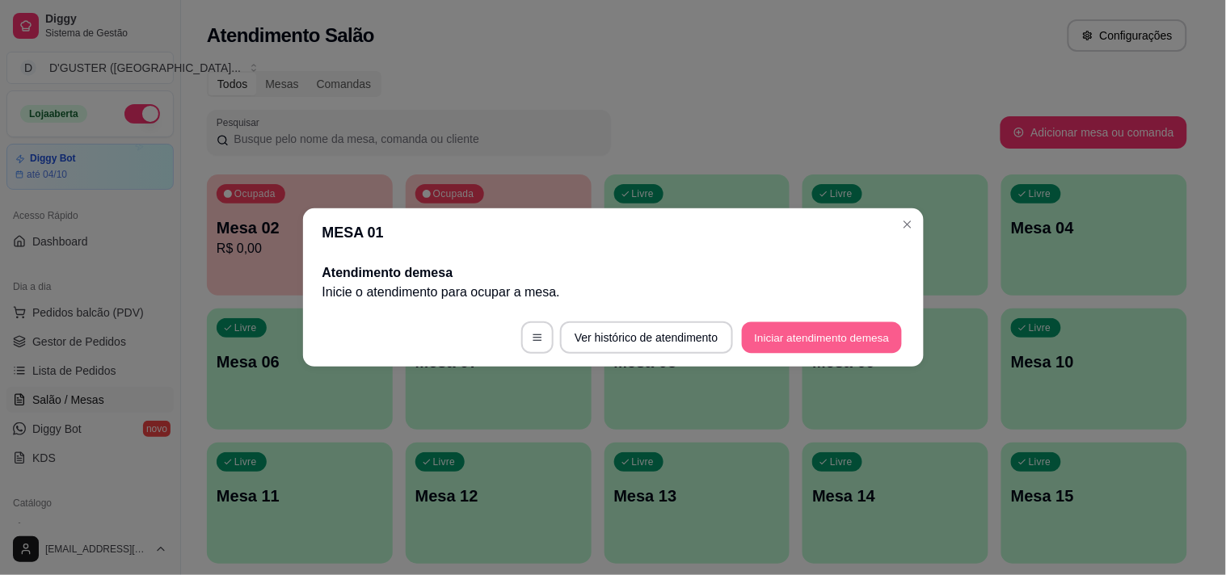
click at [838, 336] on button "Iniciar atendimento de mesa" at bounding box center [822, 338] width 160 height 32
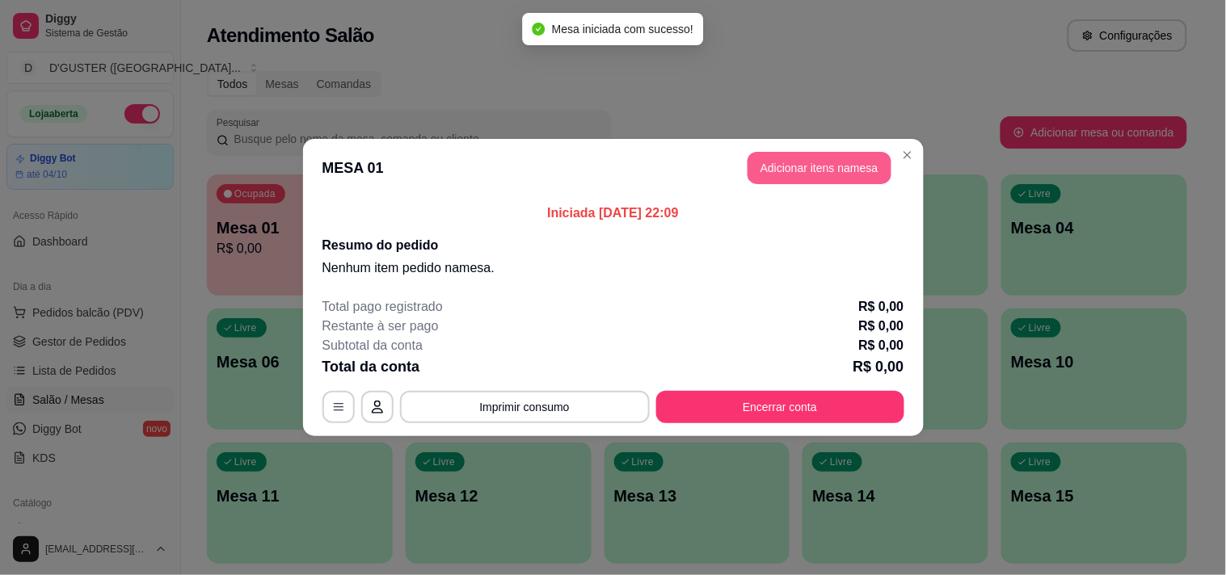
click at [824, 160] on button "Adicionar itens na mesa" at bounding box center [820, 168] width 144 height 32
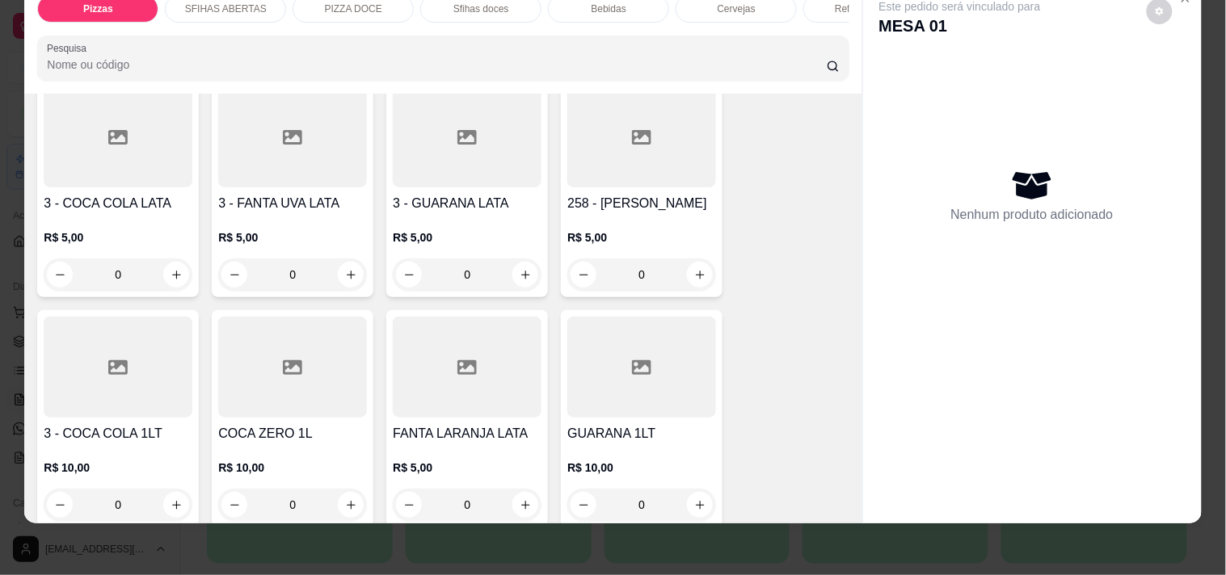
scroll to position [4341, 0]
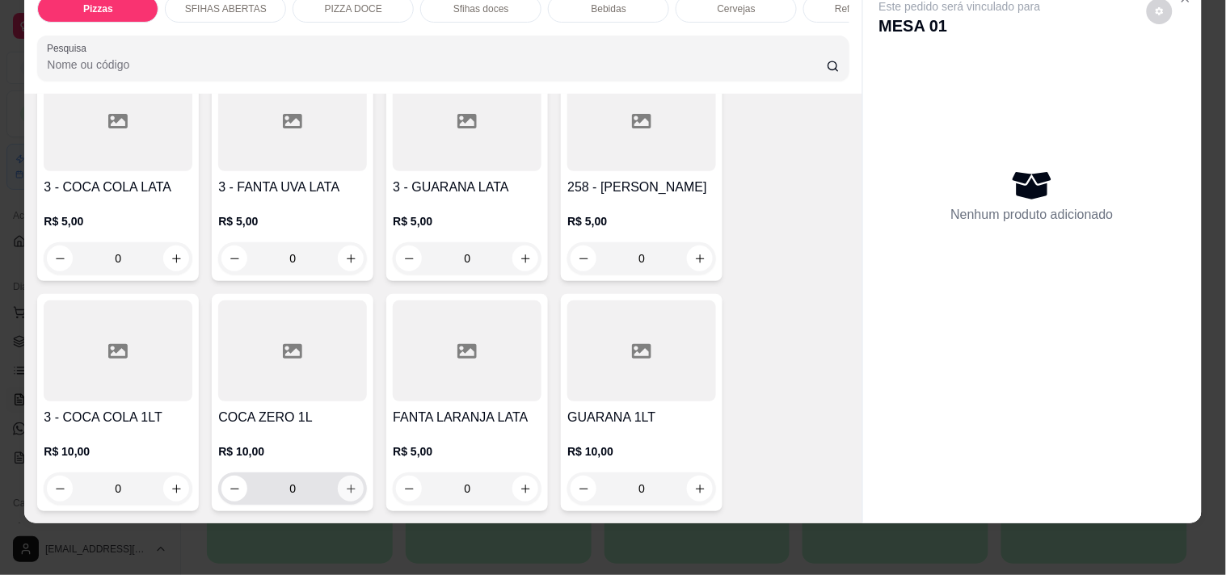
click at [345, 483] on icon "increase-product-quantity" at bounding box center [351, 489] width 12 height 12
type input "1"
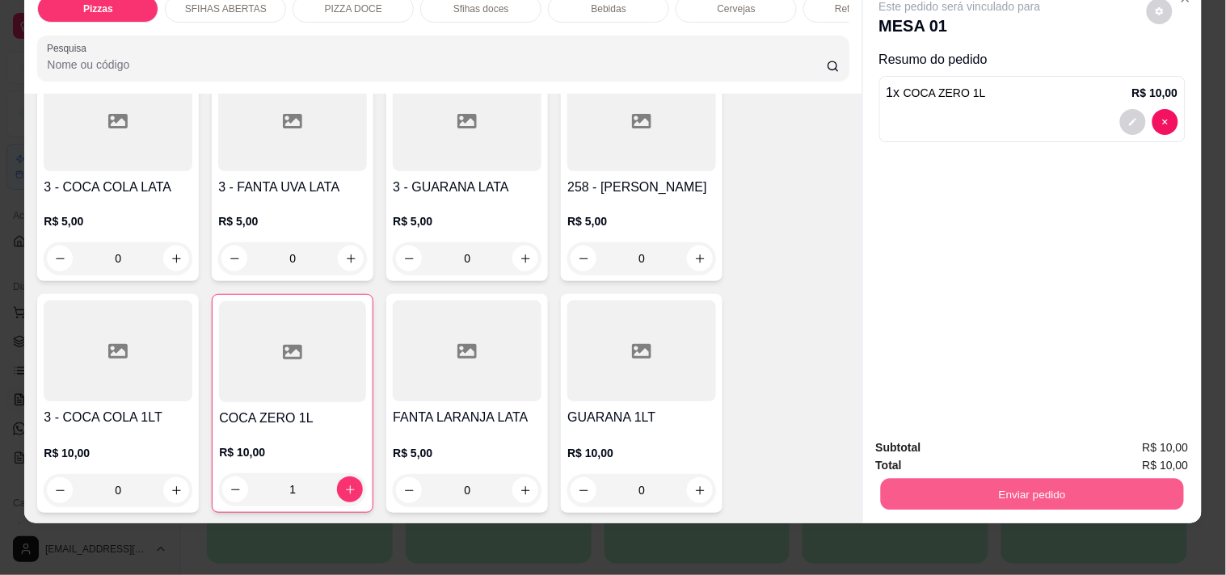
click at [893, 491] on button "Enviar pedido" at bounding box center [1031, 494] width 303 height 32
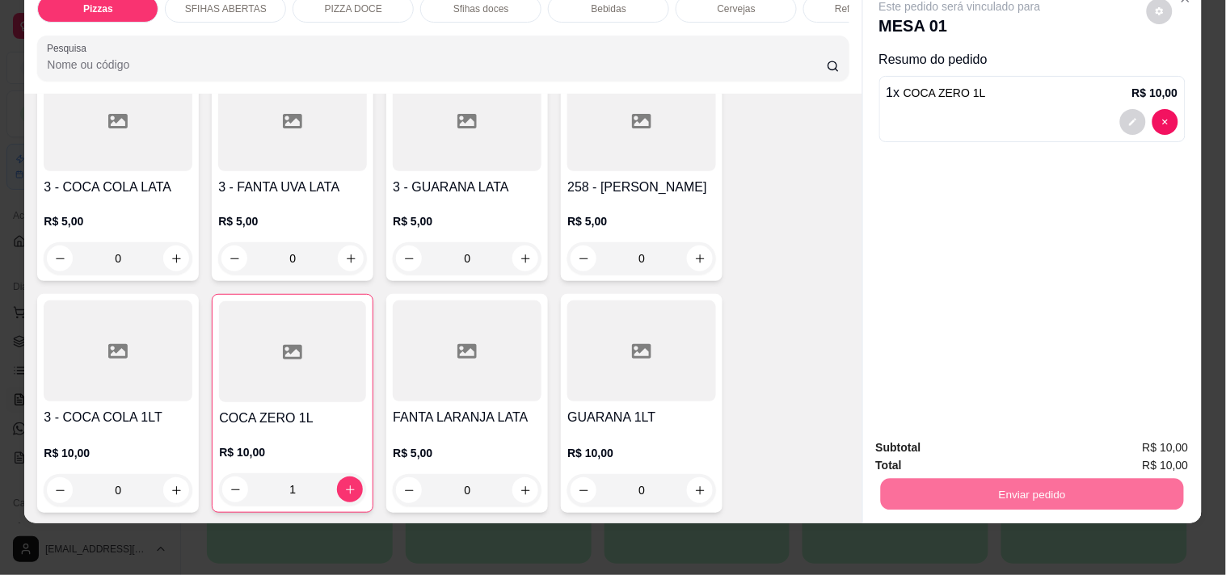
click at [918, 436] on button "Não registrar e enviar pedido" at bounding box center [979, 441] width 168 height 31
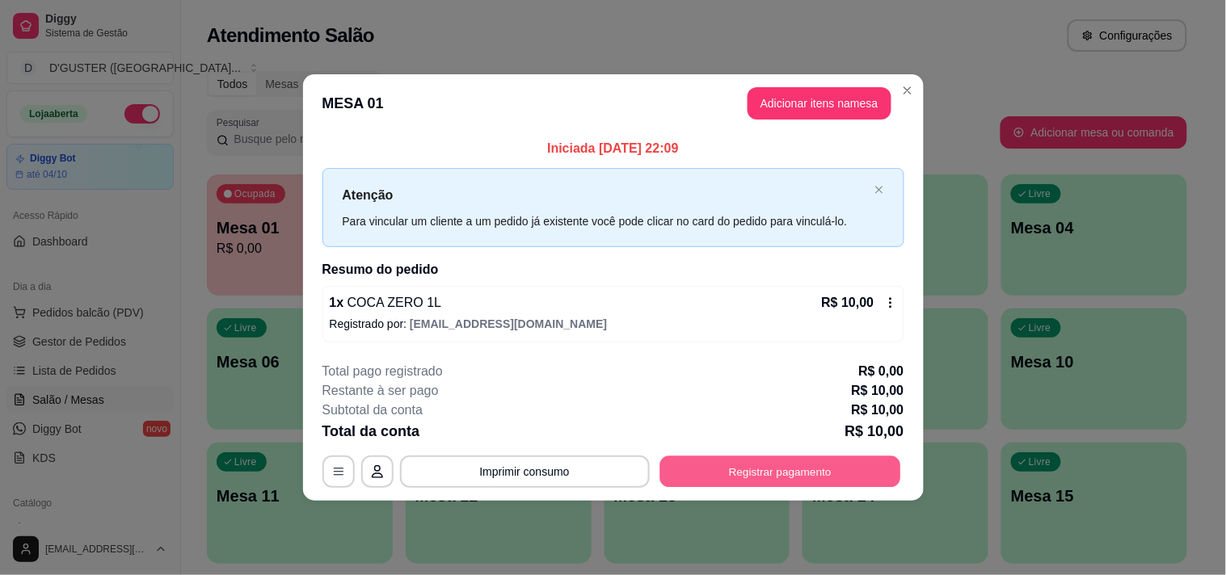
click at [835, 474] on button "Registrar pagamento" at bounding box center [779, 472] width 241 height 32
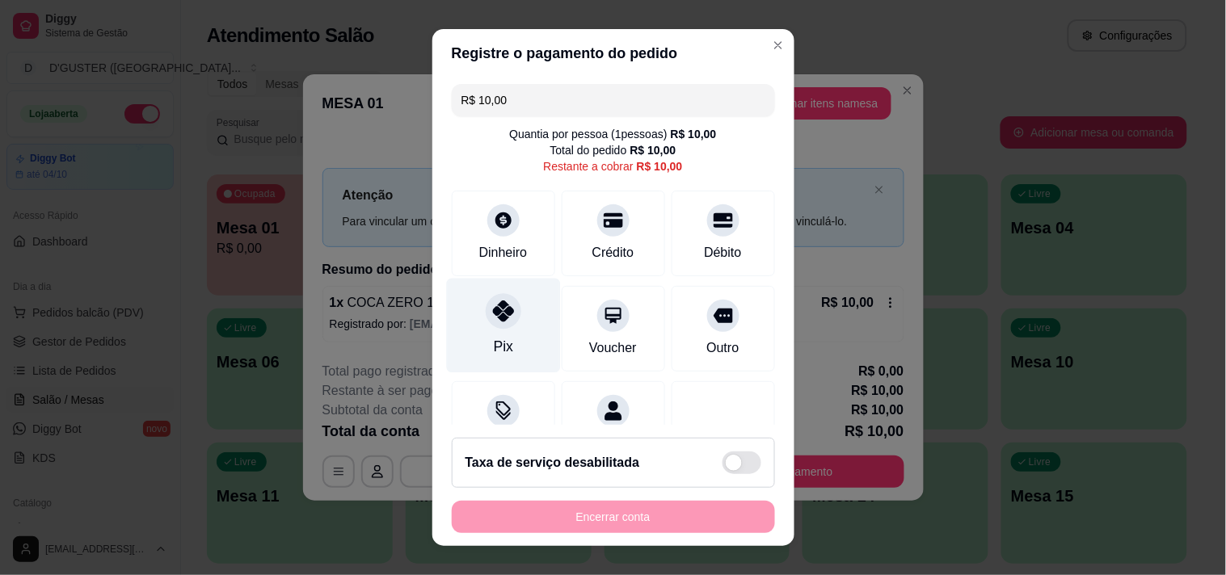
click at [493, 341] on div "Pix" at bounding box center [502, 346] width 19 height 21
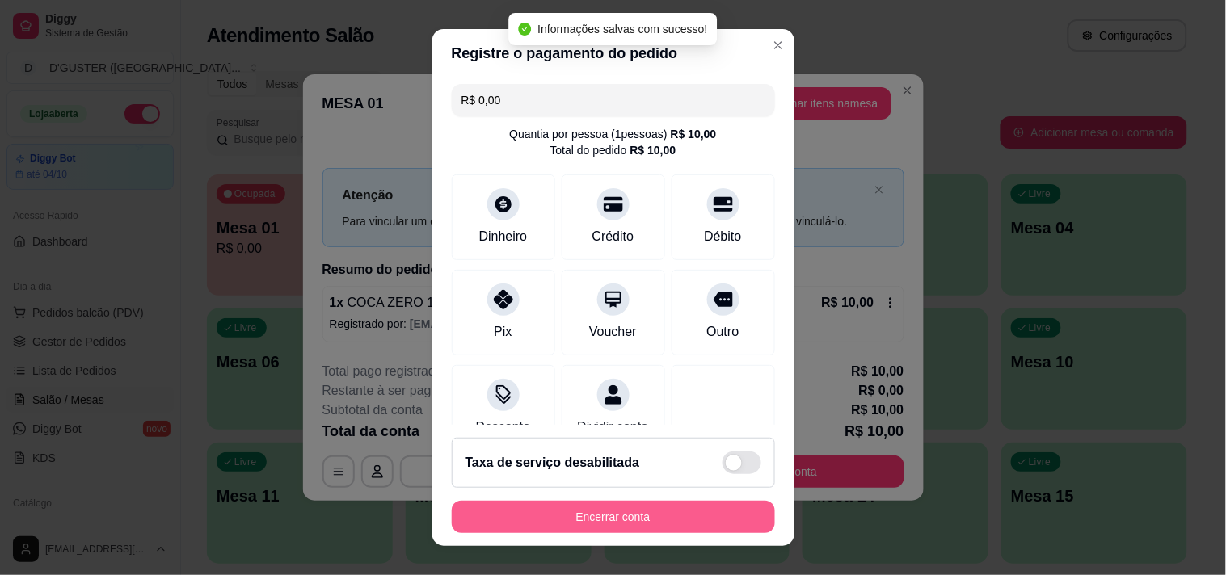
type input "R$ 0,00"
click at [612, 527] on button "Encerrar conta" at bounding box center [614, 518] width 314 height 32
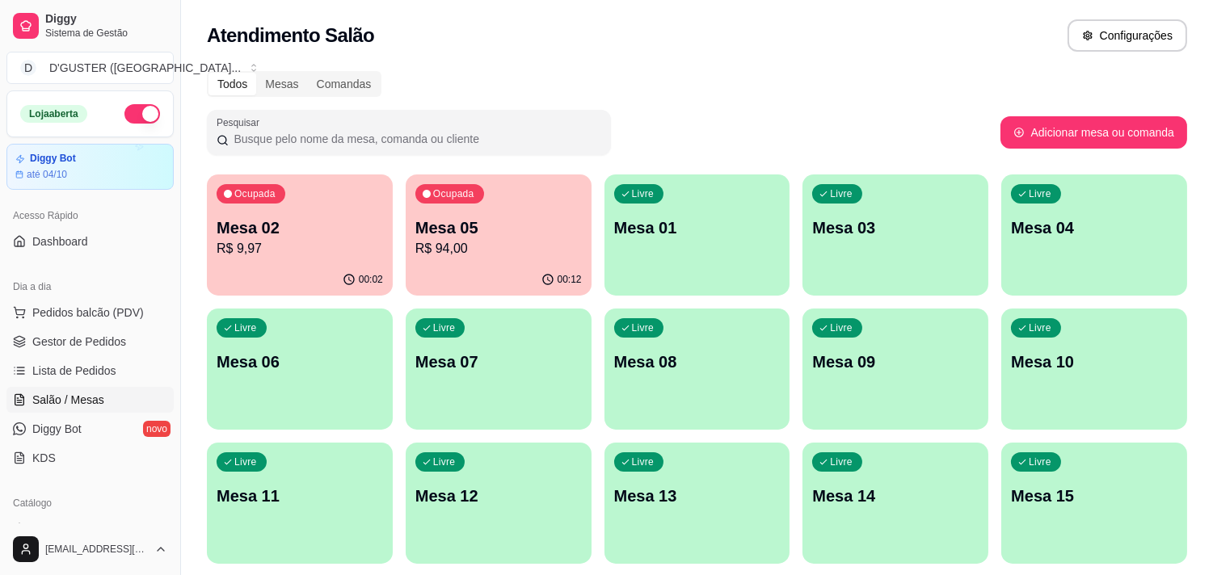
click at [561, 230] on p "Mesa 05" at bounding box center [498, 228] width 166 height 23
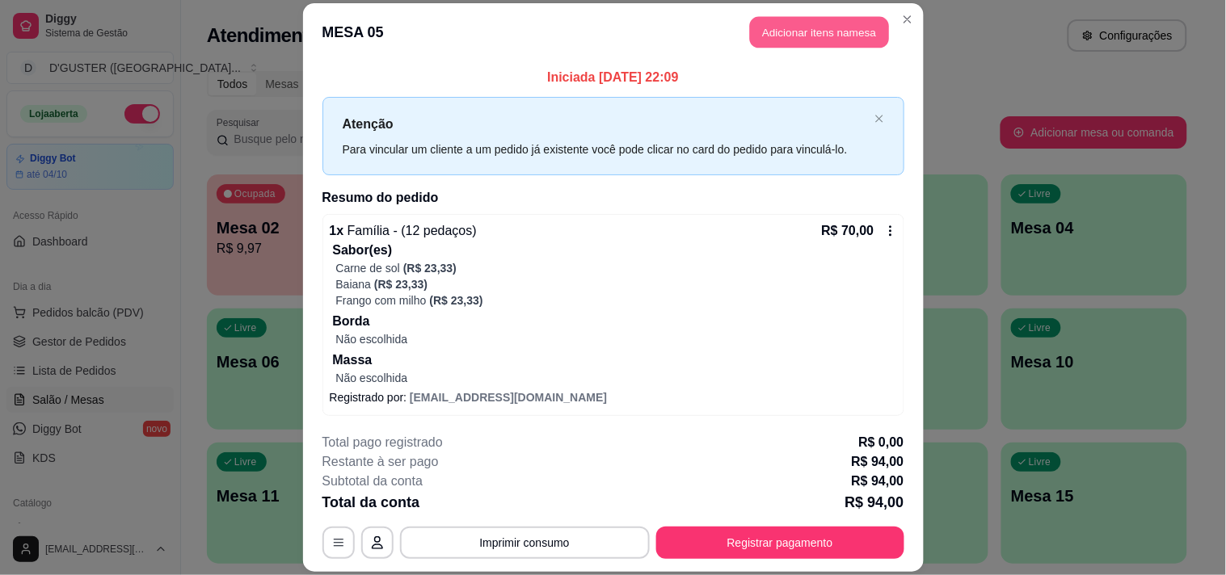
click at [802, 30] on button "Adicionar itens na mesa" at bounding box center [819, 32] width 139 height 32
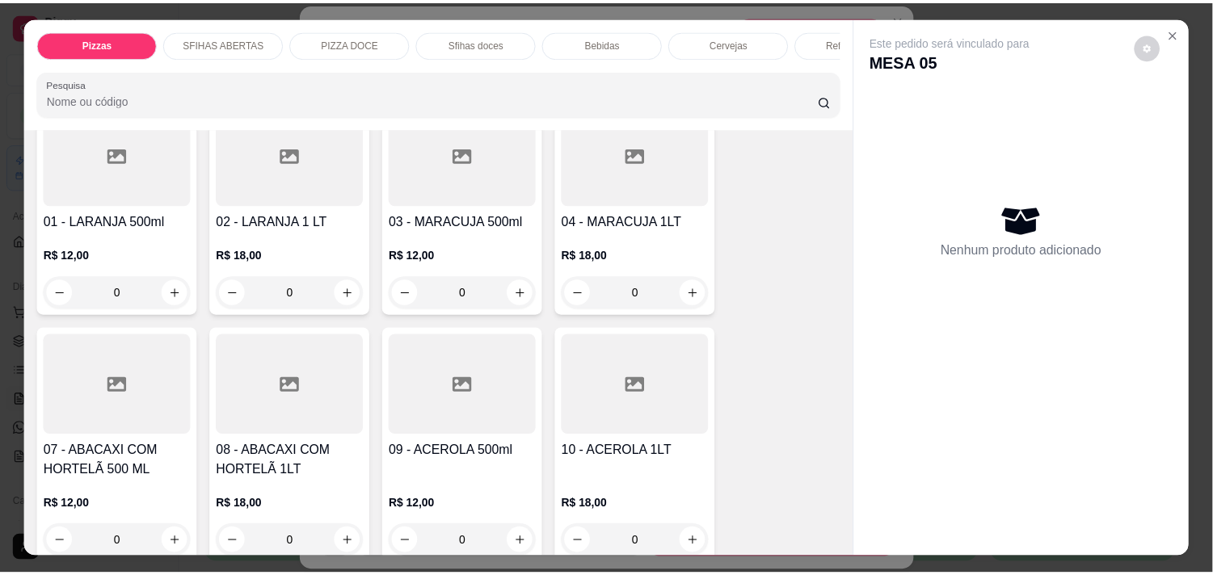
scroll to position [2783, 0]
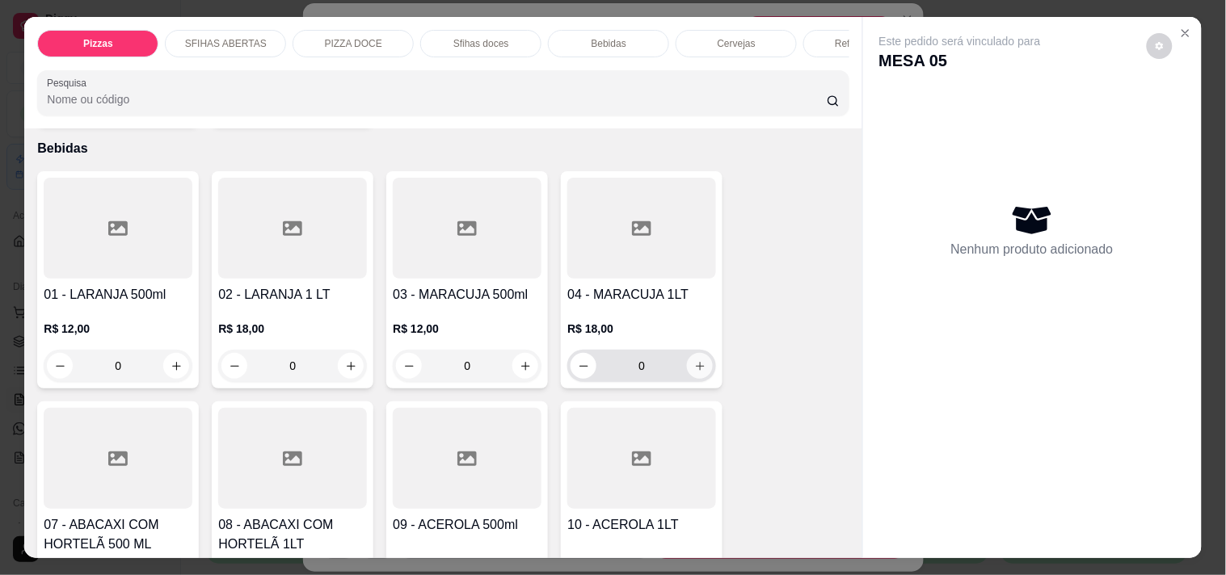
click at [694, 360] on icon "increase-product-quantity" at bounding box center [700, 366] width 12 height 12
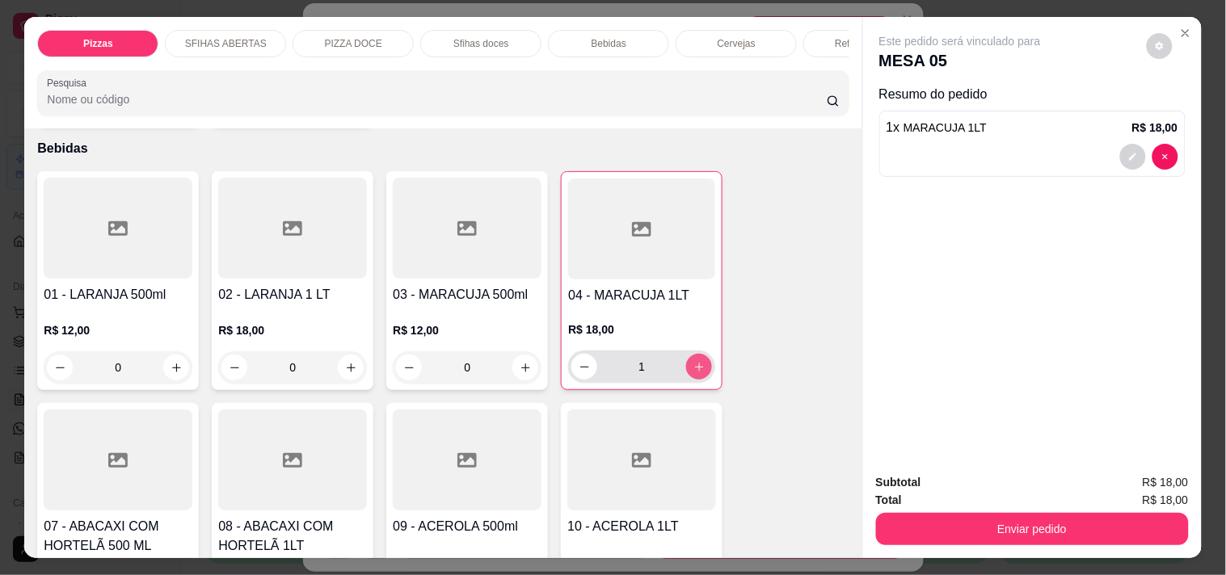
type input "1"
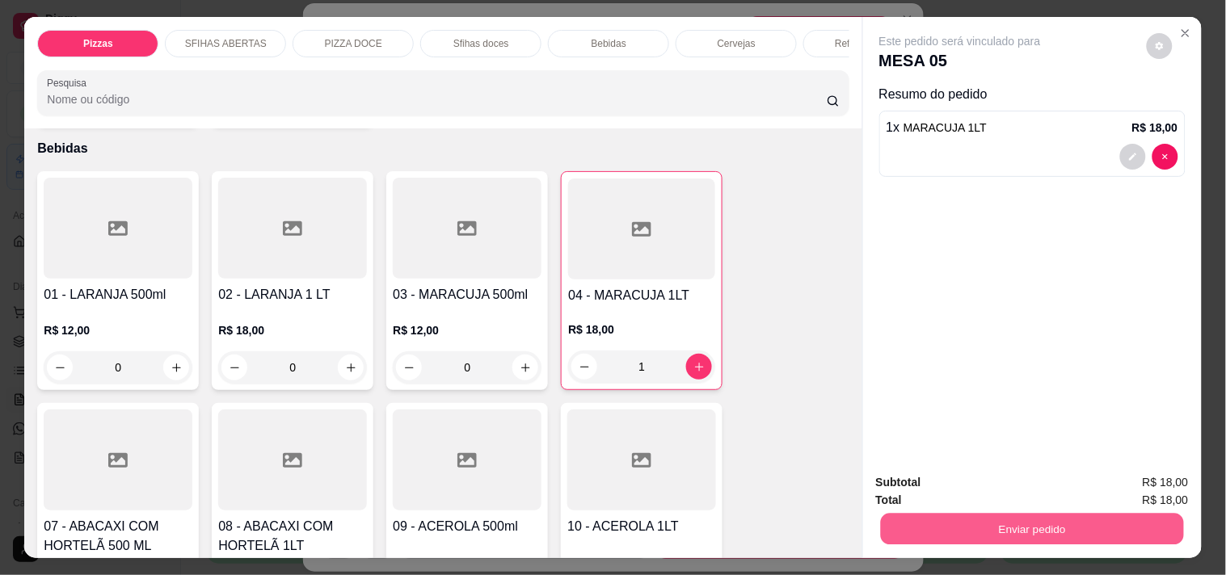
click at [1087, 513] on button "Enviar pedido" at bounding box center [1031, 529] width 303 height 32
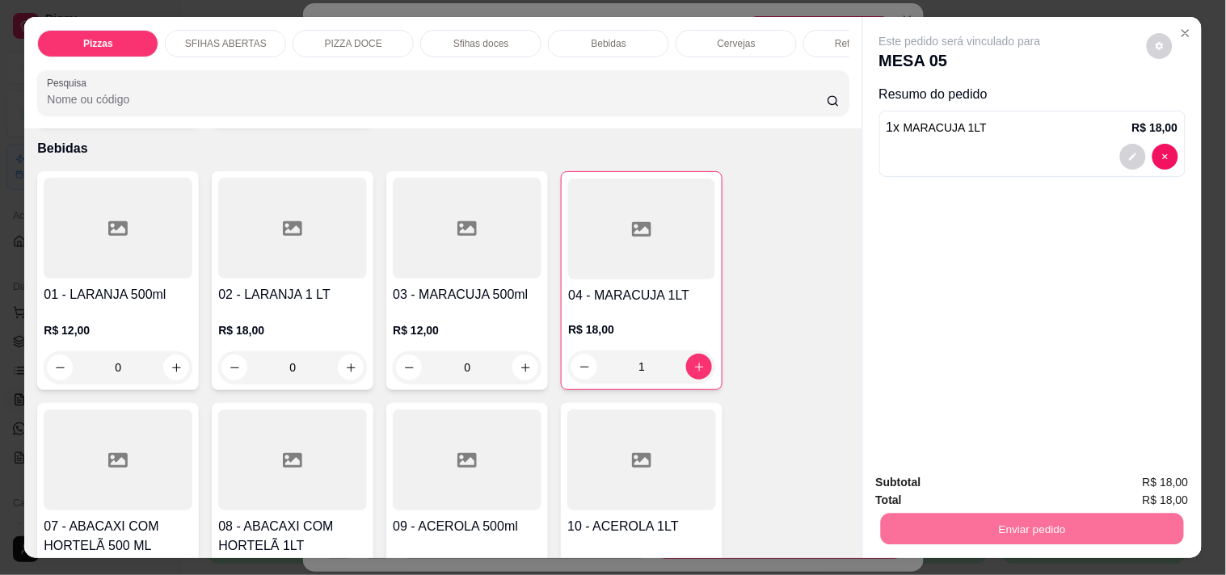
click at [1043, 487] on button "Não registrar e enviar pedido" at bounding box center [978, 483] width 163 height 30
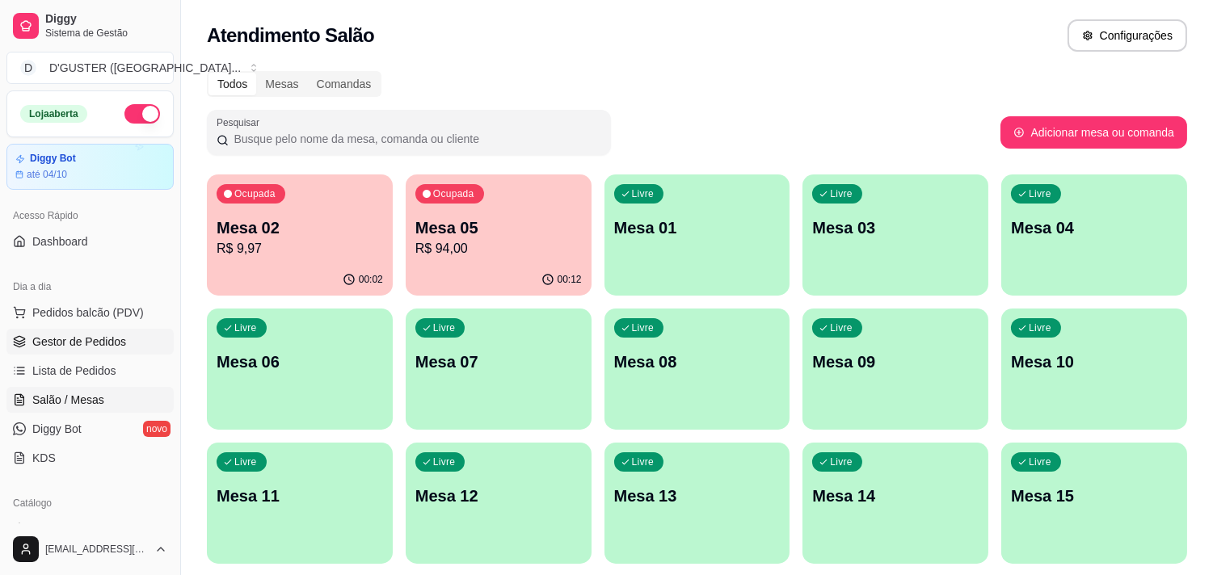
click at [99, 341] on span "Gestor de Pedidos" at bounding box center [79, 342] width 94 height 16
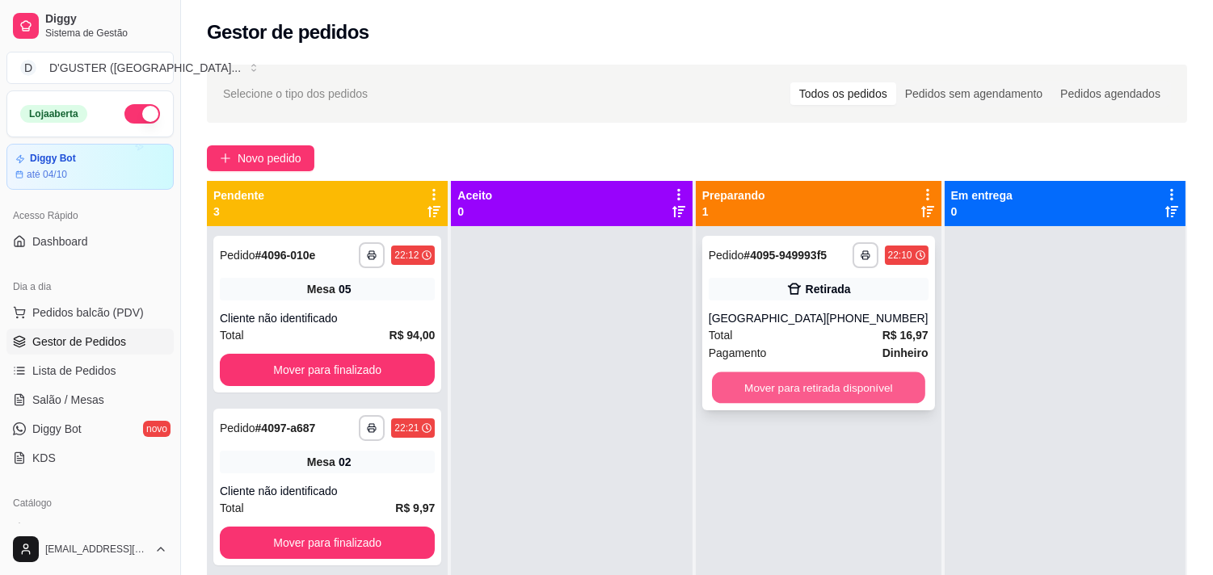
click at [795, 381] on button "Mover para retirada disponível" at bounding box center [818, 389] width 213 height 32
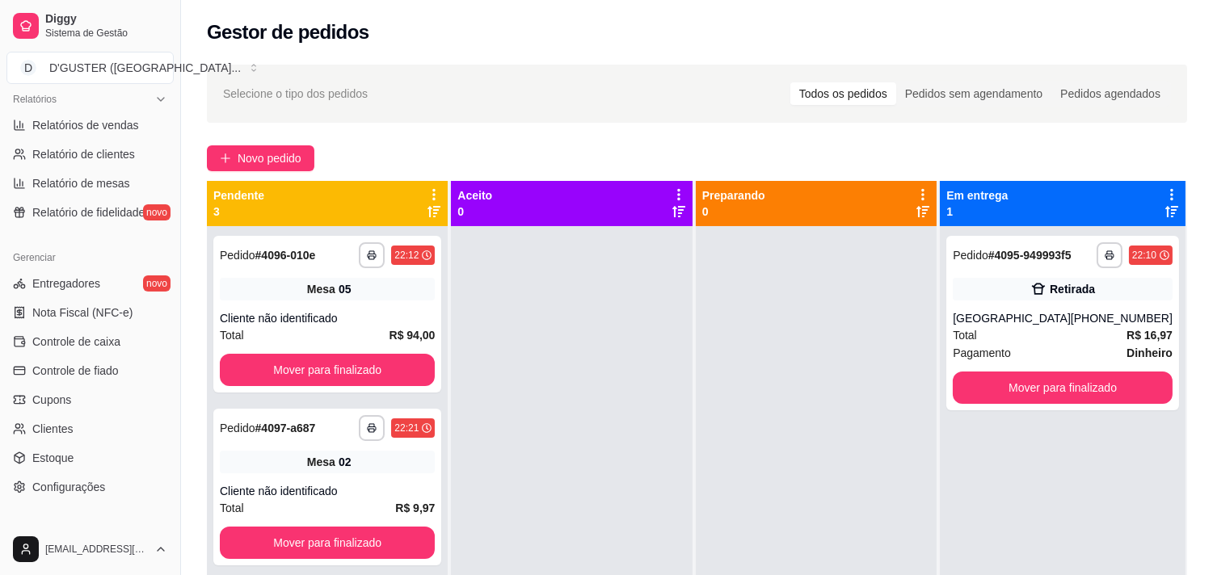
scroll to position [538, 0]
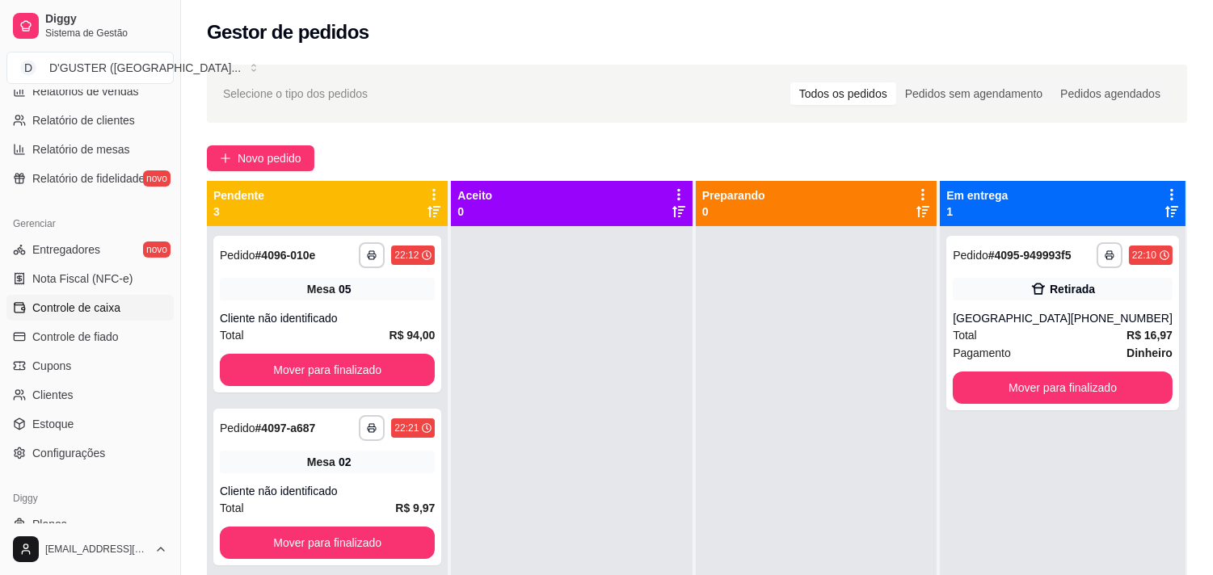
click at [77, 317] on link "Controle de caixa" at bounding box center [89, 308] width 167 height 26
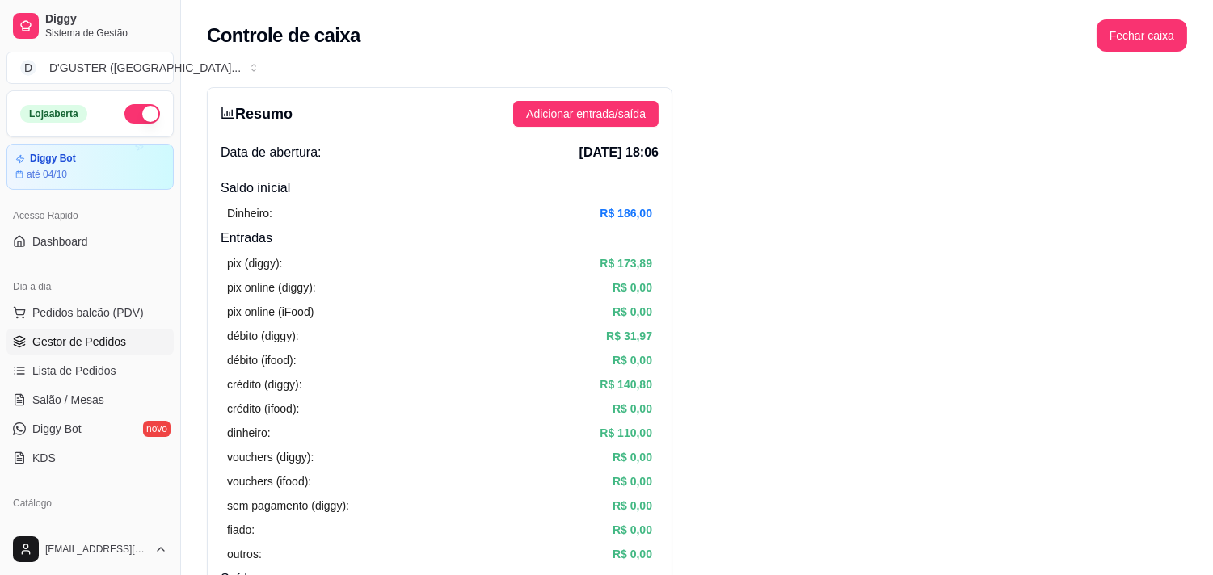
click at [99, 348] on span "Gestor de Pedidos" at bounding box center [79, 342] width 94 height 16
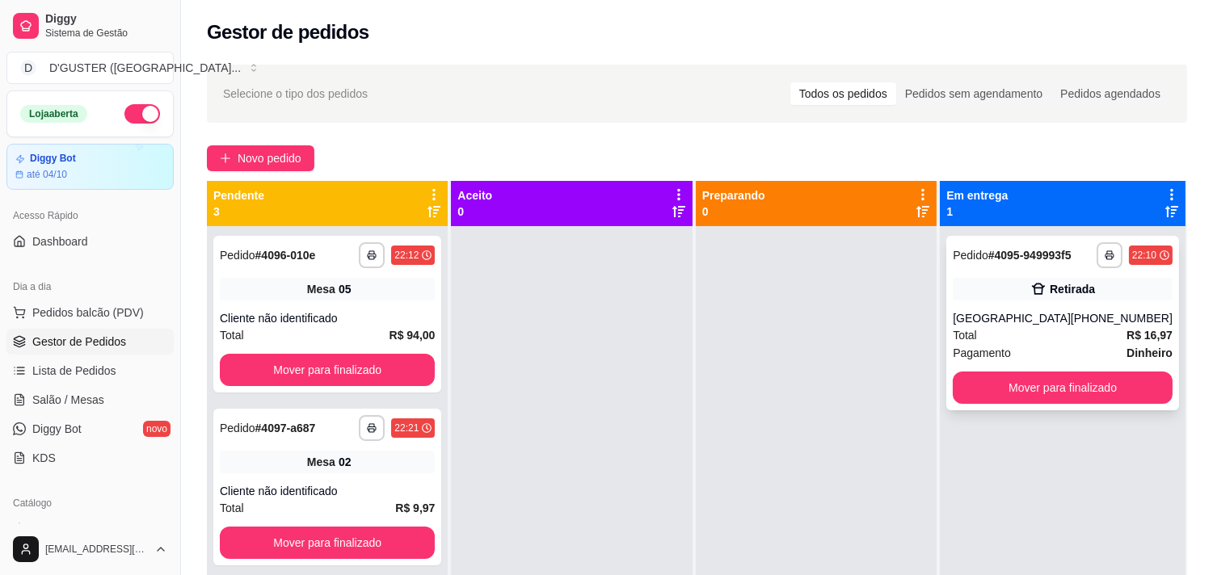
click at [1045, 307] on div "**********" at bounding box center [1062, 323] width 233 height 175
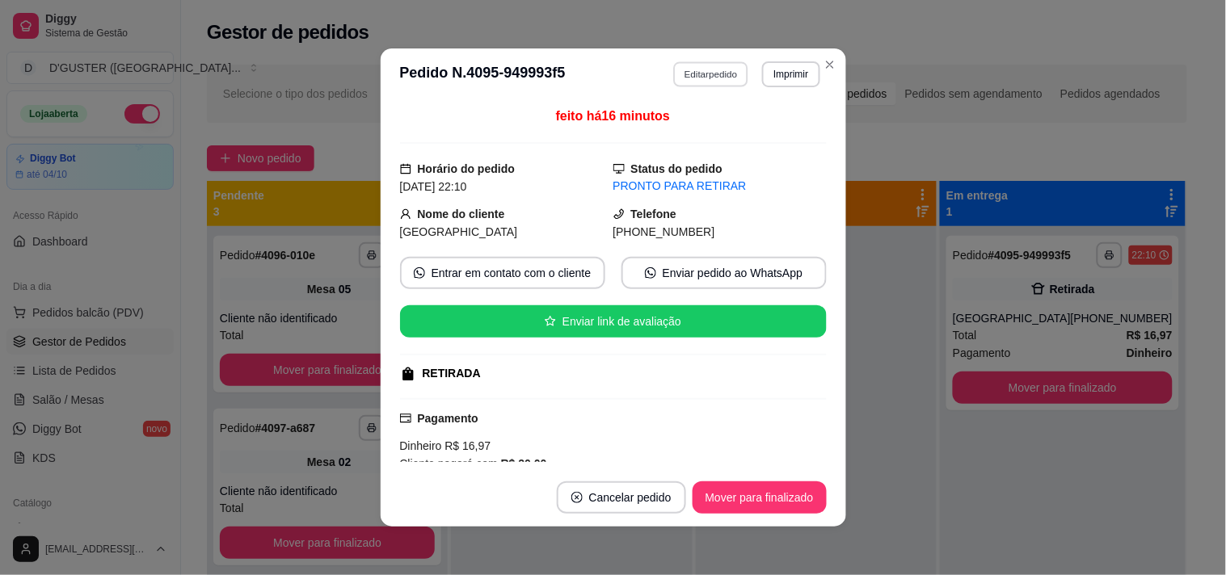
click at [710, 68] on button "Editar pedido" at bounding box center [710, 73] width 75 height 25
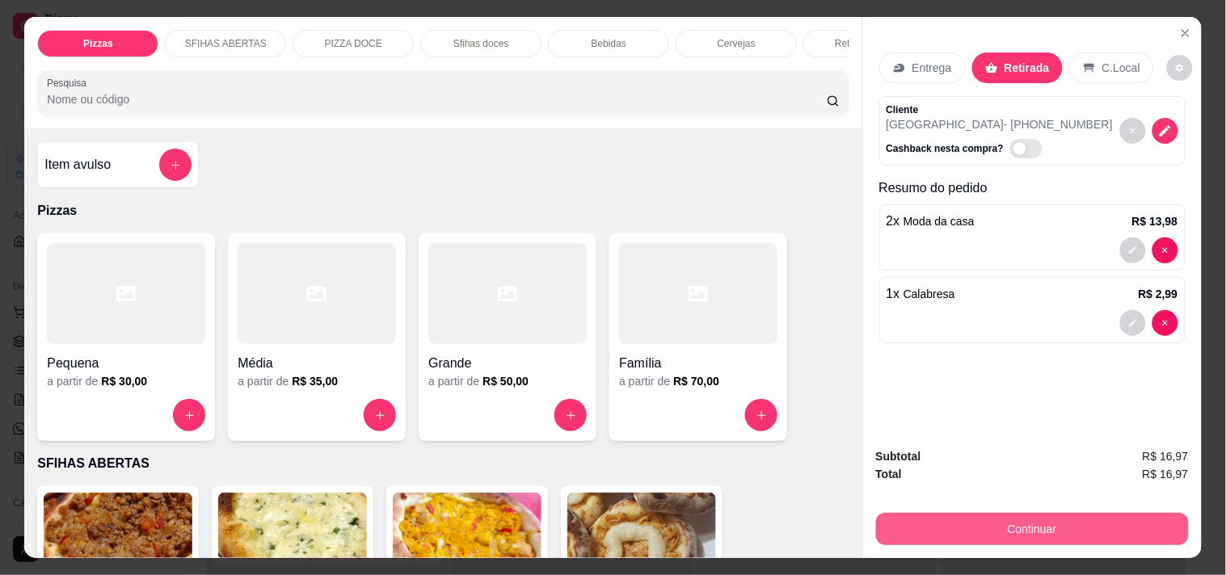
click at [1046, 522] on button "Continuar" at bounding box center [1032, 529] width 313 height 32
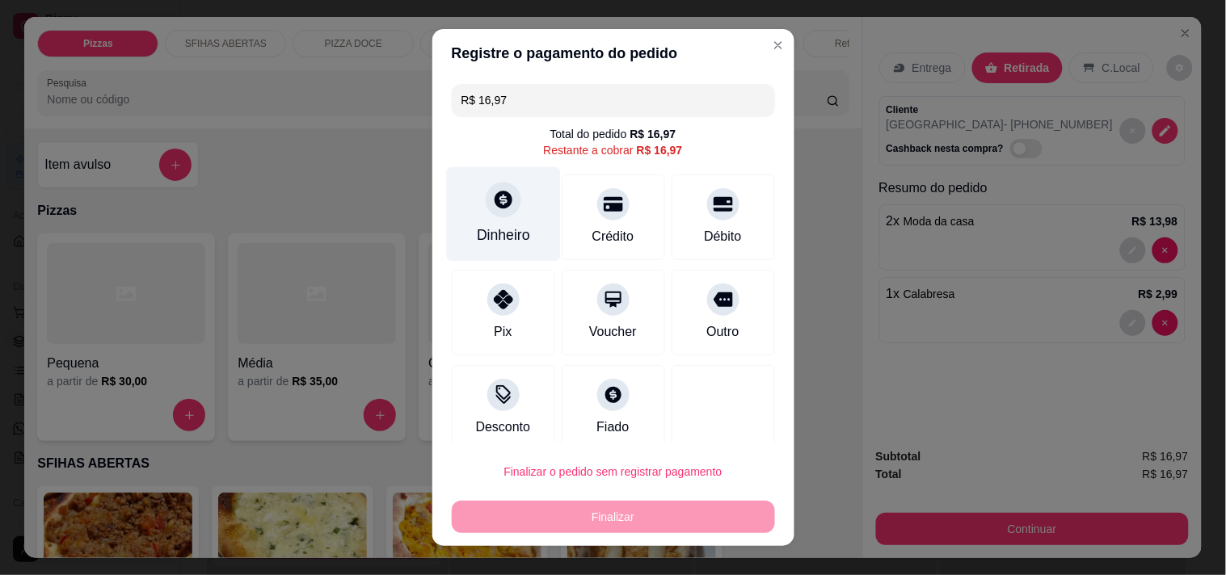
click at [486, 209] on div at bounding box center [504, 200] width 36 height 36
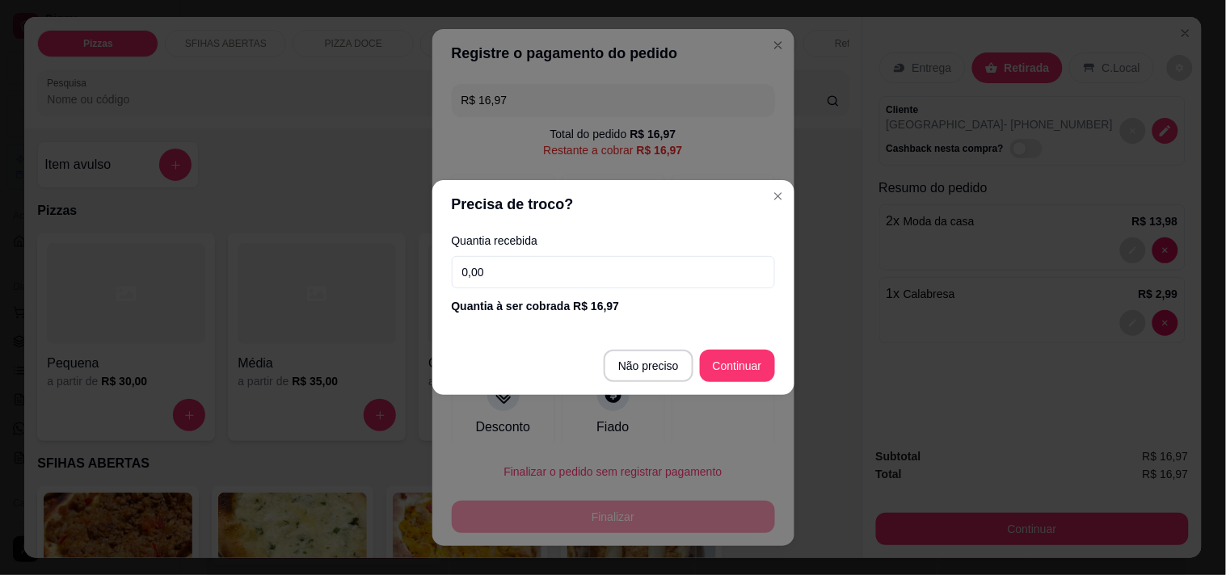
click at [672, 272] on input "0,00" at bounding box center [613, 272] width 323 height 32
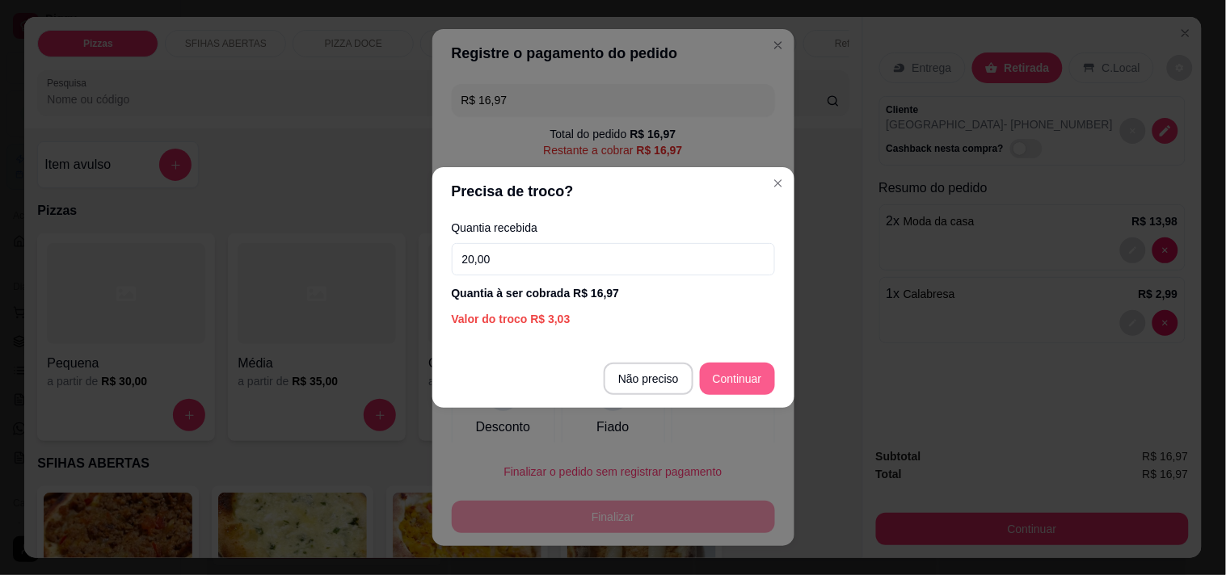
type input "20,00"
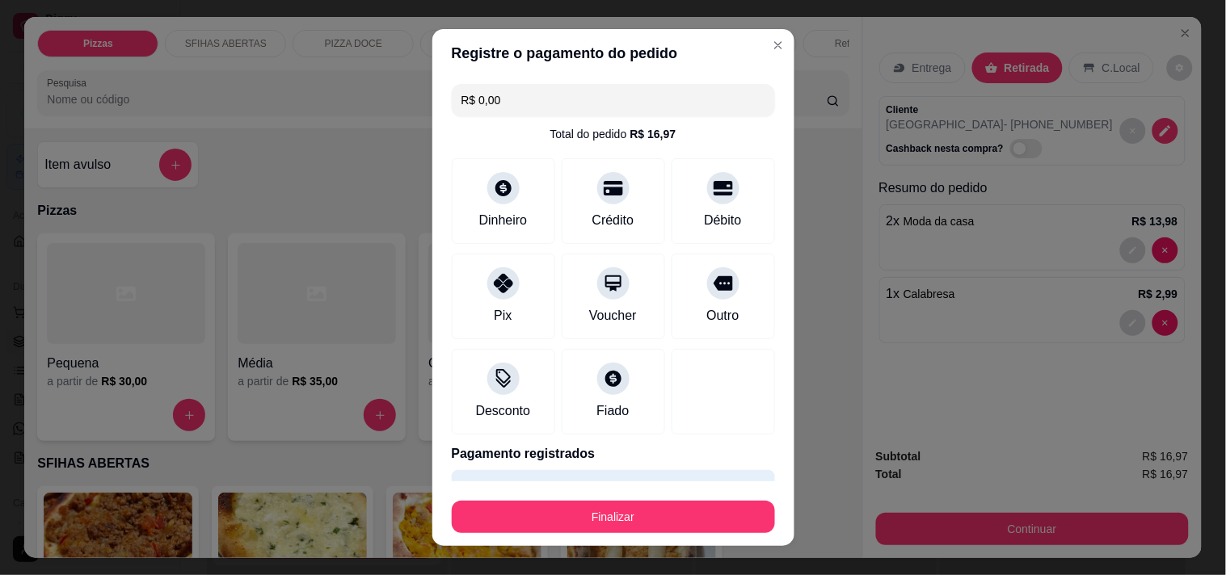
type input "R$ 0,00"
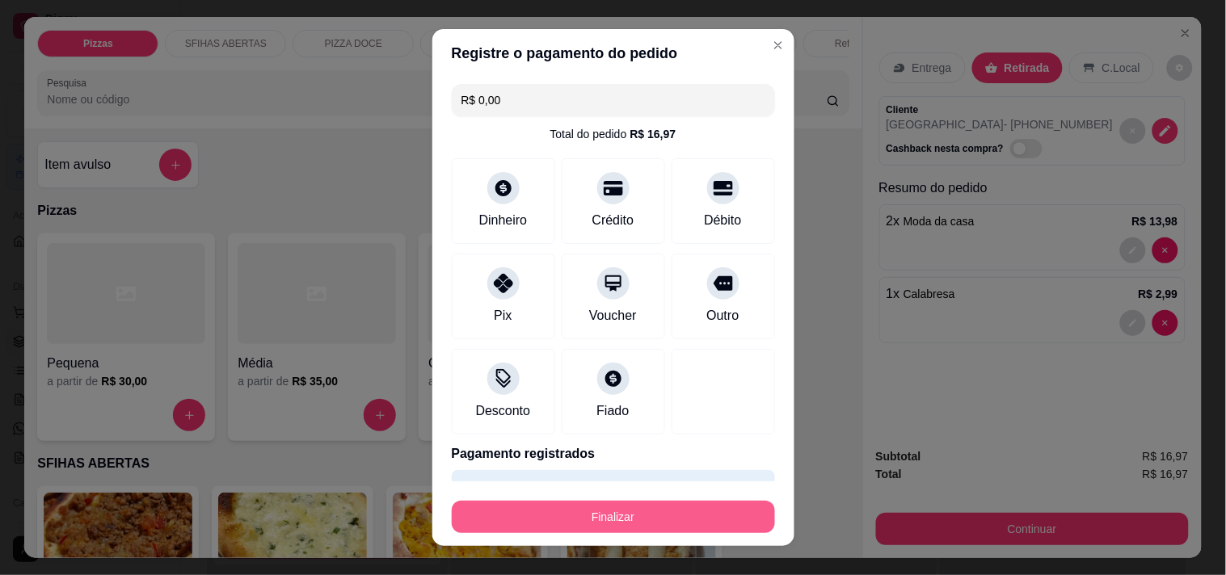
click at [706, 512] on button "Finalizar" at bounding box center [613, 517] width 323 height 32
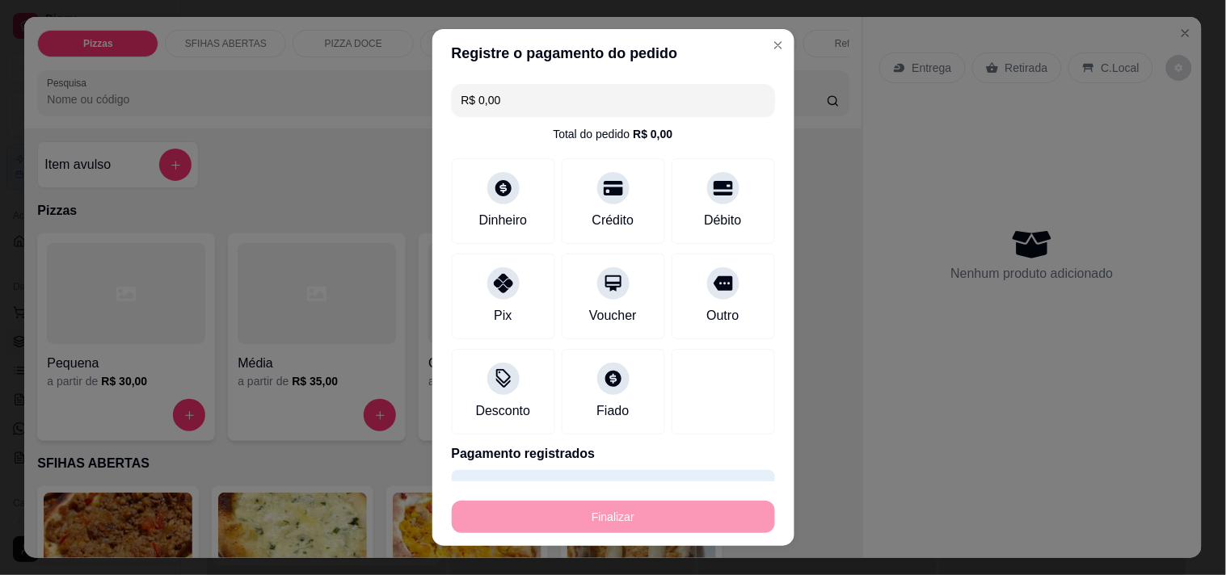
type input "0"
type input "-R$ 16,97"
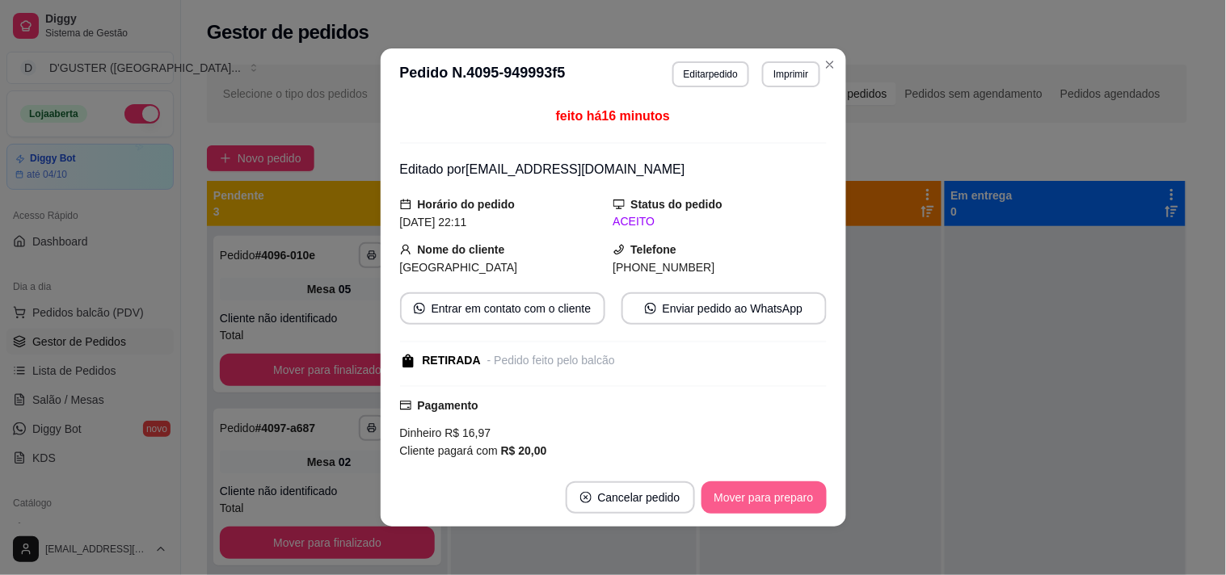
click at [752, 491] on button "Mover para preparo" at bounding box center [763, 498] width 125 height 32
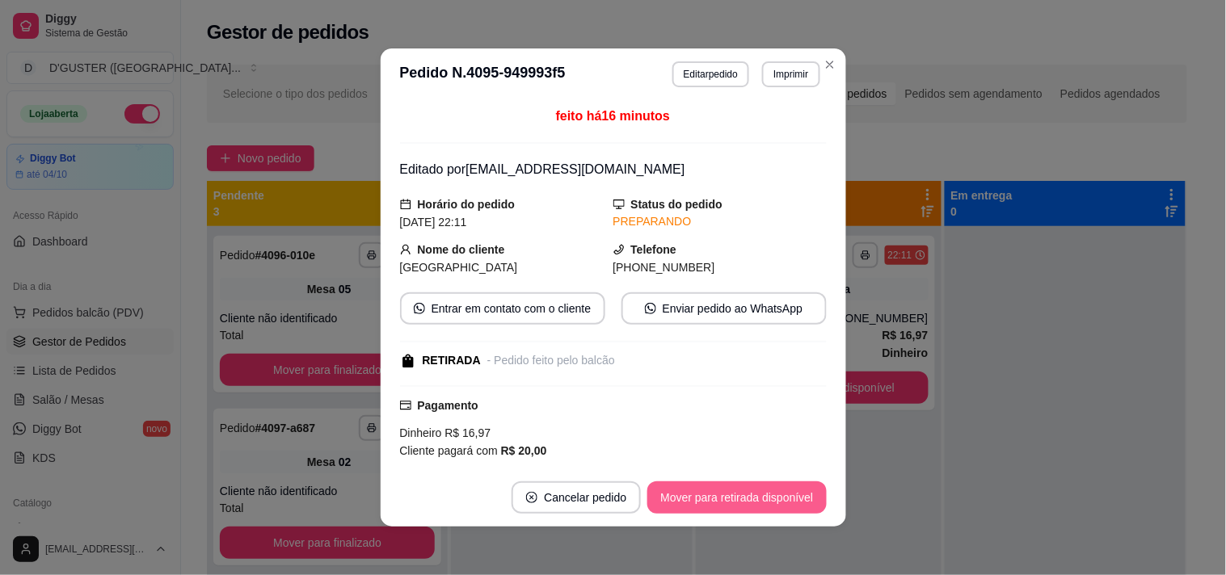
click at [802, 498] on button "Mover para retirada disponível" at bounding box center [736, 498] width 179 height 32
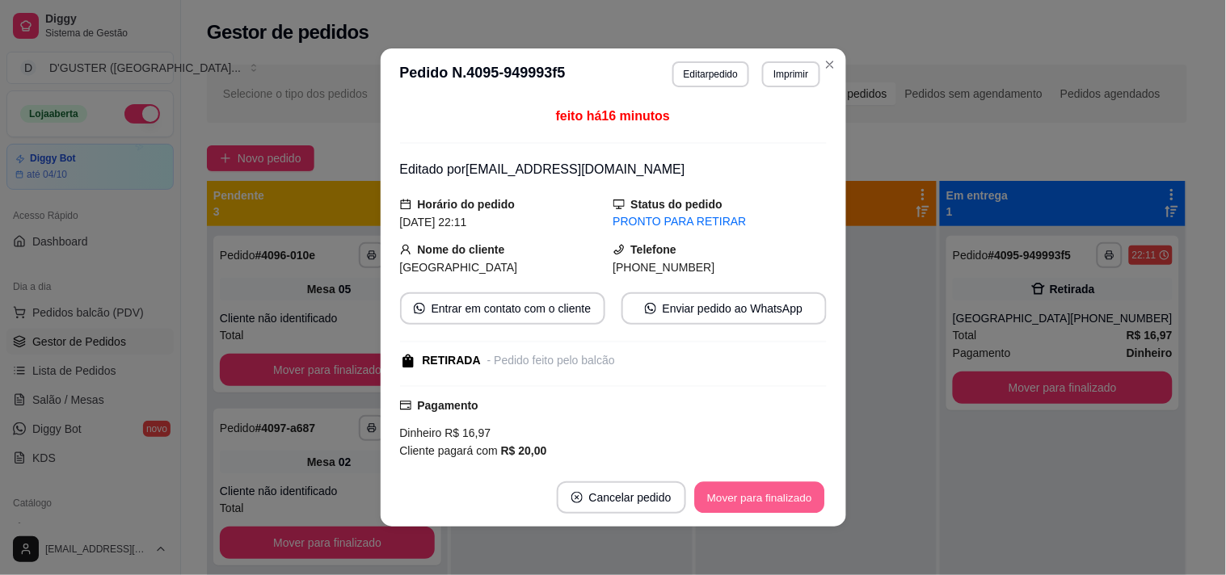
click at [804, 498] on button "Mover para finalizado" at bounding box center [759, 498] width 130 height 32
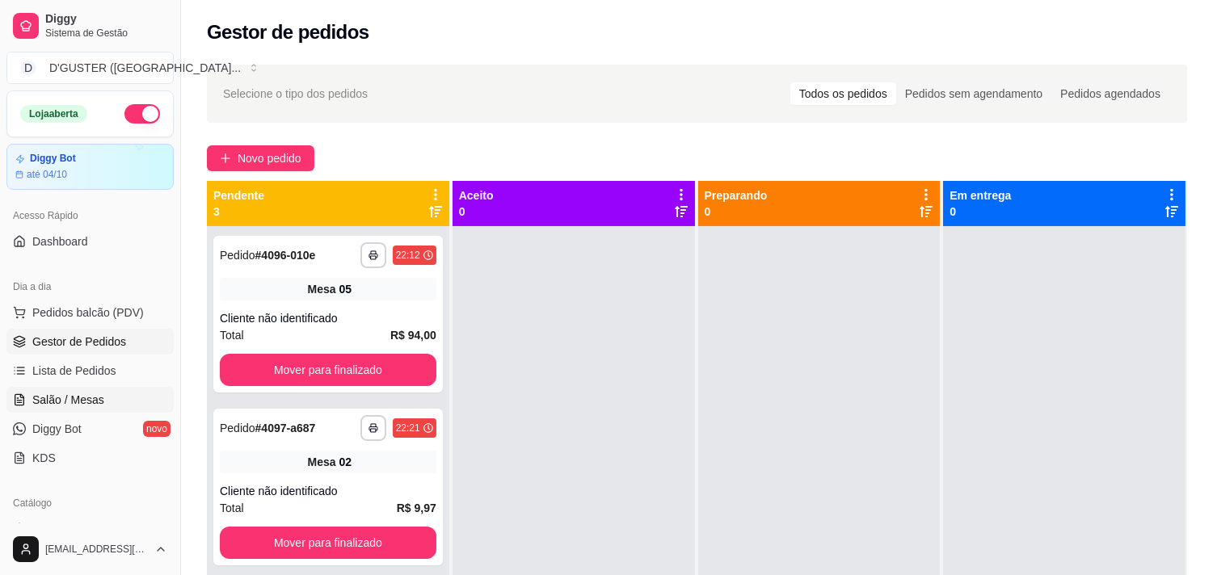
click at [91, 392] on span "Salão / Mesas" at bounding box center [68, 400] width 72 height 16
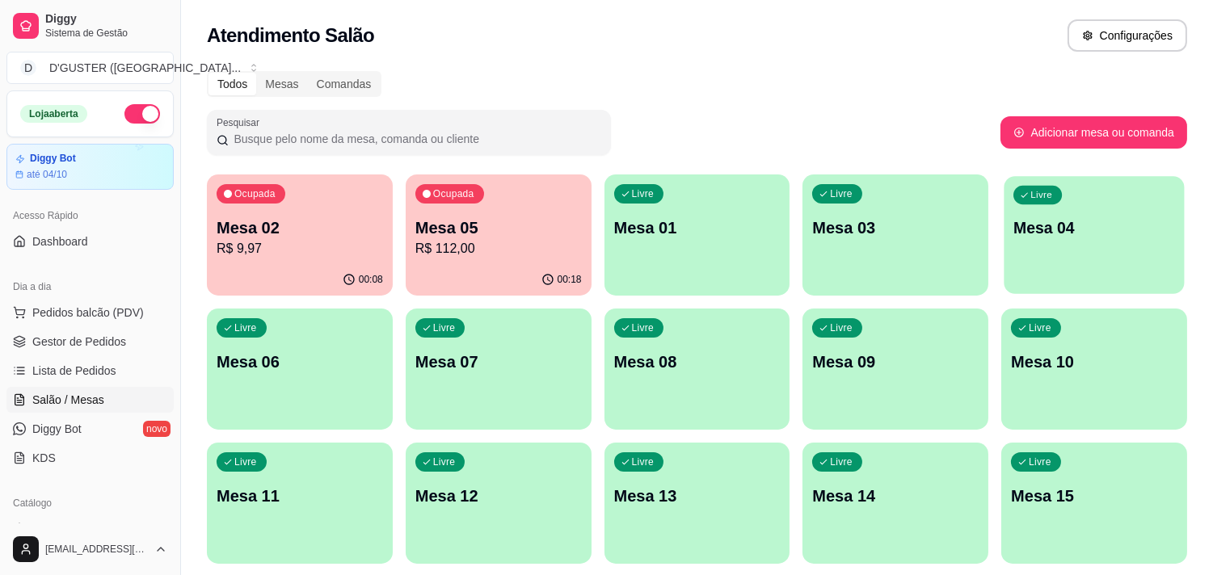
click at [1116, 227] on p "Mesa 04" at bounding box center [1094, 228] width 162 height 22
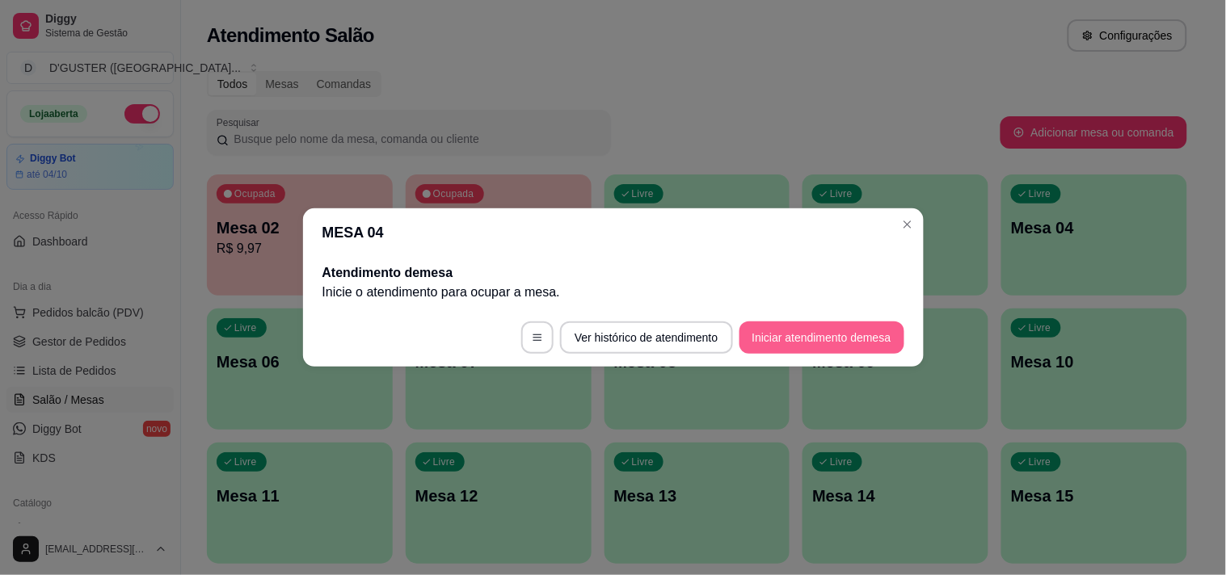
click at [784, 330] on button "Iniciar atendimento de mesa" at bounding box center [821, 338] width 165 height 32
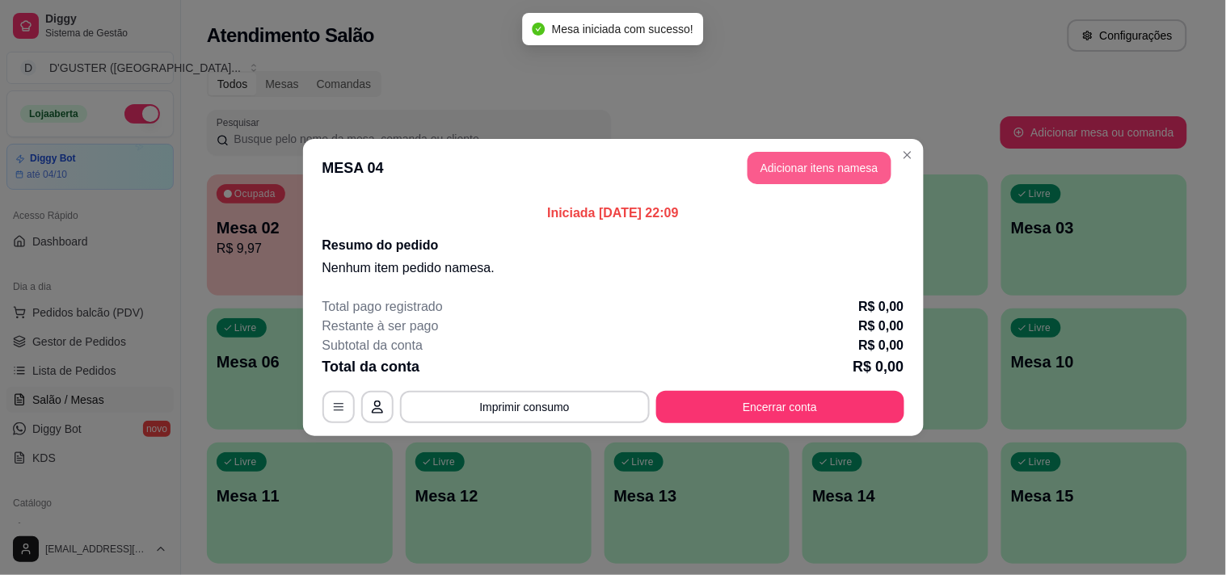
click at [803, 155] on button "Adicionar itens na mesa" at bounding box center [820, 168] width 144 height 32
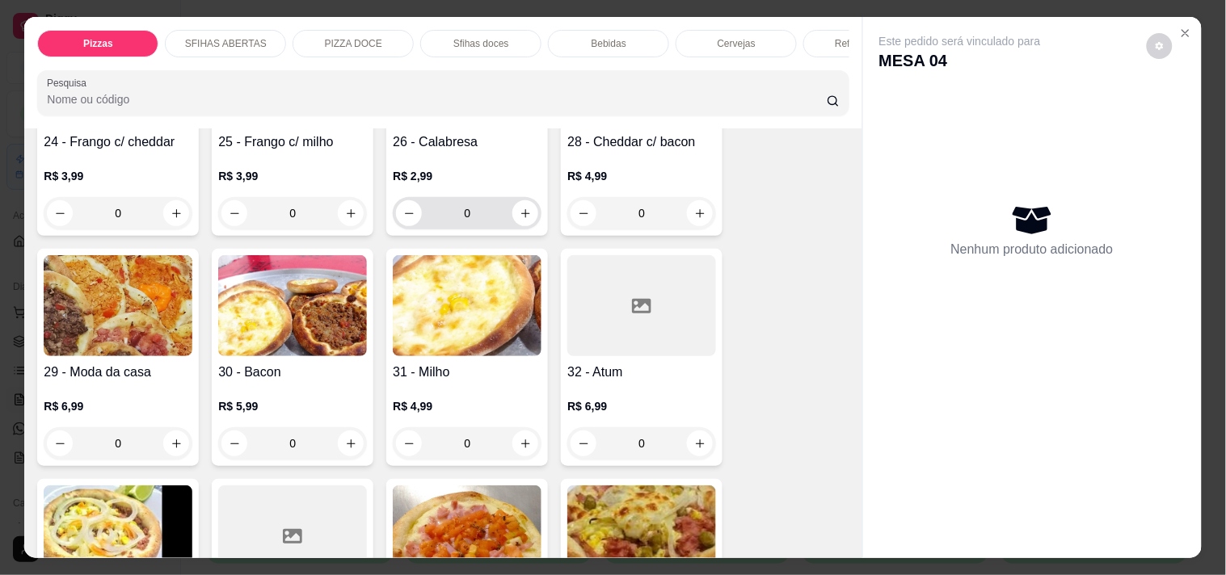
scroll to position [538, 0]
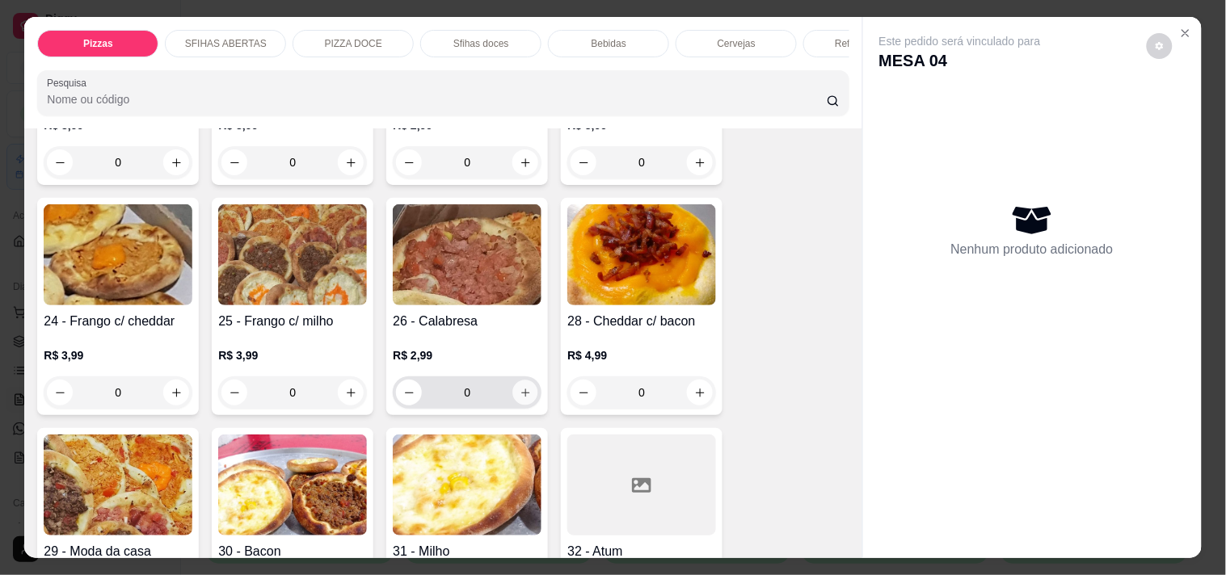
click at [521, 390] on button "increase-product-quantity" at bounding box center [525, 393] width 25 height 25
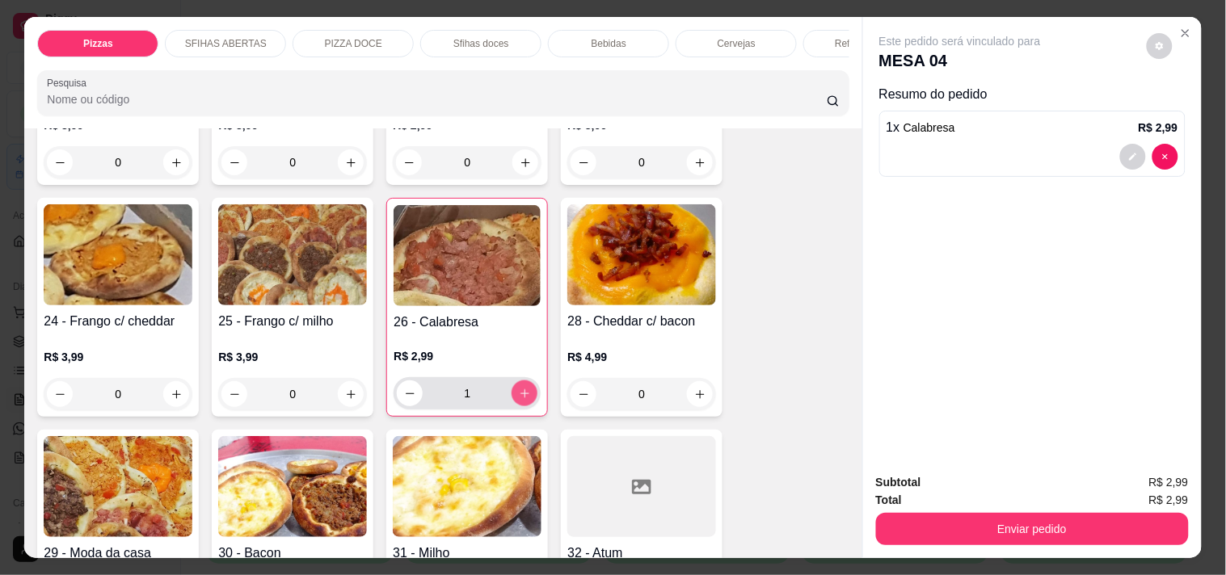
click at [521, 390] on button "increase-product-quantity" at bounding box center [525, 394] width 26 height 26
click at [521, 390] on button "increase-product-quantity" at bounding box center [524, 393] width 25 height 25
type input "3"
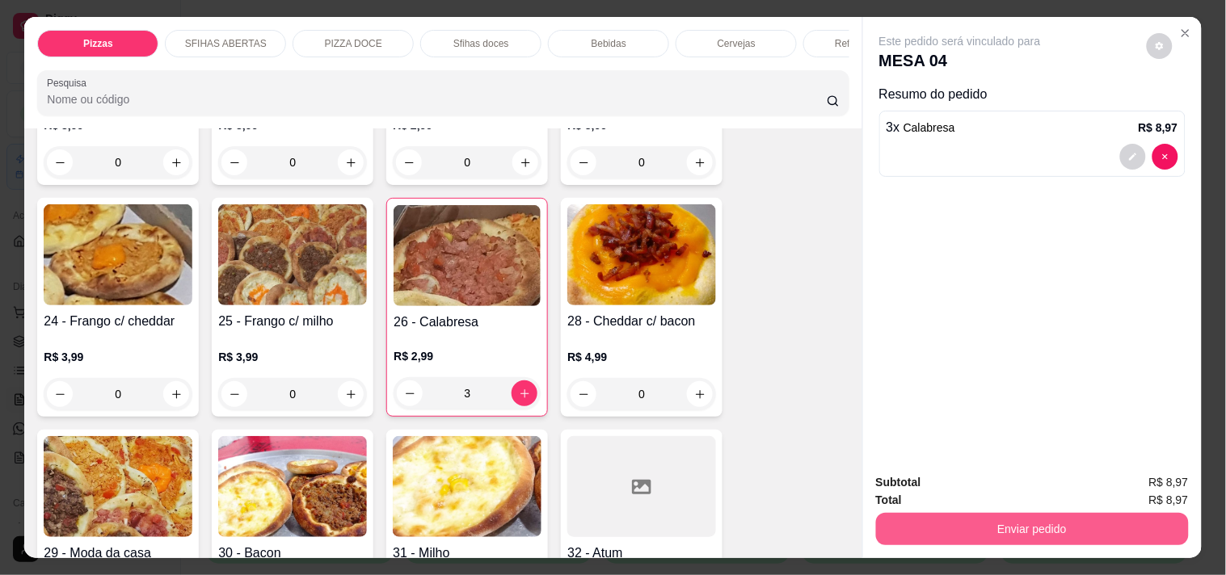
click at [1102, 533] on button "Enviar pedido" at bounding box center [1032, 529] width 313 height 32
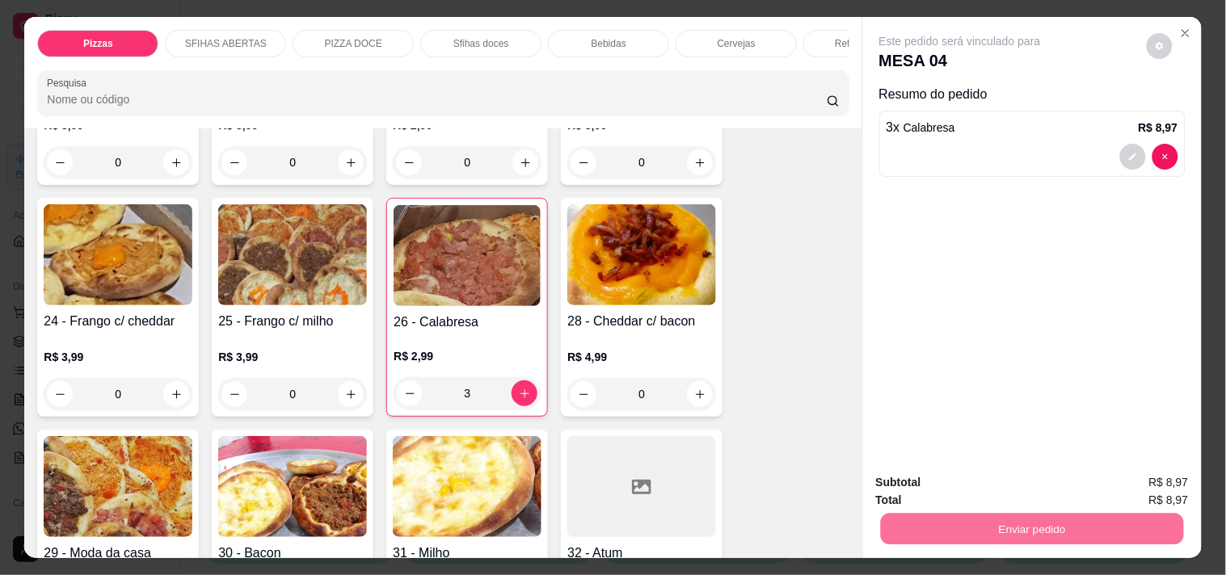
click at [1006, 490] on button "Não registrar e enviar pedido" at bounding box center [978, 483] width 163 height 30
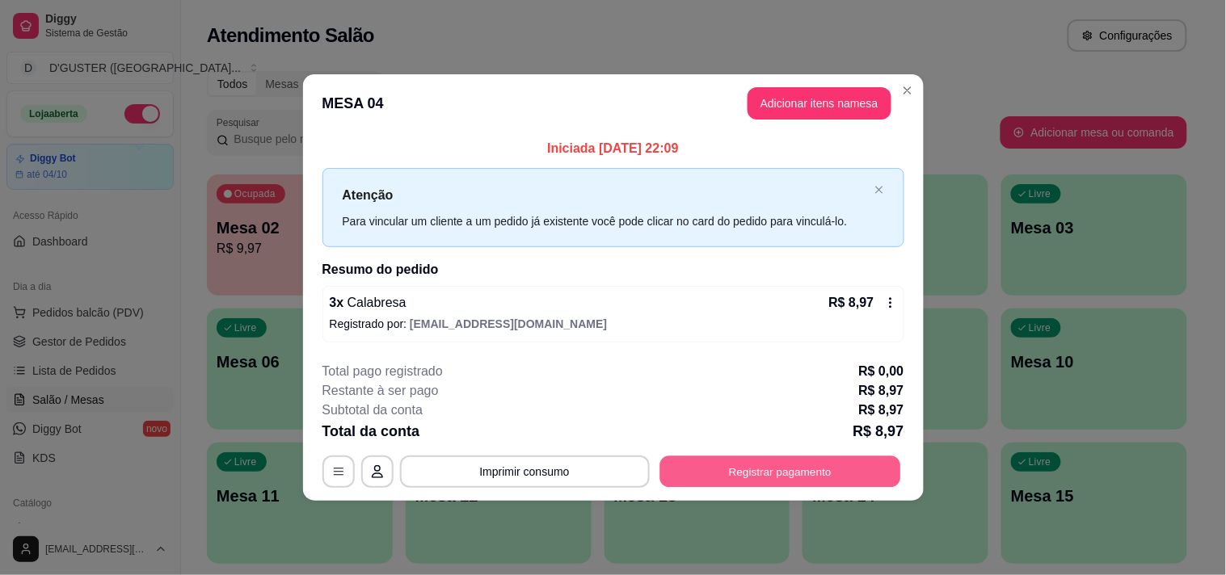
click at [861, 478] on button "Registrar pagamento" at bounding box center [779, 472] width 241 height 32
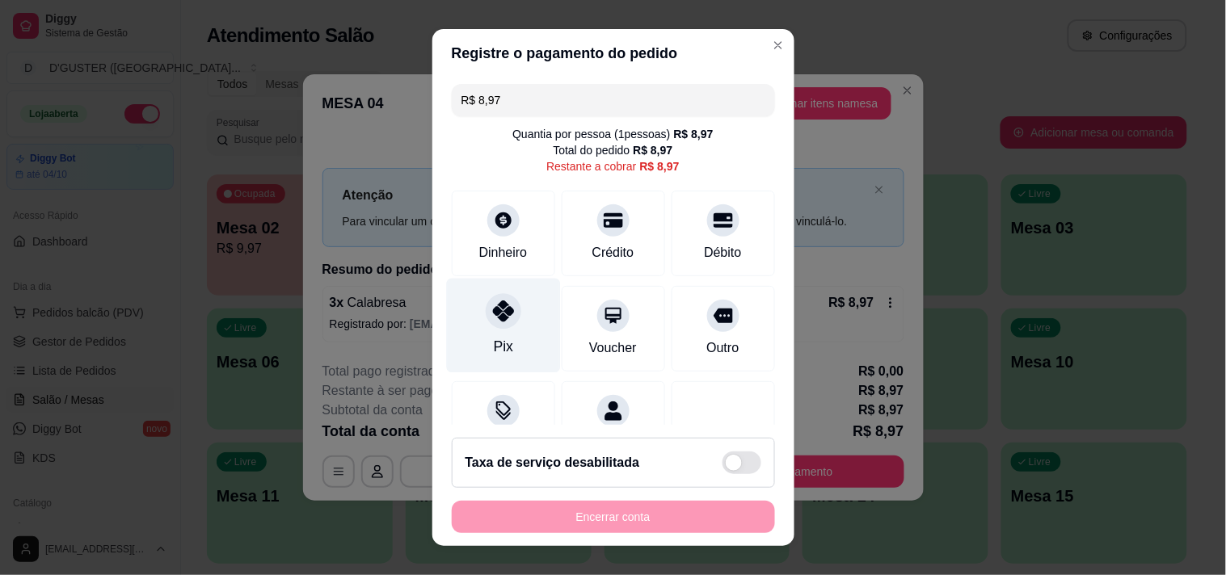
click at [501, 322] on div at bounding box center [504, 311] width 36 height 36
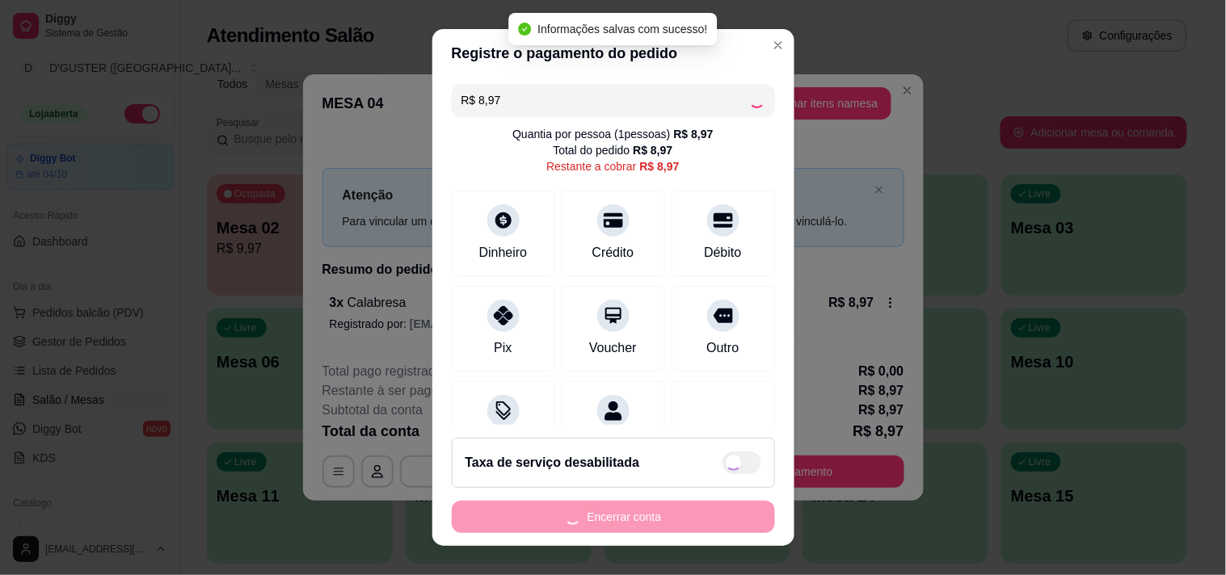
type input "R$ 0,00"
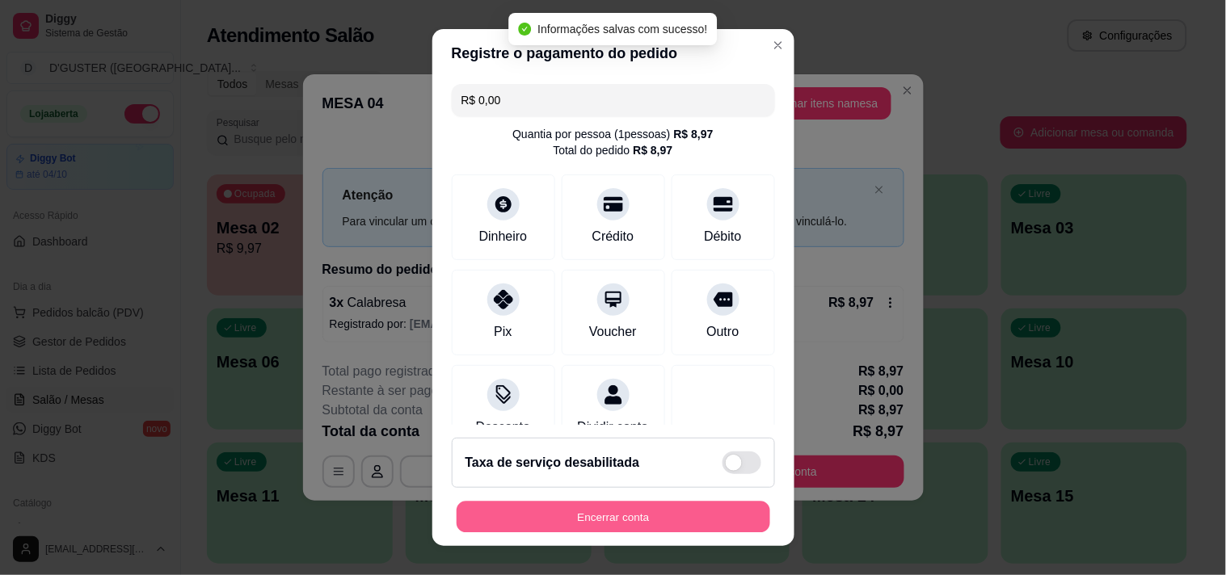
click at [701, 514] on button "Encerrar conta" at bounding box center [614, 518] width 314 height 32
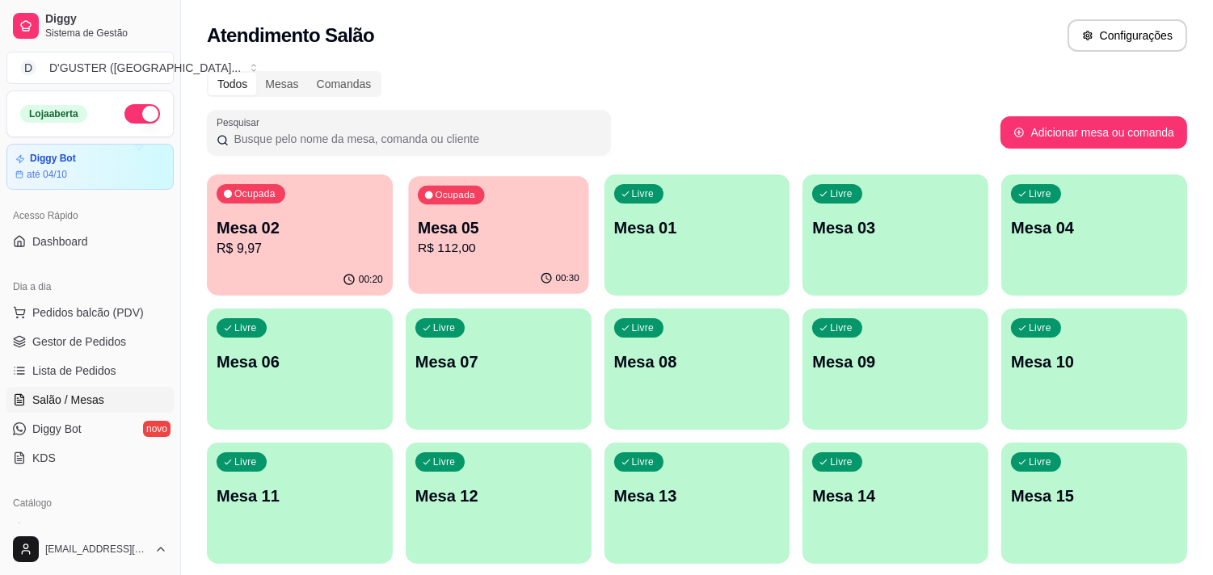
click at [408, 231] on div "Ocupada Mesa 05 R$ 112,00" at bounding box center [498, 219] width 180 height 87
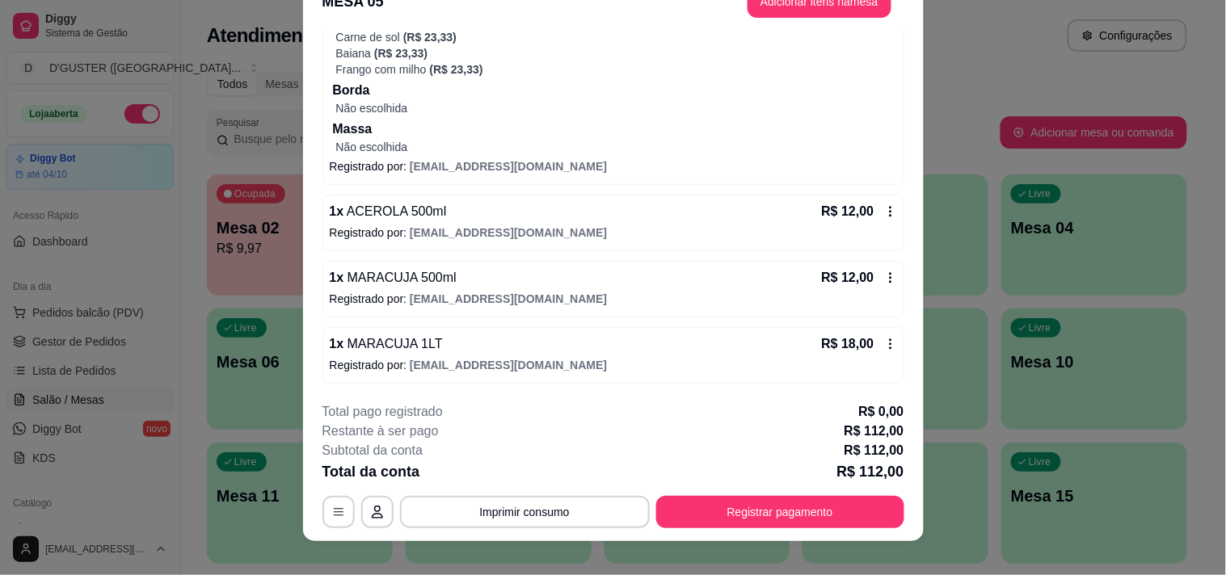
scroll to position [48, 0]
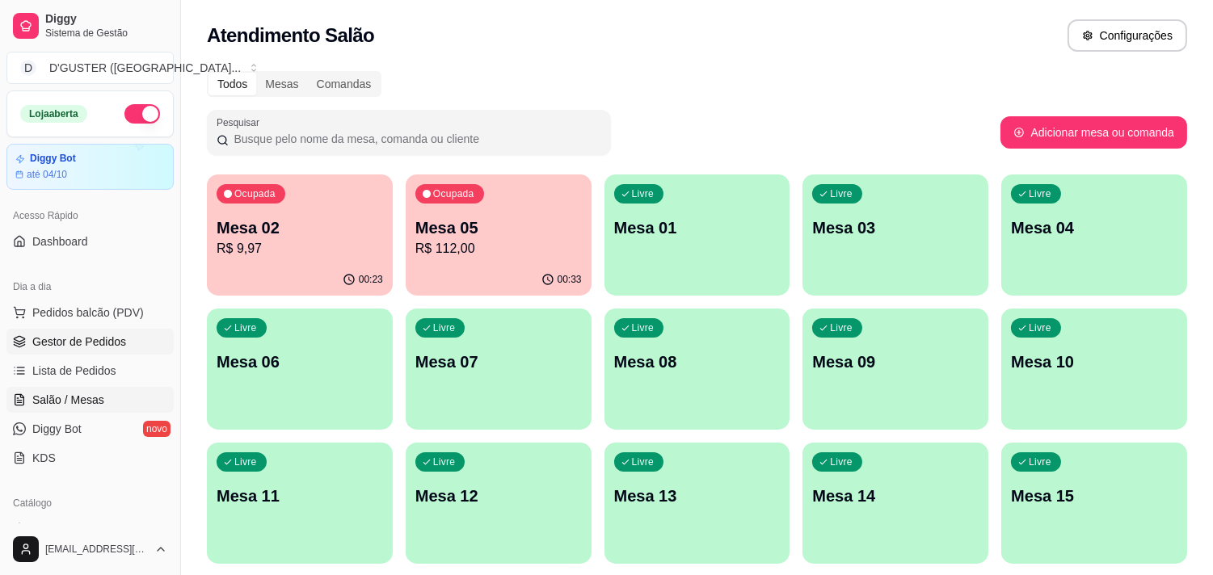
click at [113, 352] on link "Gestor de Pedidos" at bounding box center [89, 342] width 167 height 26
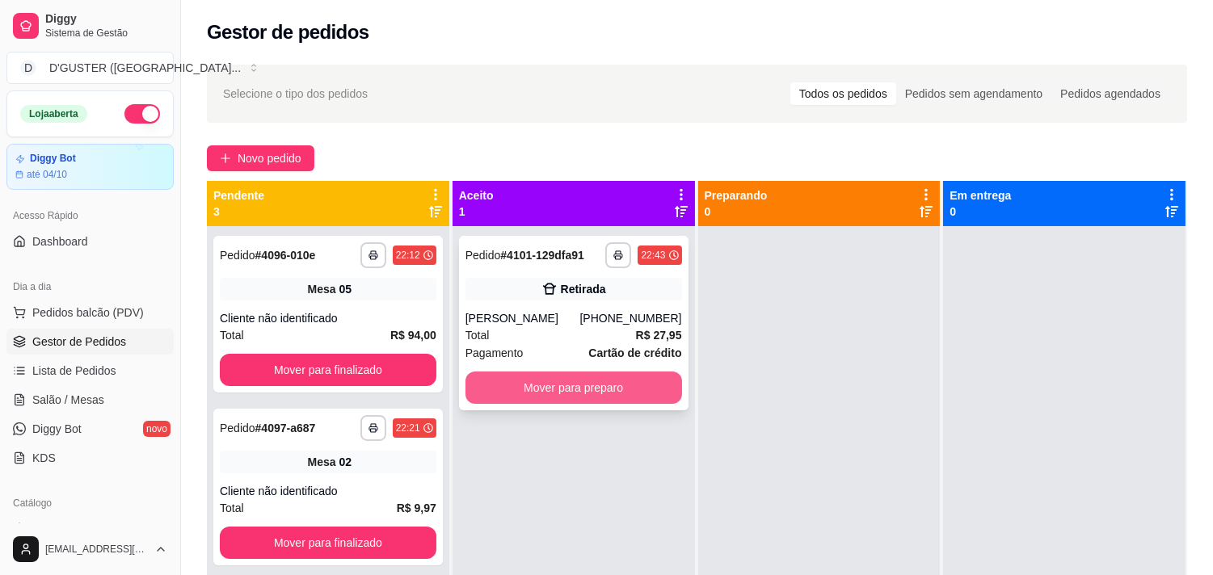
click at [469, 377] on button "Mover para preparo" at bounding box center [573, 388] width 217 height 32
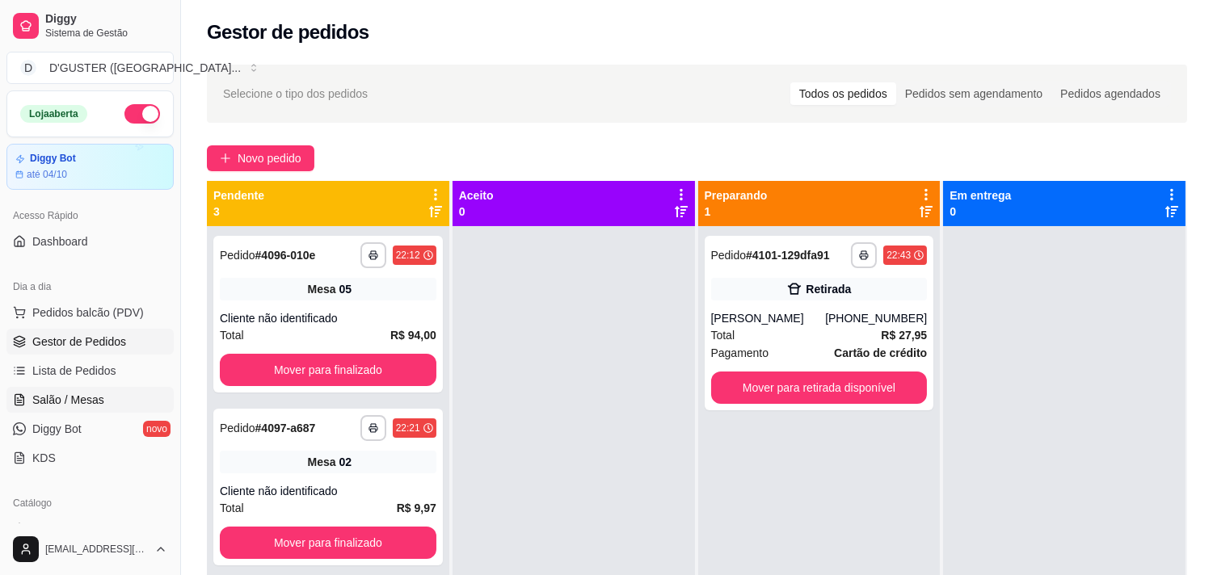
click at [69, 390] on link "Salão / Mesas" at bounding box center [89, 400] width 167 height 26
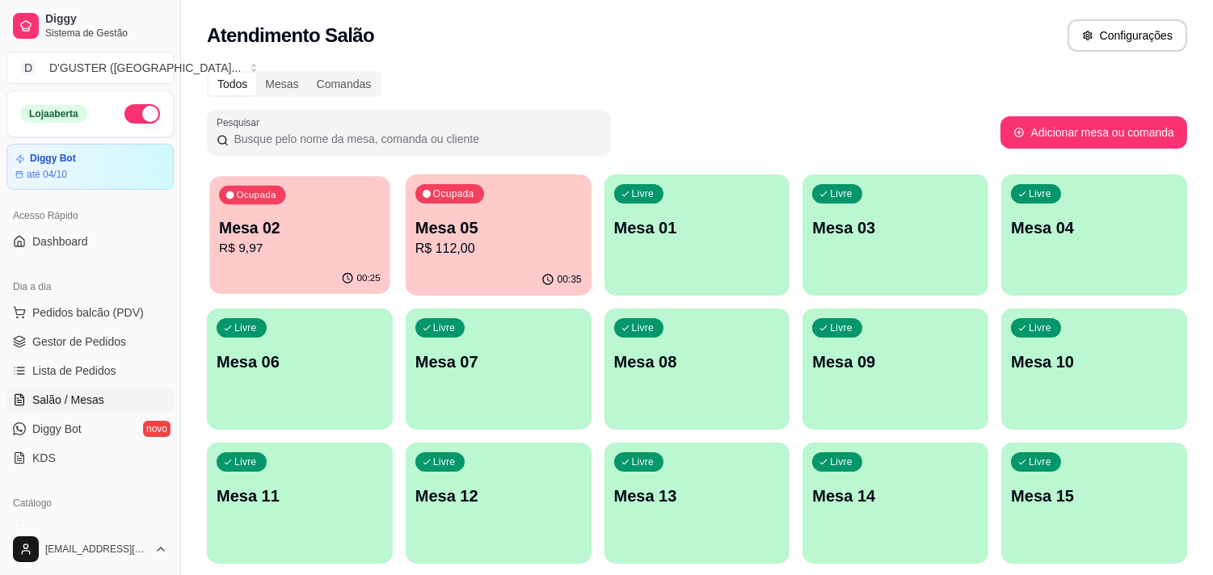
click at [337, 234] on p "Mesa 02" at bounding box center [300, 228] width 162 height 22
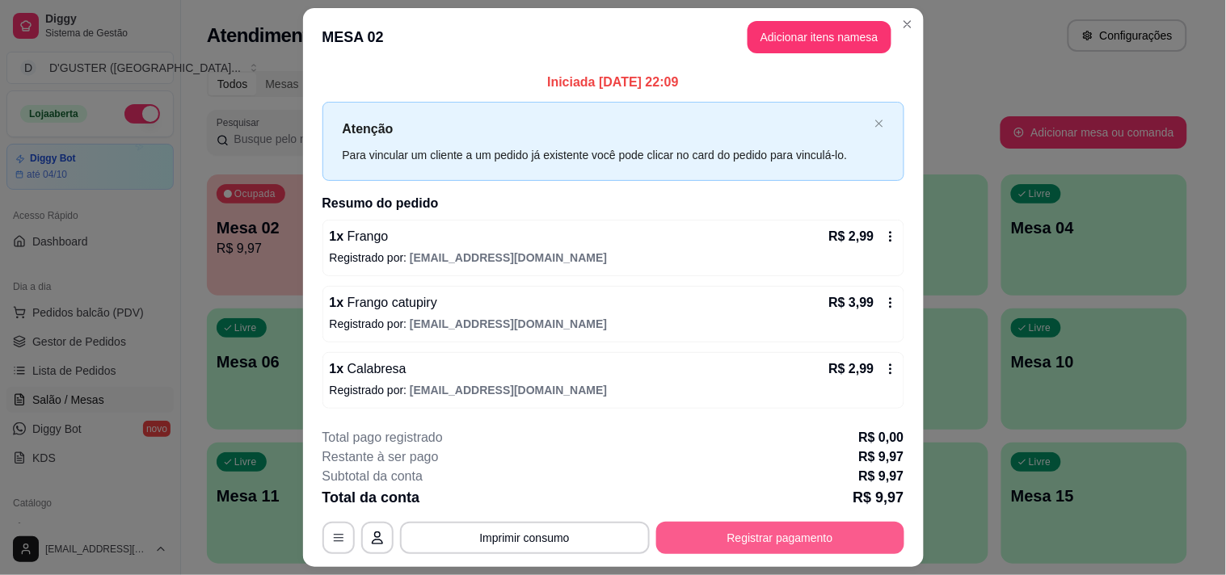
click at [798, 542] on button "Registrar pagamento" at bounding box center [780, 538] width 248 height 32
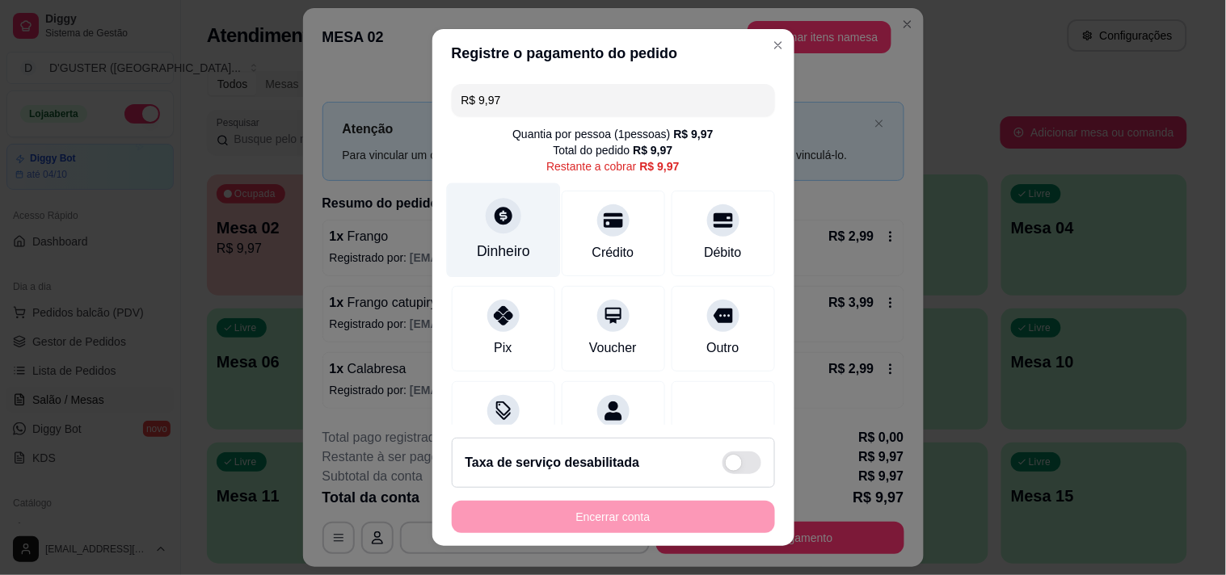
click at [457, 235] on div "Dinheiro" at bounding box center [503, 230] width 114 height 95
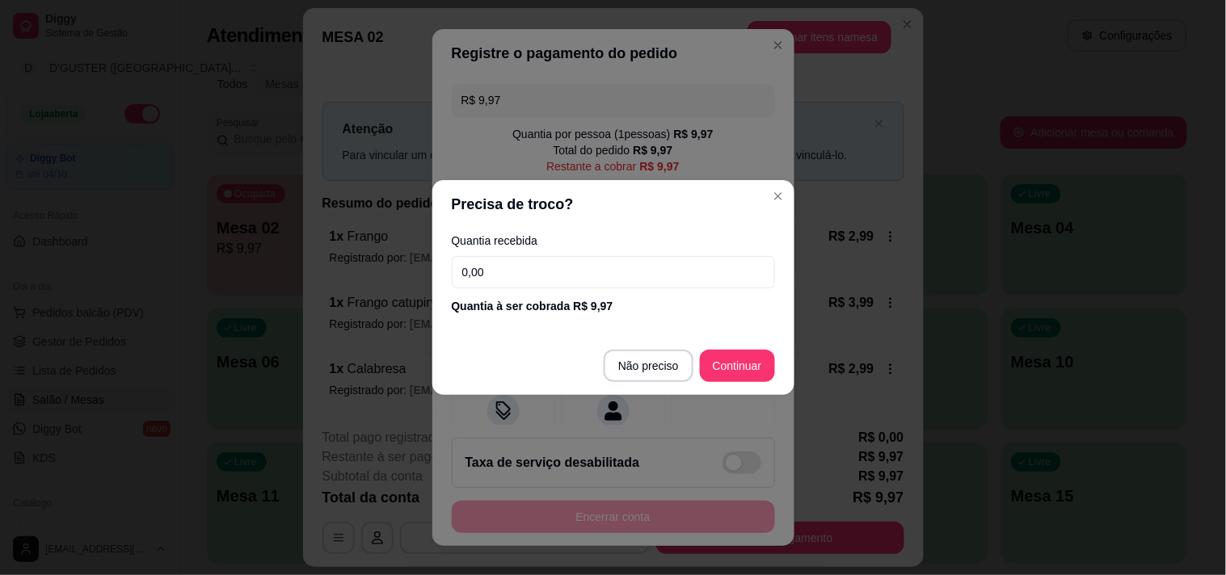
click at [532, 273] on input "0,00" at bounding box center [613, 272] width 323 height 32
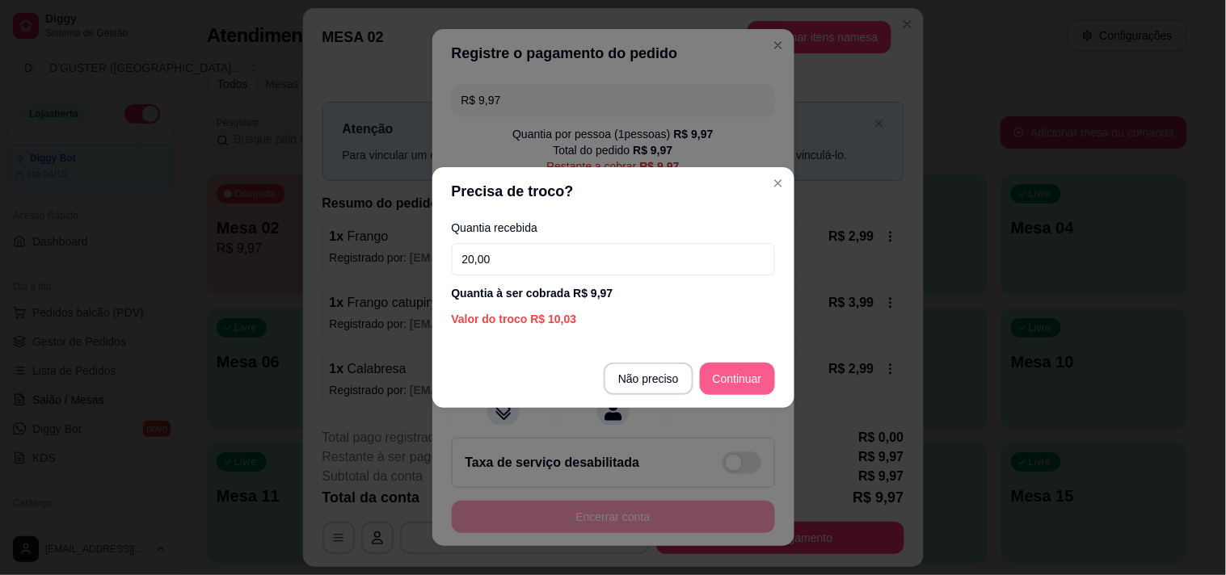
type input "20,00"
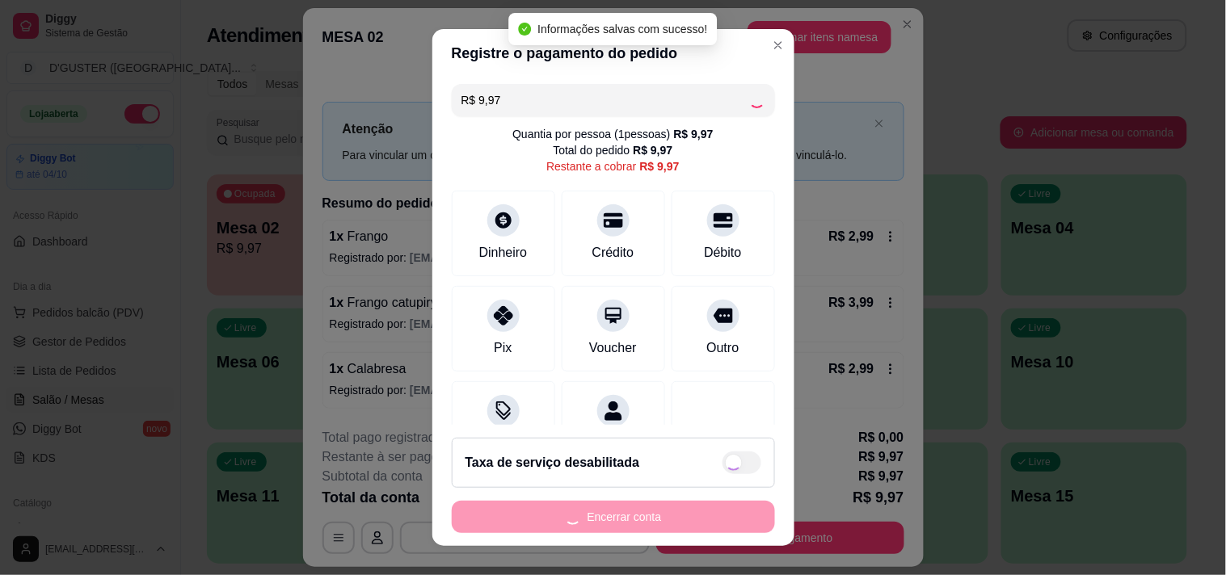
type input "R$ 0,00"
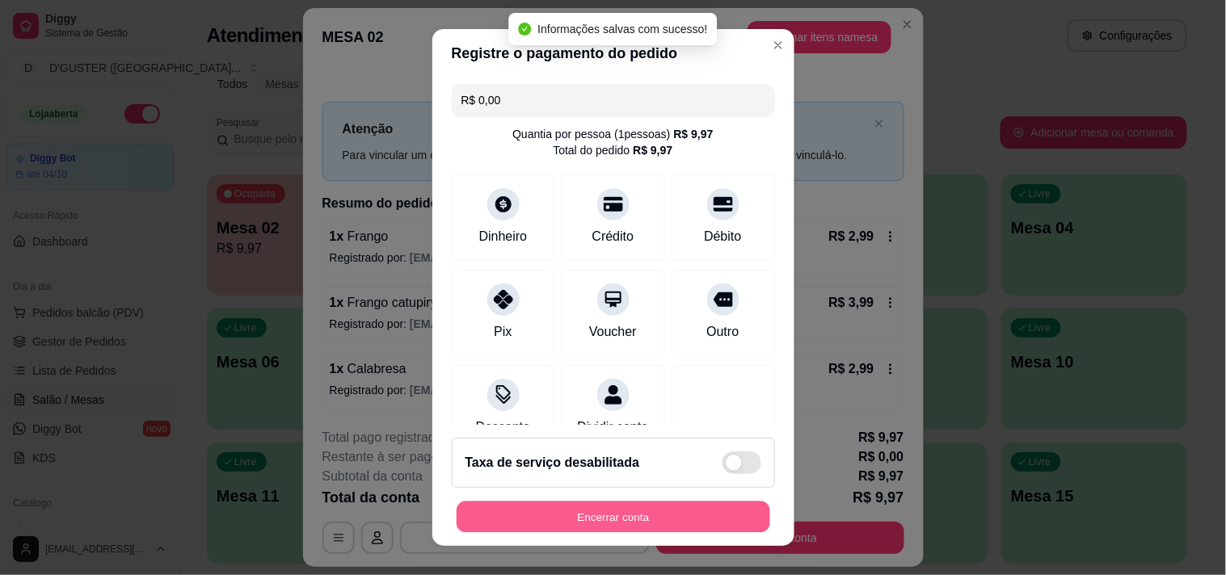
click at [723, 532] on button "Encerrar conta" at bounding box center [614, 518] width 314 height 32
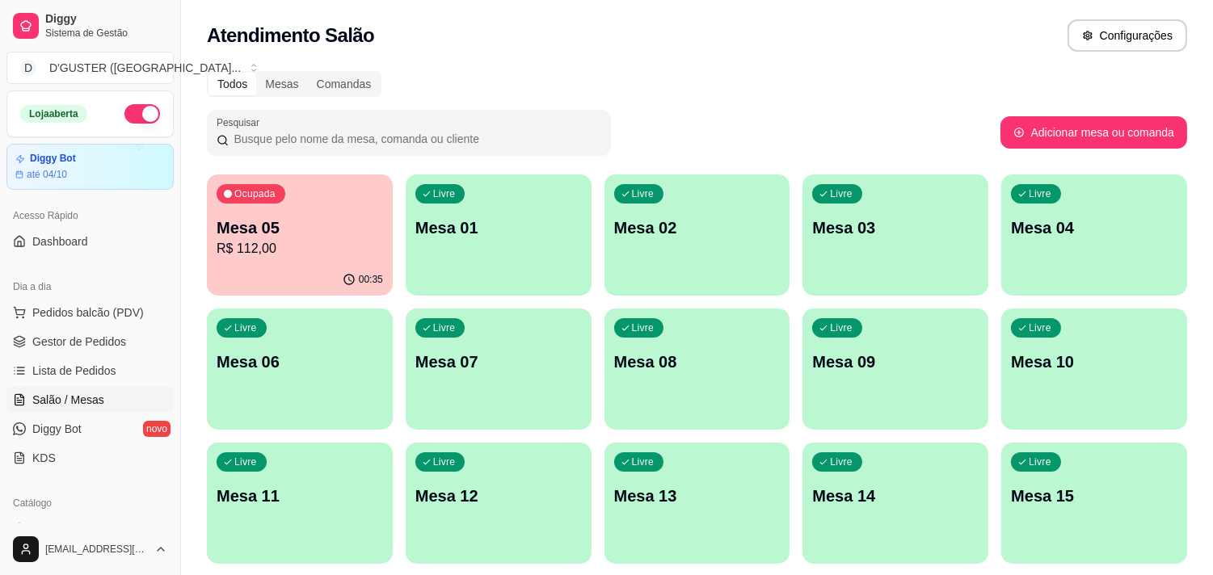
click at [352, 239] on p "R$ 112,00" at bounding box center [300, 248] width 166 height 19
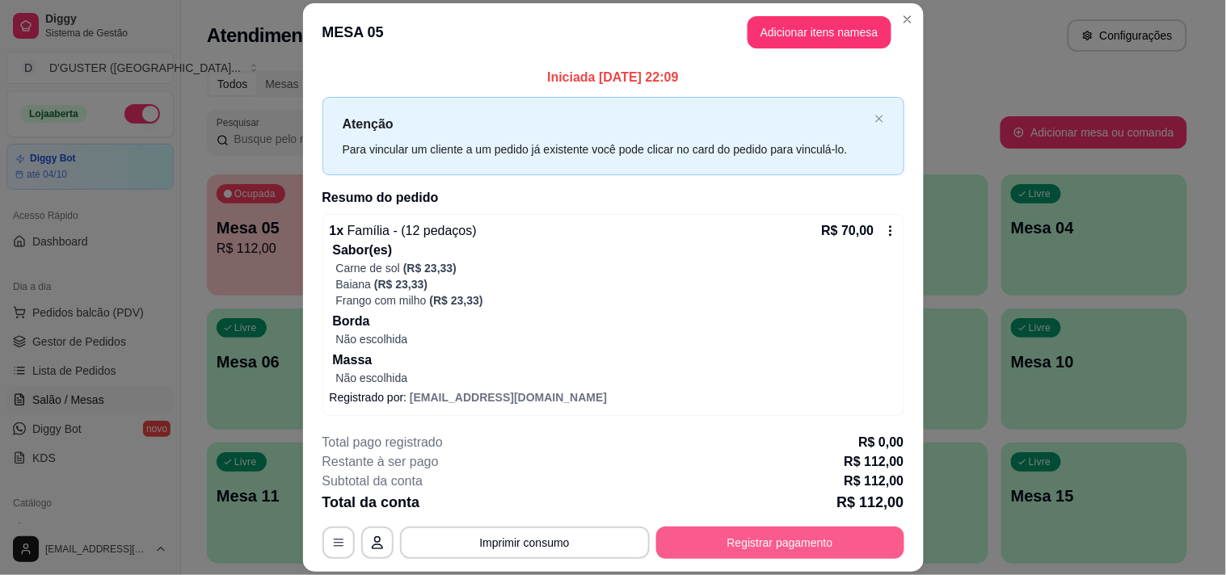
click at [764, 537] on button "Registrar pagamento" at bounding box center [780, 543] width 248 height 32
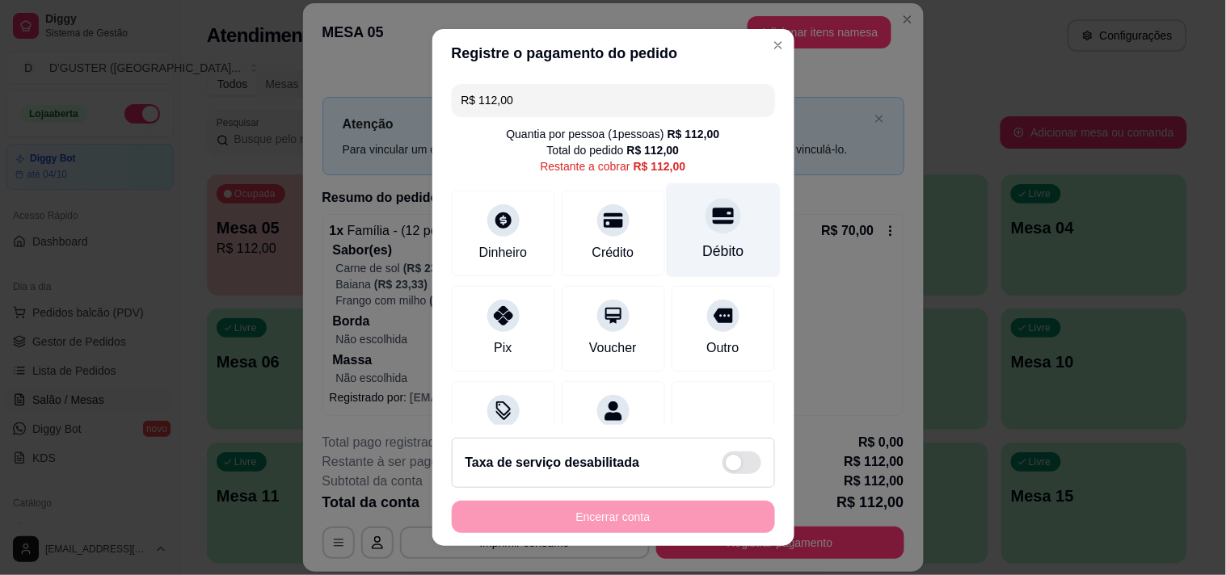
click at [706, 231] on div at bounding box center [724, 216] width 36 height 36
type input "R$ 0,00"
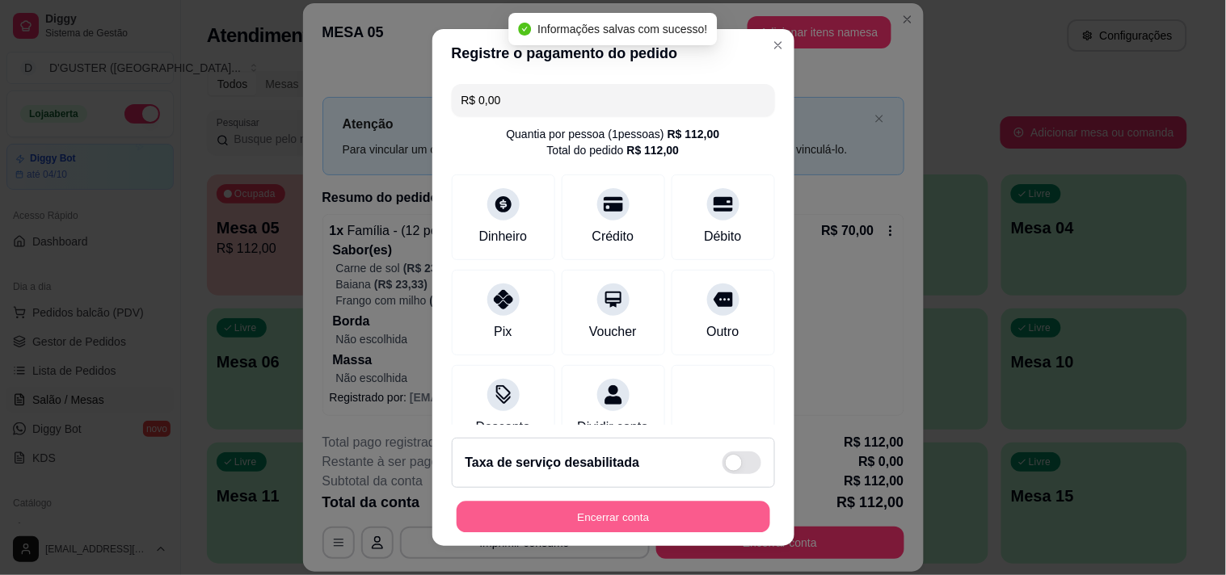
click at [672, 525] on button "Encerrar conta" at bounding box center [614, 518] width 314 height 32
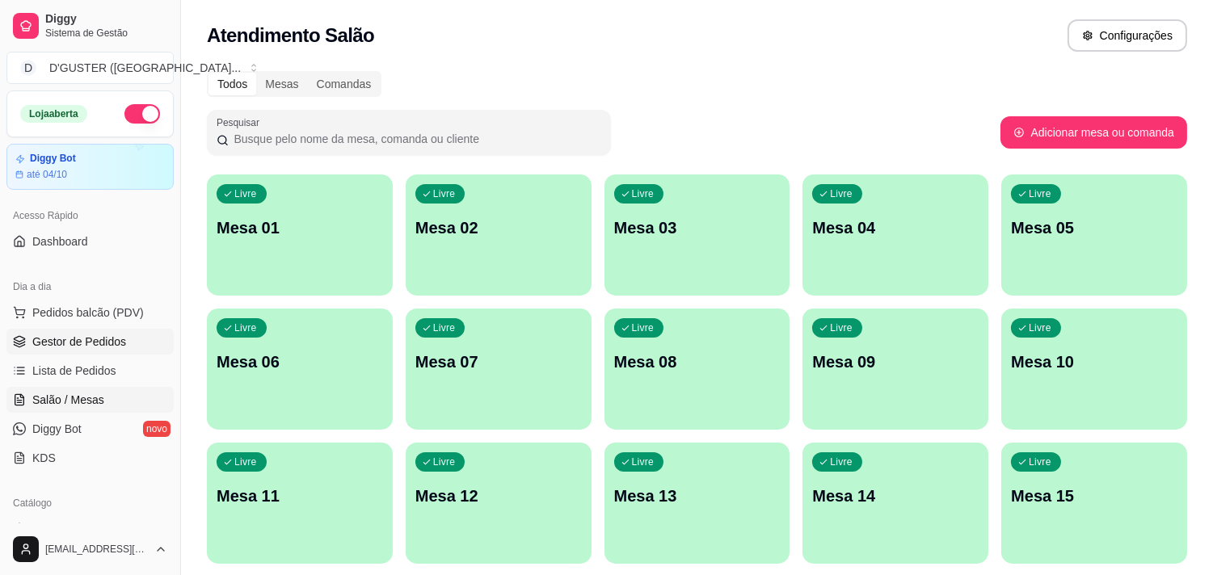
click at [127, 333] on link "Gestor de Pedidos" at bounding box center [89, 342] width 167 height 26
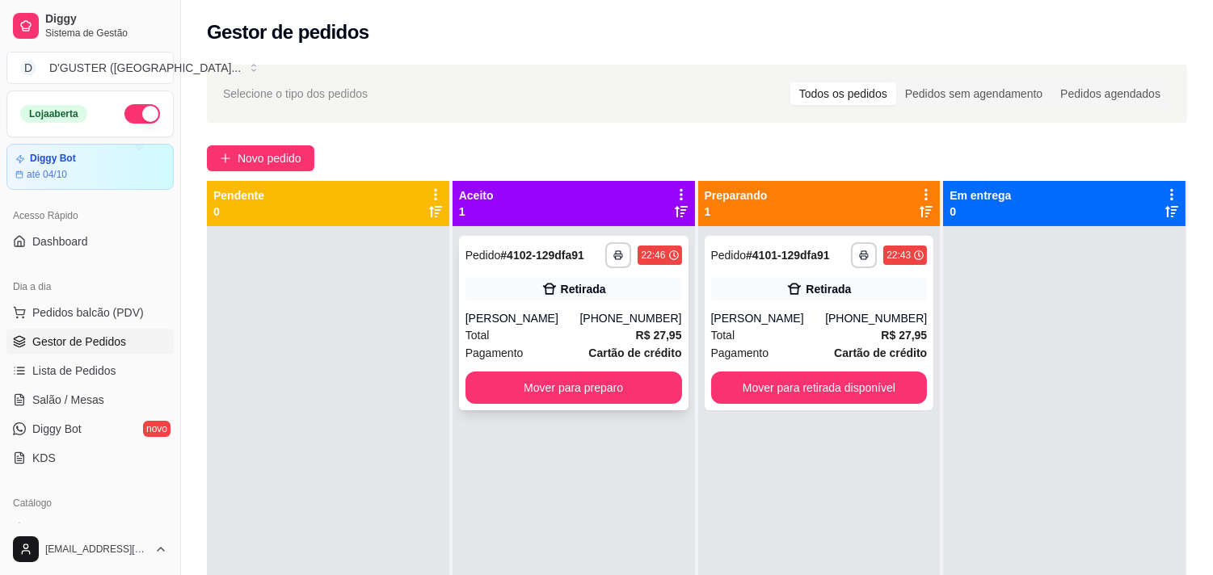
drag, startPoint x: 562, startPoint y: 335, endPoint x: 554, endPoint y: 339, distance: 8.3
click at [554, 339] on div "Total R$ 27,95" at bounding box center [573, 335] width 217 height 18
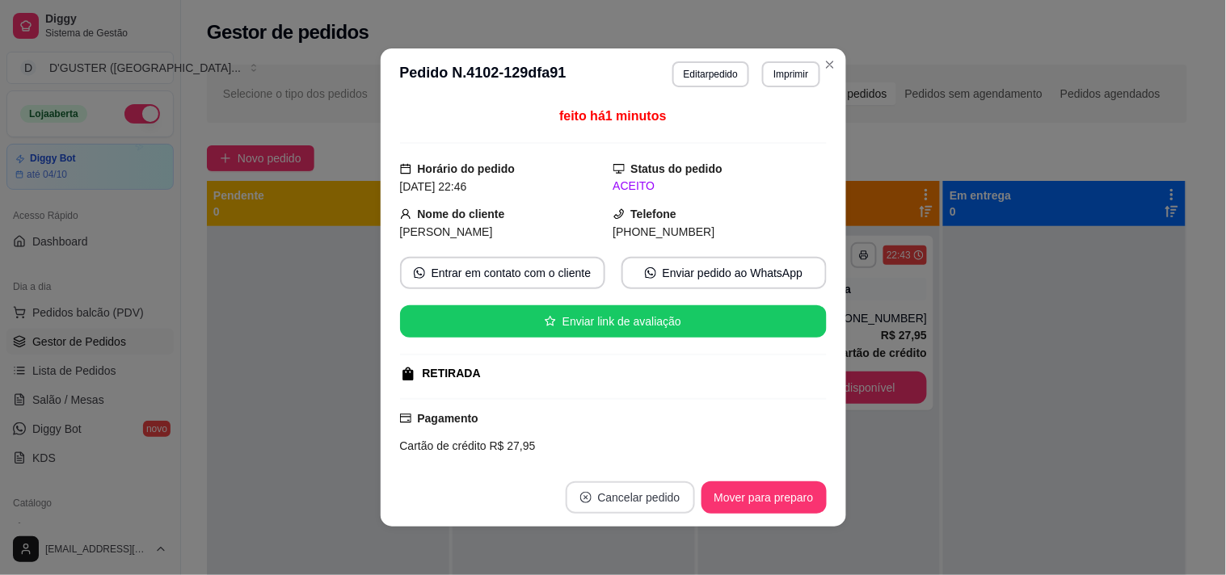
click at [644, 497] on button "Cancelar pedido" at bounding box center [630, 498] width 129 height 32
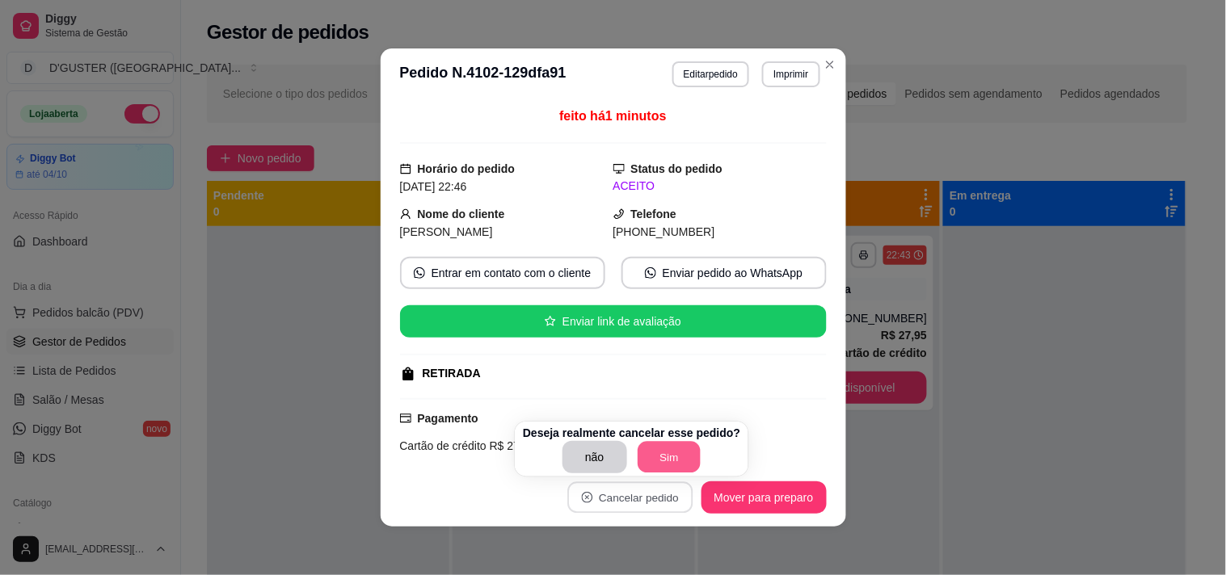
click at [644, 463] on button "Sim" at bounding box center [669, 458] width 63 height 32
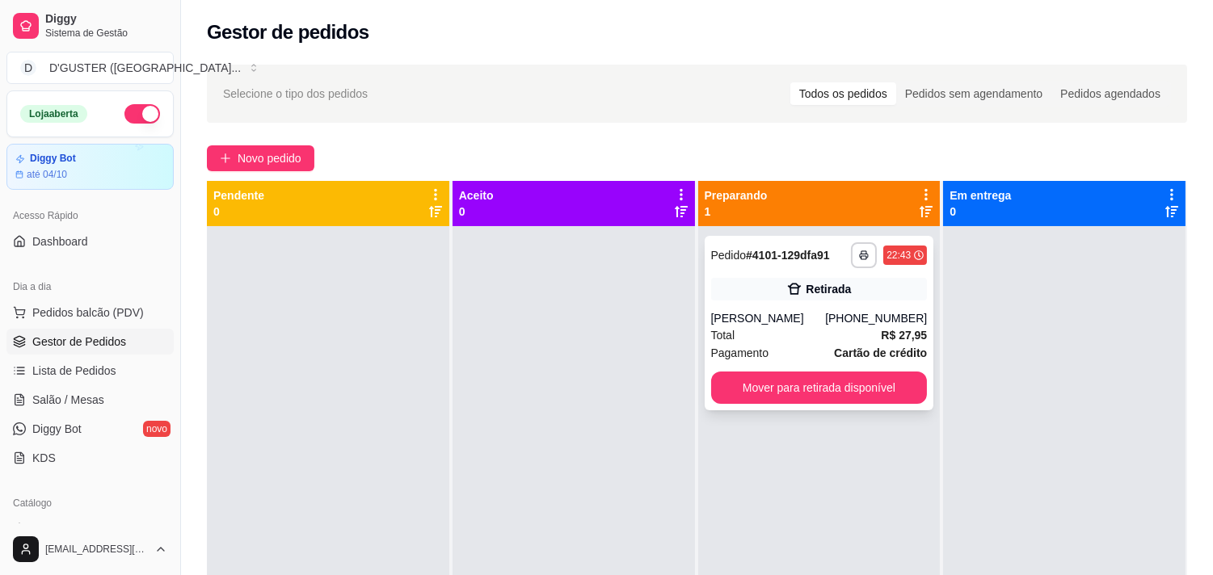
click at [752, 314] on div "[PERSON_NAME]" at bounding box center [768, 318] width 115 height 16
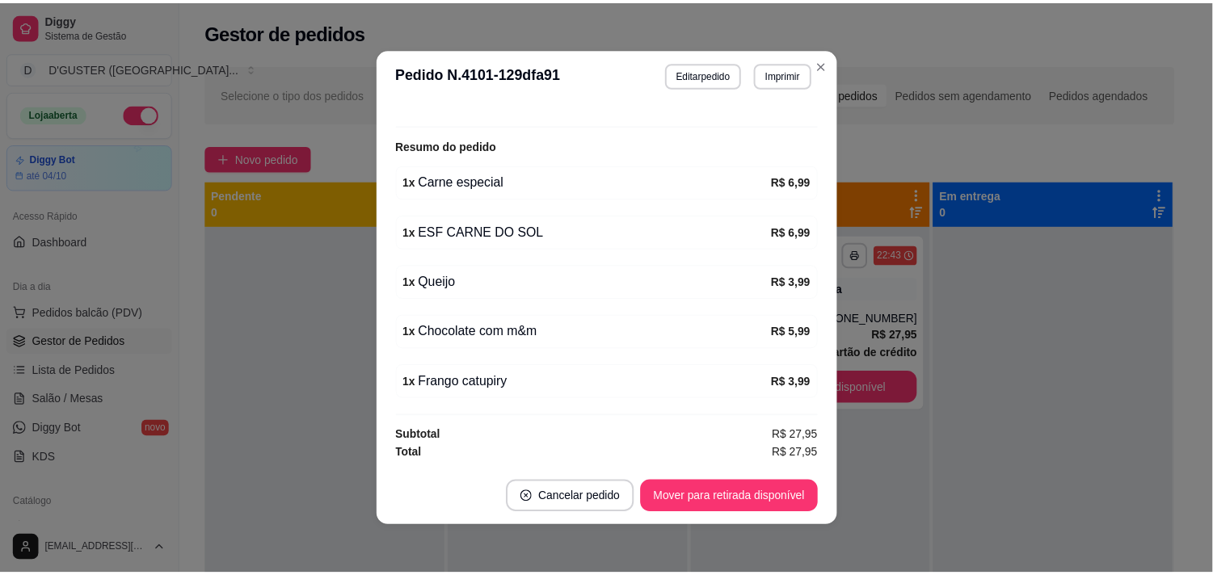
scroll to position [3, 0]
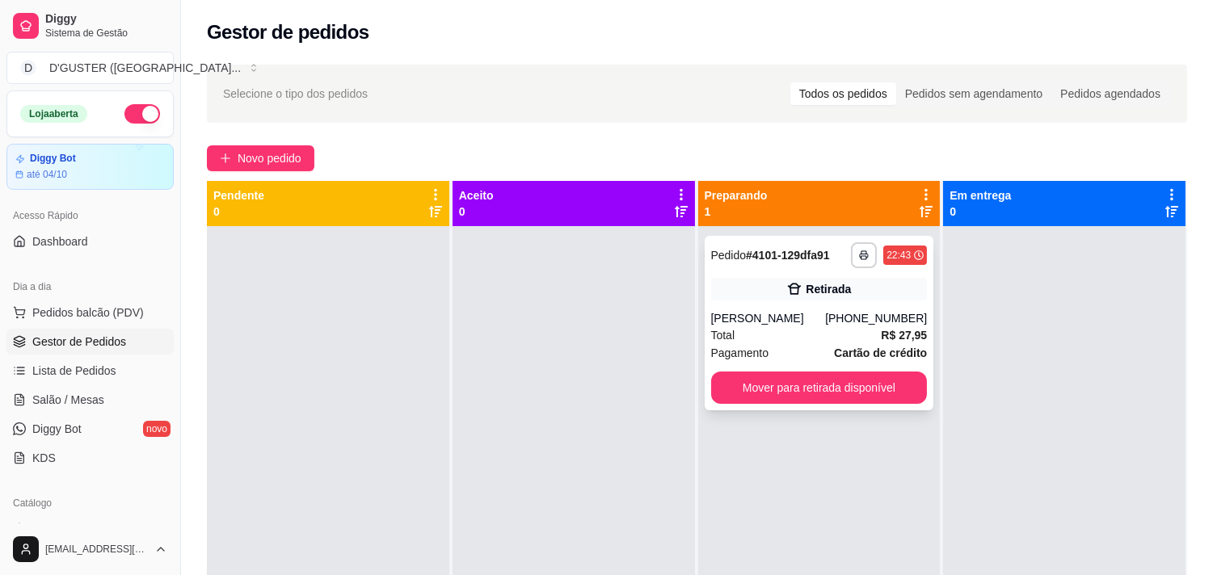
click at [808, 405] on div "**********" at bounding box center [820, 323] width 230 height 175
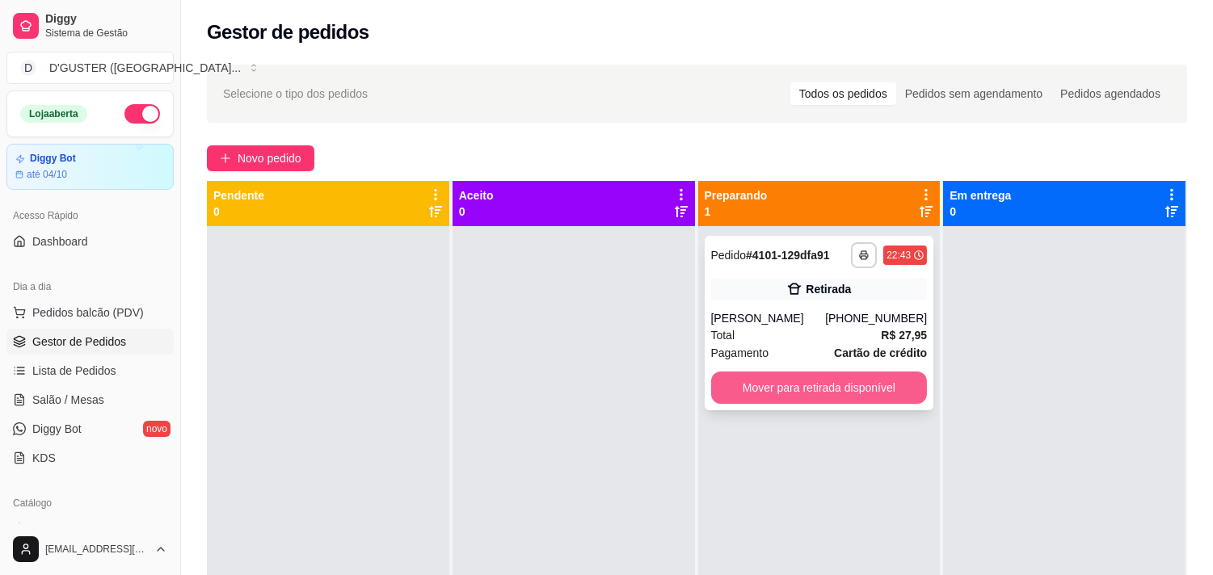
click at [866, 393] on button "Mover para retirada disponível" at bounding box center [819, 388] width 217 height 32
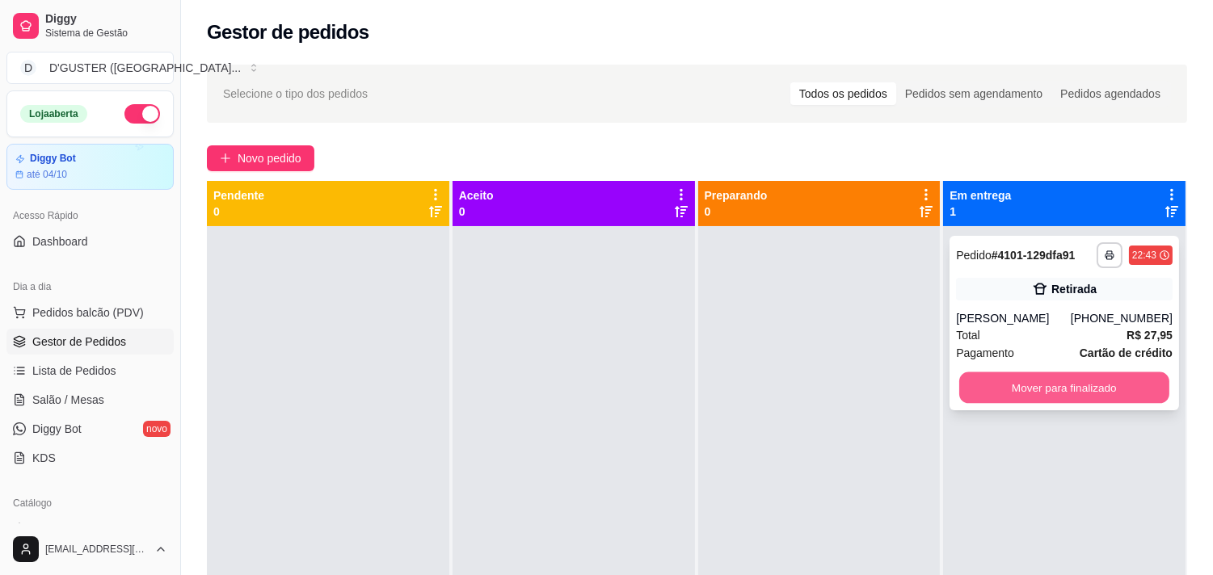
click at [1051, 388] on button "Mover para finalizado" at bounding box center [1064, 389] width 210 height 32
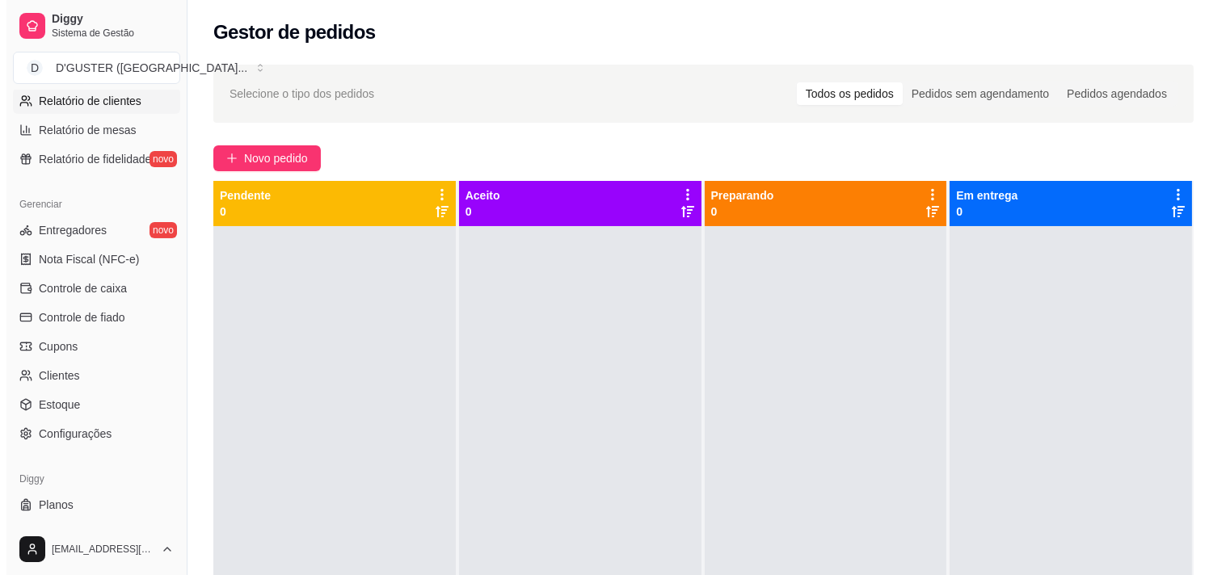
scroll to position [587, 0]
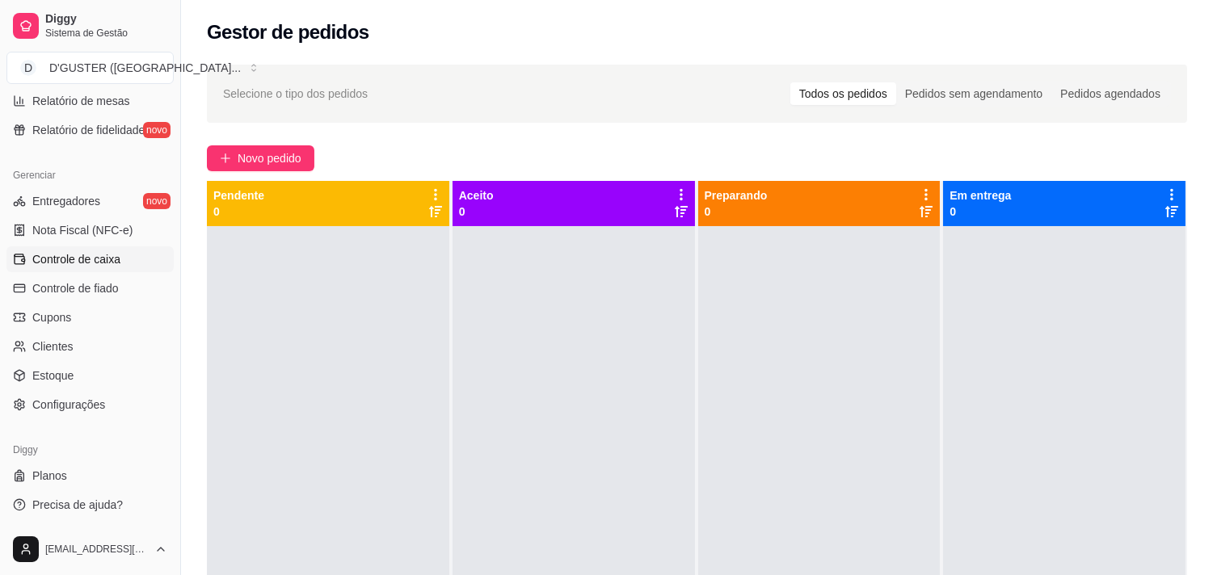
click at [74, 259] on span "Controle de caixa" at bounding box center [76, 259] width 88 height 16
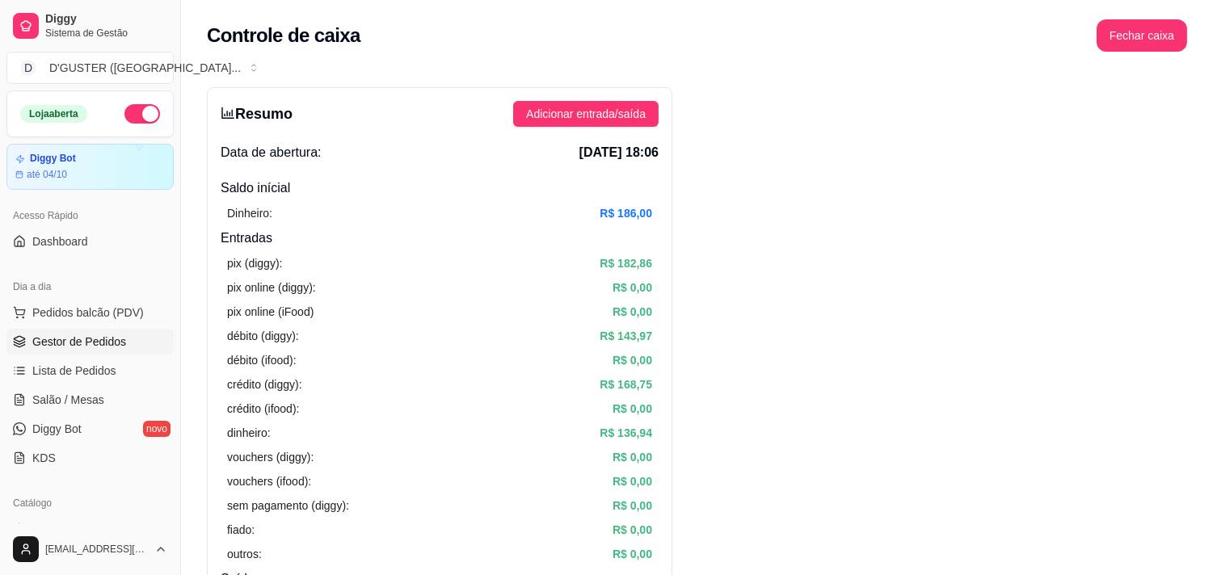
click at [101, 344] on span "Gestor de Pedidos" at bounding box center [79, 342] width 94 height 16
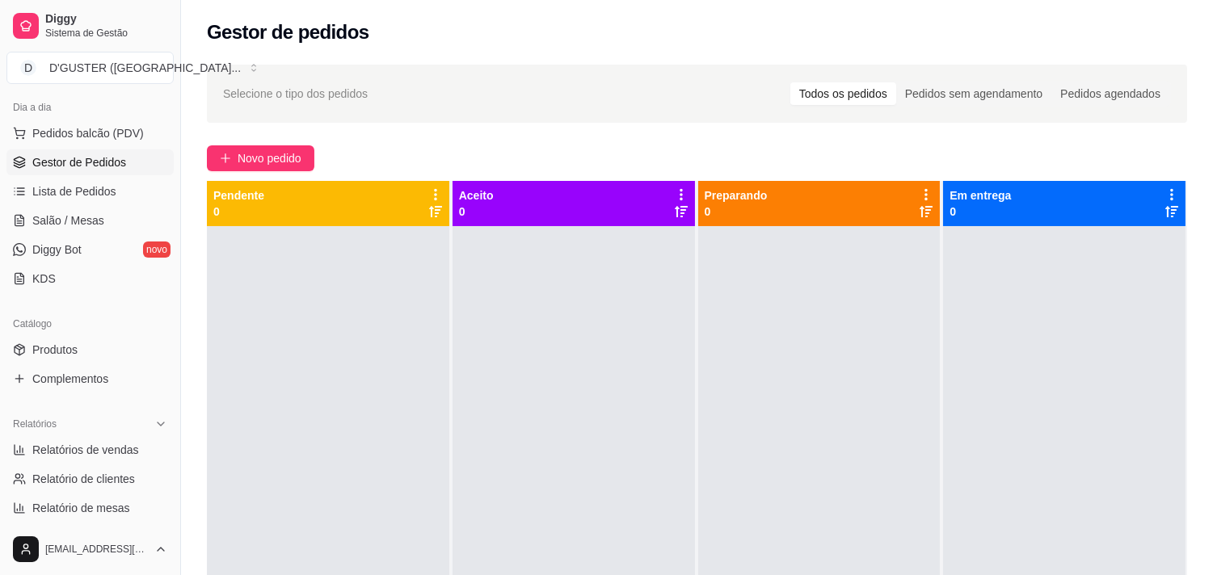
scroll to position [90, 0]
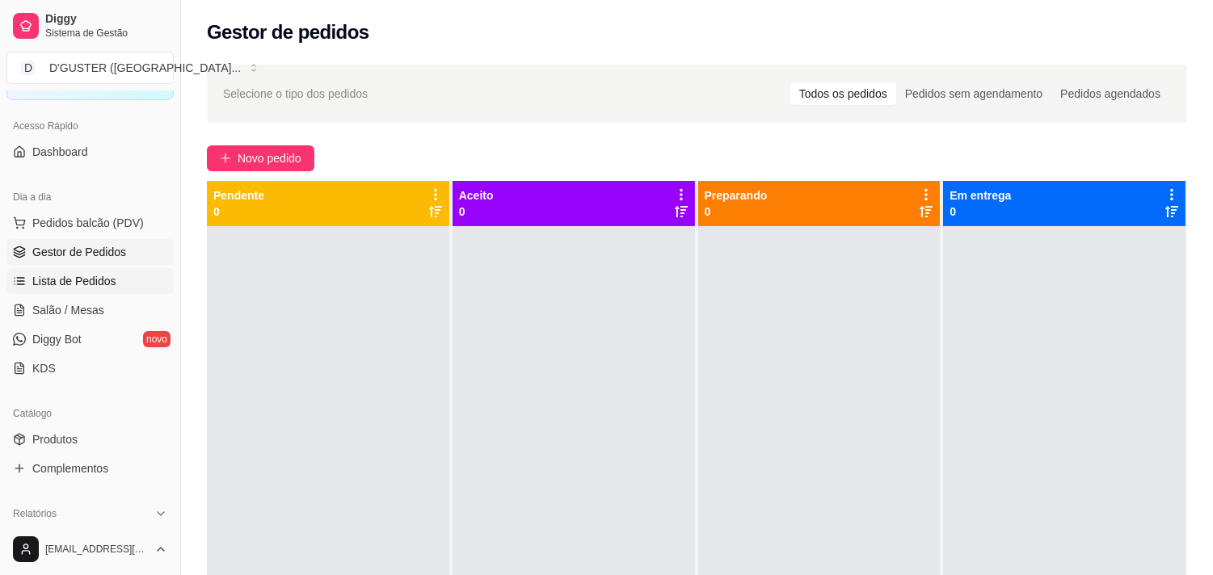
click at [65, 289] on span "Lista de Pedidos" at bounding box center [74, 281] width 84 height 16
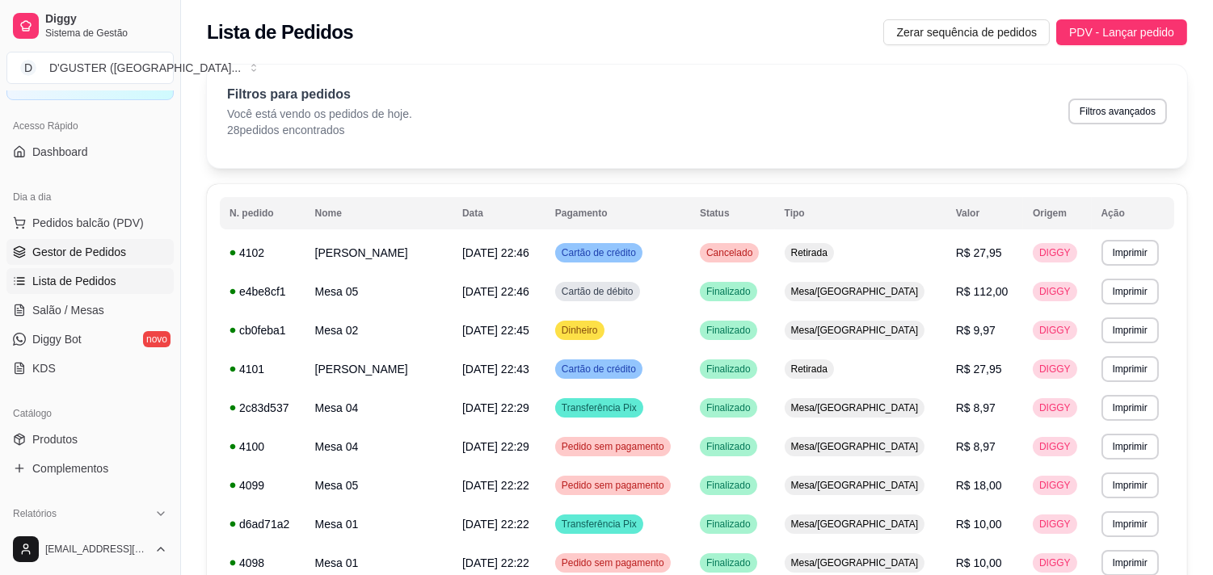
click at [73, 253] on span "Gestor de Pedidos" at bounding box center [79, 252] width 94 height 16
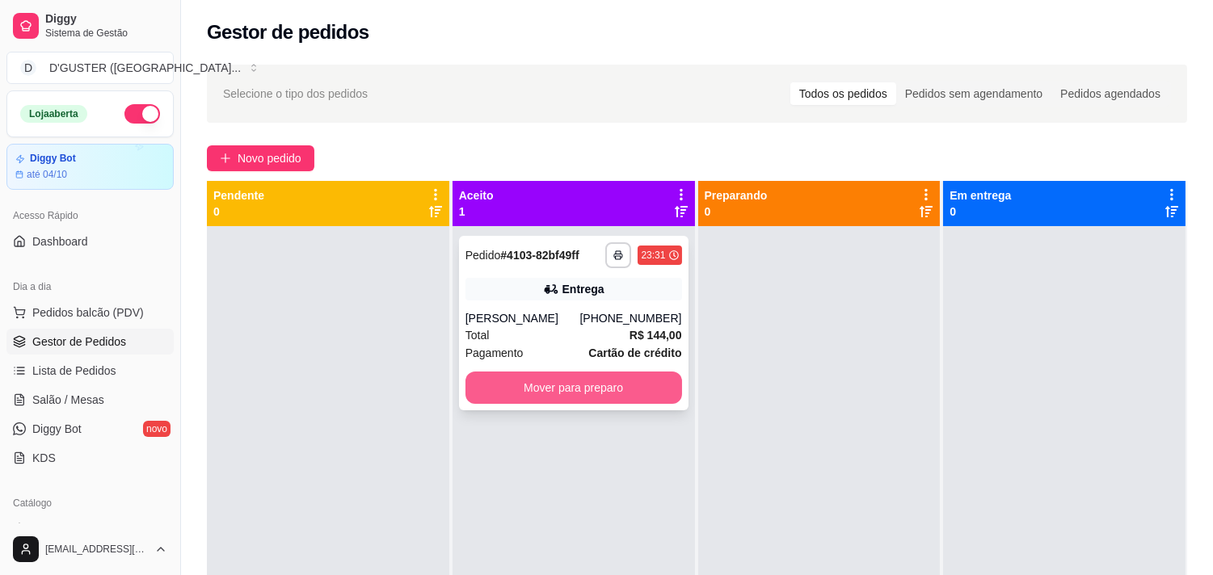
click at [513, 380] on button "Mover para preparo" at bounding box center [573, 388] width 217 height 32
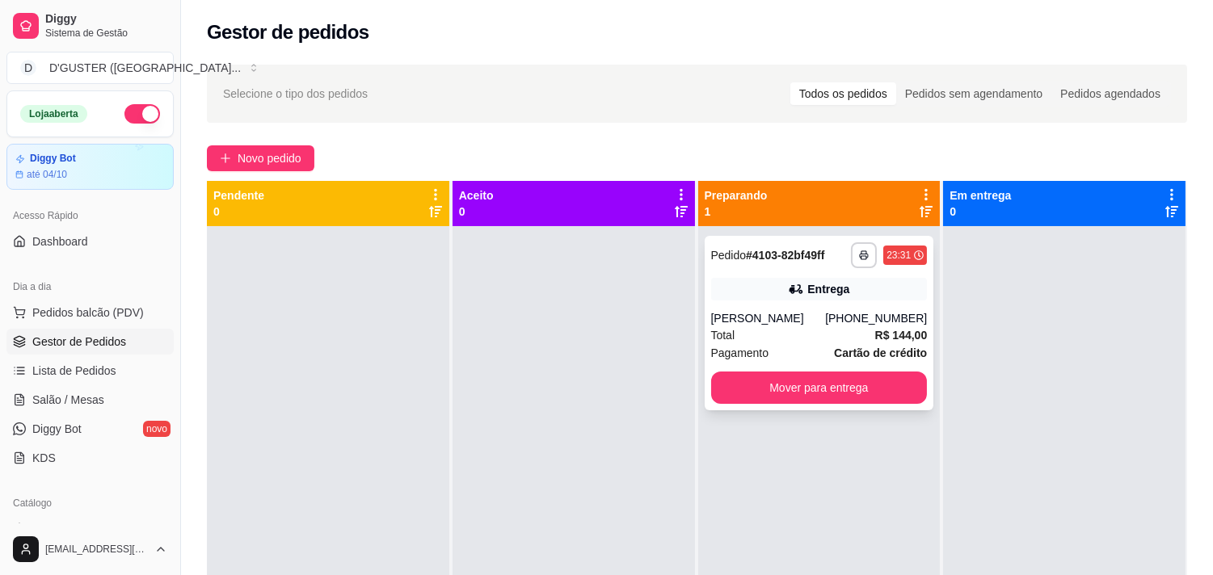
click at [788, 294] on icon at bounding box center [796, 289] width 16 height 16
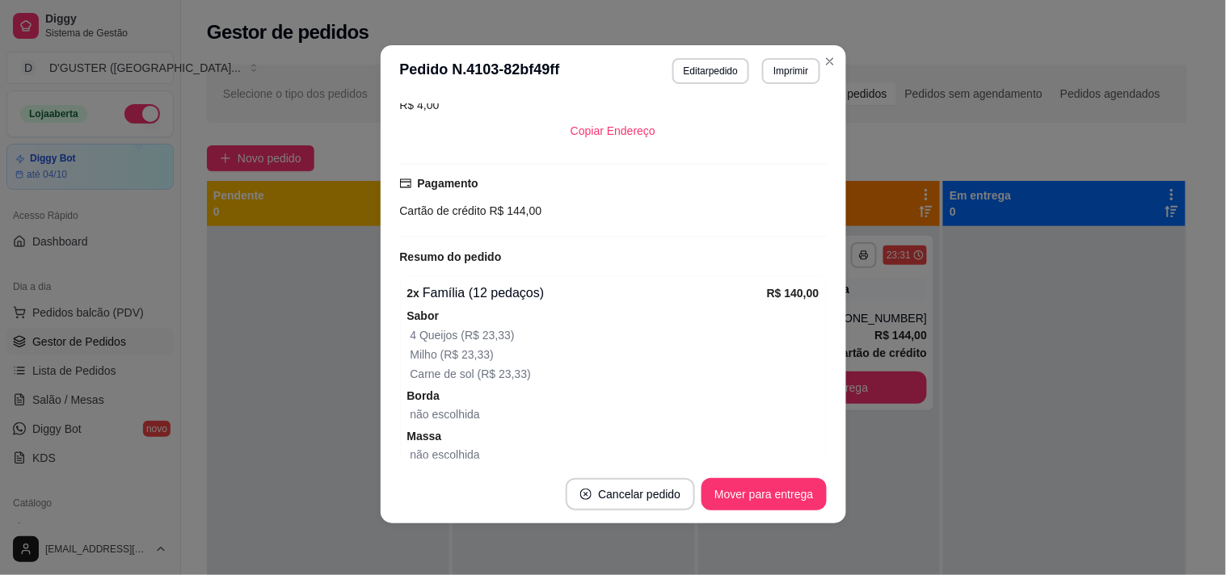
scroll to position [346, 0]
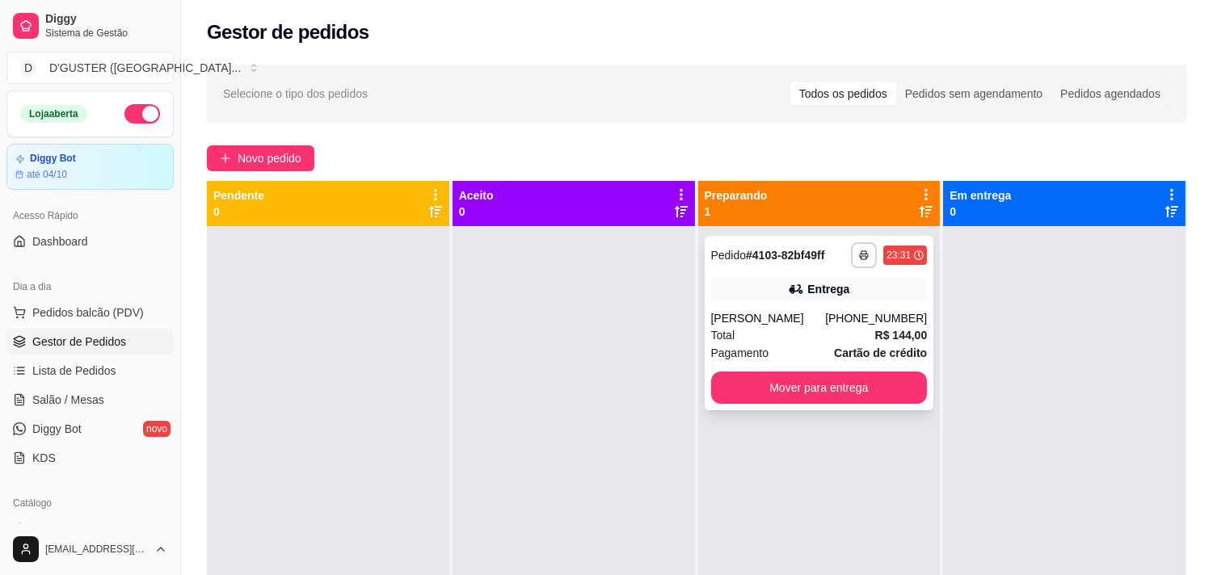
click at [811, 326] on div "Total R$ 144,00" at bounding box center [819, 335] width 217 height 18
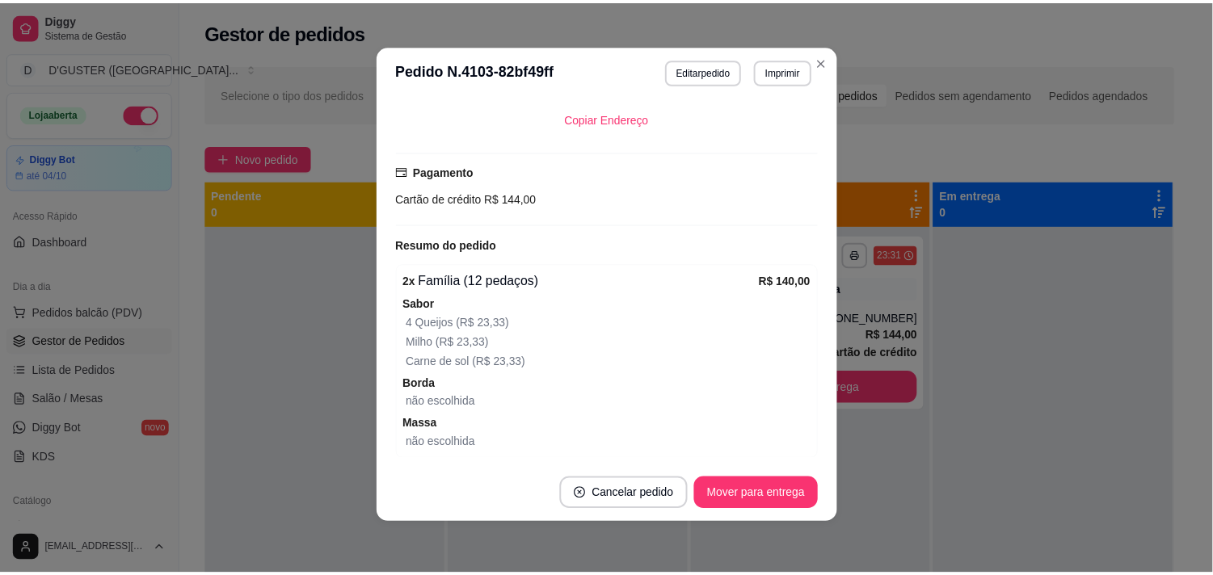
scroll to position [436, 0]
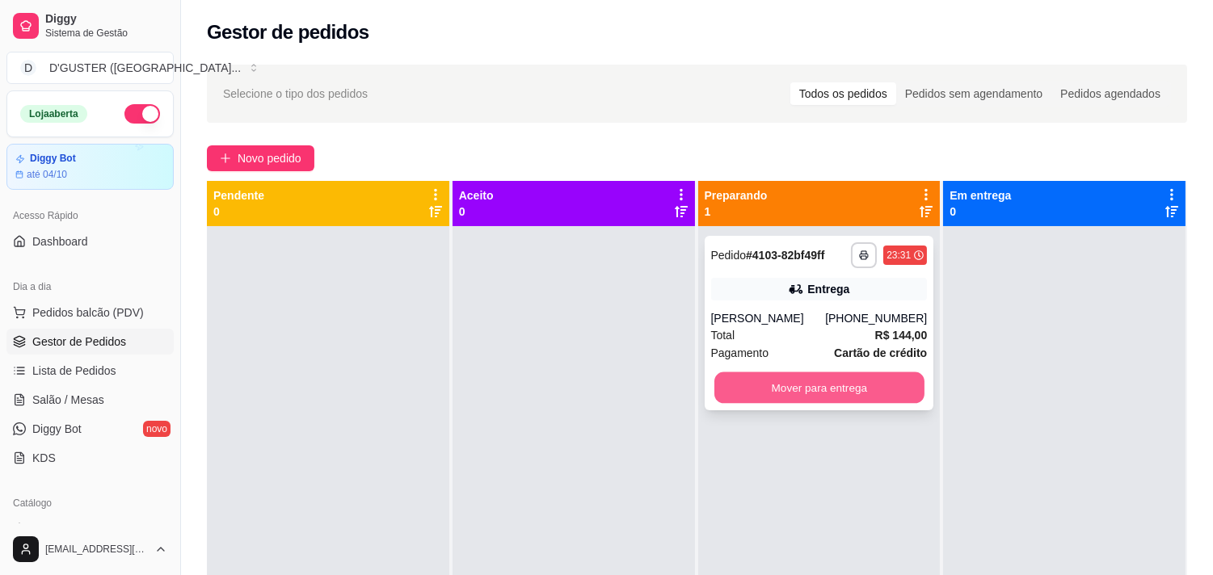
click at [874, 385] on button "Mover para entrega" at bounding box center [819, 389] width 210 height 32
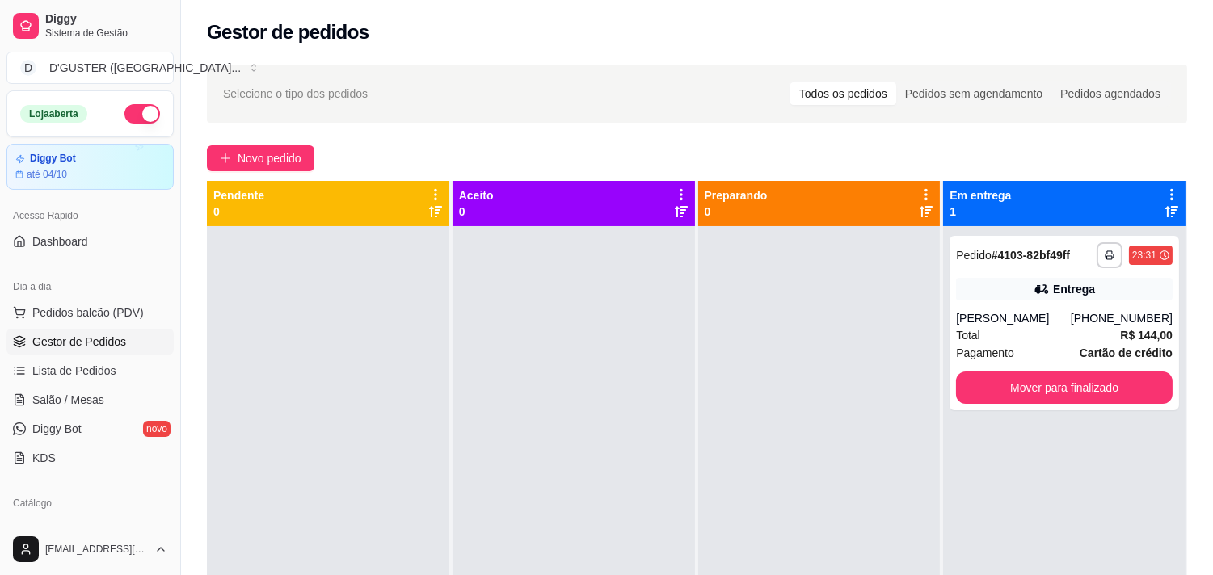
click at [124, 117] on button "button" at bounding box center [142, 113] width 36 height 19
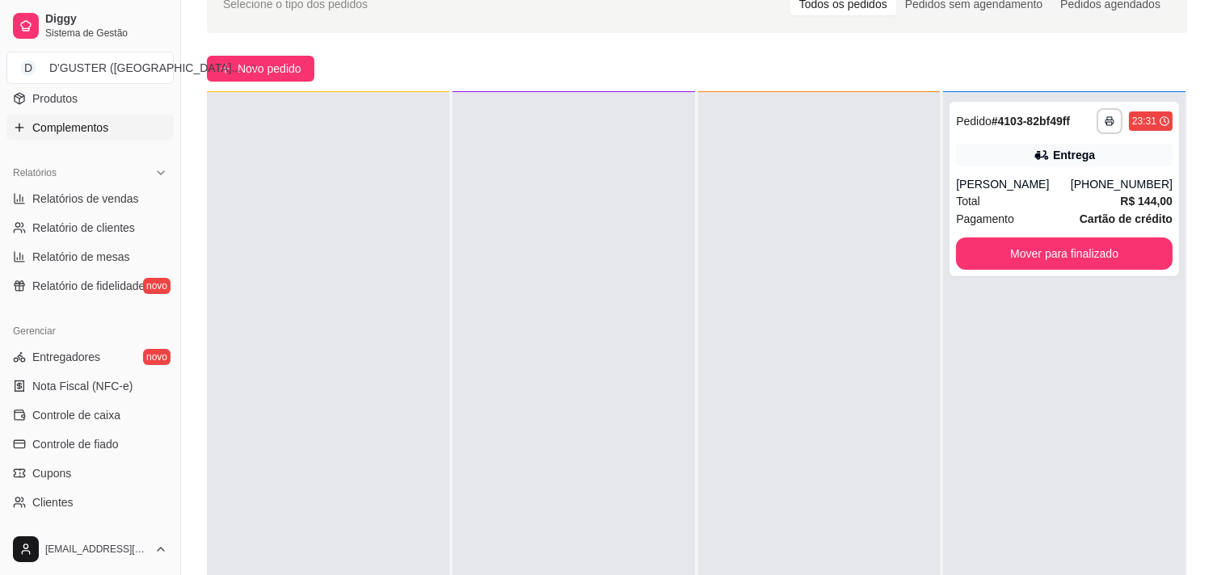
scroll to position [449, 0]
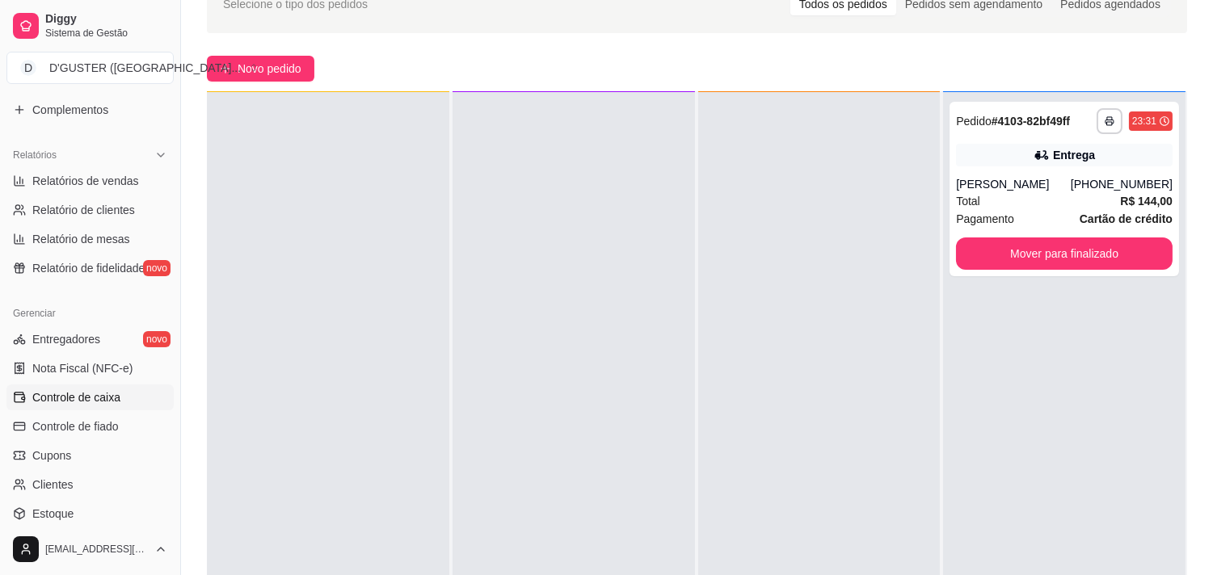
click at [115, 402] on span "Controle de caixa" at bounding box center [76, 398] width 88 height 16
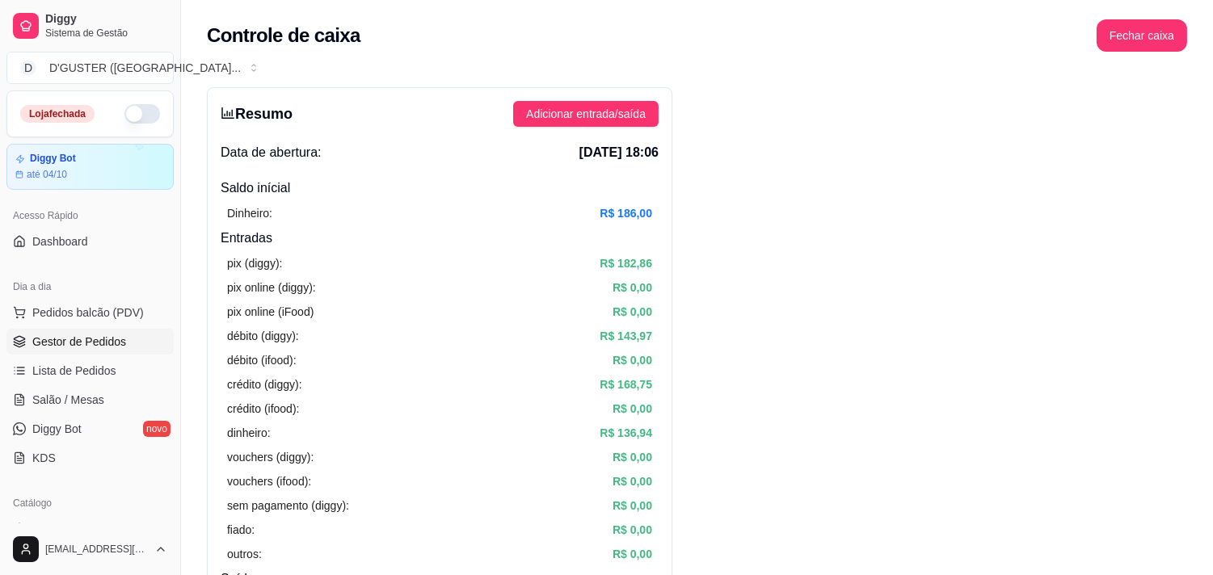
click at [33, 332] on link "Gestor de Pedidos" at bounding box center [89, 342] width 167 height 26
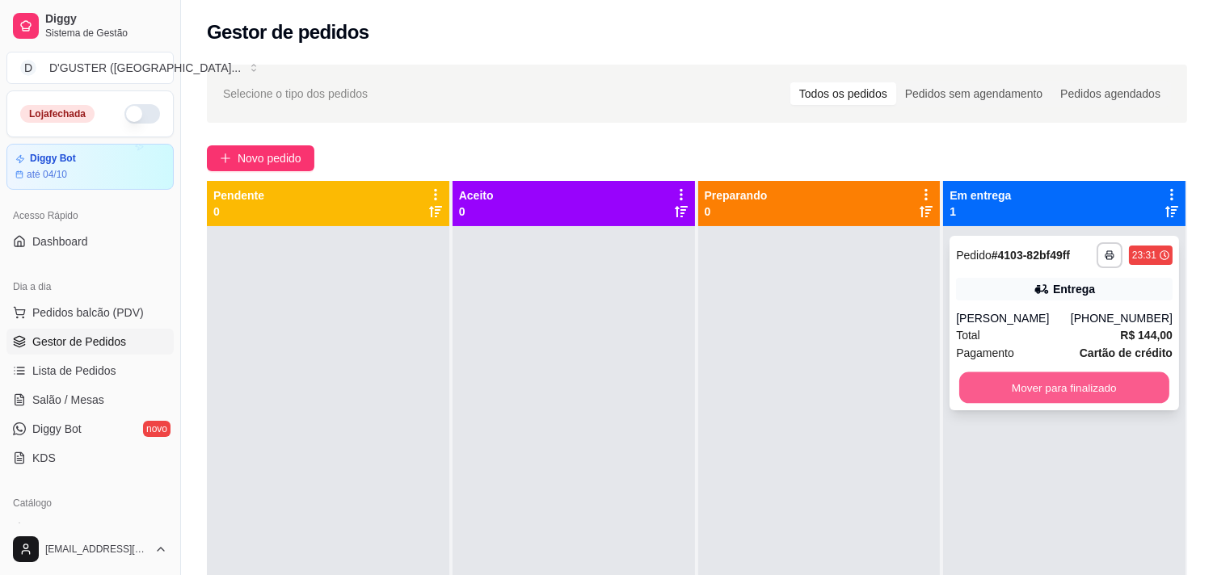
click at [982, 381] on button "Mover para finalizado" at bounding box center [1064, 389] width 210 height 32
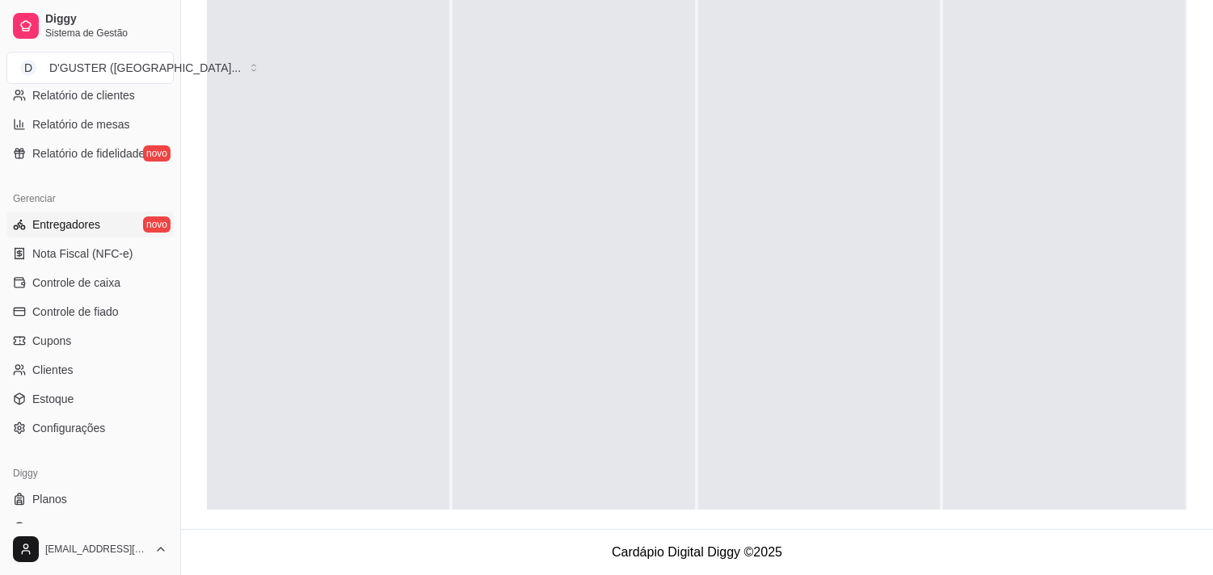
scroll to position [587, 0]
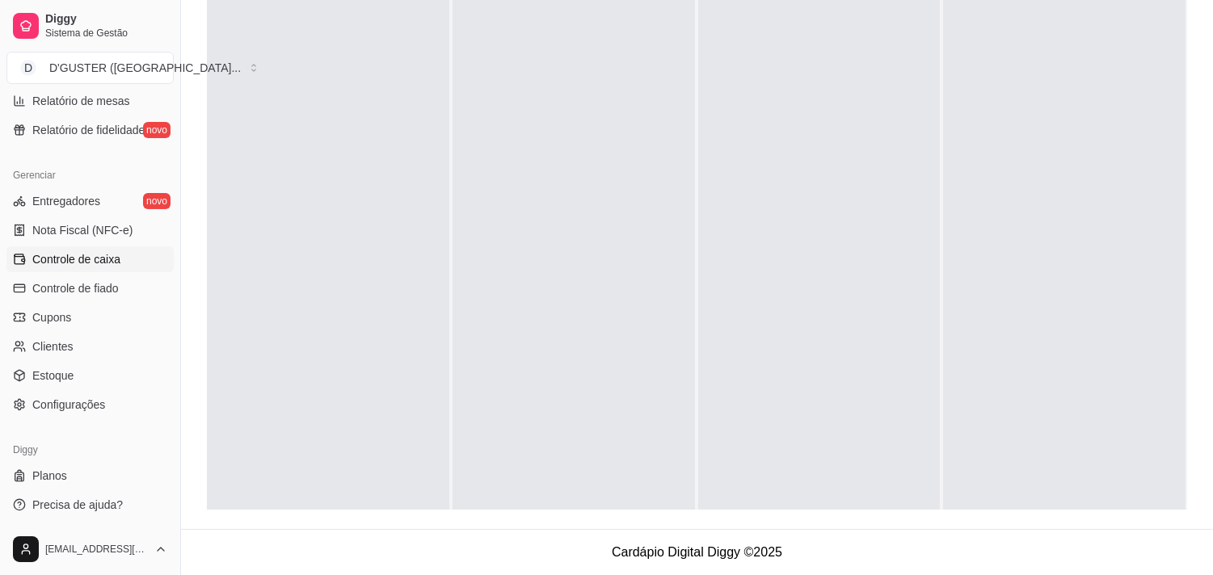
click at [105, 255] on span "Controle de caixa" at bounding box center [76, 259] width 88 height 16
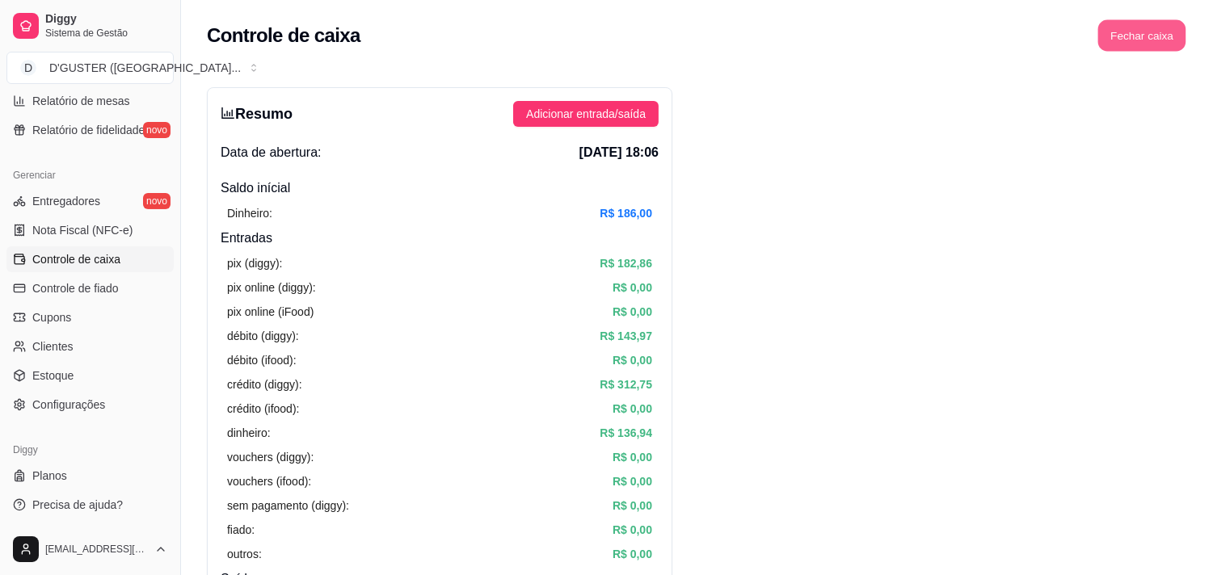
click at [1144, 27] on button "Fechar caixa" at bounding box center [1142, 36] width 88 height 32
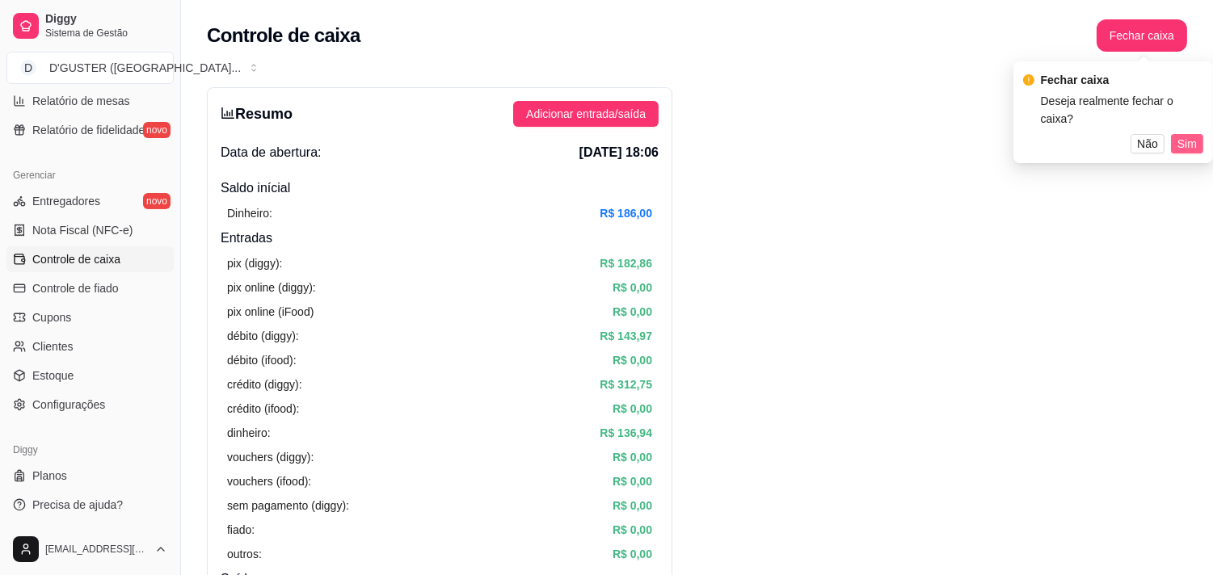
click at [1190, 135] on span "Sim" at bounding box center [1186, 144] width 19 height 18
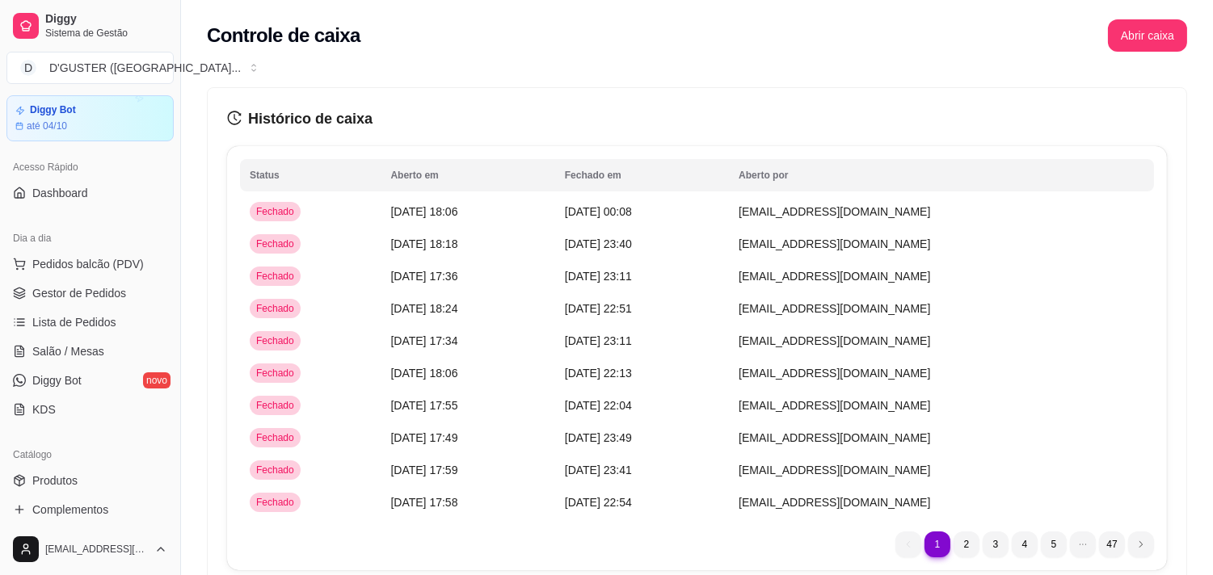
scroll to position [17, 0]
